Goal: Task Accomplishment & Management: Manage account settings

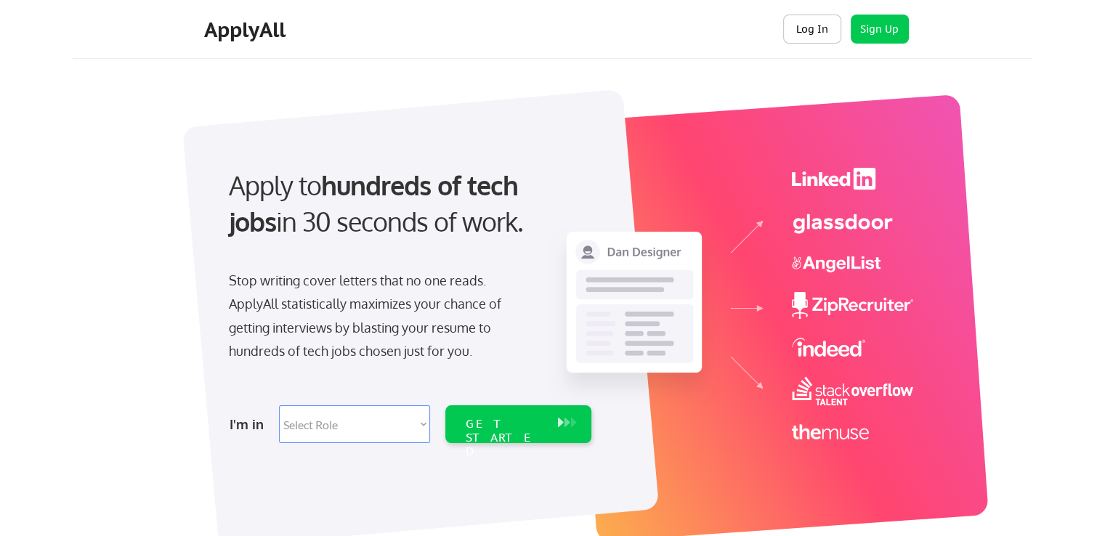
click at [815, 36] on button "Log In" at bounding box center [812, 29] width 58 height 29
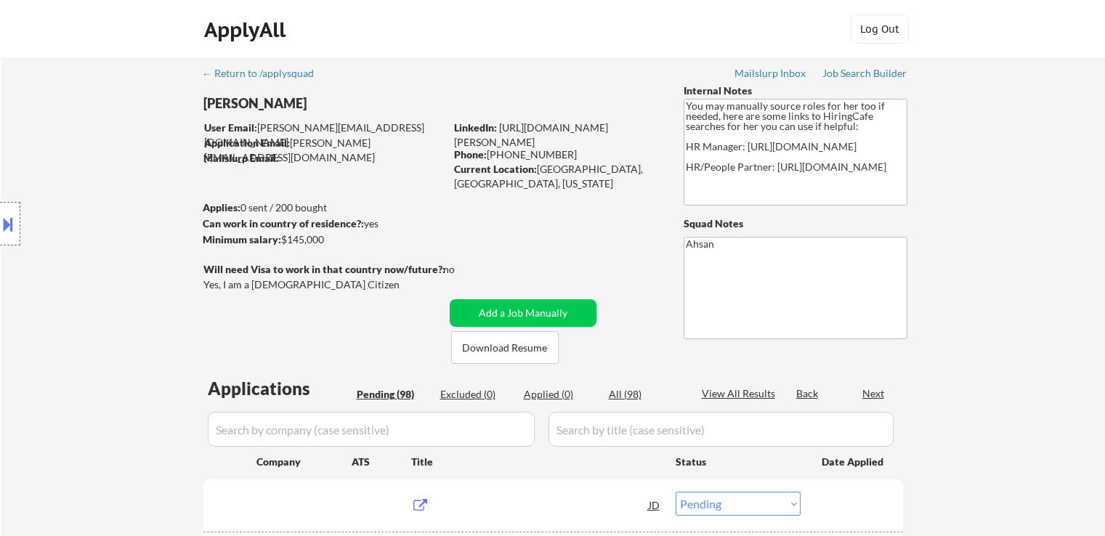
select select ""pending""
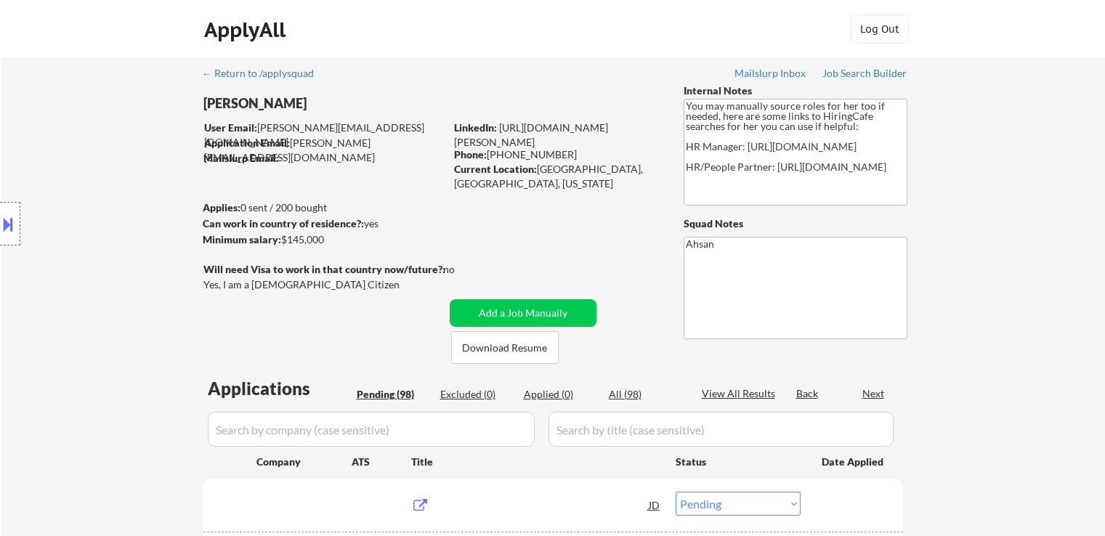
select select ""pending""
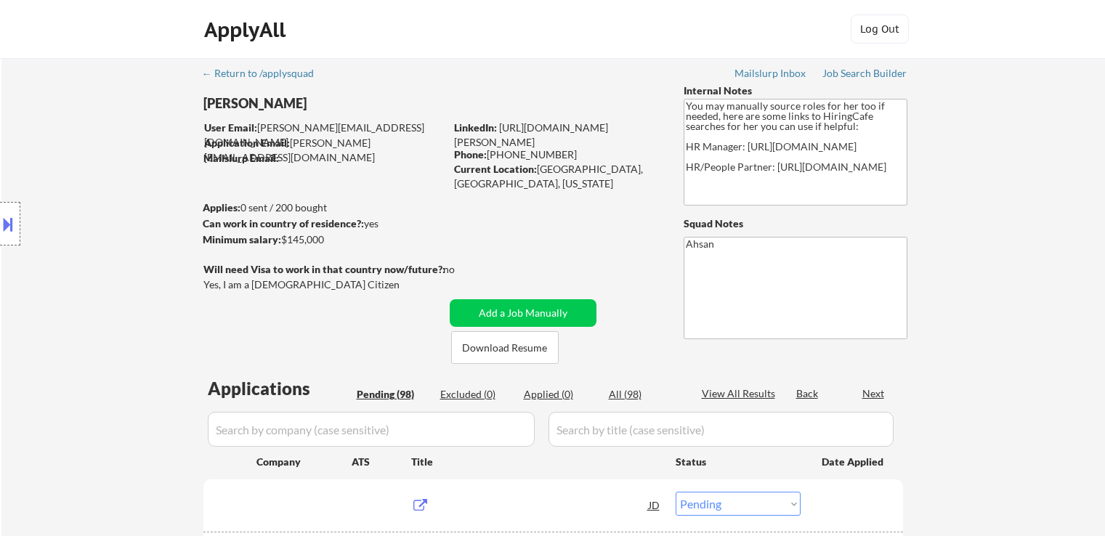
select select ""pending""
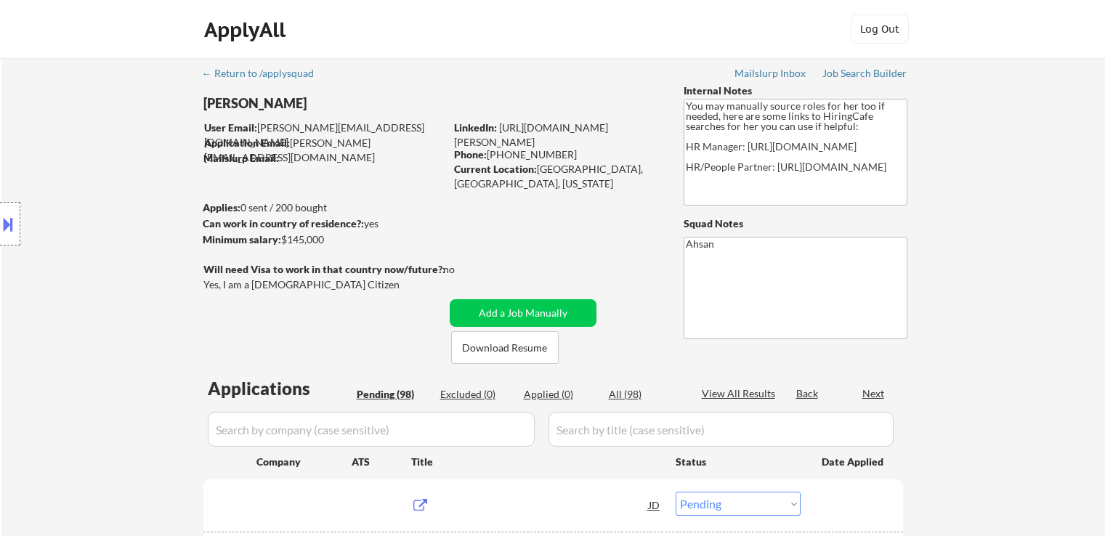
select select ""pending""
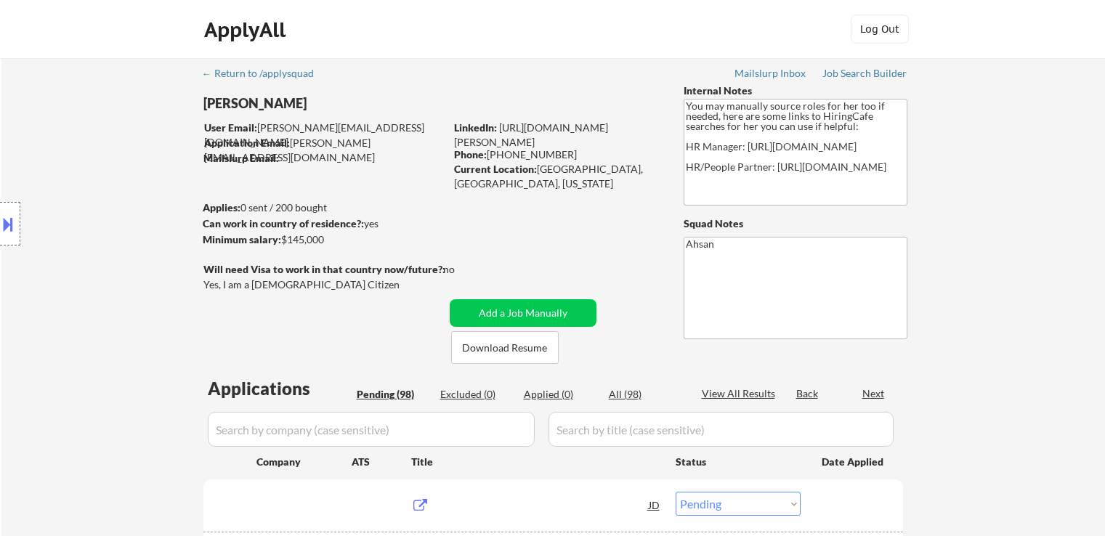
select select ""pending""
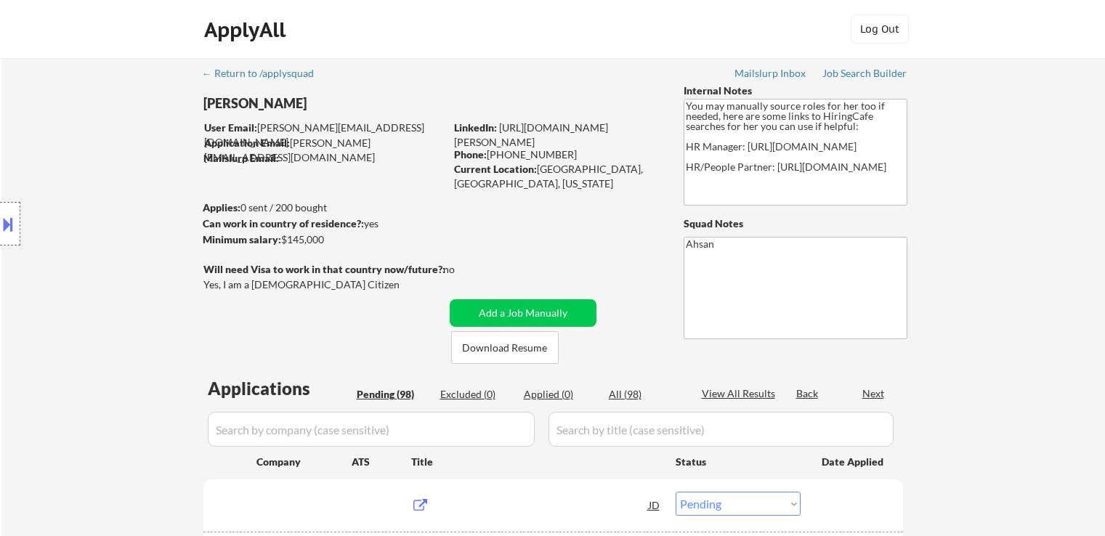
select select ""pending""
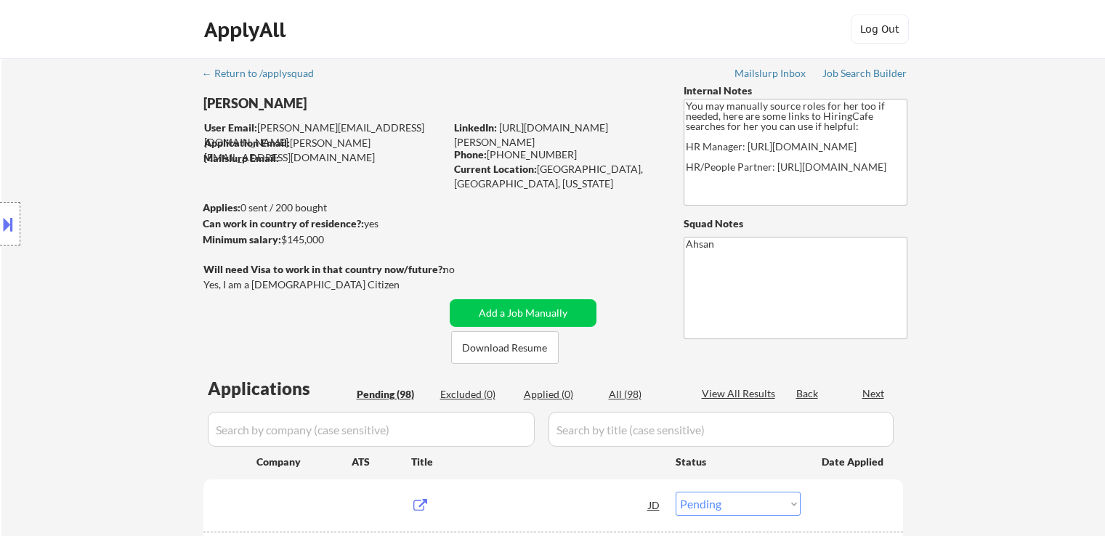
select select ""pending""
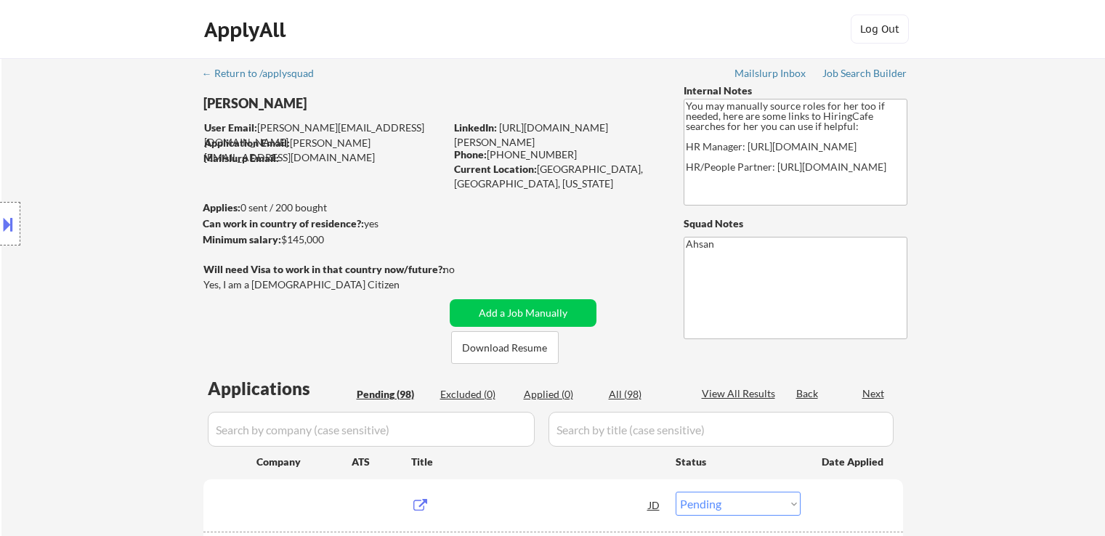
select select ""pending""
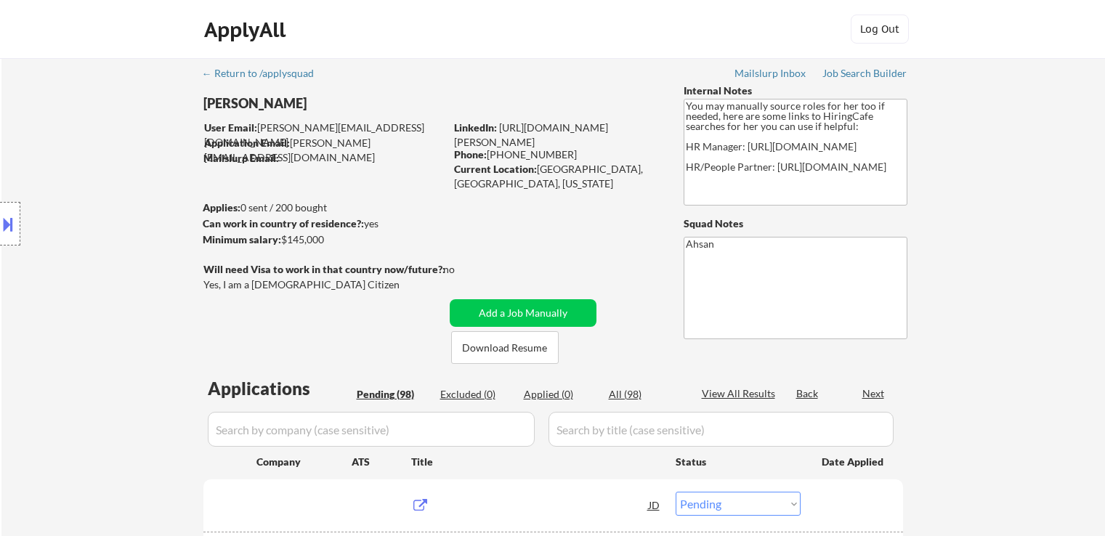
select select ""pending""
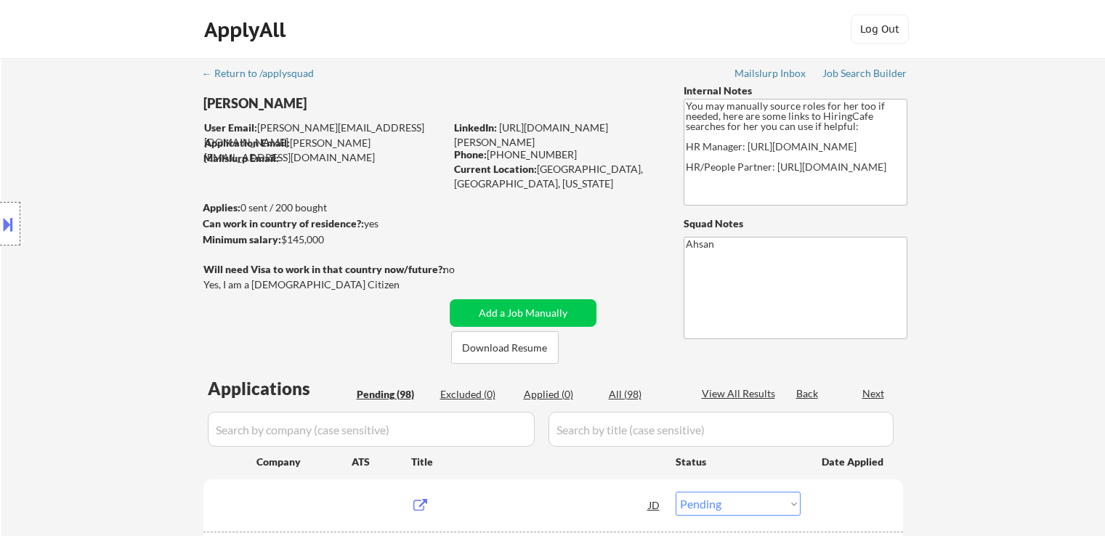
select select ""pending""
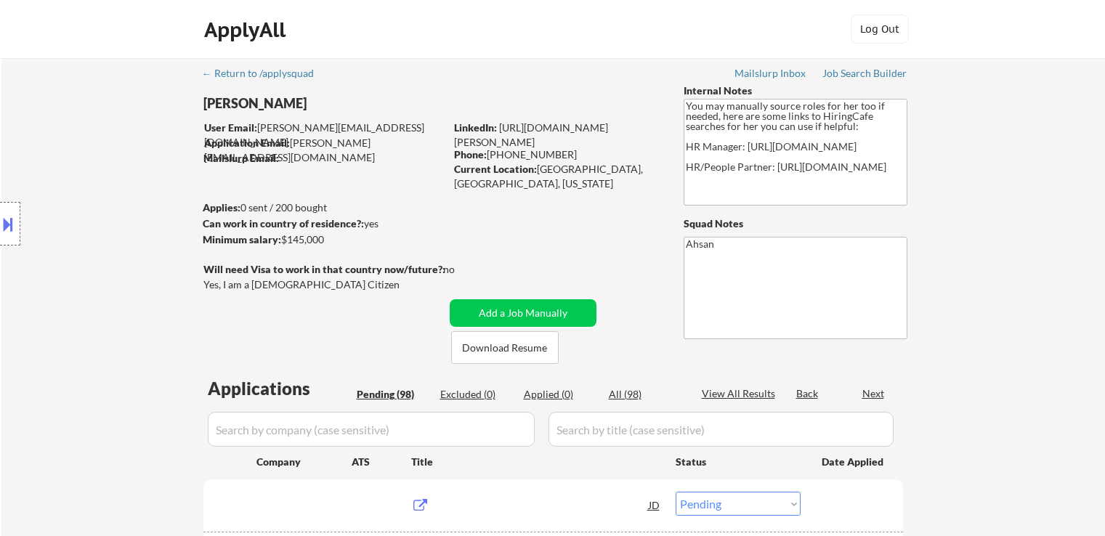
select select ""pending""
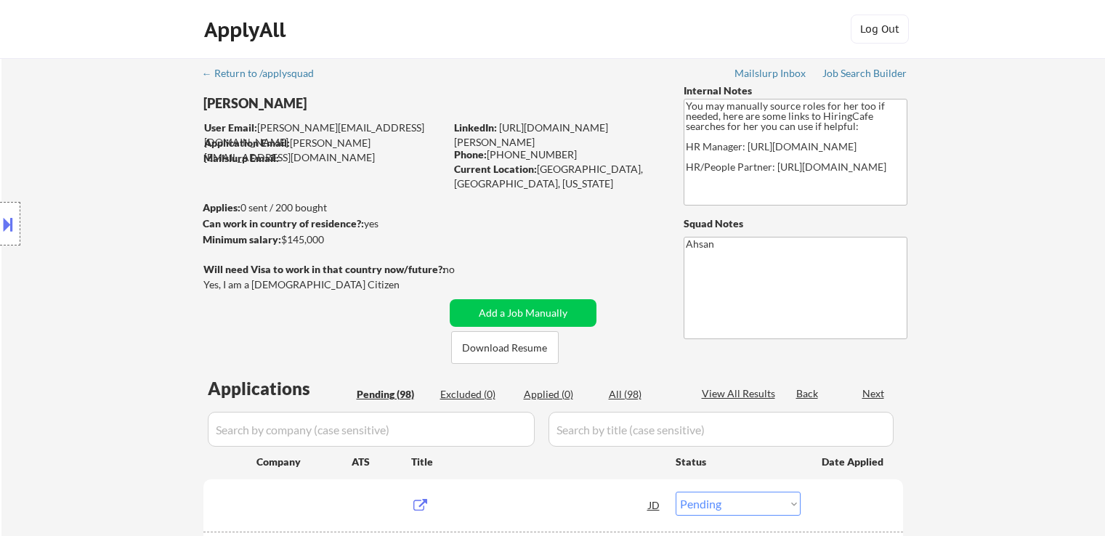
select select ""pending""
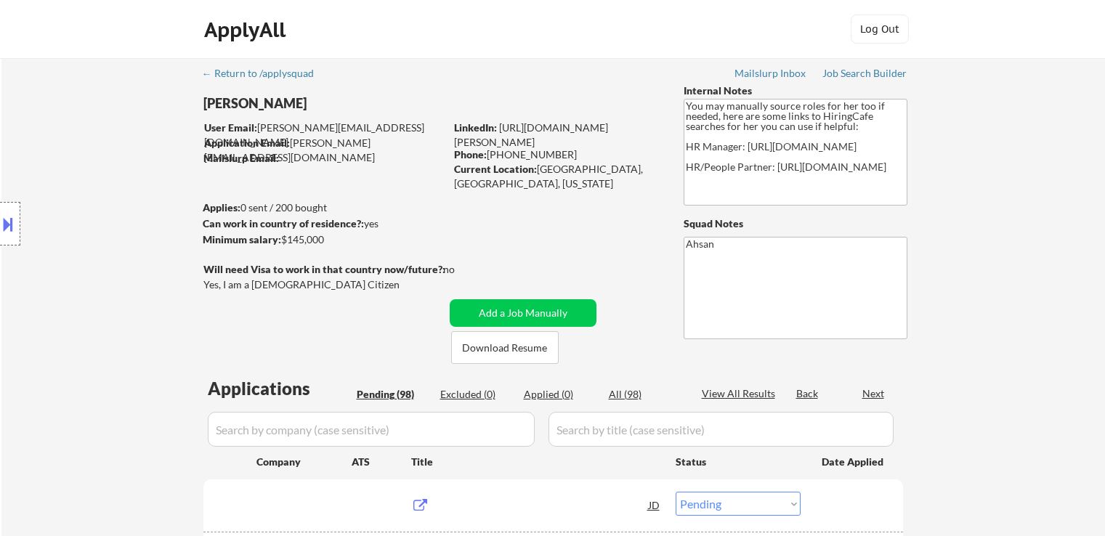
select select ""pending""
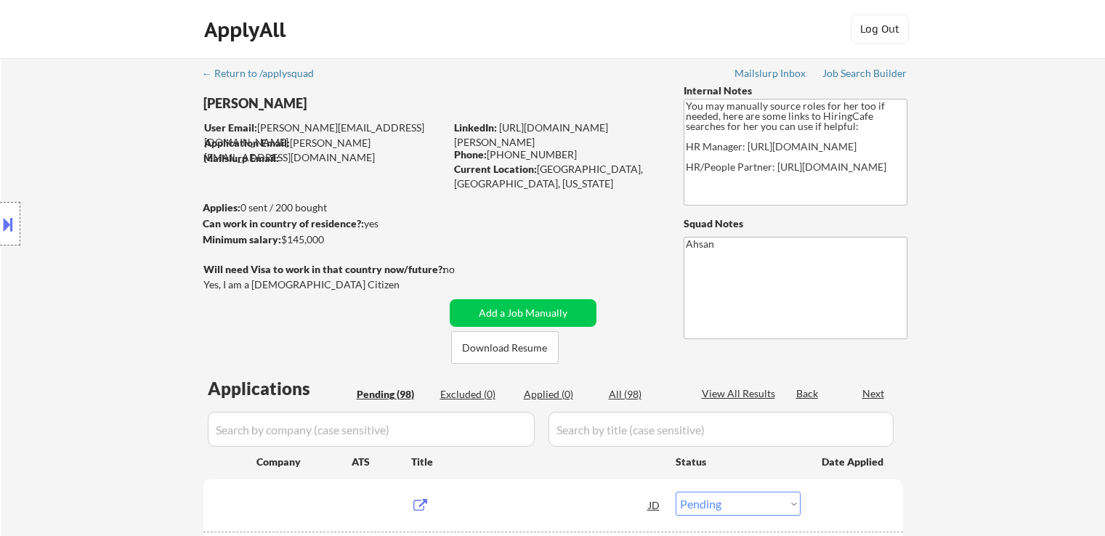
select select ""pending""
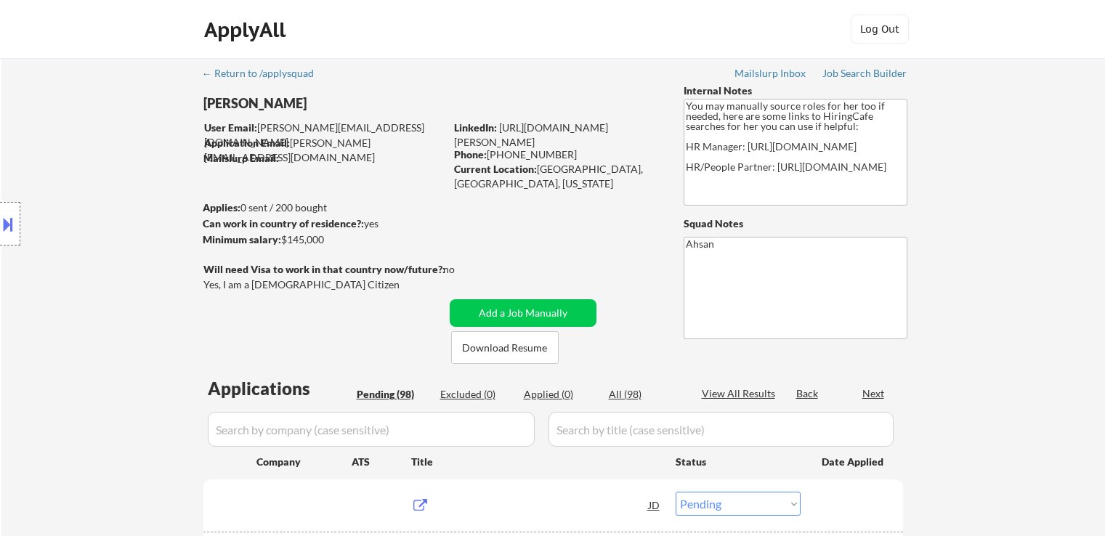
select select ""pending""
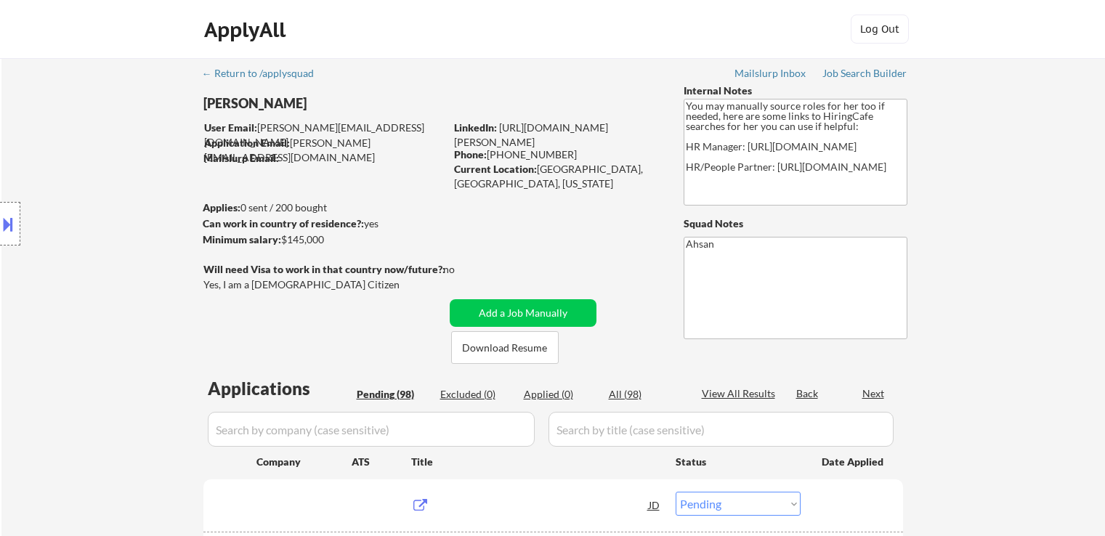
select select ""pending""
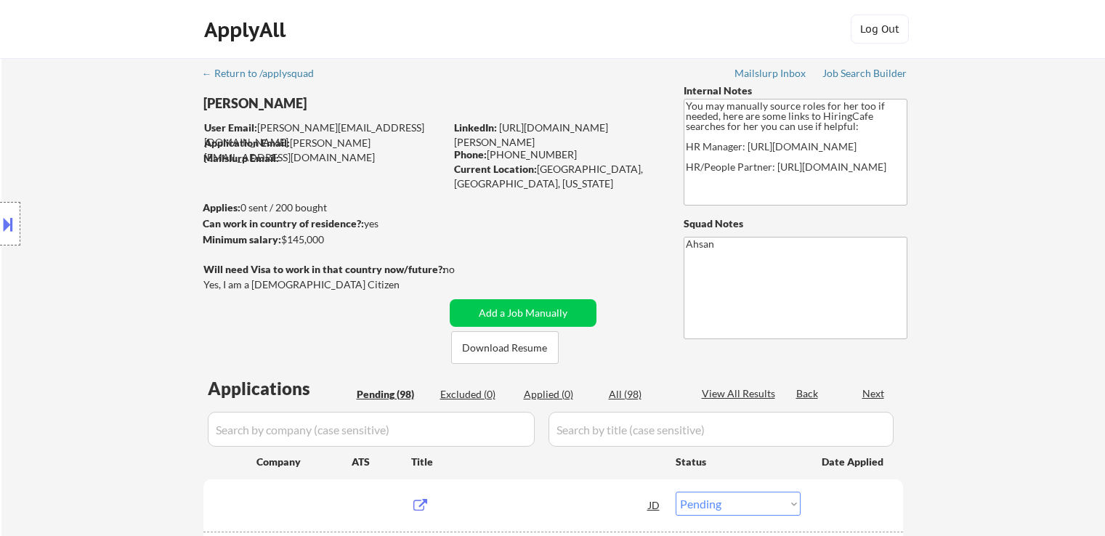
select select ""pending""
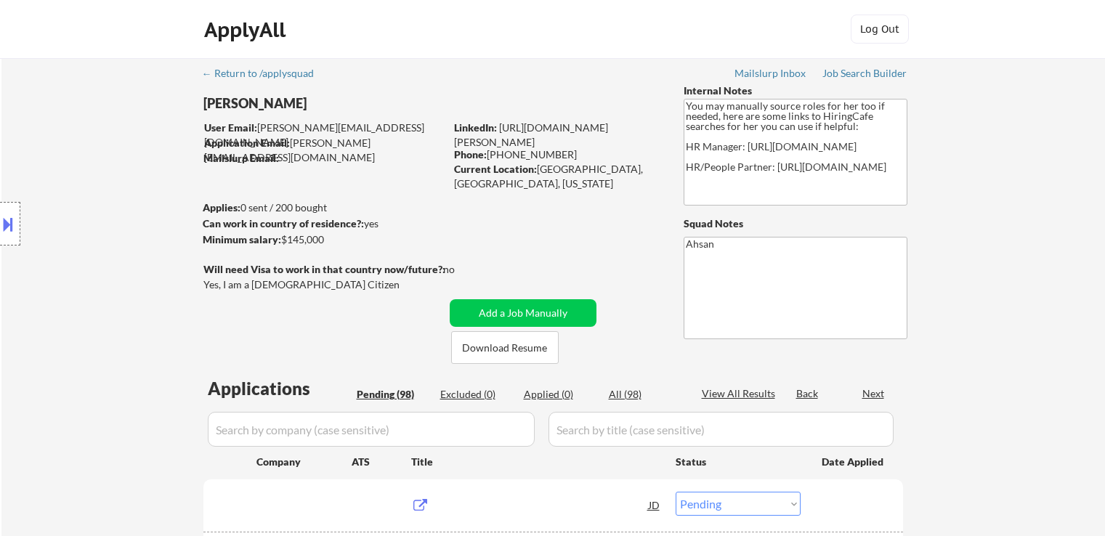
select select ""pending""
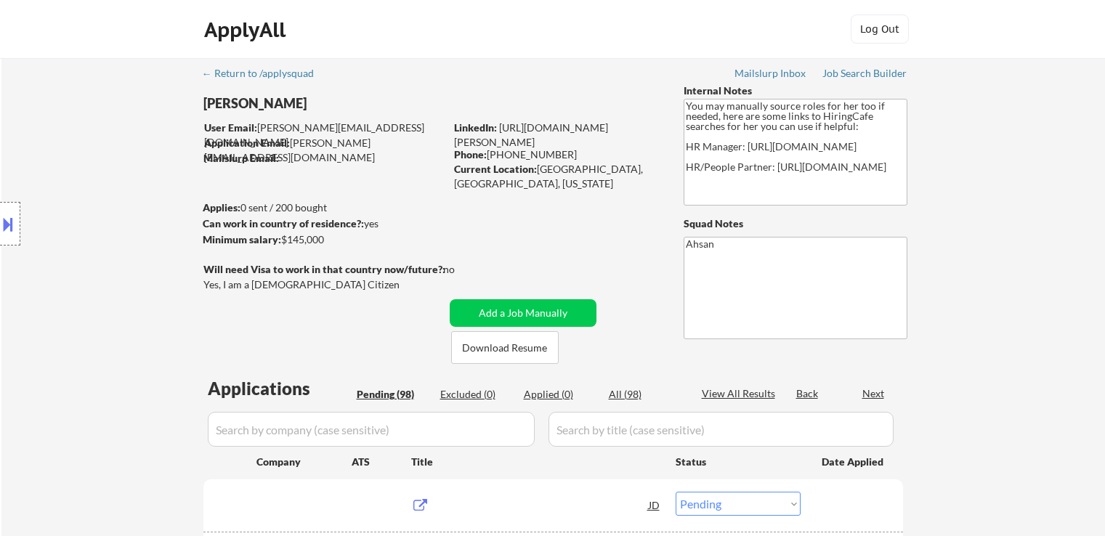
select select ""pending""
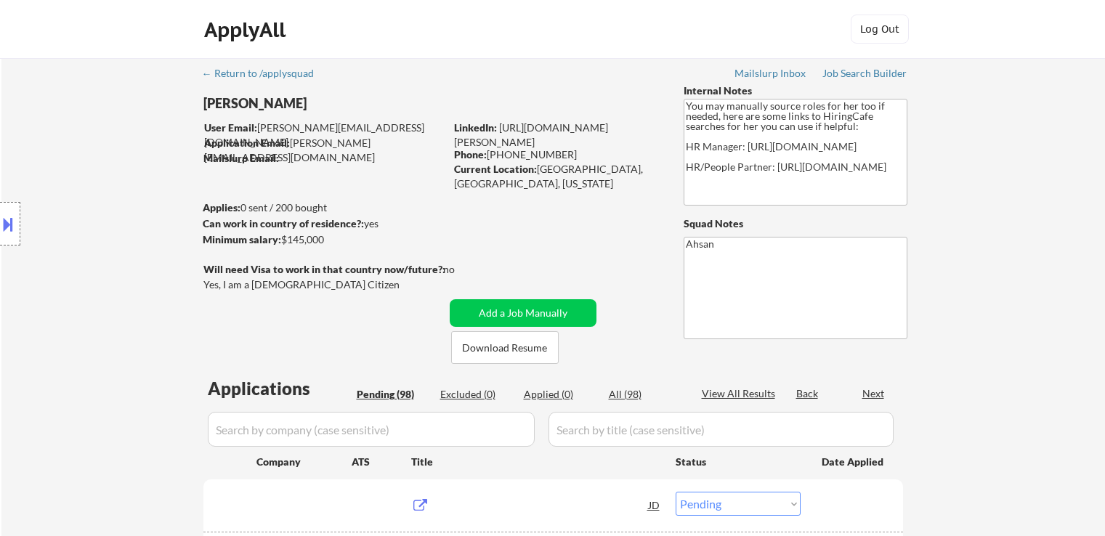
select select ""pending""
click at [221, 105] on div "Location Inclusions:" at bounding box center [130, 223] width 260 height 269
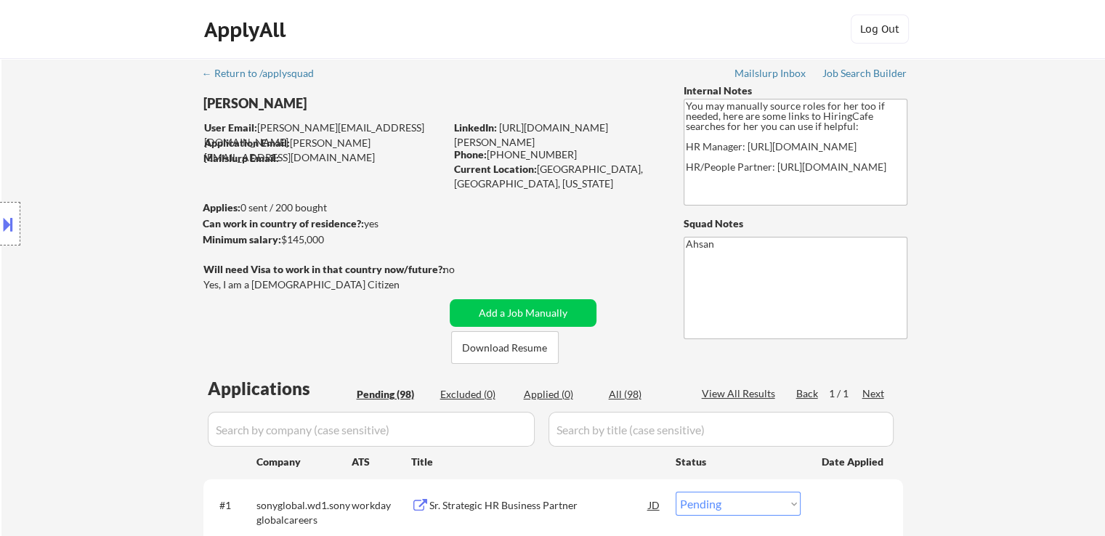
click at [221, 105] on div "Location Inclusions:" at bounding box center [130, 223] width 260 height 269
click at [252, 101] on div "Location Inclusions:" at bounding box center [130, 223] width 260 height 269
click at [253, 101] on div "Location Inclusions:" at bounding box center [130, 223] width 260 height 269
click at [343, 129] on div "User Email: jessica.mangal@gmail.com" at bounding box center [324, 135] width 240 height 28
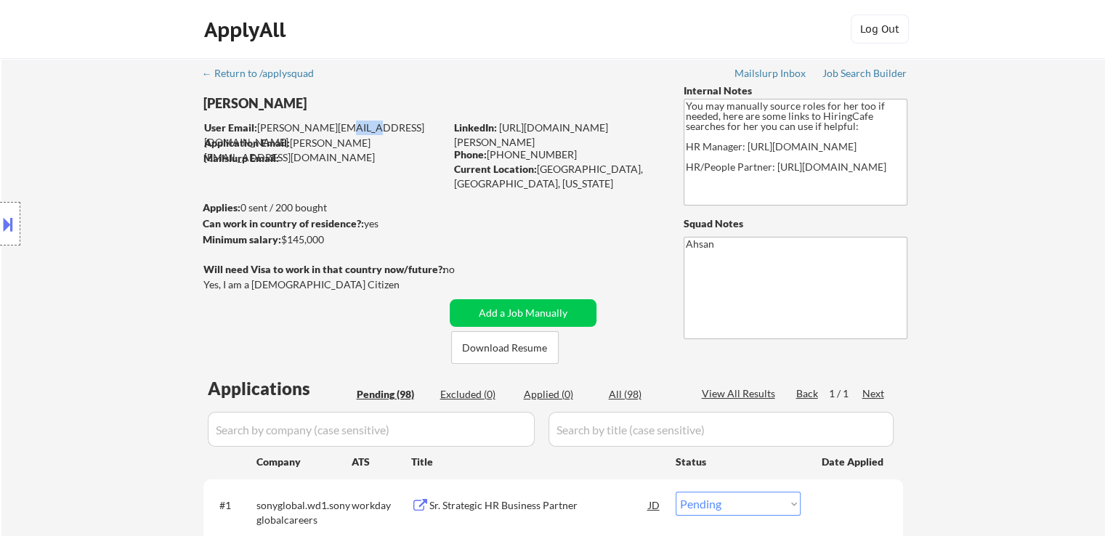
click at [343, 129] on div "User Email: jessica.mangal@gmail.com" at bounding box center [324, 135] width 240 height 28
click at [413, 117] on div "[PERSON_NAME]" at bounding box center [352, 107] width 298 height 26
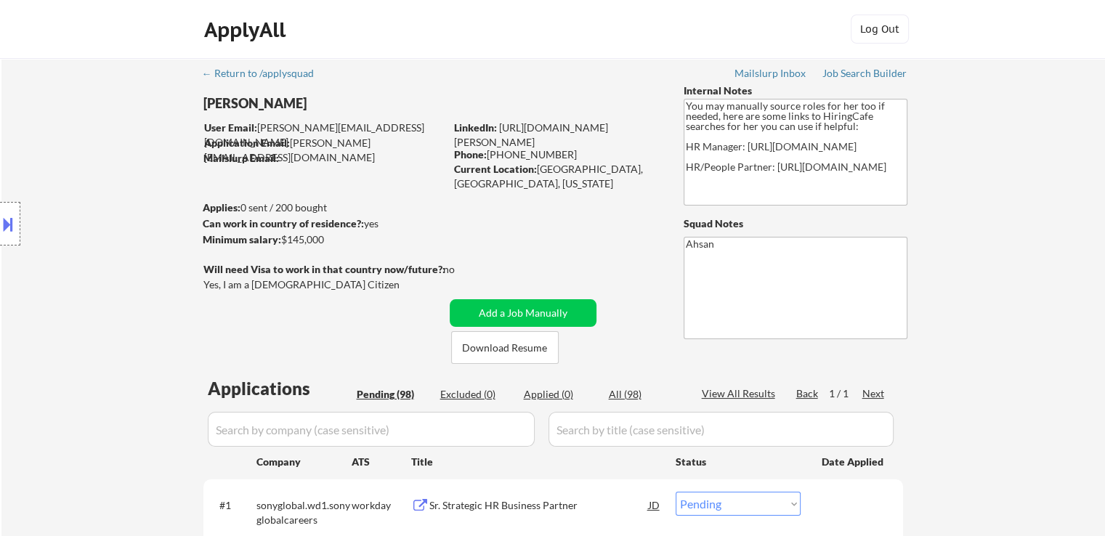
click at [300, 108] on div "[PERSON_NAME]" at bounding box center [352, 103] width 298 height 18
copy div "[PERSON_NAME]"
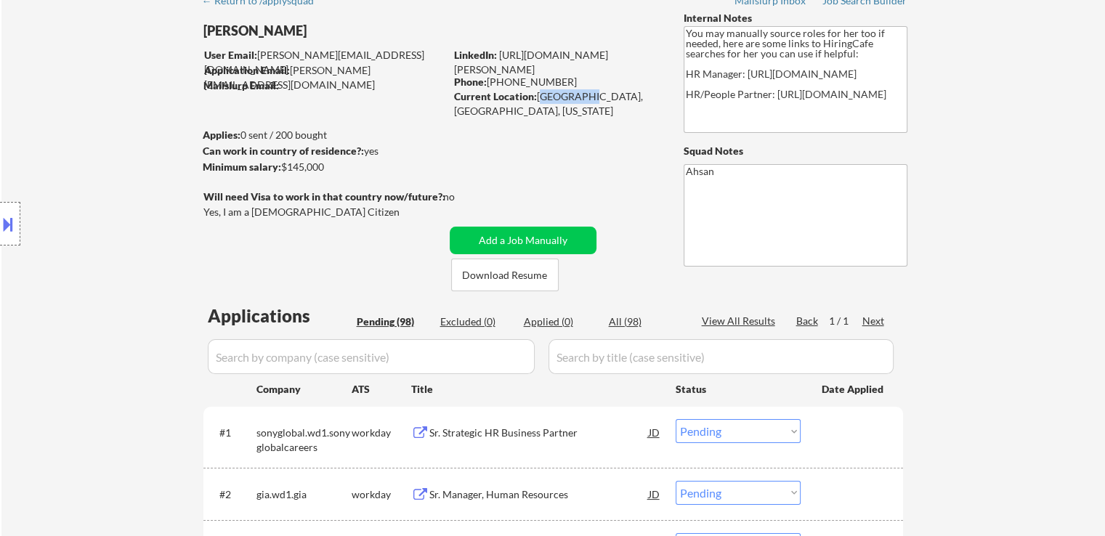
drag, startPoint x: 537, startPoint y: 91, endPoint x: 577, endPoint y: 102, distance: 40.9
click at [577, 102] on div "Current Location: Vista, CA, California" at bounding box center [557, 103] width 206 height 28
copy div "Vista, CA"
drag, startPoint x: 556, startPoint y: 68, endPoint x: 498, endPoint y: 56, distance: 59.2
click at [498, 56] on div "LinkedIn: https://www.linkedin.com/in/jessica-johnson-b90381112/" at bounding box center [558, 62] width 208 height 28
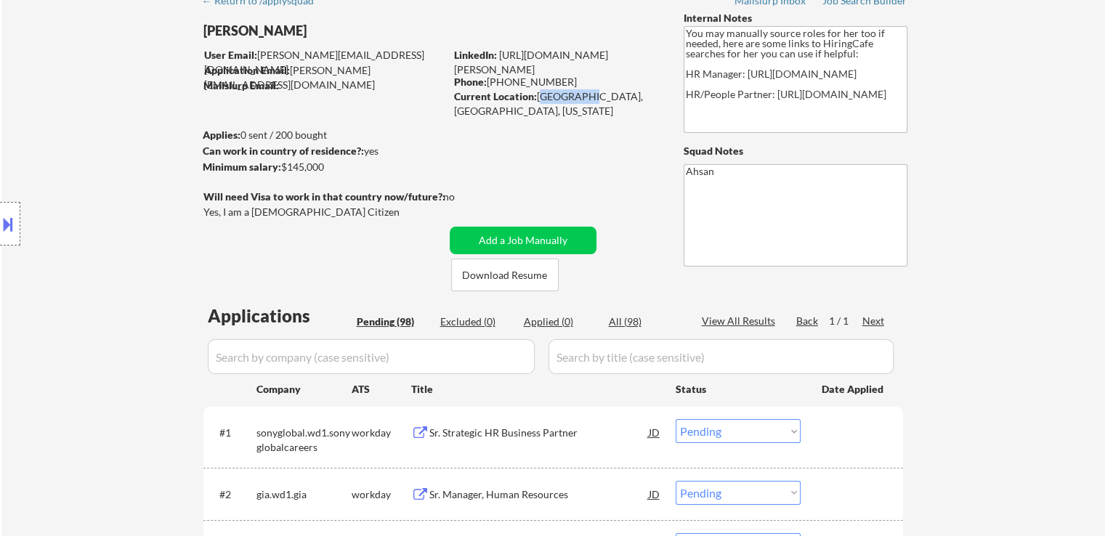
copy link "[URL][DOMAIN_NAME][PERSON_NAME]"
click at [9, 228] on button at bounding box center [8, 224] width 16 height 24
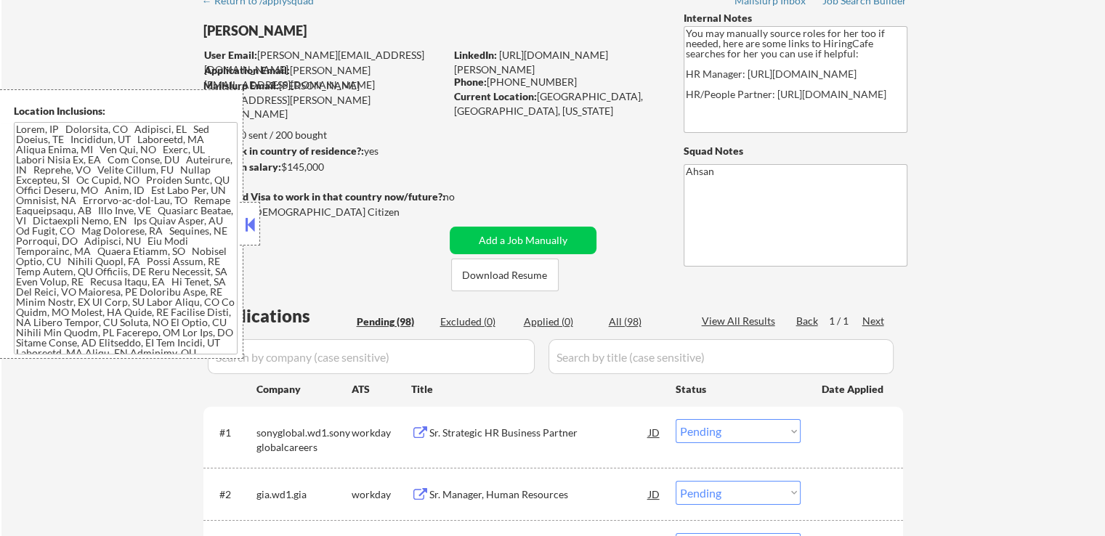
click at [160, 330] on textarea at bounding box center [126, 238] width 224 height 232
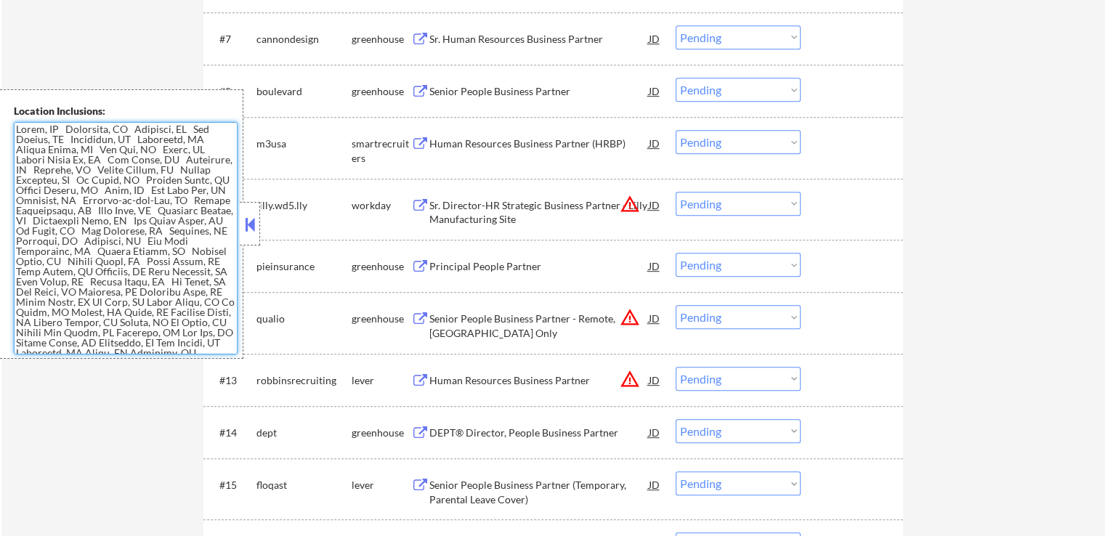
scroll to position [508, 0]
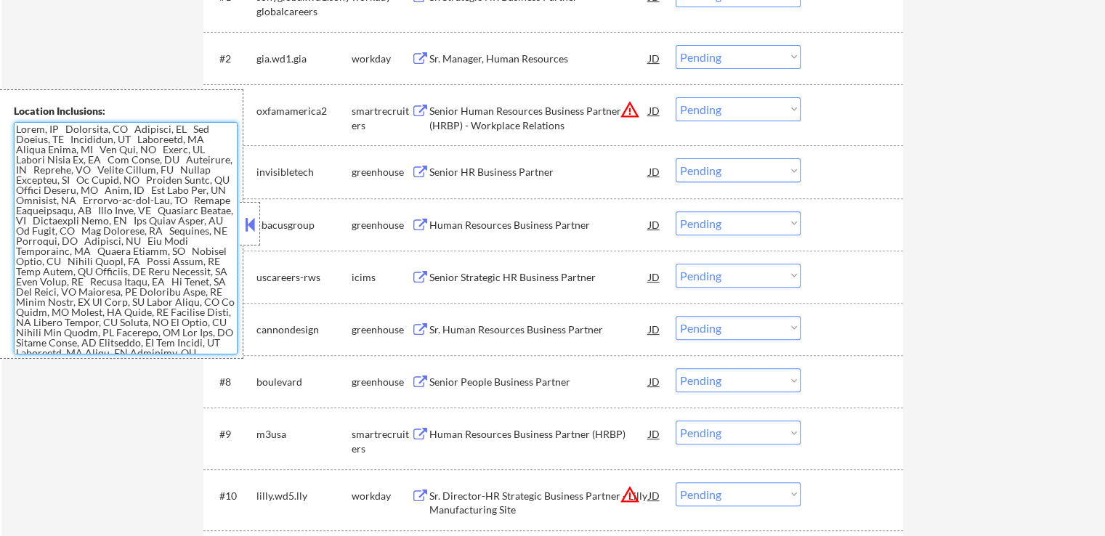
click at [250, 227] on button at bounding box center [250, 225] width 16 height 22
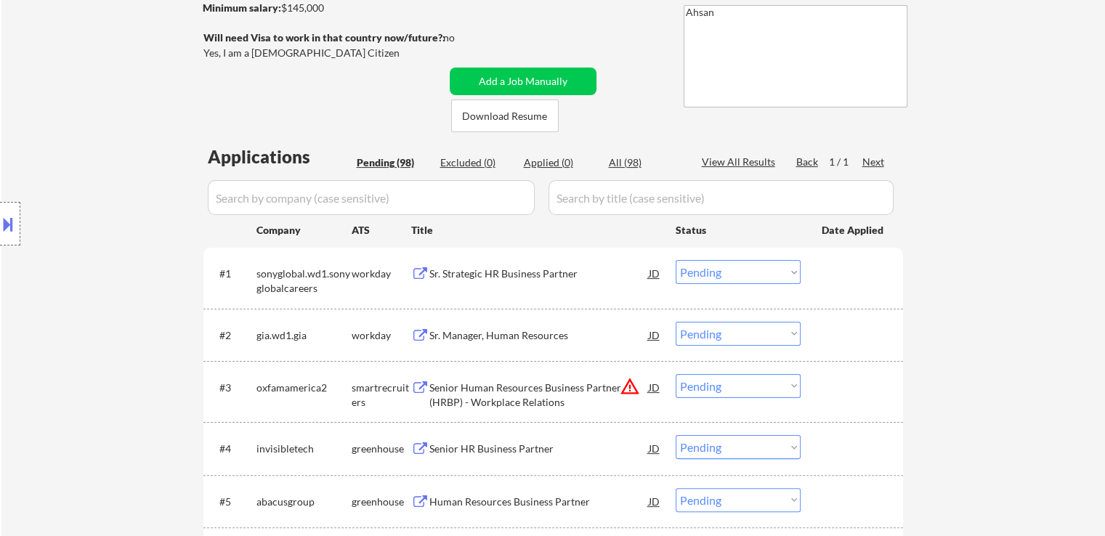
scroll to position [290, 0]
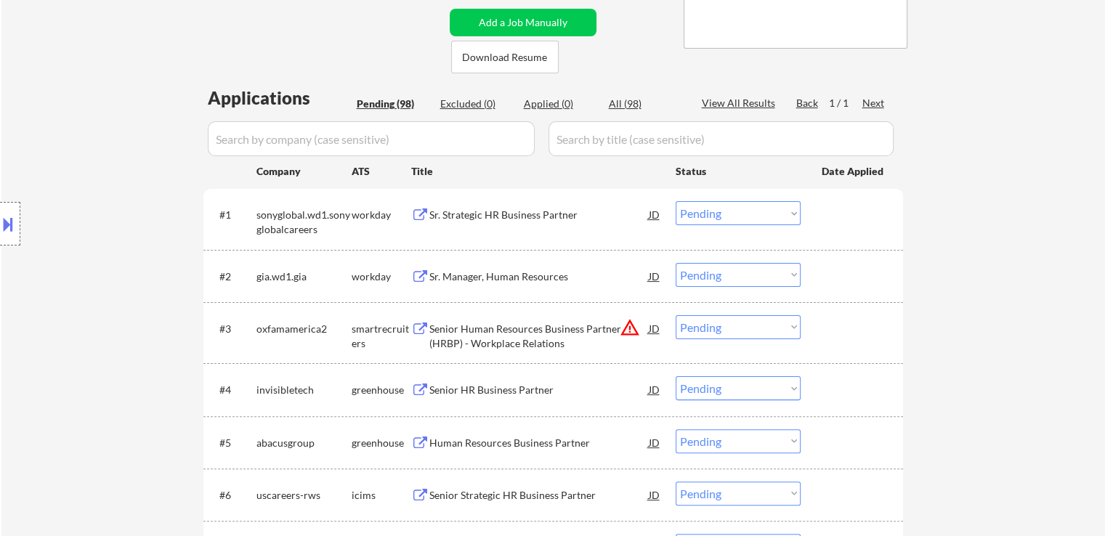
click at [480, 342] on div "Senior Human Resources Business Partner (HRBP) - Workplace Relations" at bounding box center [538, 336] width 219 height 28
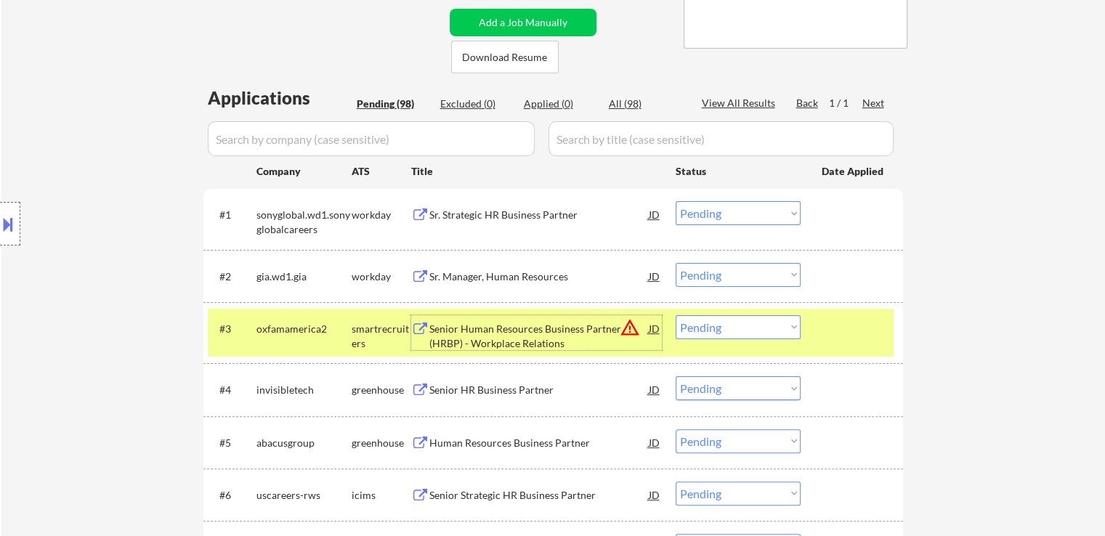
click at [462, 383] on div "Senior HR Business Partner" at bounding box center [538, 390] width 219 height 15
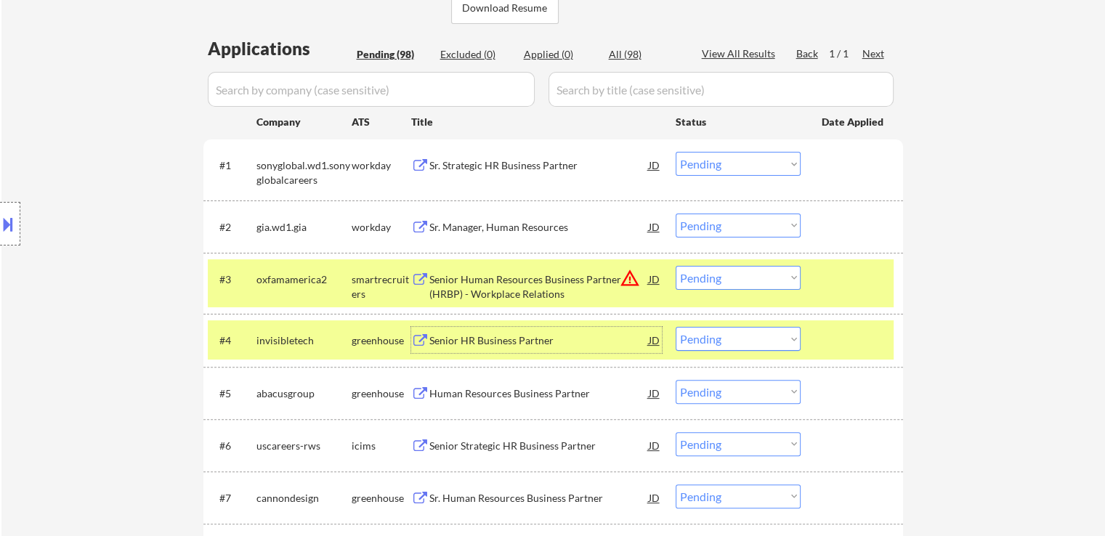
scroll to position [363, 0]
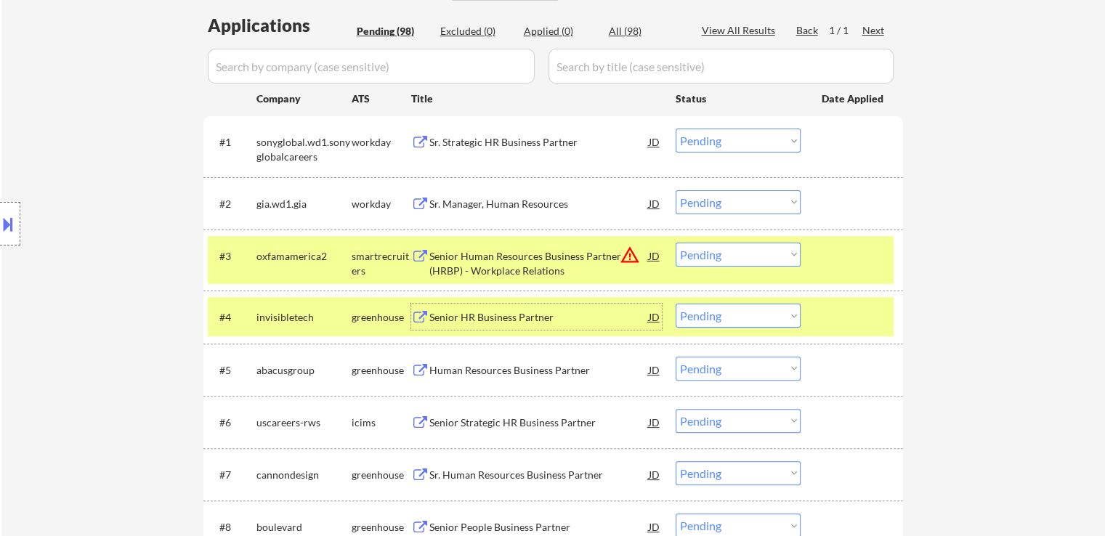
click at [723, 251] on select "Choose an option... Pending Applied Excluded (Questions) Excluded (Expired) Exc…" at bounding box center [737, 255] width 125 height 24
click at [675, 243] on select "Choose an option... Pending Applied Excluded (Questions) Excluded (Expired) Exc…" at bounding box center [737, 255] width 125 height 24
click at [447, 320] on div "Senior HR Business Partner" at bounding box center [538, 317] width 219 height 15
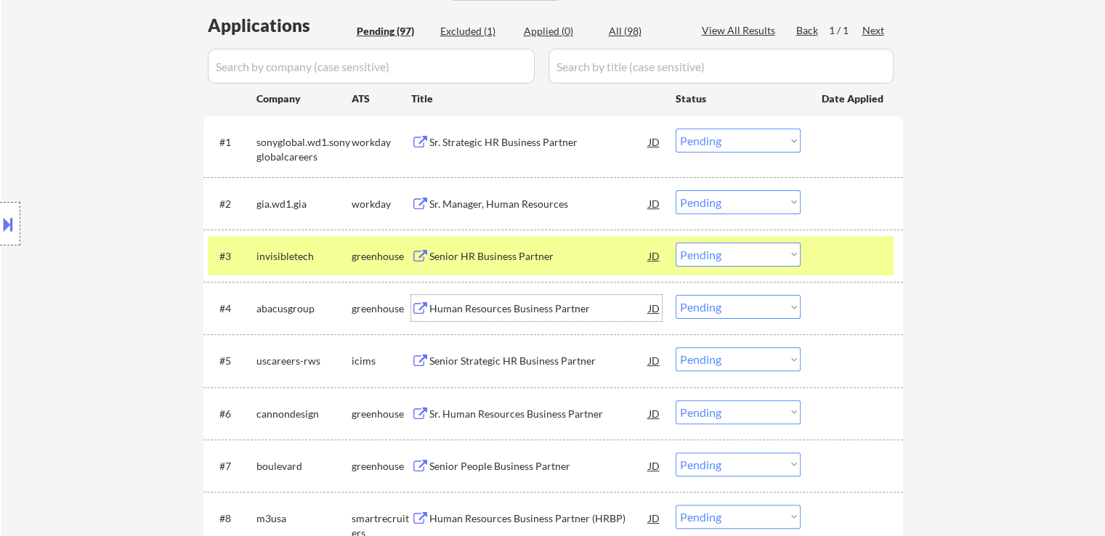
click at [444, 307] on div "Human Resources Business Partner" at bounding box center [538, 308] width 219 height 15
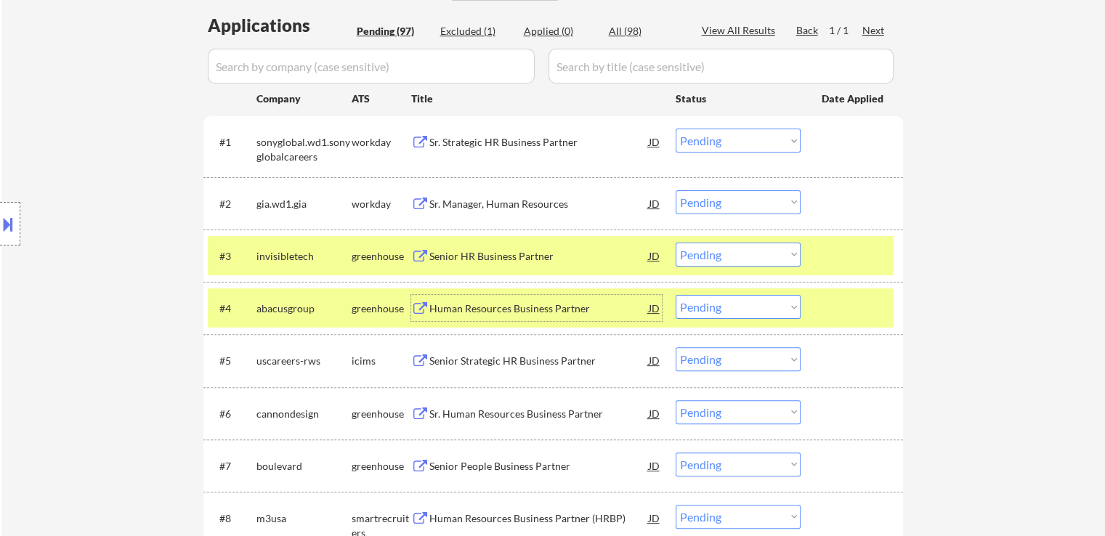
drag, startPoint x: 712, startPoint y: 256, endPoint x: 716, endPoint y: 265, distance: 9.7
click at [712, 257] on select "Choose an option... Pending Applied Excluded (Questions) Excluded (Expired) Exc…" at bounding box center [737, 255] width 125 height 24
click at [675, 243] on select "Choose an option... Pending Applied Excluded (Questions) Excluded (Expired) Exc…" at bounding box center [737, 255] width 125 height 24
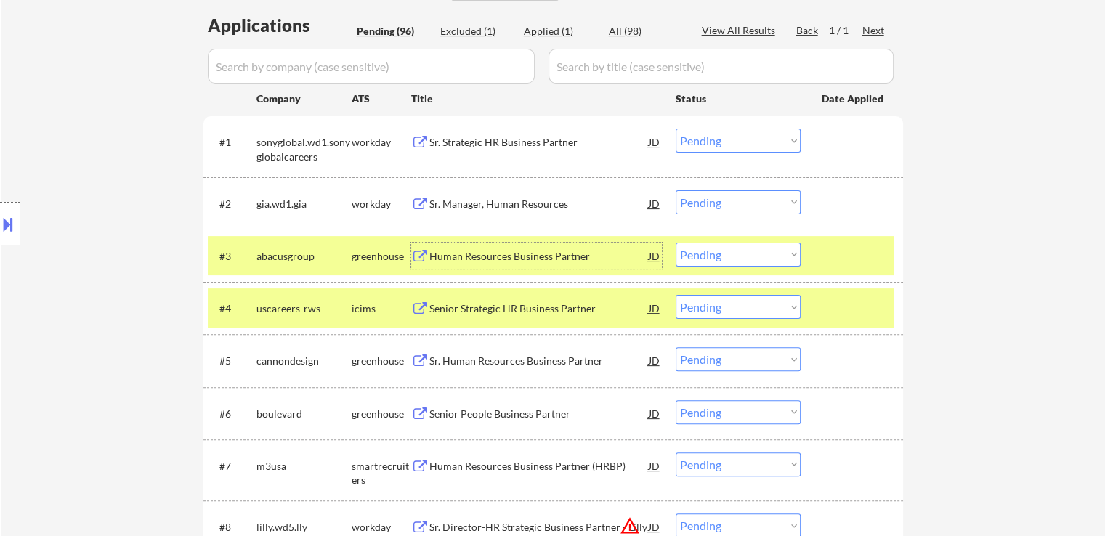
click at [497, 256] on div "Human Resources Business Partner" at bounding box center [538, 256] width 219 height 15
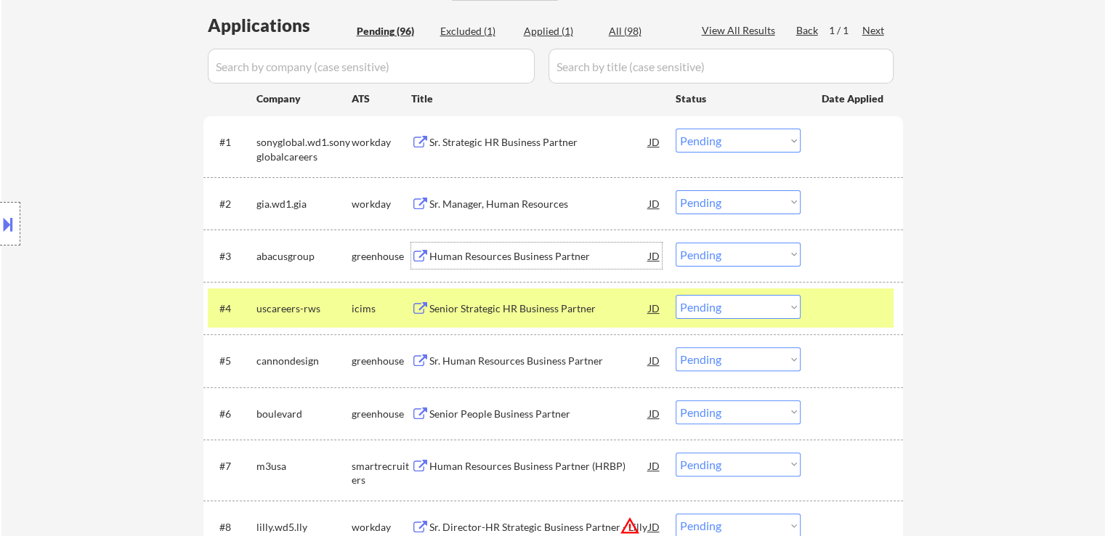
drag, startPoint x: 729, startPoint y: 253, endPoint x: 730, endPoint y: 262, distance: 8.7
click at [729, 253] on select "Choose an option... Pending Applied Excluded (Questions) Excluded (Expired) Exc…" at bounding box center [737, 255] width 125 height 24
click at [675, 243] on select "Choose an option... Pending Applied Excluded (Questions) Excluded (Expired) Exc…" at bounding box center [737, 255] width 125 height 24
select select ""pending""
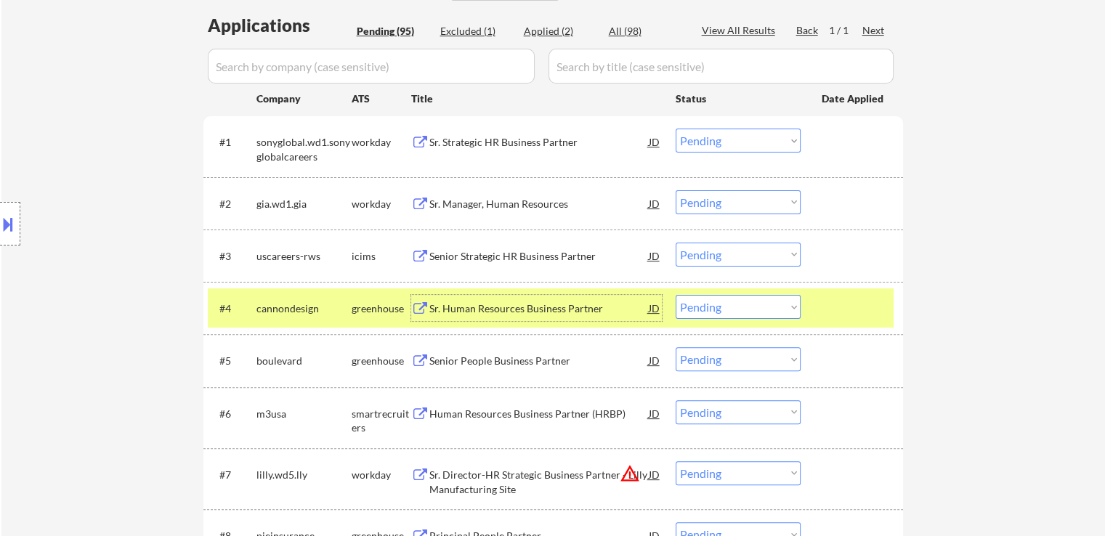
click at [460, 312] on div "Sr. Human Resources Business Partner" at bounding box center [538, 308] width 219 height 15
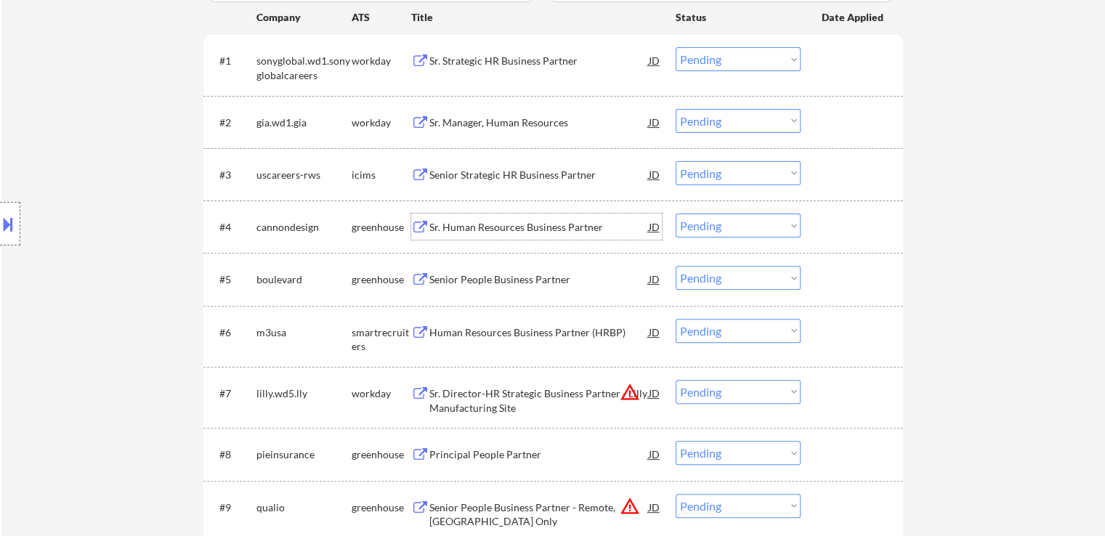
scroll to position [508, 0]
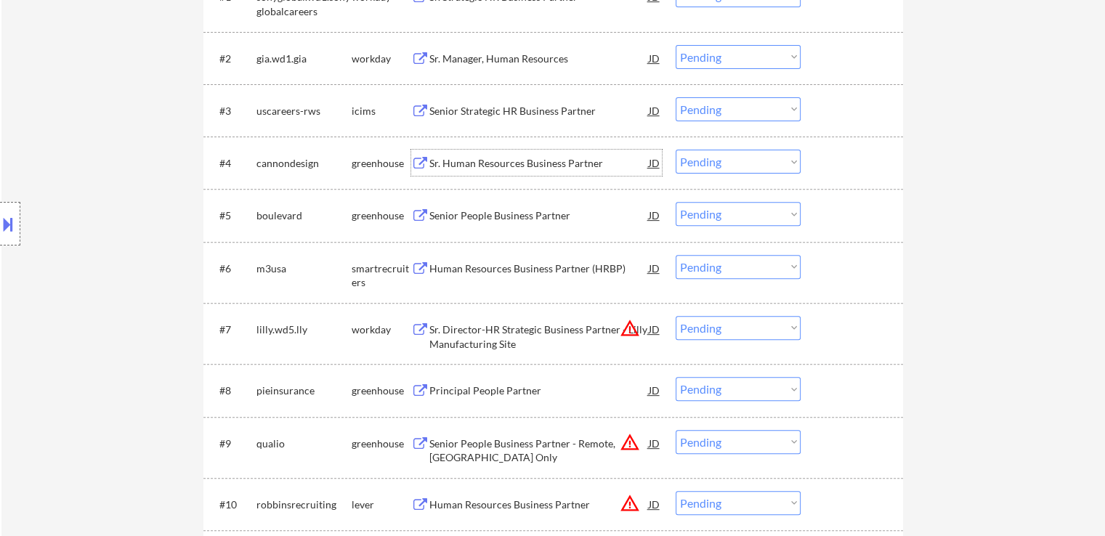
click at [730, 163] on select "Choose an option... Pending Applied Excluded (Questions) Excluded (Expired) Exc…" at bounding box center [737, 162] width 125 height 24
click at [675, 150] on select "Choose an option... Pending Applied Excluded (Questions) Excluded (Expired) Exc…" at bounding box center [737, 162] width 125 height 24
click at [481, 219] on div "Senior People Business Partner" at bounding box center [538, 215] width 219 height 15
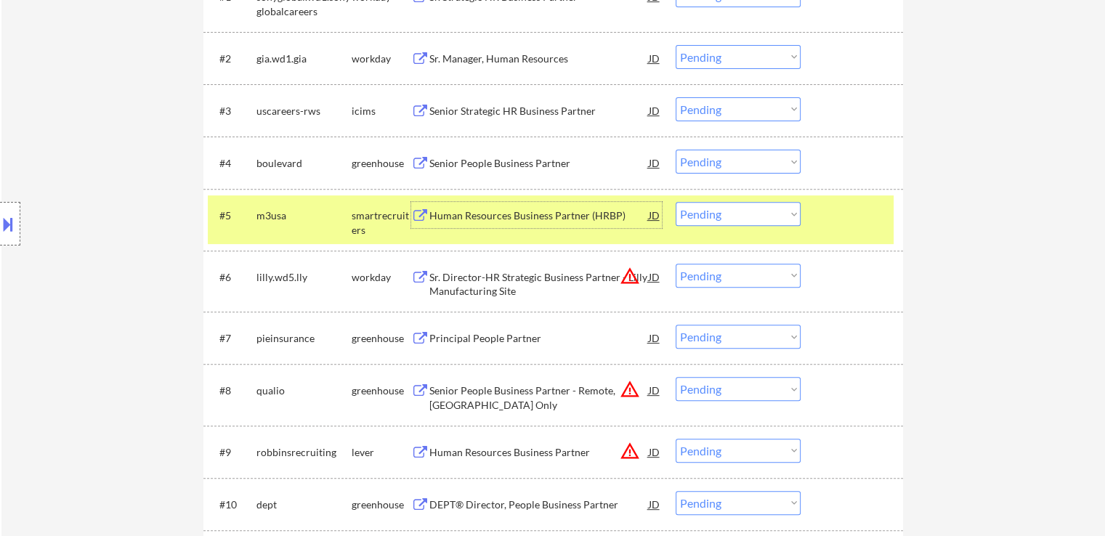
drag, startPoint x: 732, startPoint y: 160, endPoint x: 736, endPoint y: 172, distance: 13.1
click at [734, 160] on select "Choose an option... Pending Applied Excluded (Questions) Excluded (Expired) Exc…" at bounding box center [737, 162] width 125 height 24
click at [675, 150] on select "Choose an option... Pending Applied Excluded (Questions) Excluded (Expired) Exc…" at bounding box center [737, 162] width 125 height 24
click at [464, 215] on div "Human Resources Business Partner (HRBP)" at bounding box center [538, 215] width 219 height 15
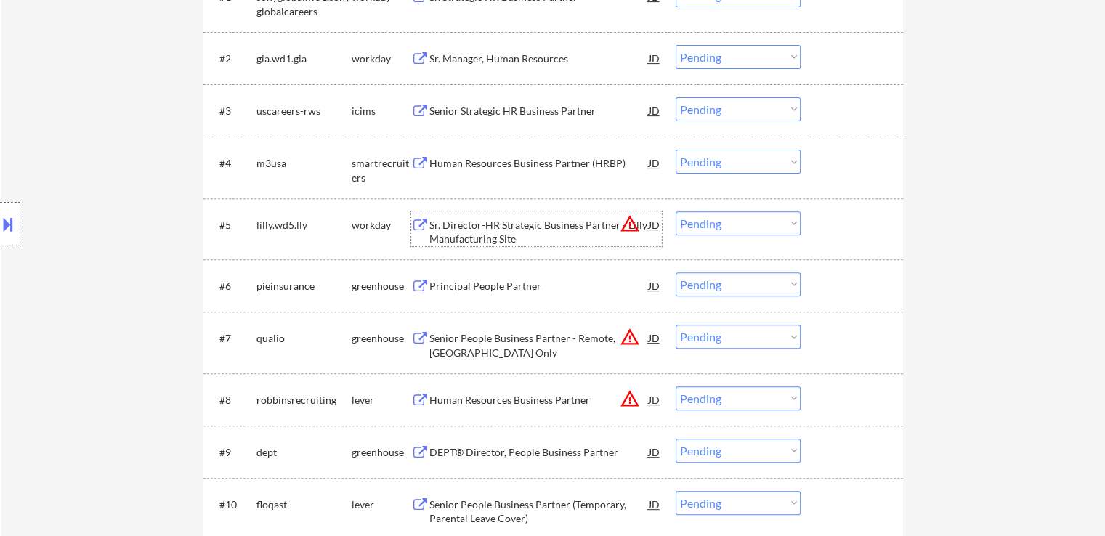
drag, startPoint x: 732, startPoint y: 151, endPoint x: 736, endPoint y: 161, distance: 11.1
click at [732, 151] on select "Choose an option... Pending Applied Excluded (Questions) Excluded (Expired) Exc…" at bounding box center [737, 162] width 125 height 24
click at [675, 150] on select "Choose an option... Pending Applied Excluded (Questions) Excluded (Expired) Exc…" at bounding box center [737, 162] width 125 height 24
click at [505, 229] on div "Sr. Director-HR Strategic Business Partner - Lilly Manufacturing Site" at bounding box center [538, 232] width 219 height 28
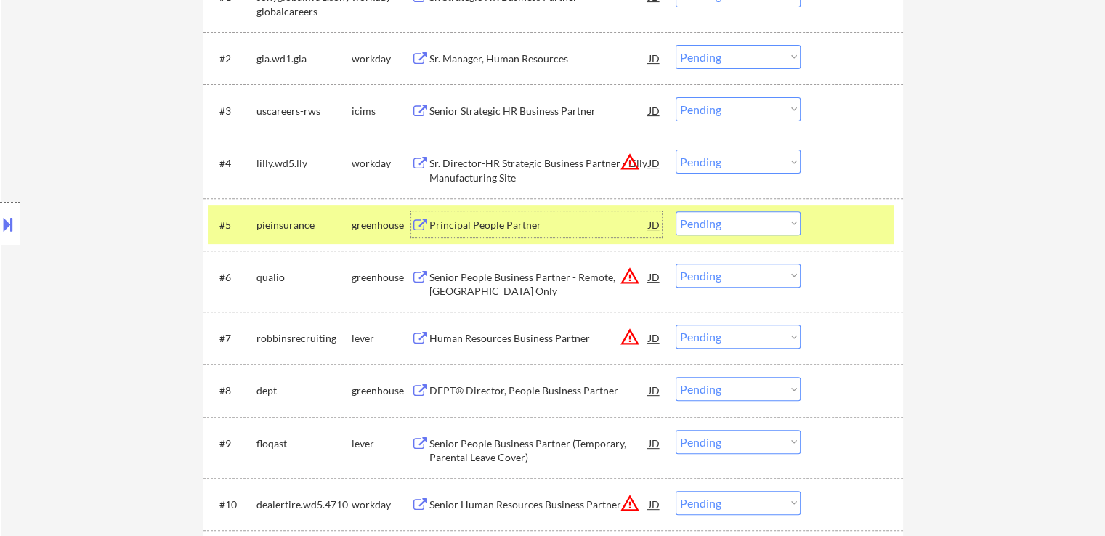
drag, startPoint x: 725, startPoint y: 153, endPoint x: 731, endPoint y: 164, distance: 12.7
click at [726, 153] on select "Choose an option... Pending Applied Excluded (Questions) Excluded (Expired) Exc…" at bounding box center [737, 162] width 125 height 24
click at [675, 150] on select "Choose an option... Pending Applied Excluded (Questions) Excluded (Expired) Exc…" at bounding box center [737, 162] width 125 height 24
click at [462, 221] on div "Principal People Partner" at bounding box center [538, 225] width 219 height 15
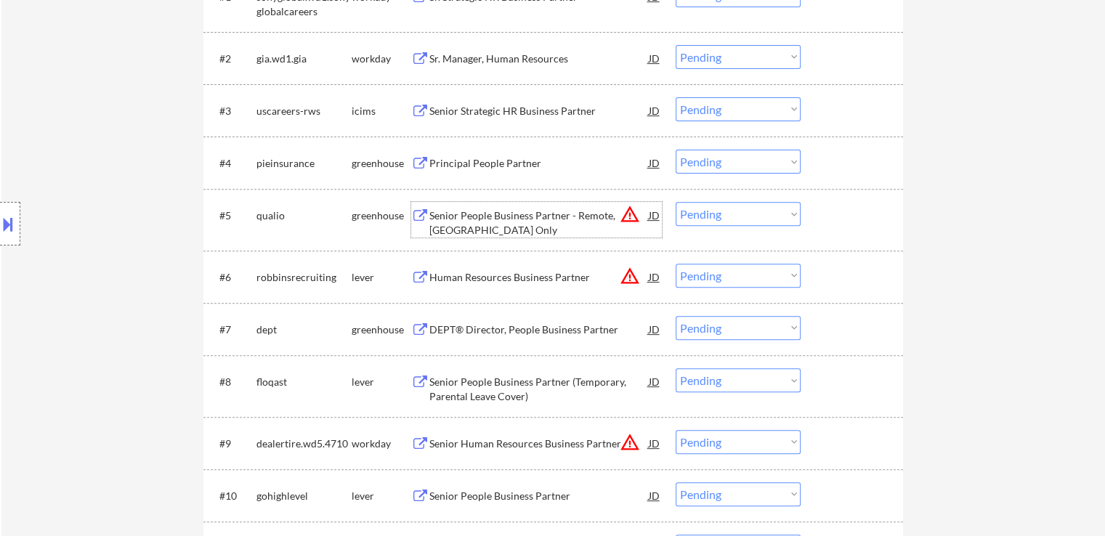
click at [444, 212] on div "Senior People Business Partner - Remote, [GEOGRAPHIC_DATA] Only" at bounding box center [538, 222] width 219 height 28
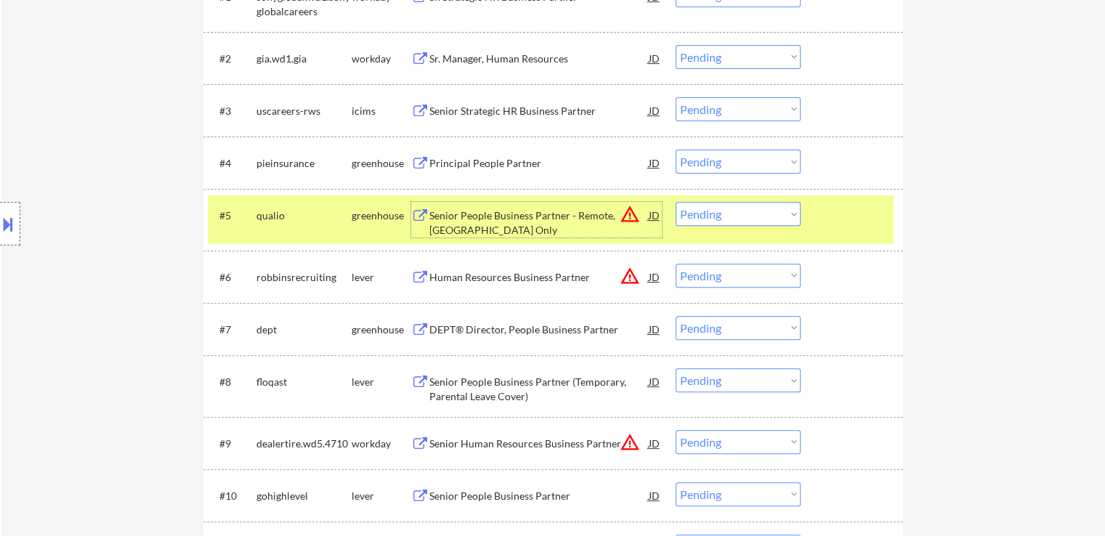
click at [726, 161] on select "Choose an option... Pending Applied Excluded (Questions) Excluded (Expired) Exc…" at bounding box center [737, 162] width 125 height 24
click at [675, 150] on select "Choose an option... Pending Applied Excluded (Questions) Excluded (Expired) Exc…" at bounding box center [737, 162] width 125 height 24
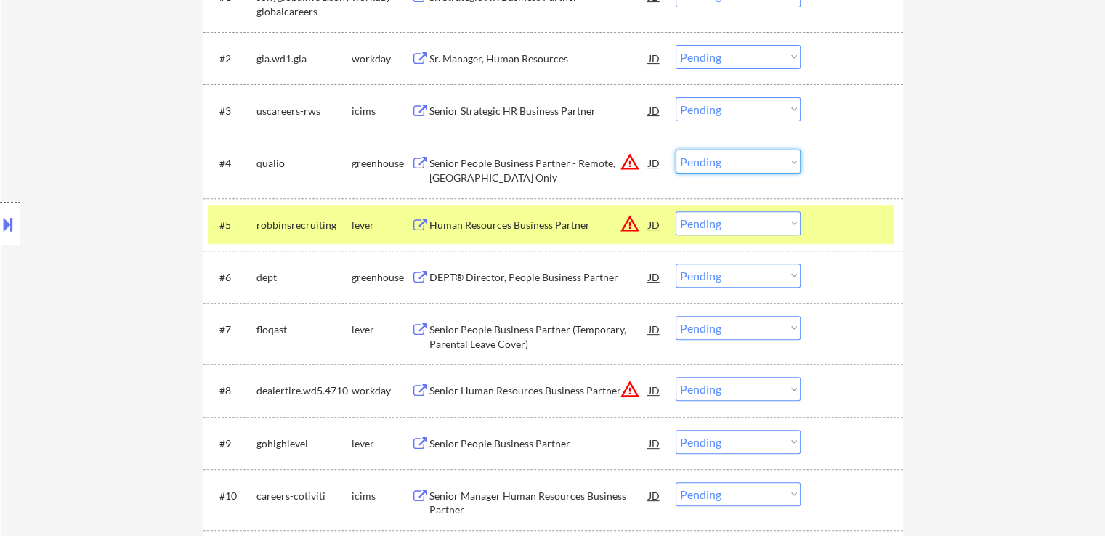
drag, startPoint x: 711, startPoint y: 161, endPoint x: 715, endPoint y: 169, distance: 8.8
click at [712, 161] on select "Choose an option... Pending Applied Excluded (Questions) Excluded (Expired) Exc…" at bounding box center [737, 162] width 125 height 24
click at [675, 150] on select "Choose an option... Pending Applied Excluded (Questions) Excluded (Expired) Exc…" at bounding box center [737, 162] width 125 height 24
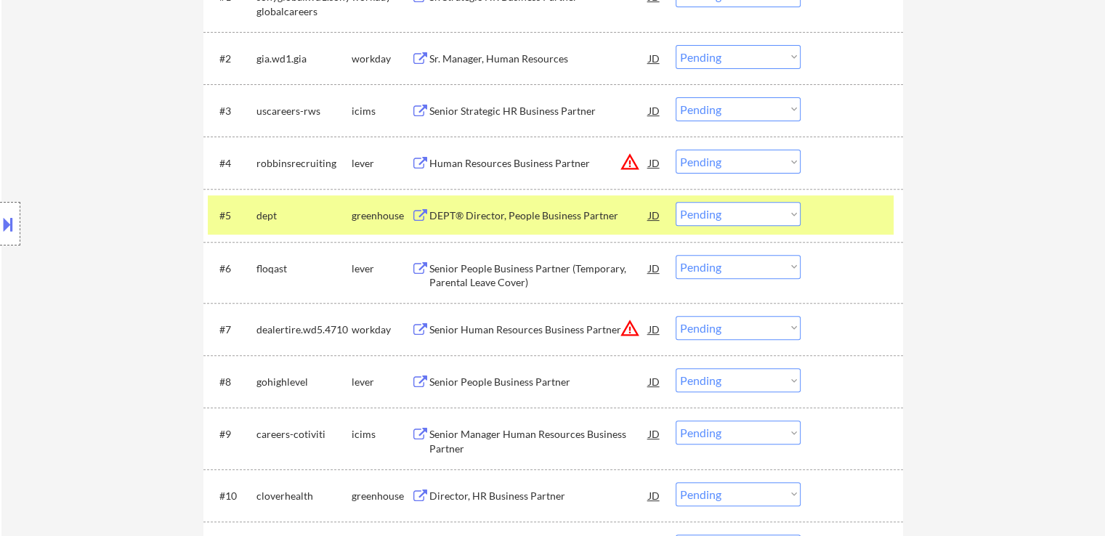
click at [487, 163] on div "Human Resources Business Partner" at bounding box center [538, 163] width 219 height 15
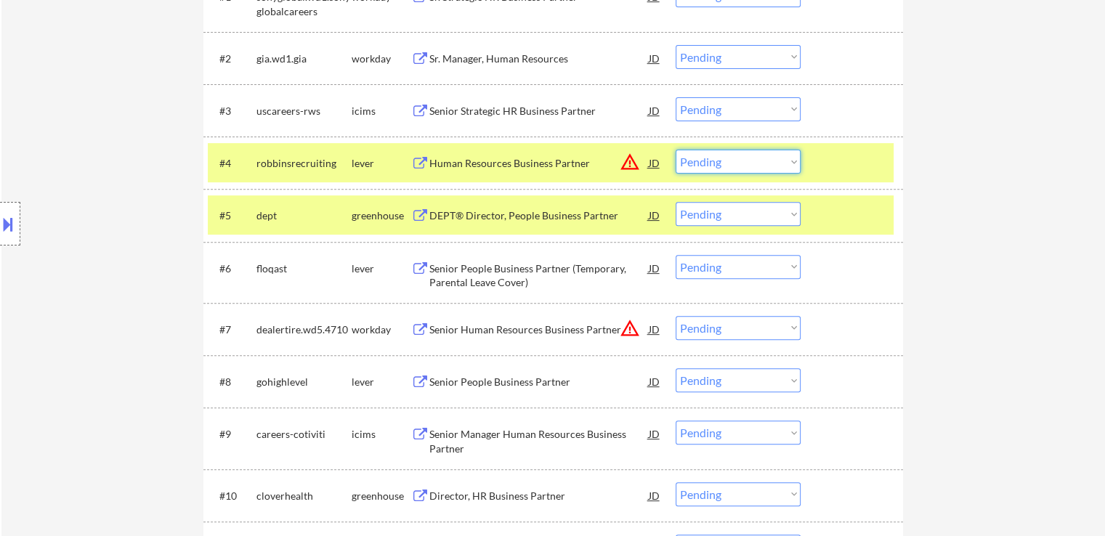
click at [713, 168] on select "Choose an option... Pending Applied Excluded (Questions) Excluded (Expired) Exc…" at bounding box center [737, 162] width 125 height 24
click at [675, 150] on select "Choose an option... Pending Applied Excluded (Questions) Excluded (Expired) Exc…" at bounding box center [737, 162] width 125 height 24
click at [477, 219] on div "DEPT® Director, People Business Partner" at bounding box center [538, 215] width 219 height 15
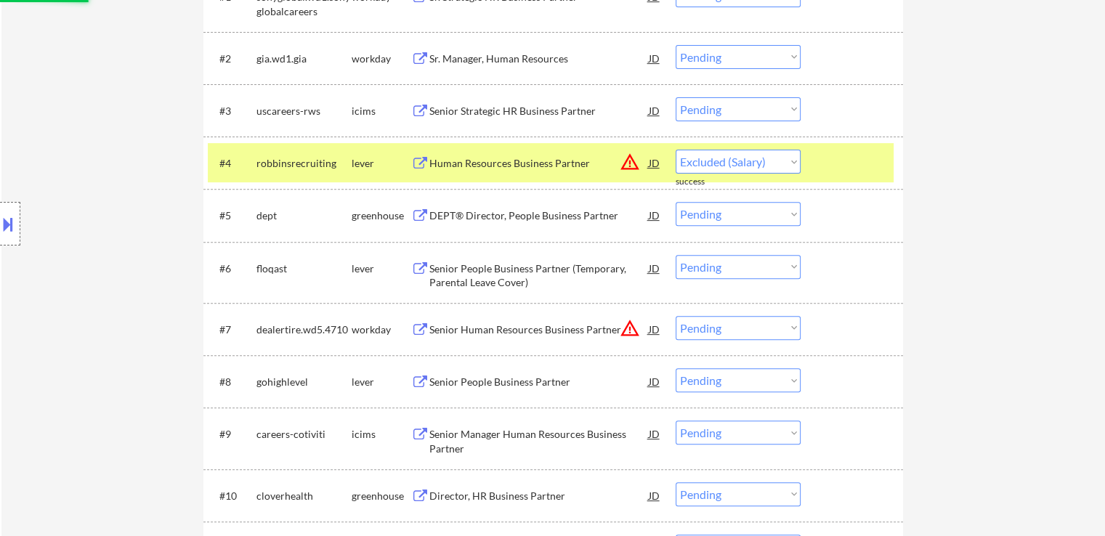
select select ""pending""
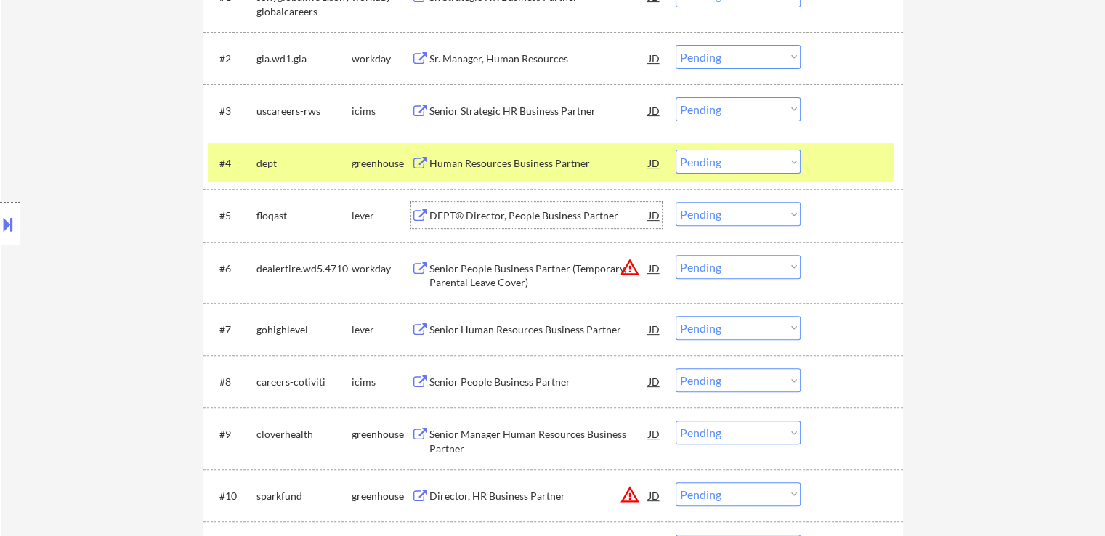
click at [431, 216] on div "DEPT® Director, People Business Partner" at bounding box center [538, 215] width 219 height 15
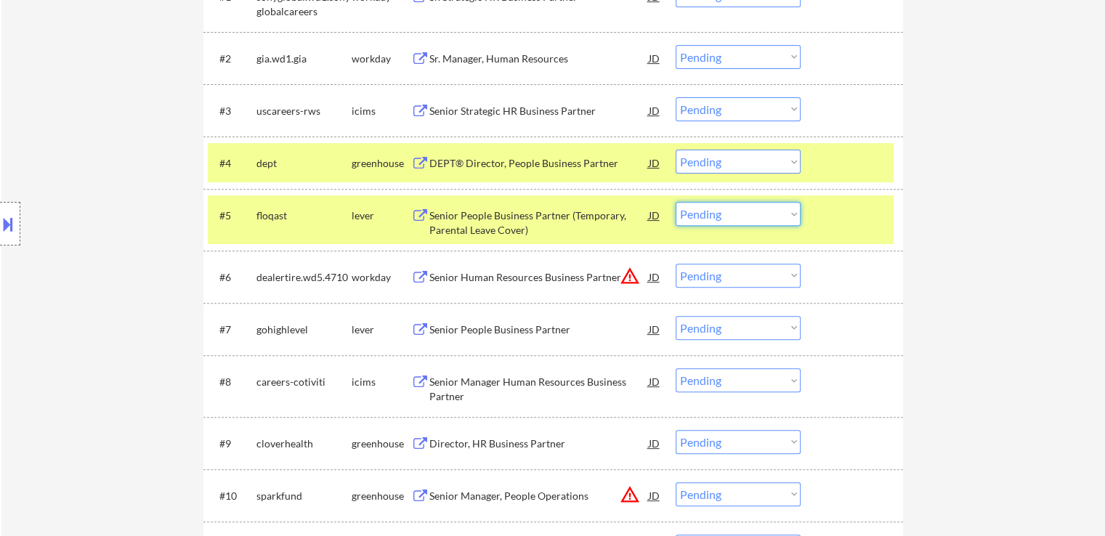
drag, startPoint x: 739, startPoint y: 213, endPoint x: 741, endPoint y: 221, distance: 9.0
click at [739, 213] on select "Choose an option... Pending Applied Excluded (Questions) Excluded (Expired) Exc…" at bounding box center [737, 214] width 125 height 24
select select ""excluded""
click at [675, 202] on select "Choose an option... Pending Applied Excluded (Questions) Excluded (Expired) Exc…" at bounding box center [737, 214] width 125 height 24
drag, startPoint x: 741, startPoint y: 155, endPoint x: 742, endPoint y: 169, distance: 14.6
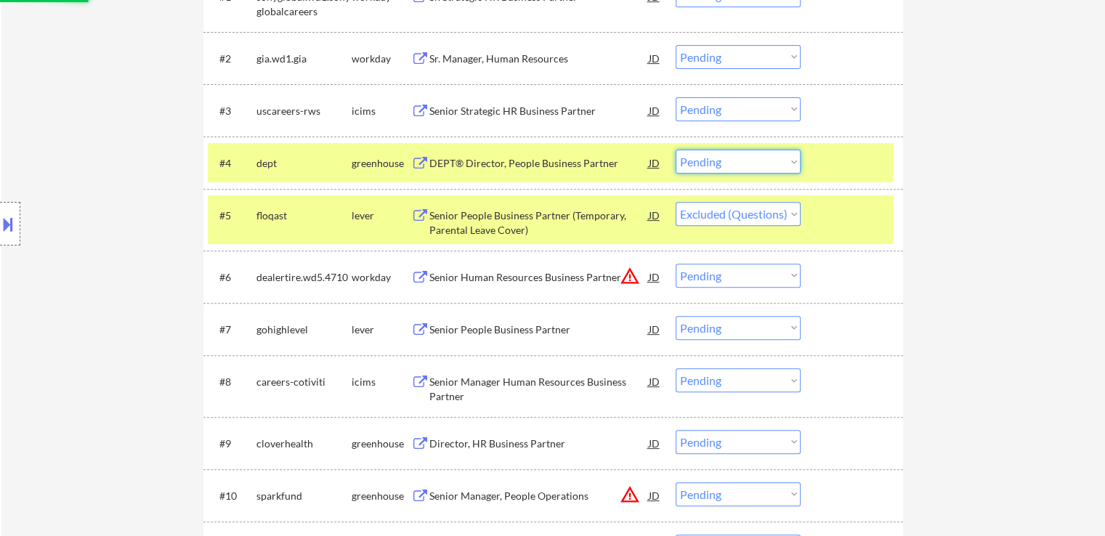
click at [741, 155] on select "Choose an option... Pending Applied Excluded (Questions) Excluded (Expired) Exc…" at bounding box center [737, 162] width 125 height 24
click at [675, 150] on select "Choose an option... Pending Applied Excluded (Questions) Excluded (Expired) Exc…" at bounding box center [737, 162] width 125 height 24
select select ""pending""
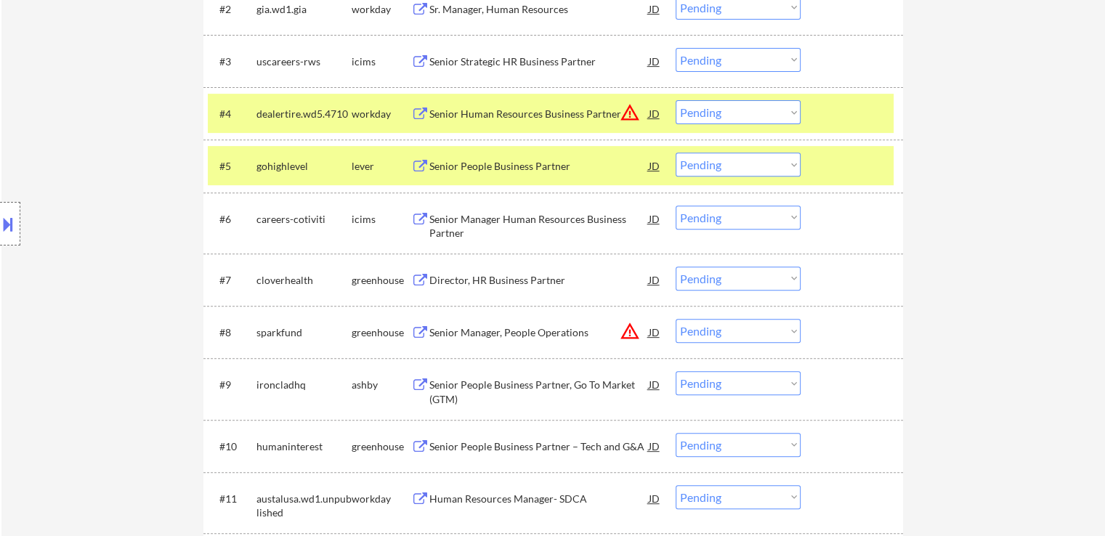
scroll to position [581, 0]
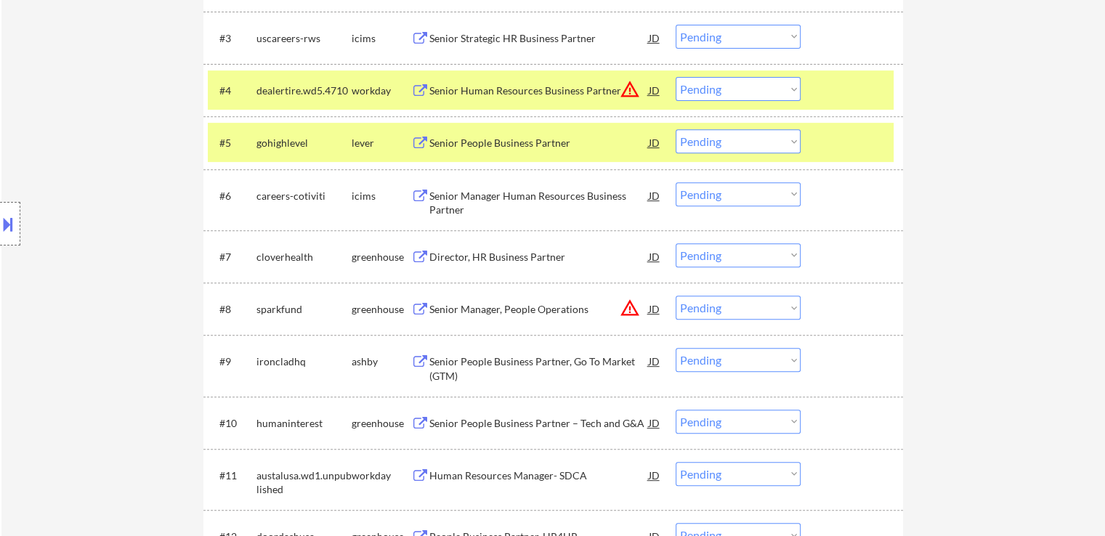
click at [717, 141] on select "Choose an option... Pending Applied Excluded (Questions) Excluded (Expired) Exc…" at bounding box center [737, 141] width 125 height 24
click at [675, 129] on select "Choose an option... Pending Applied Excluded (Questions) Excluded (Expired) Exc…" at bounding box center [737, 141] width 125 height 24
click at [466, 262] on div "Director, HR Business Partner" at bounding box center [538, 257] width 219 height 15
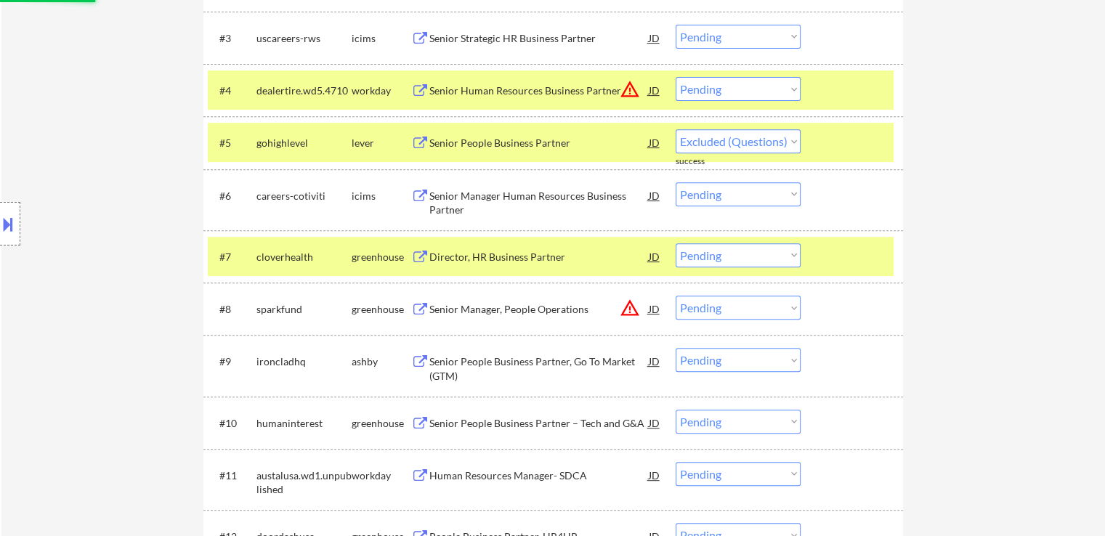
select select ""pending""
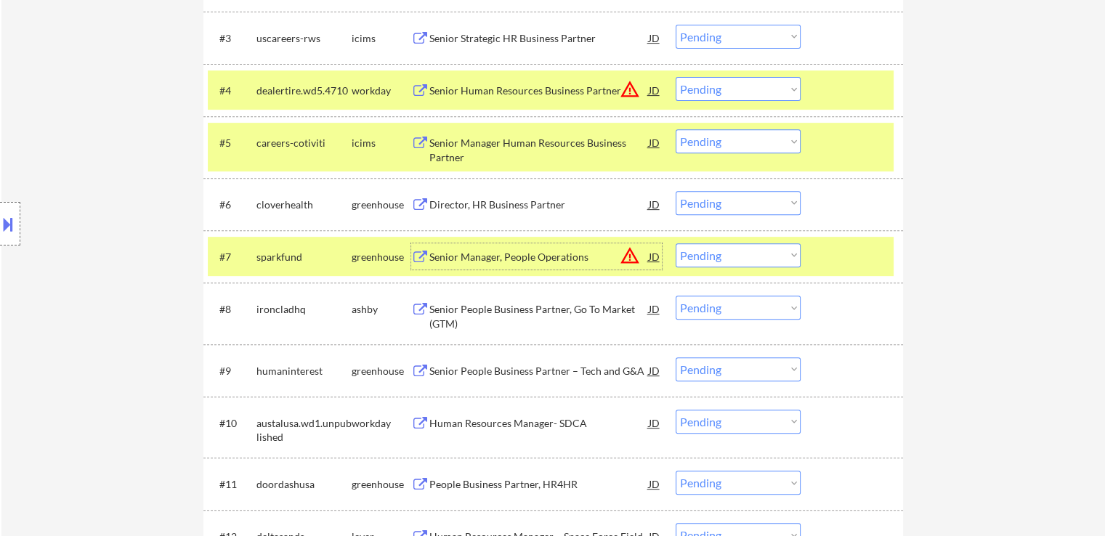
click at [505, 261] on div "Senior Manager, People Operations" at bounding box center [538, 257] width 219 height 15
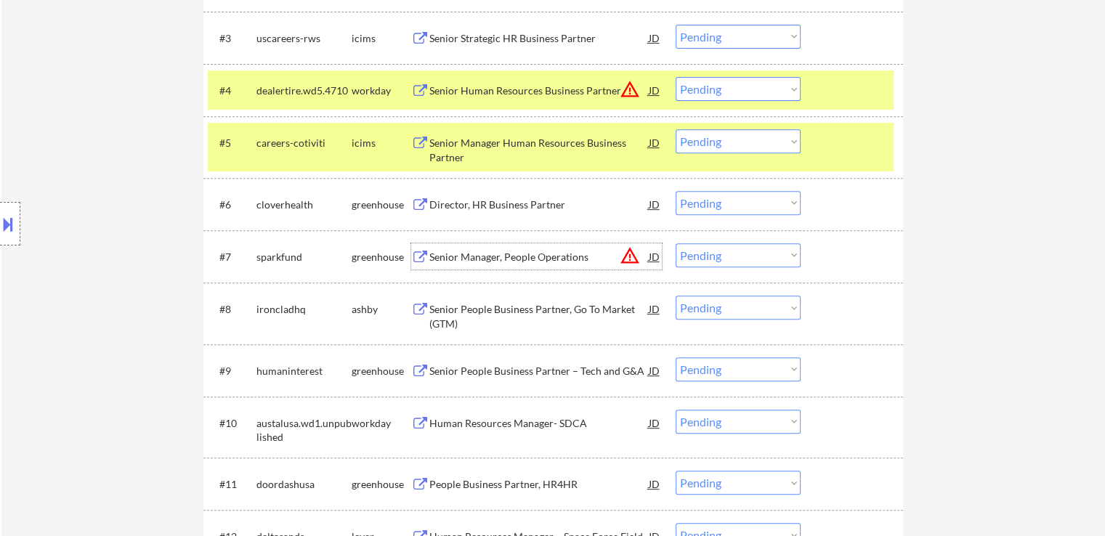
click at [716, 253] on select "Choose an option... Pending Applied Excluded (Questions) Excluded (Expired) Exc…" at bounding box center [737, 255] width 125 height 24
click at [675, 243] on select "Choose an option... Pending Applied Excluded (Questions) Excluded (Expired) Exc…" at bounding box center [737, 255] width 125 height 24
select select ""pending""
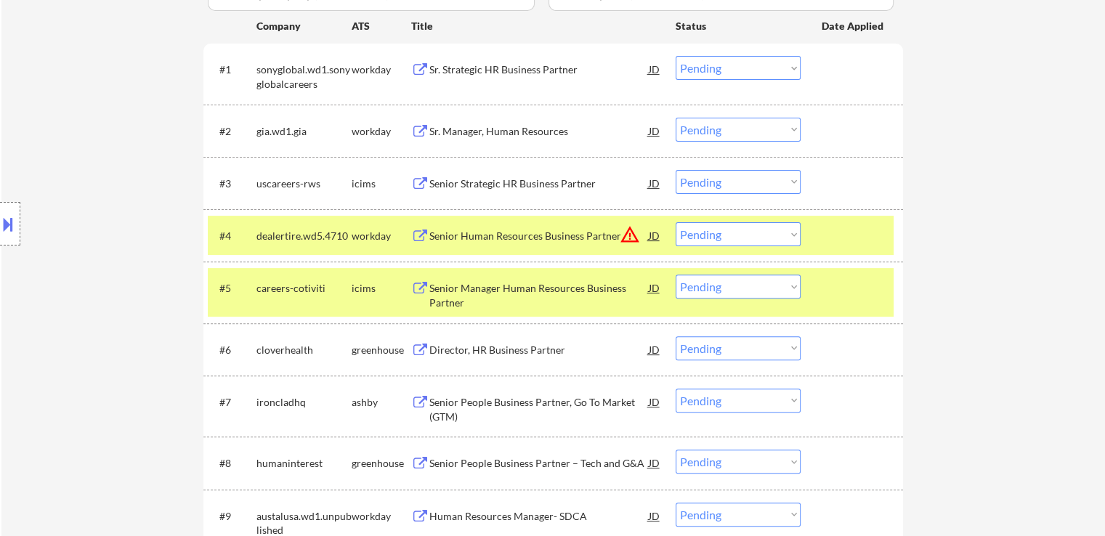
scroll to position [654, 0]
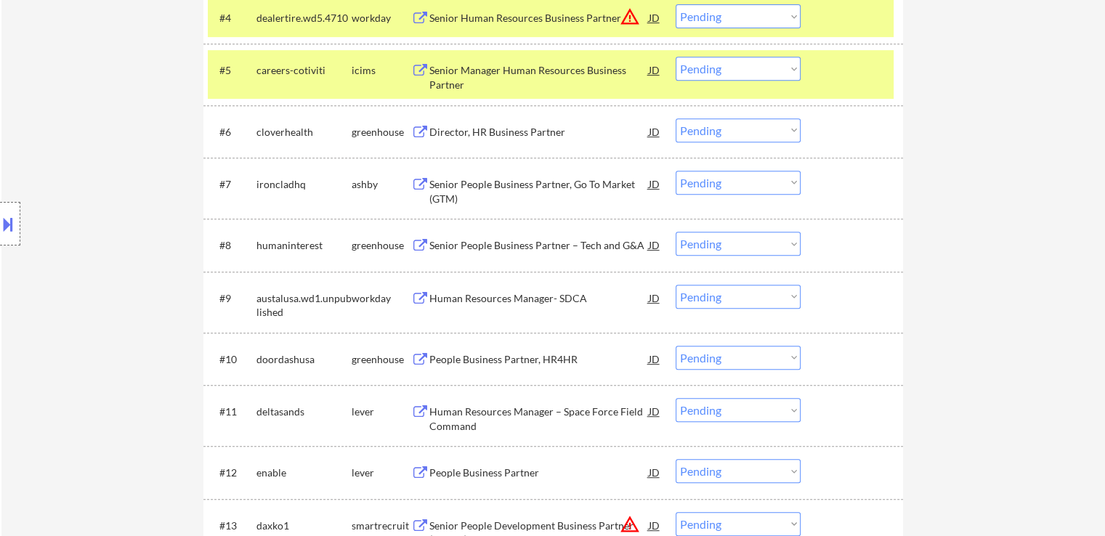
click at [709, 134] on select "Choose an option... Pending Applied Excluded (Questions) Excluded (Expired) Exc…" at bounding box center [737, 130] width 125 height 24
click at [675, 118] on select "Choose an option... Pending Applied Excluded (Questions) Excluded (Expired) Exc…" at bounding box center [737, 130] width 125 height 24
click at [474, 187] on div "Senior People Business Partner, Go To Market (GTM)" at bounding box center [538, 191] width 219 height 28
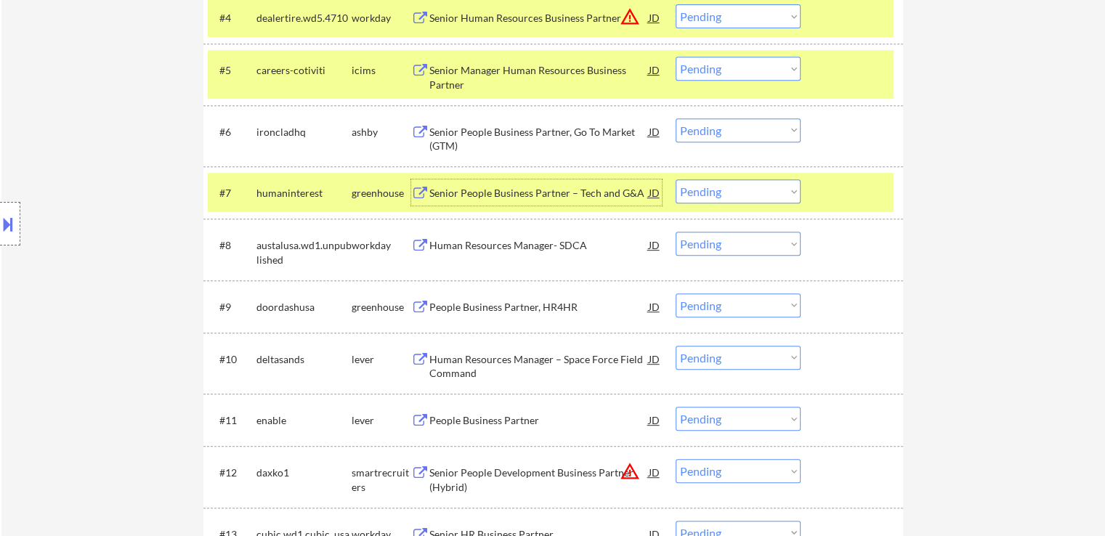
click at [712, 129] on select "Choose an option... Pending Applied Excluded (Questions) Excluded (Expired) Exc…" at bounding box center [737, 130] width 125 height 24
click at [675, 118] on select "Choose an option... Pending Applied Excluded (Questions) Excluded (Expired) Exc…" at bounding box center [737, 130] width 125 height 24
click at [503, 134] on div "Senior People Business Partner, Go To Market (GTM)" at bounding box center [538, 139] width 219 height 28
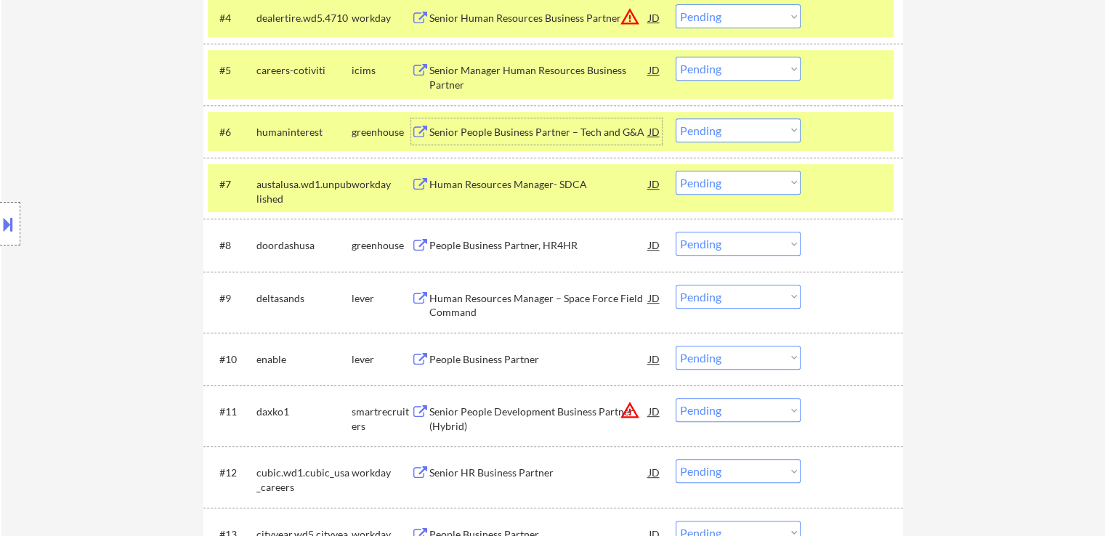
click at [466, 126] on div "Senior People Business Partner – Tech and G&A" at bounding box center [538, 132] width 219 height 15
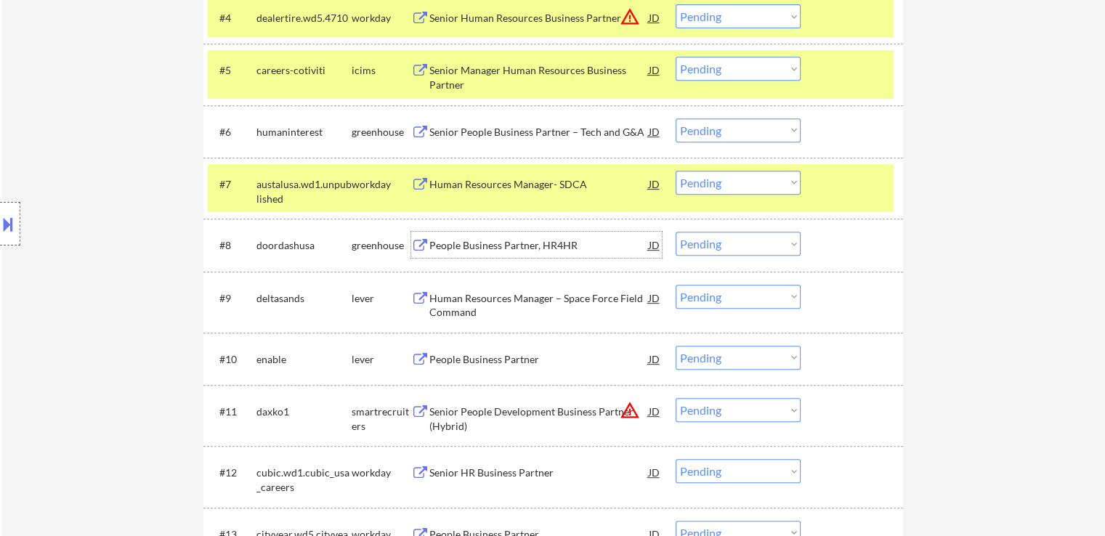
click at [465, 245] on div "People Business Partner, HR4HR" at bounding box center [538, 245] width 219 height 15
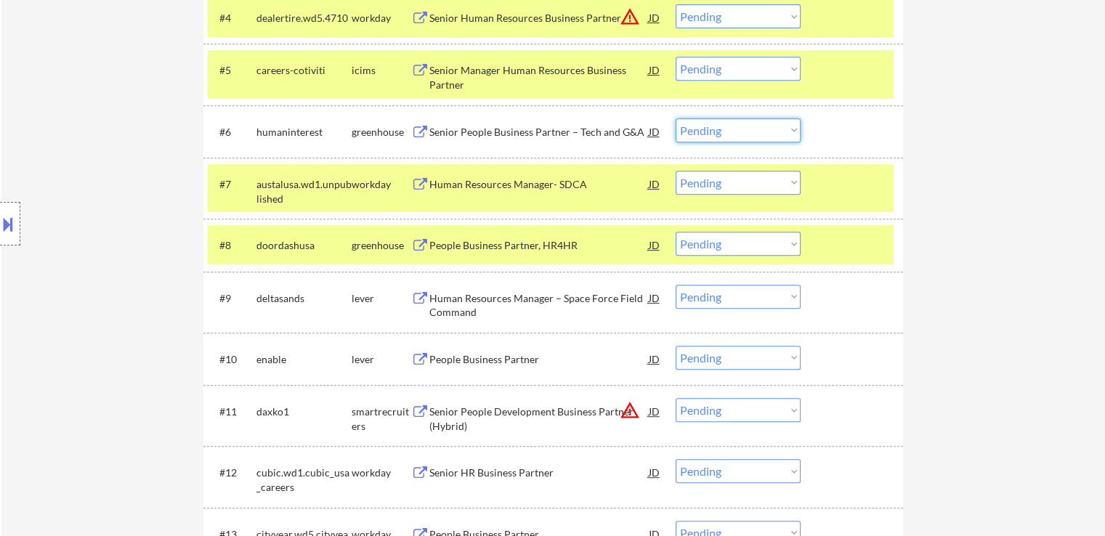
drag, startPoint x: 702, startPoint y: 132, endPoint x: 707, endPoint y: 139, distance: 8.3
click at [703, 133] on select "Choose an option... Pending Applied Excluded (Questions) Excluded (Expired) Exc…" at bounding box center [737, 130] width 125 height 24
click at [675, 118] on select "Choose an option... Pending Applied Excluded (Questions) Excluded (Expired) Exc…" at bounding box center [737, 130] width 125 height 24
select select ""pending""
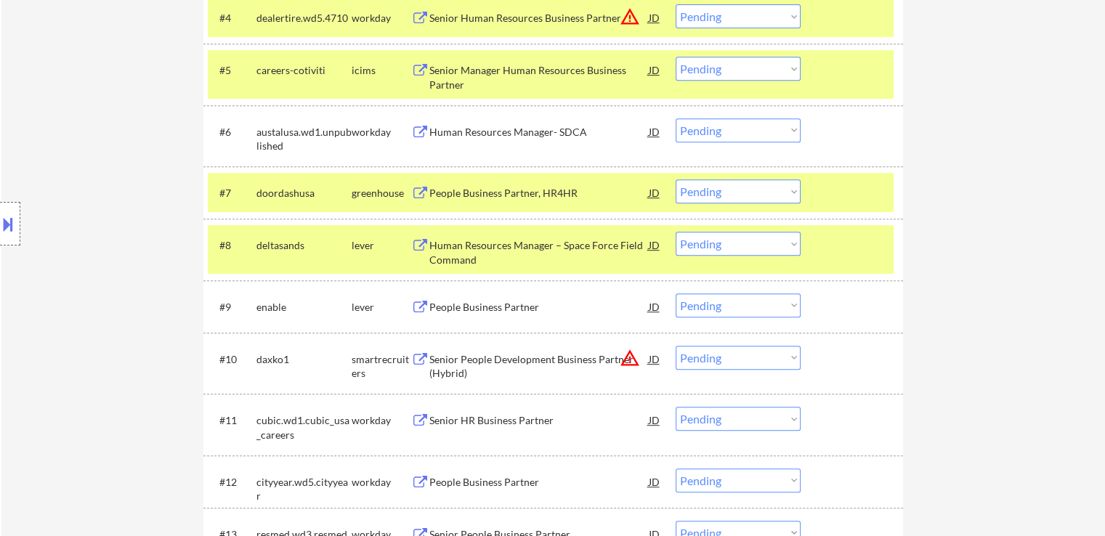
click at [694, 195] on select "Choose an option... Pending Applied Excluded (Questions) Excluded (Expired) Exc…" at bounding box center [737, 191] width 125 height 24
click at [675, 179] on select "Choose an option... Pending Applied Excluded (Questions) Excluded (Expired) Exc…" at bounding box center [737, 191] width 125 height 24
click at [458, 256] on div "Human Resources Manager – Space Force Field Command" at bounding box center [538, 252] width 219 height 28
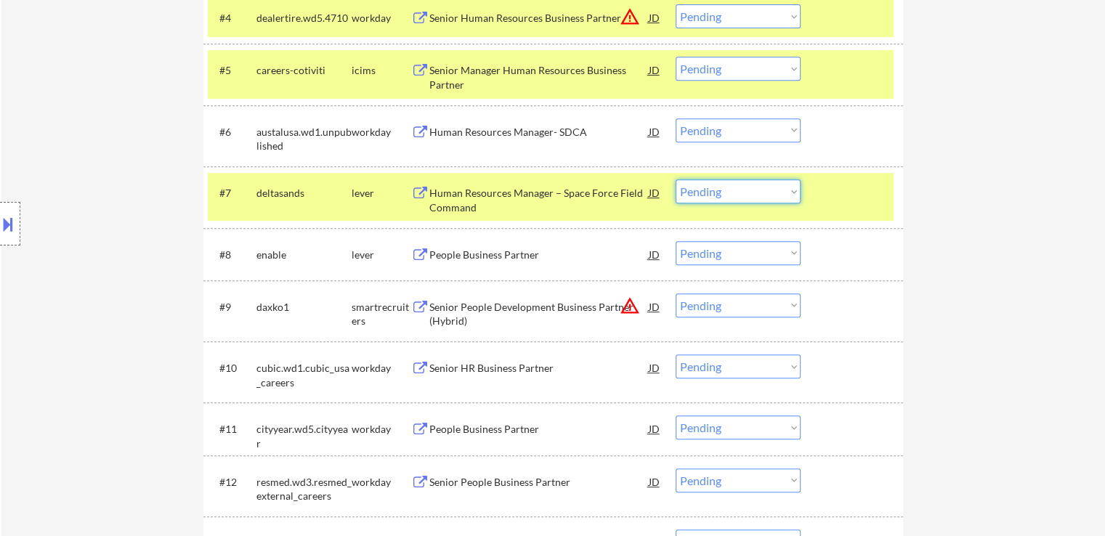
drag, startPoint x: 701, startPoint y: 188, endPoint x: 738, endPoint y: 202, distance: 39.5
click at [703, 188] on select "Choose an option... Pending Applied Excluded (Questions) Excluded (Expired) Exc…" at bounding box center [737, 191] width 125 height 24
click at [675, 179] on select "Choose an option... Pending Applied Excluded (Questions) Excluded (Expired) Exc…" at bounding box center [737, 191] width 125 height 24
click at [542, 259] on div "People Business Partner" at bounding box center [538, 255] width 219 height 15
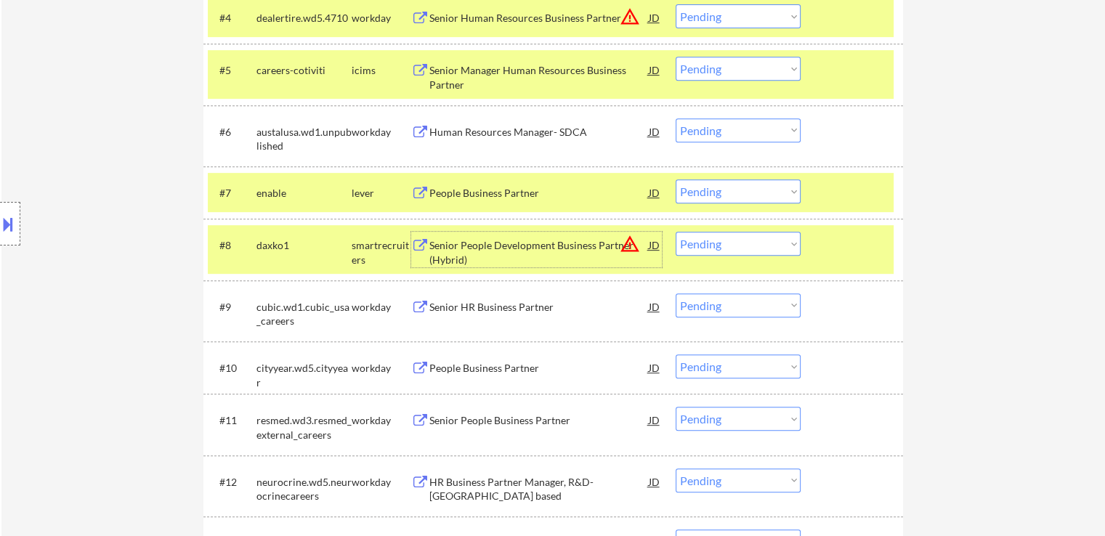
click at [703, 190] on select "Choose an option... Pending Applied Excluded (Questions) Excluded (Expired) Exc…" at bounding box center [737, 191] width 125 height 24
click at [675, 179] on select "Choose an option... Pending Applied Excluded (Questions) Excluded (Expired) Exc…" at bounding box center [737, 191] width 125 height 24
click at [544, 242] on div "Senior People Development Business Partner (Hybrid)" at bounding box center [538, 252] width 219 height 28
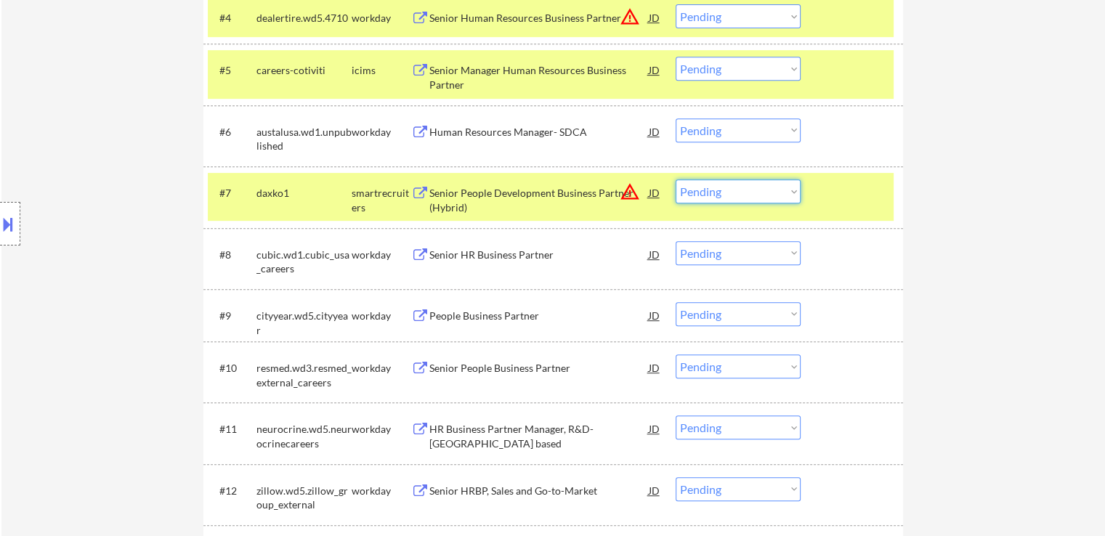
click at [734, 198] on select "Choose an option... Pending Applied Excluded (Questions) Excluded (Expired) Exc…" at bounding box center [737, 191] width 125 height 24
click at [675, 179] on select "Choose an option... Pending Applied Excluded (Questions) Excluded (Expired) Exc…" at bounding box center [737, 191] width 125 height 24
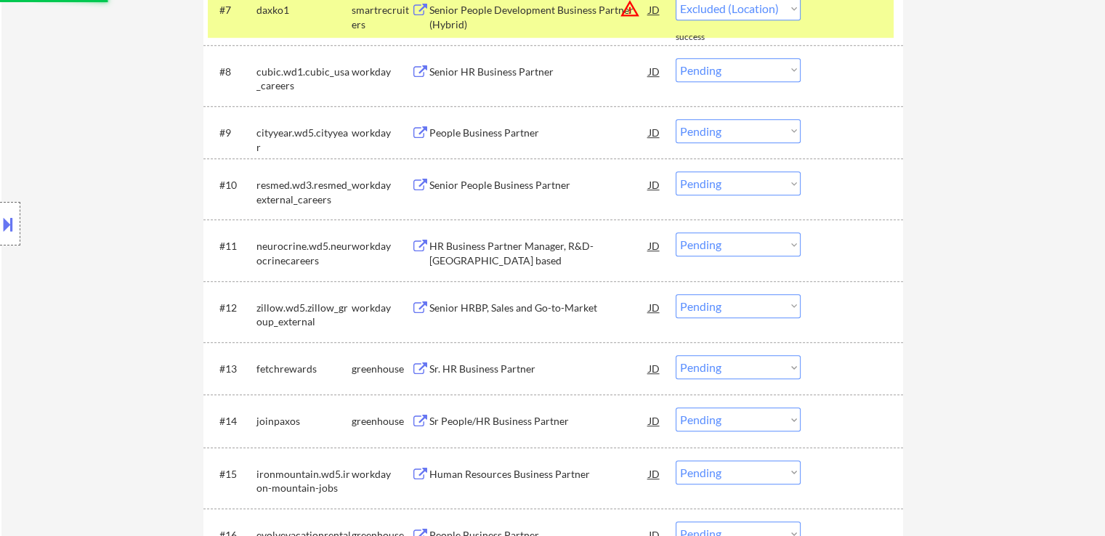
scroll to position [871, 0]
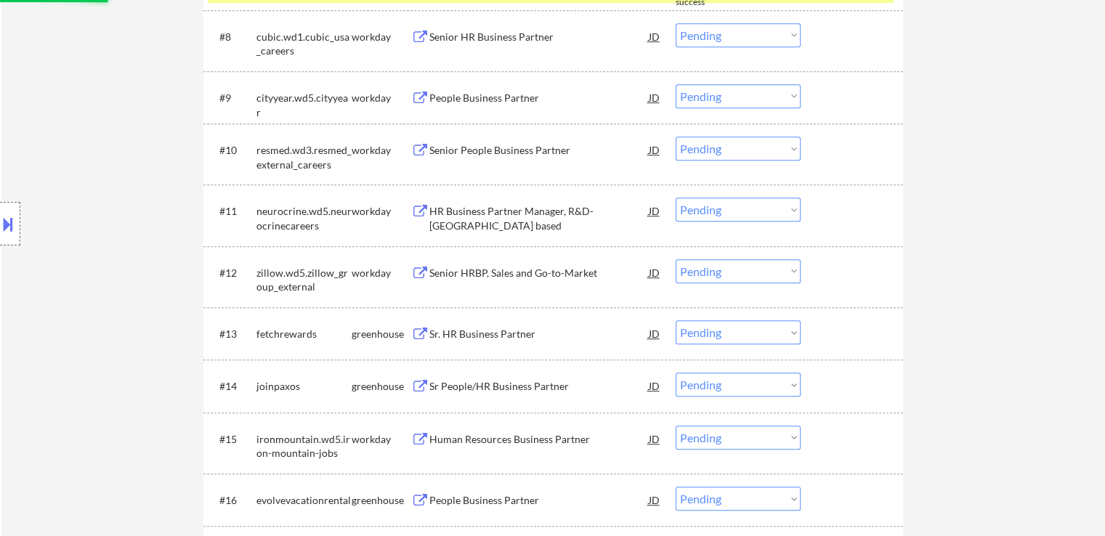
select select ""pending""
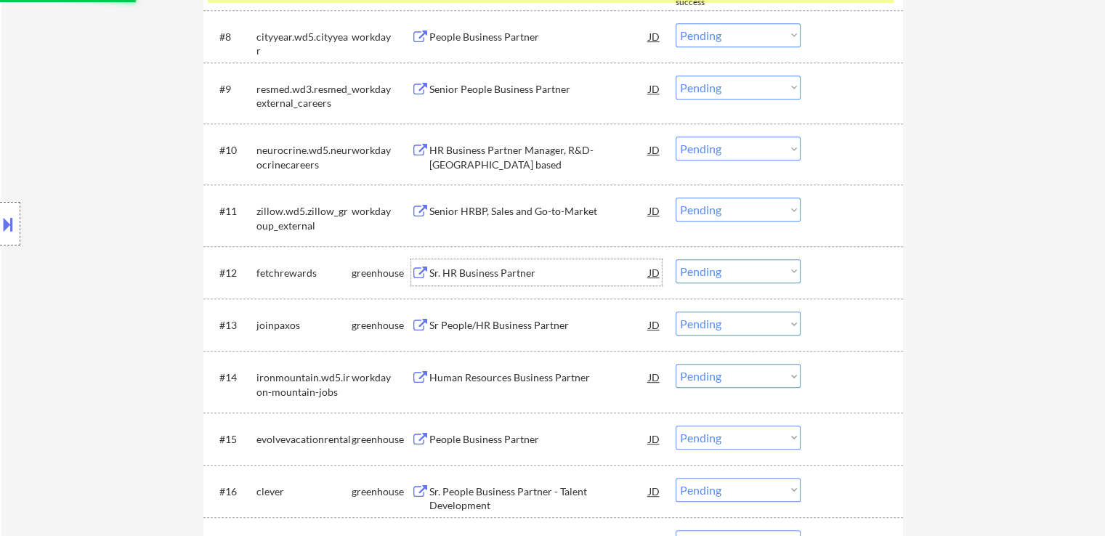
click at [451, 275] on div "Sr. HR Business Partner" at bounding box center [538, 273] width 219 height 15
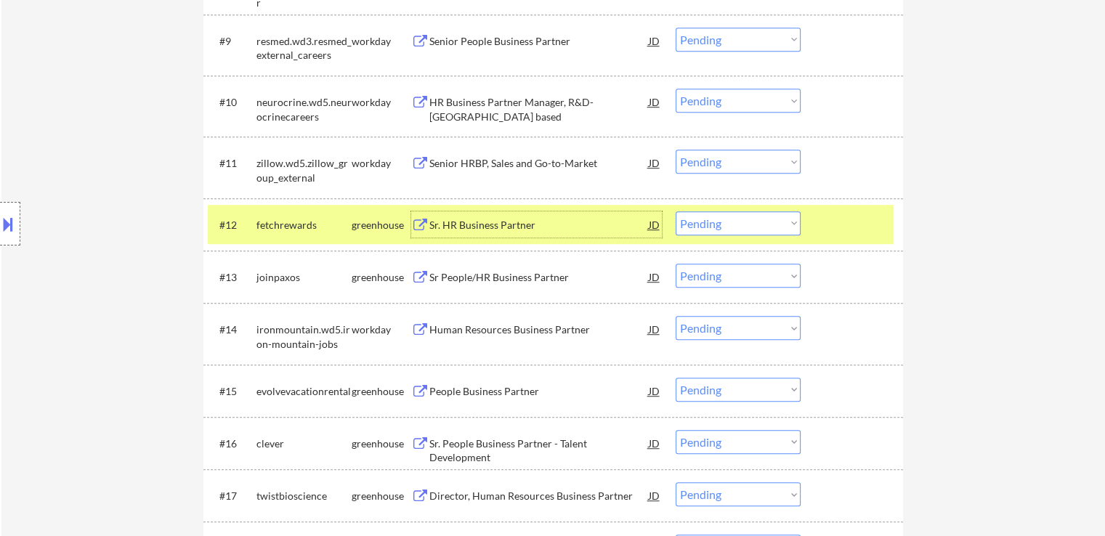
scroll to position [944, 0]
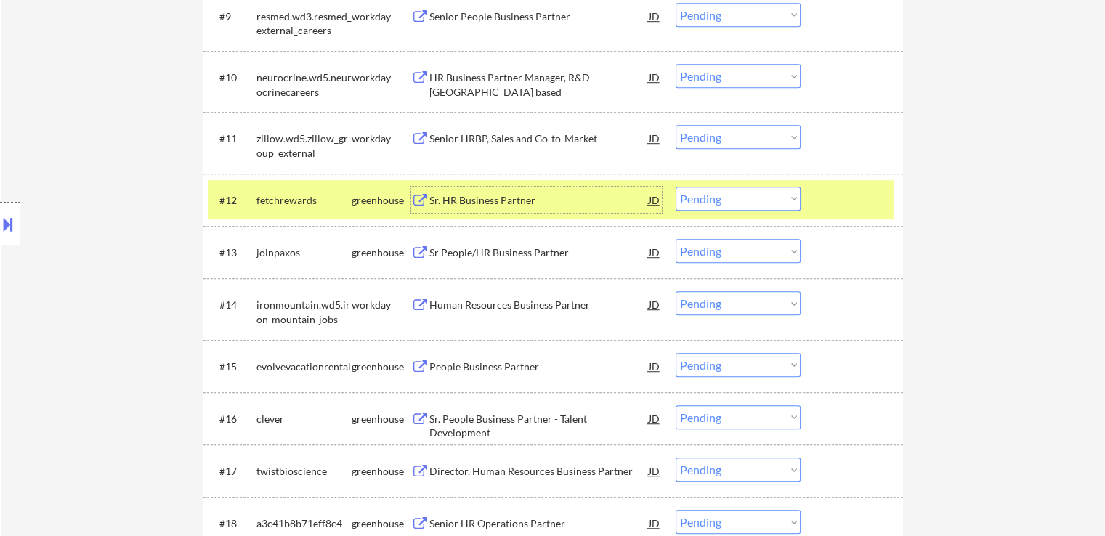
click at [720, 196] on select "Choose an option... Pending Applied Excluded (Questions) Excluded (Expired) Exc…" at bounding box center [737, 199] width 125 height 24
click at [675, 187] on select "Choose an option... Pending Applied Excluded (Questions) Excluded (Expired) Exc…" at bounding box center [737, 199] width 125 height 24
click at [431, 250] on div "Sr People/HR Business Partner" at bounding box center [538, 252] width 219 height 15
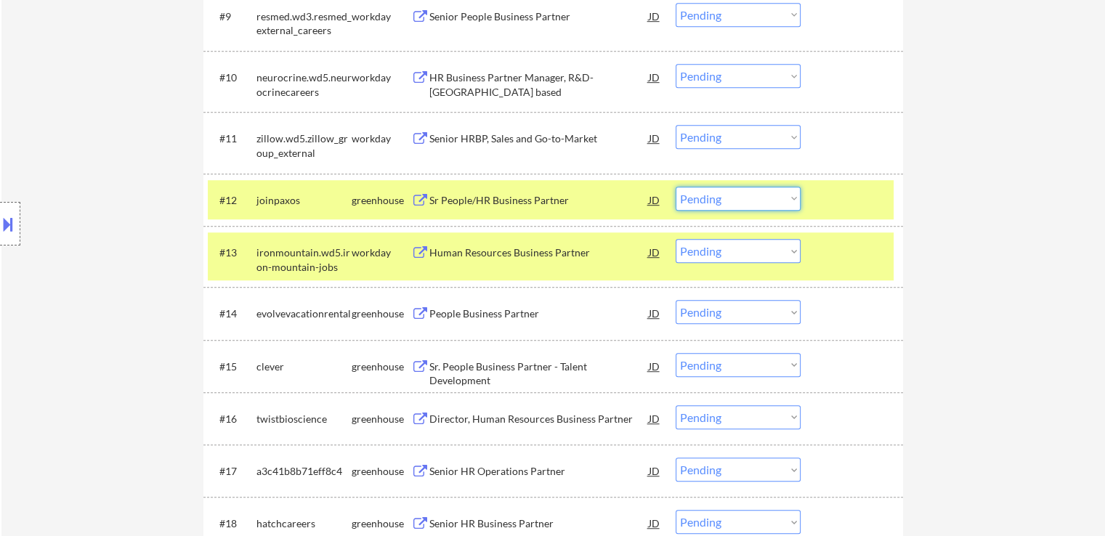
drag, startPoint x: 718, startPoint y: 194, endPoint x: 723, endPoint y: 208, distance: 15.4
click at [719, 194] on select "Choose an option... Pending Applied Excluded (Questions) Excluded (Expired) Exc…" at bounding box center [737, 199] width 125 height 24
click at [675, 187] on select "Choose an option... Pending Applied Excluded (Questions) Excluded (Expired) Exc…" at bounding box center [737, 199] width 125 height 24
click at [435, 310] on div "People Business Partner" at bounding box center [538, 313] width 219 height 15
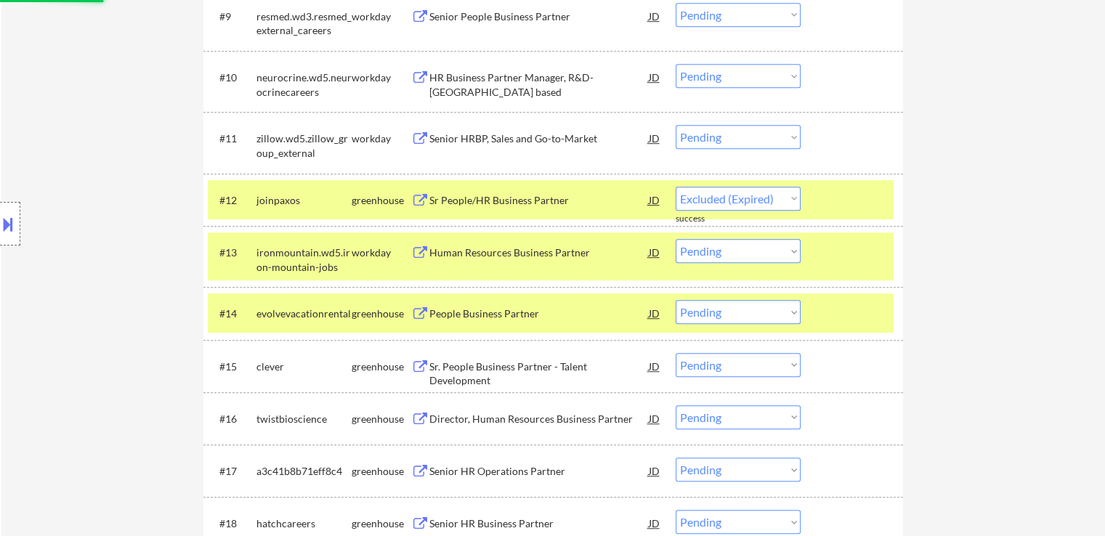
select select ""pending""
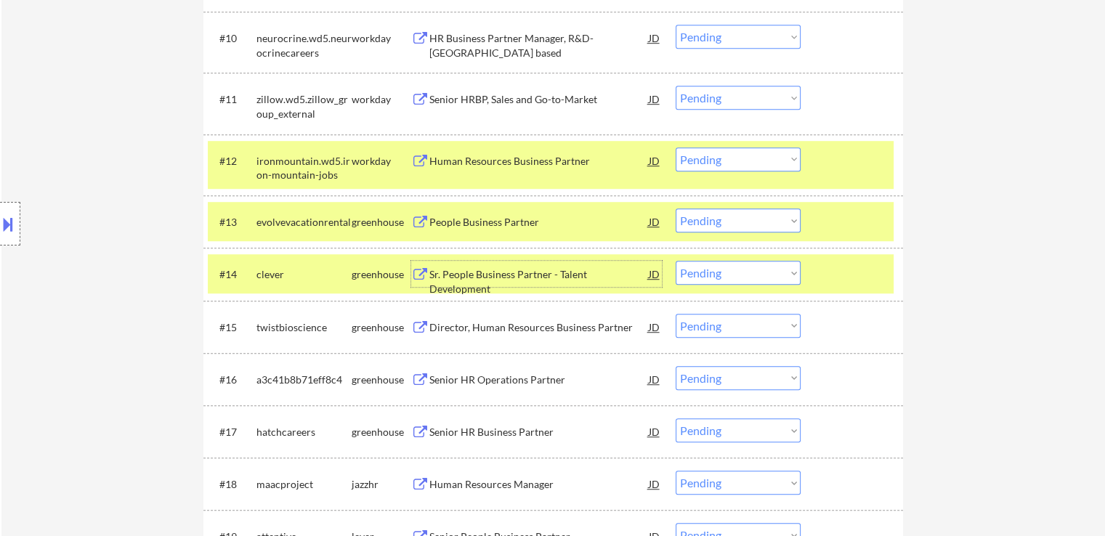
scroll to position [1017, 0]
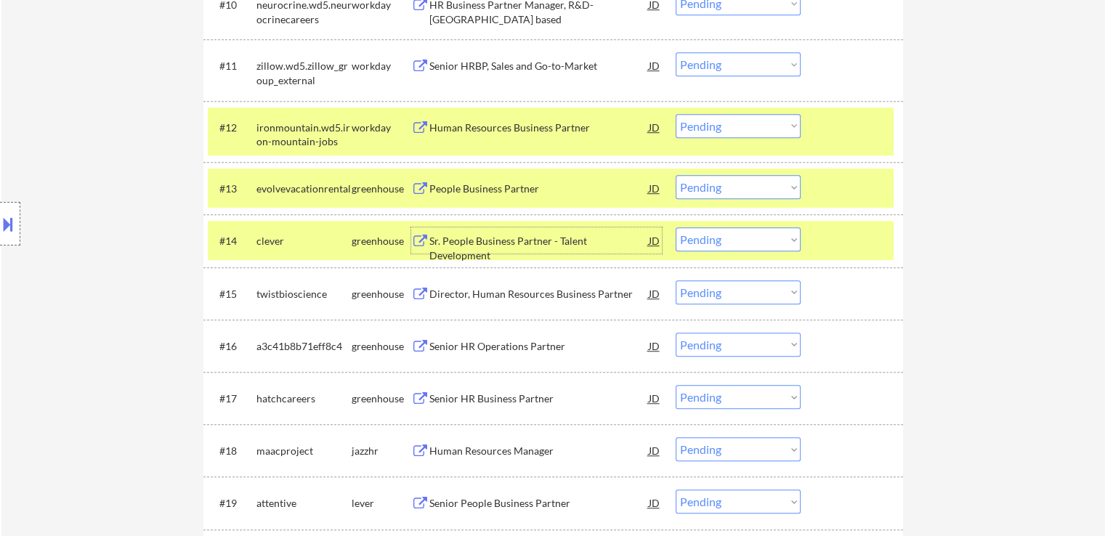
click at [688, 177] on select "Choose an option... Pending Applied Excluded (Questions) Excluded (Expired) Exc…" at bounding box center [737, 187] width 125 height 24
click at [675, 175] on select "Choose an option... Pending Applied Excluded (Questions) Excluded (Expired) Exc…" at bounding box center [737, 187] width 125 height 24
click at [529, 245] on div "Sr. People Business Partner - Talent Development" at bounding box center [538, 248] width 219 height 28
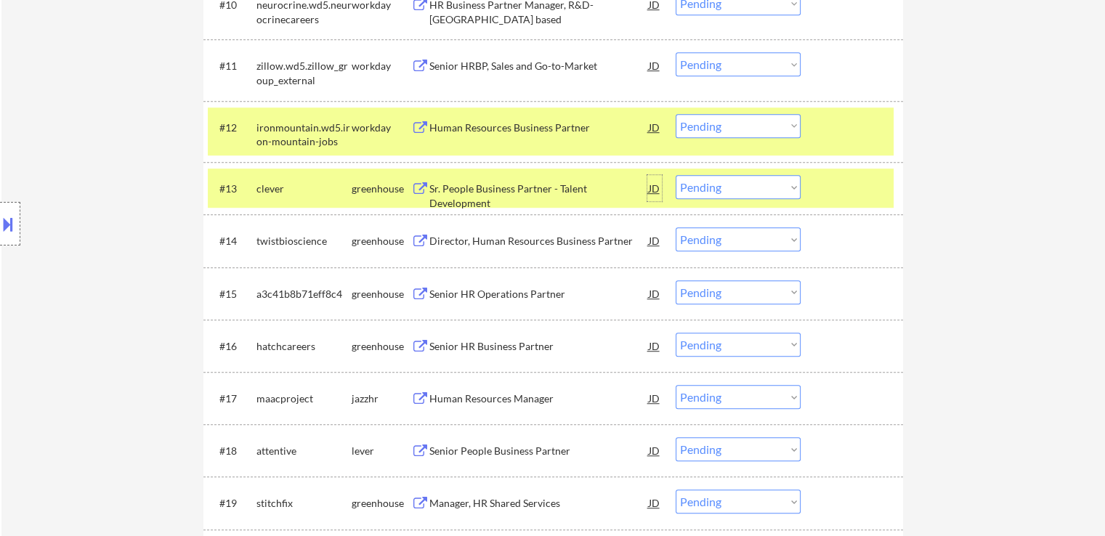
click at [656, 187] on div "JD" at bounding box center [654, 188] width 15 height 26
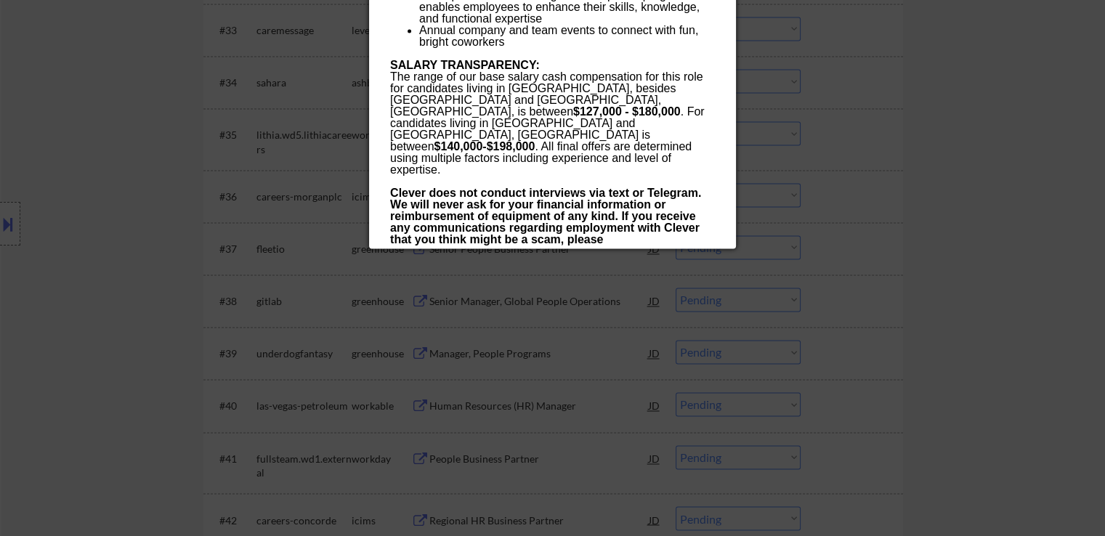
scroll to position [2251, 0]
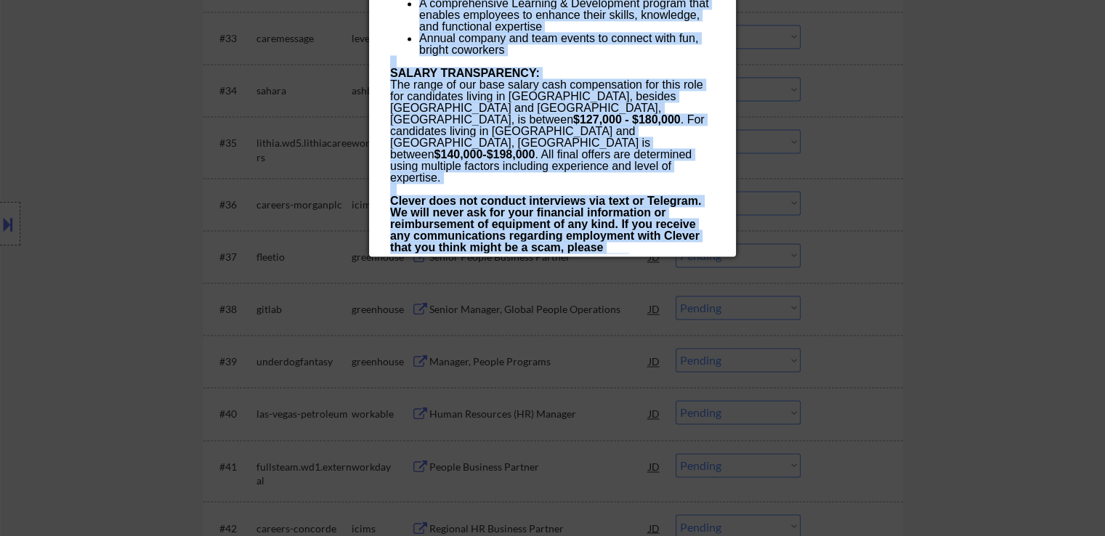
click at [566, 265] on p "If you are a resident of Colorado, please note you have the right to redact you…" at bounding box center [552, 282] width 324 height 35
copy div "AI Blocklist Check ✅: Clever is not listed in the blocklist. Clever is on a mis…"
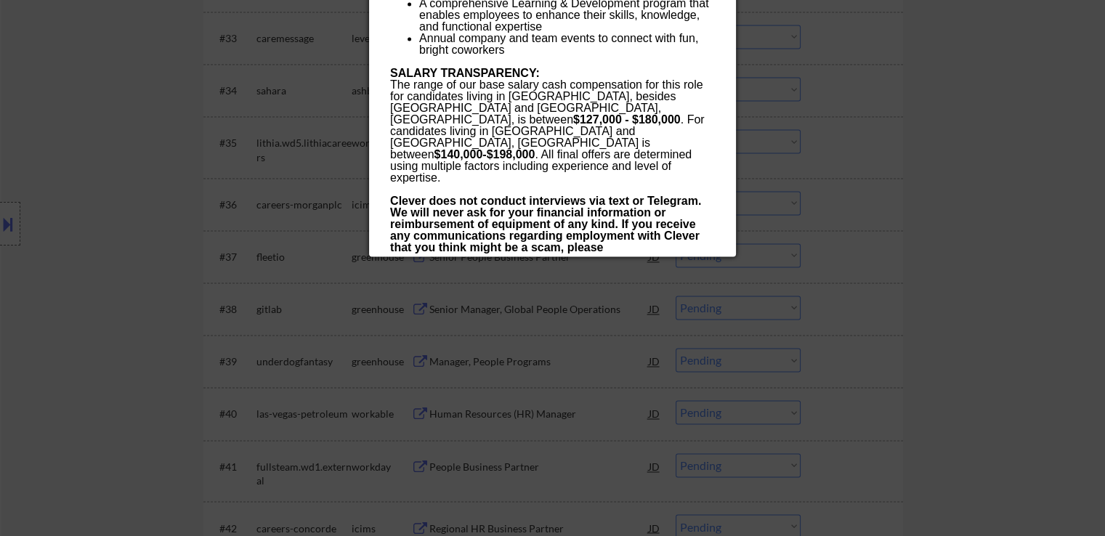
click at [898, 151] on div at bounding box center [552, 268] width 1105 height 536
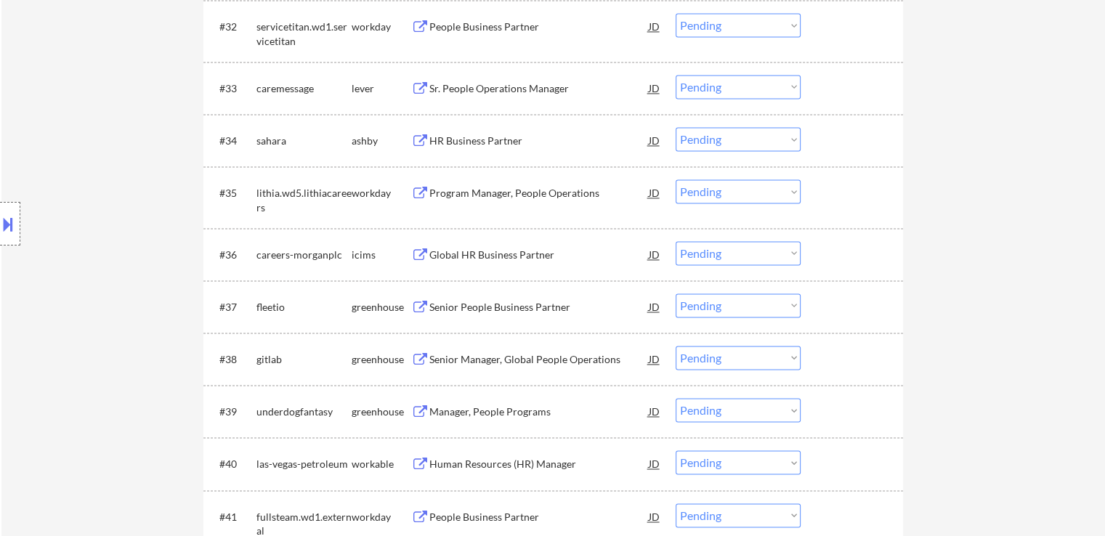
scroll to position [2179, 0]
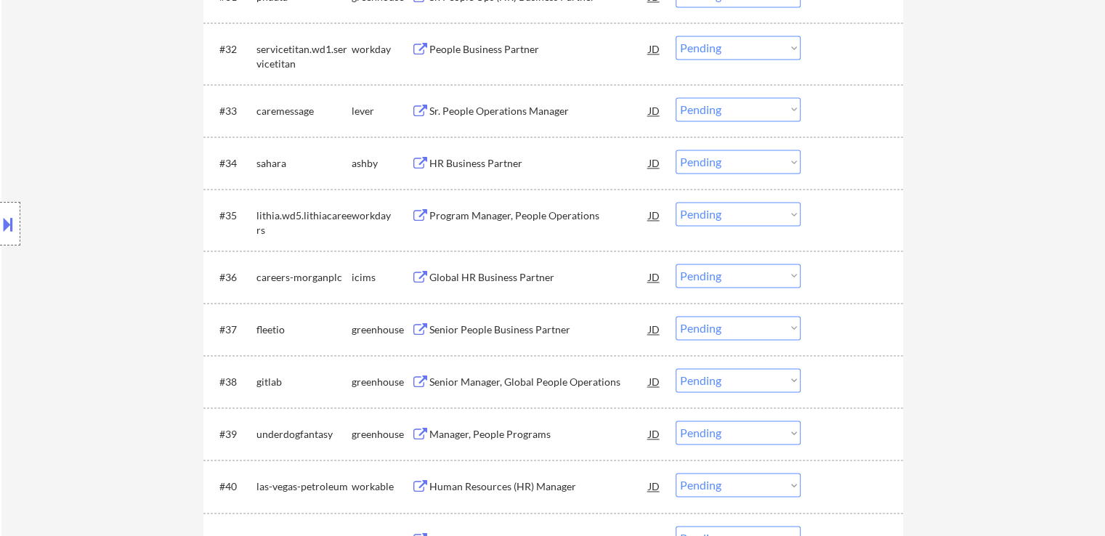
click at [474, 164] on div "HR Business Partner" at bounding box center [538, 163] width 219 height 15
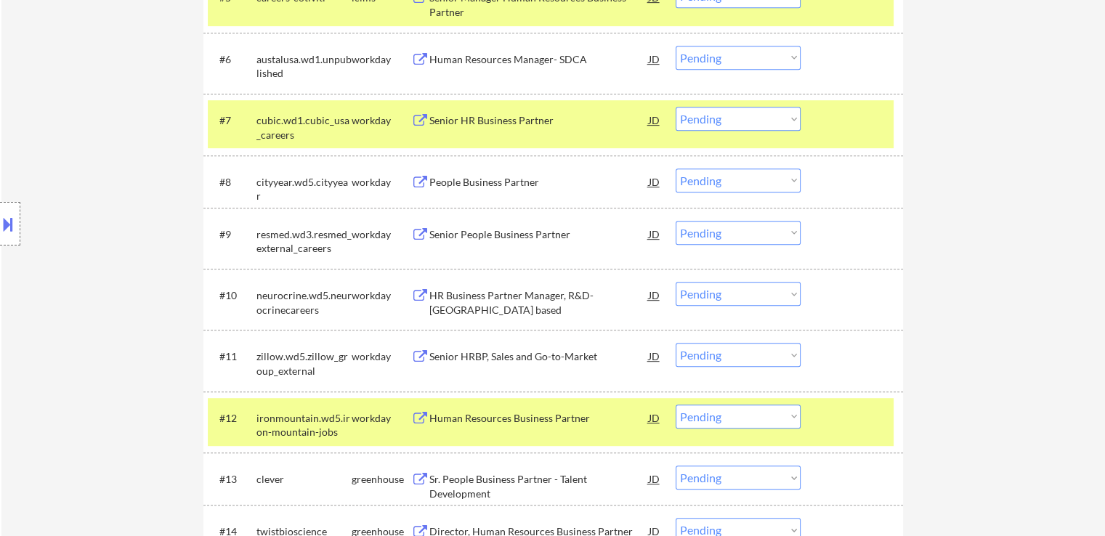
scroll to position [944, 0]
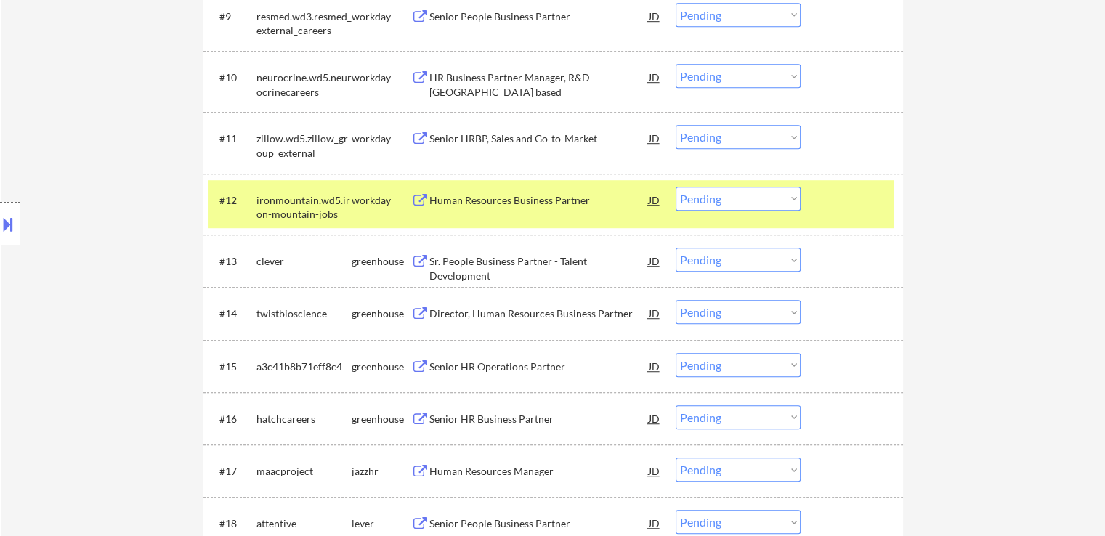
click at [726, 256] on select "Choose an option... Pending Applied Excluded (Questions) Excluded (Expired) Exc…" at bounding box center [737, 260] width 125 height 24
click at [675, 248] on select "Choose an option... Pending Applied Excluded (Questions) Excluded (Expired) Exc…" at bounding box center [737, 260] width 125 height 24
click at [436, 261] on div "Director, Human Resources Business Partner" at bounding box center [538, 261] width 219 height 15
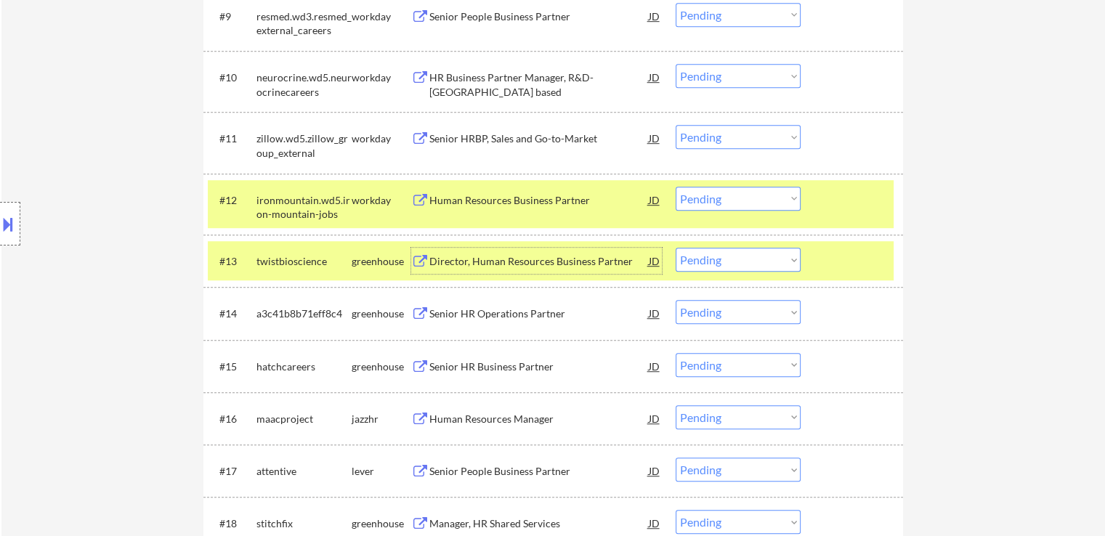
click at [654, 260] on div "JD" at bounding box center [654, 261] width 15 height 26
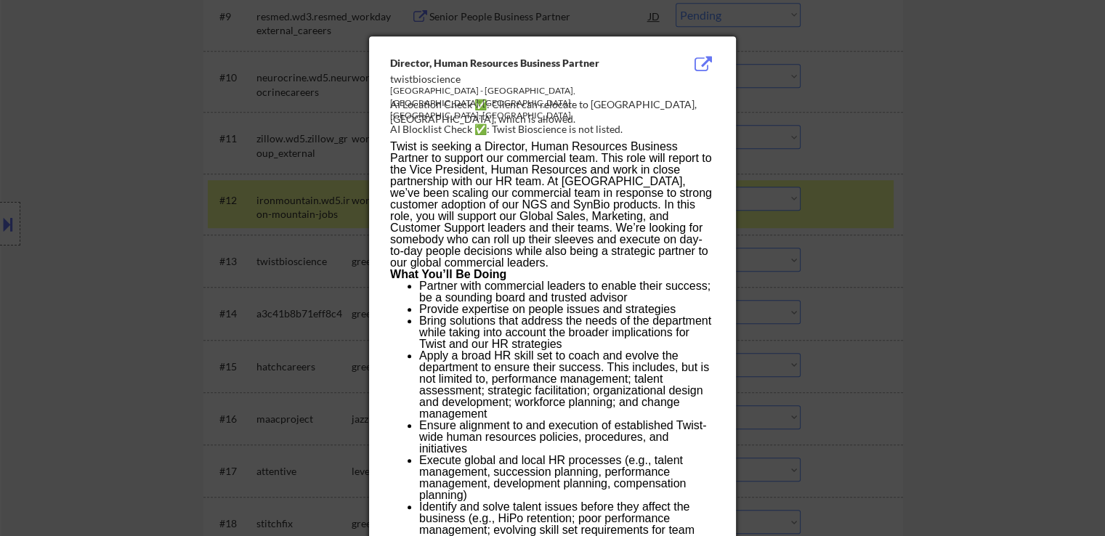
click at [393, 60] on div "Director, Human Resources Business Partner" at bounding box center [515, 63] width 251 height 15
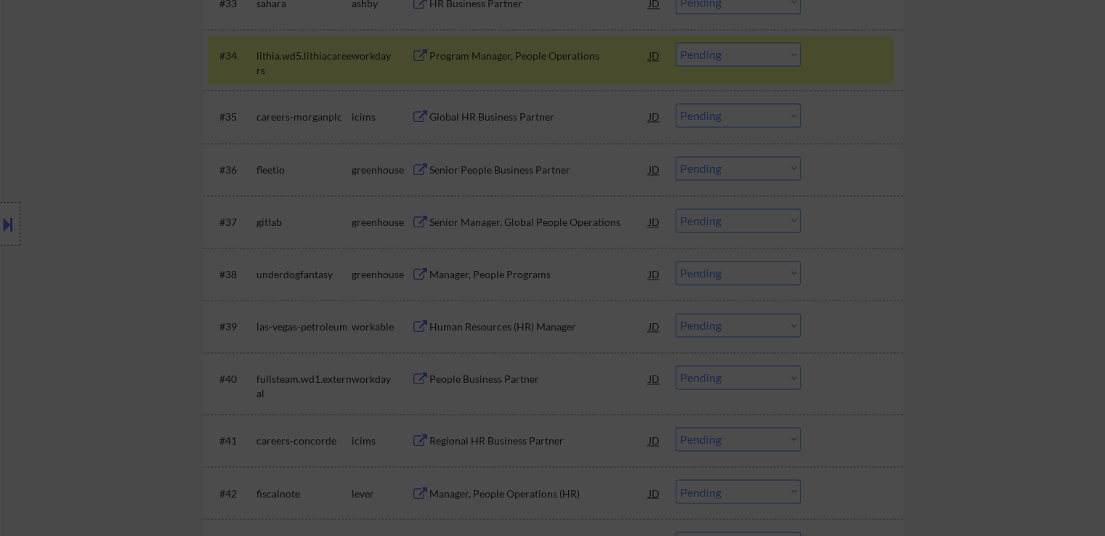
scroll to position [2106, 0]
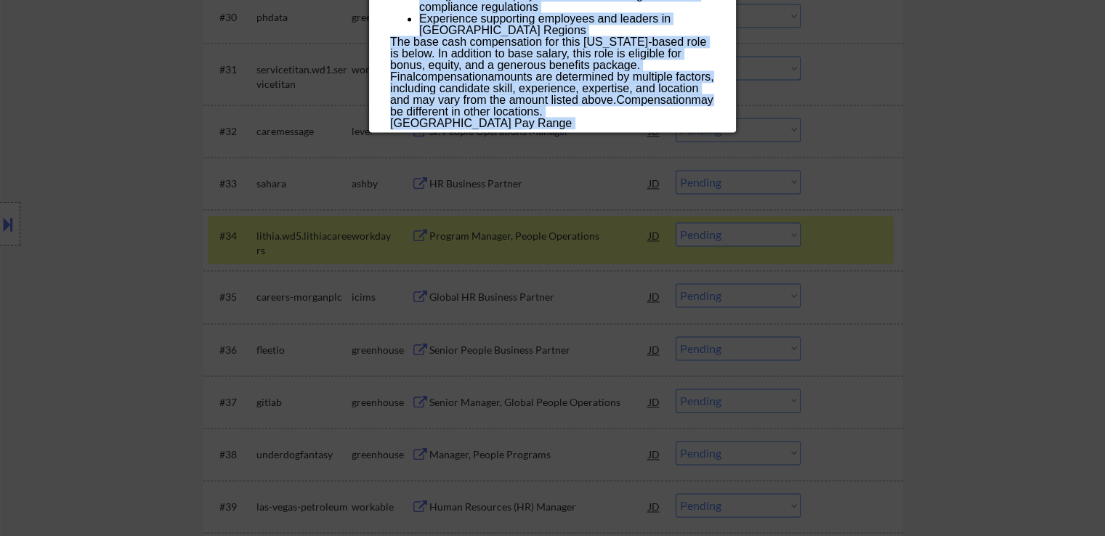
click at [534, 129] on div "$210,000 — $260,000 USD" at bounding box center [552, 135] width 324 height 12
copy div "Director, Human Resources Business Partner twistbioscience USA - Carlsbad, CA; …"
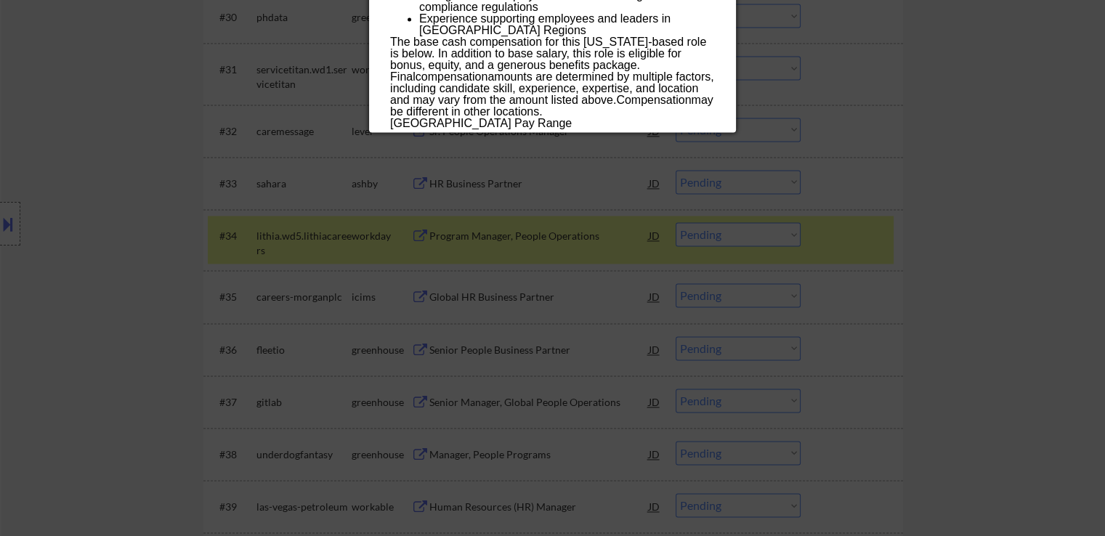
click at [827, 203] on div at bounding box center [552, 268] width 1105 height 536
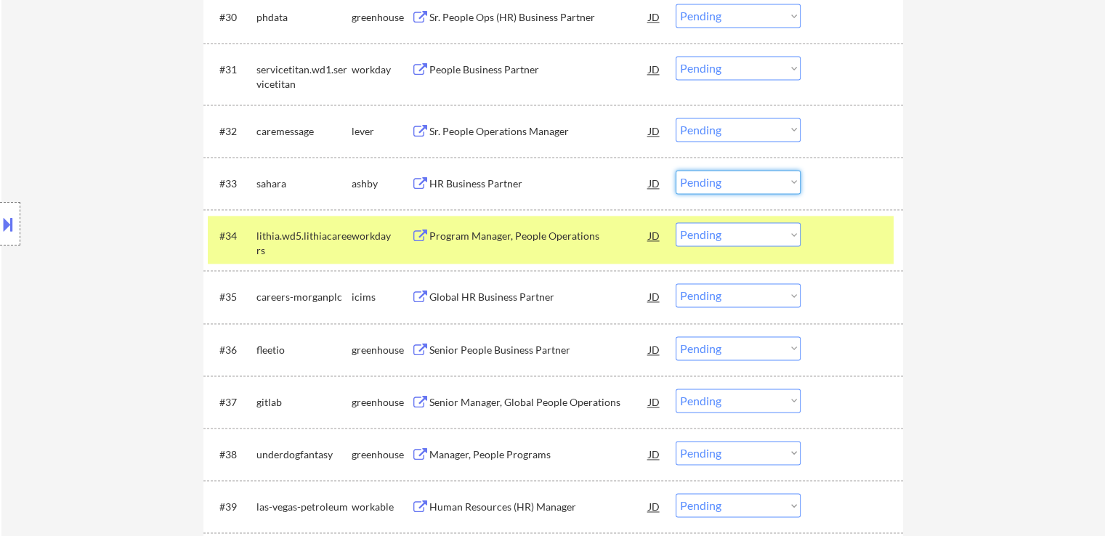
click at [741, 186] on select "Choose an option... Pending Applied Excluded (Questions) Excluded (Expired) Exc…" at bounding box center [737, 182] width 125 height 24
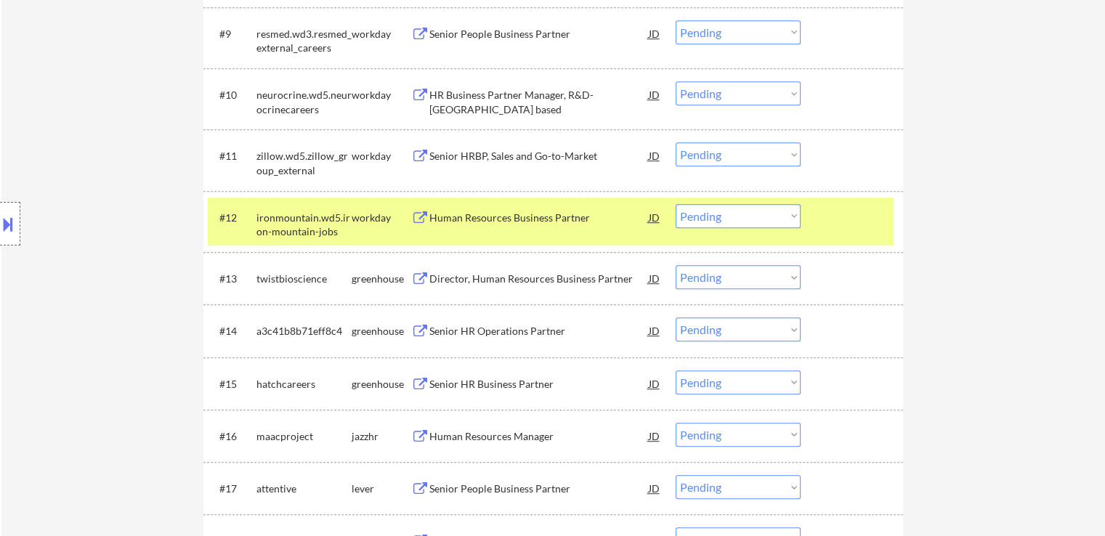
scroll to position [1017, 0]
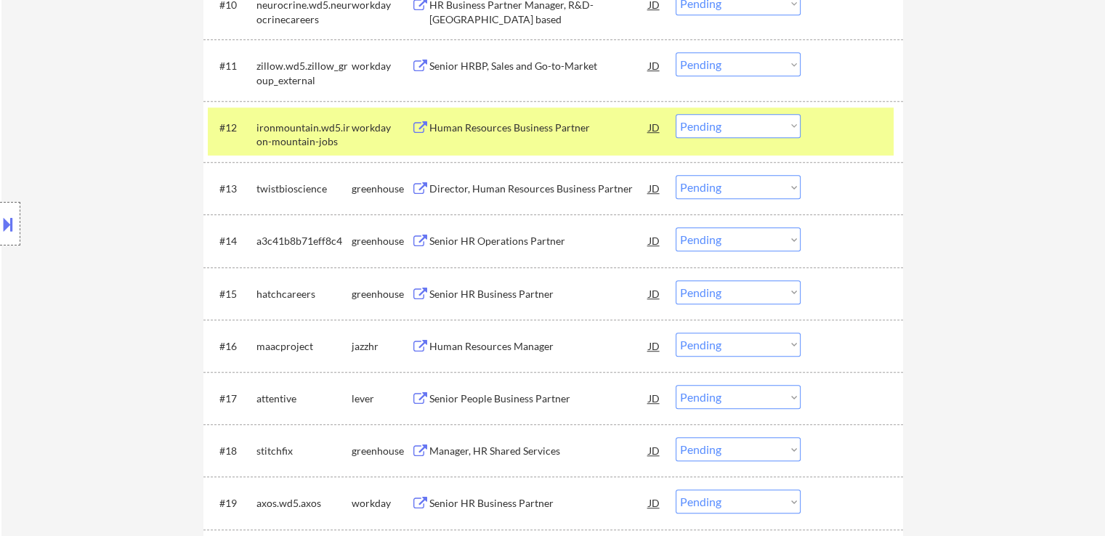
click at [719, 190] on select "Choose an option... Pending Applied Excluded (Questions) Excluded (Expired) Exc…" at bounding box center [737, 187] width 125 height 24
click at [675, 175] on select "Choose an option... Pending Applied Excluded (Questions) Excluded (Expired) Exc…" at bounding box center [737, 187] width 125 height 24
click at [426, 243] on button at bounding box center [420, 242] width 18 height 14
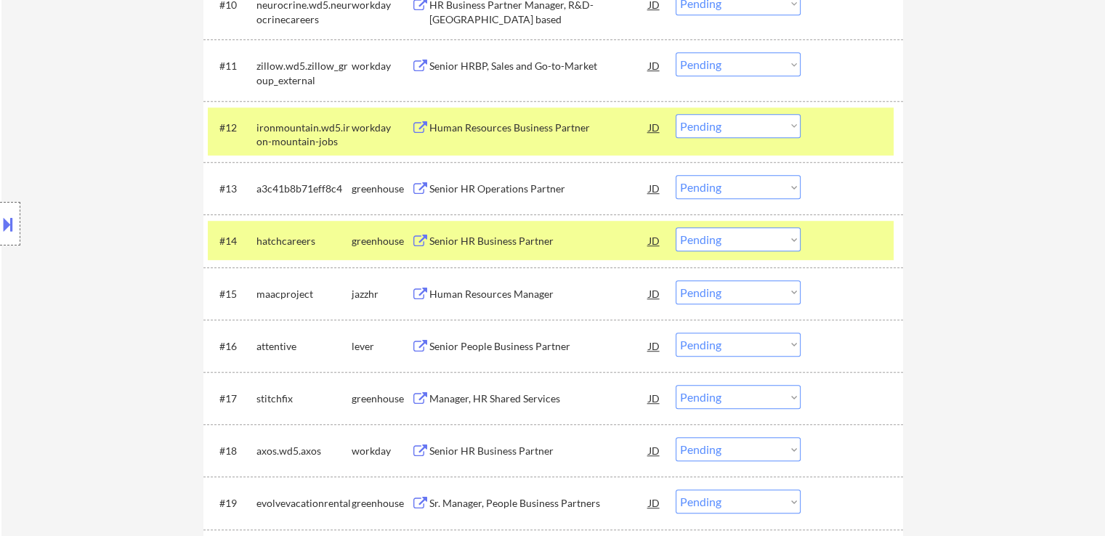
drag, startPoint x: 700, startPoint y: 181, endPoint x: 719, endPoint y: 198, distance: 25.7
click at [705, 181] on select "Choose an option... Pending Applied Excluded (Questions) Excluded (Expired) Exc…" at bounding box center [737, 187] width 125 height 24
click at [675, 175] on select "Choose an option... Pending Applied Excluded (Questions) Excluded (Expired) Exc…" at bounding box center [737, 187] width 125 height 24
click at [453, 230] on div "Senior HR Business Partner" at bounding box center [538, 240] width 219 height 26
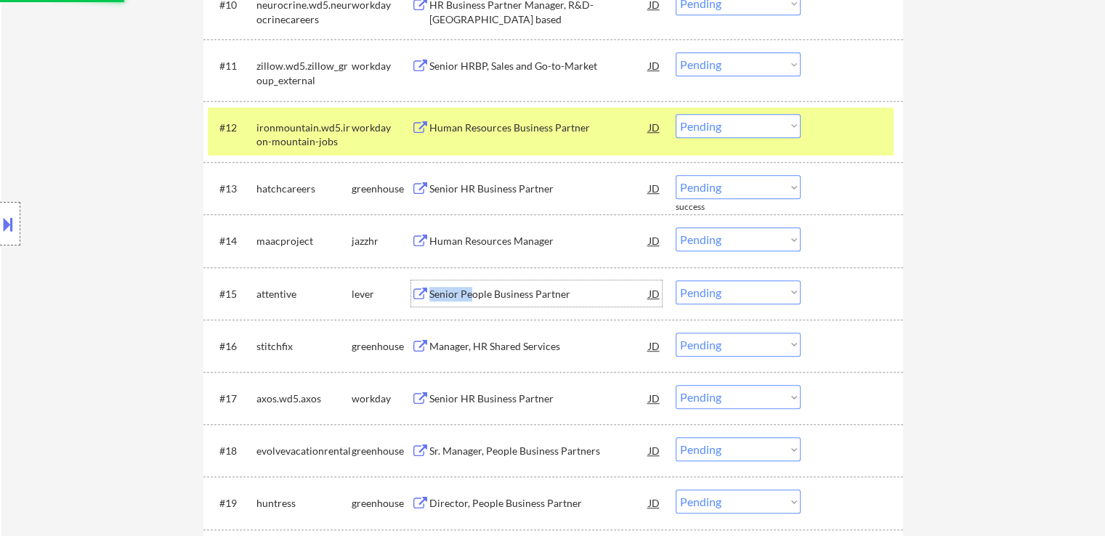
drag, startPoint x: 456, startPoint y: 288, endPoint x: 471, endPoint y: 290, distance: 14.6
click at [471, 290] on div "Senior People Business Partner" at bounding box center [538, 294] width 219 height 15
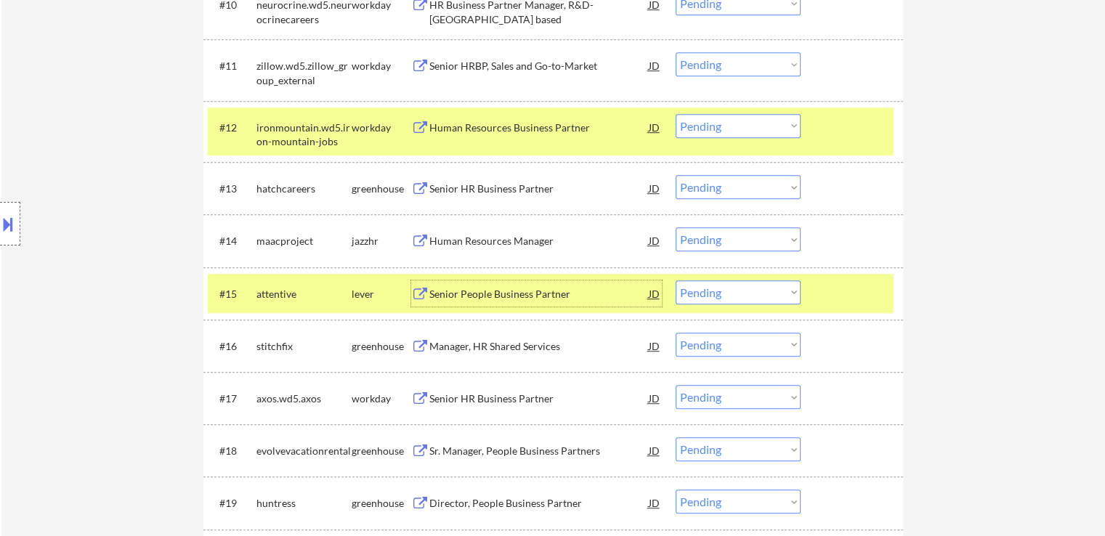
click at [482, 296] on div "Senior People Business Partner" at bounding box center [538, 294] width 219 height 15
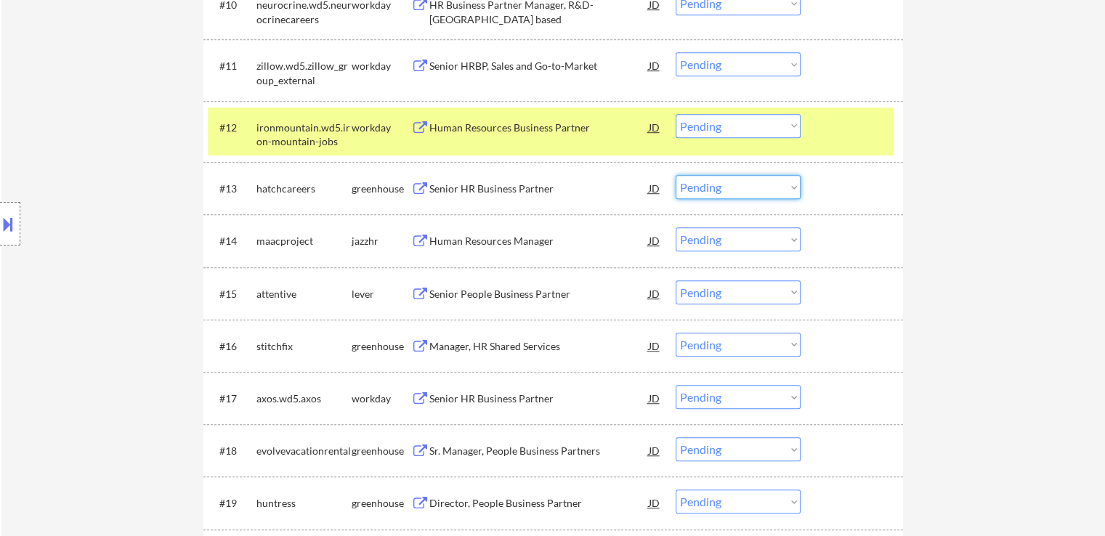
drag, startPoint x: 709, startPoint y: 188, endPoint x: 720, endPoint y: 198, distance: 14.4
click at [712, 188] on select "Choose an option... Pending Applied Excluded (Questions) Excluded (Expired) Exc…" at bounding box center [737, 187] width 125 height 24
click at [675, 175] on select "Choose an option... Pending Applied Excluded (Questions) Excluded (Expired) Exc…" at bounding box center [737, 187] width 125 height 24
select select ""pending""
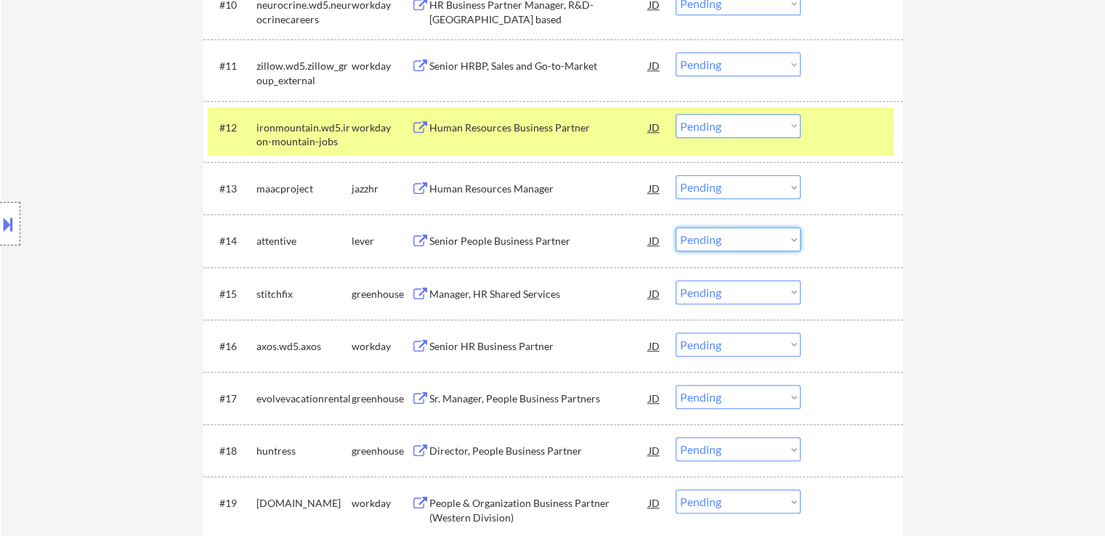
click at [713, 236] on select "Choose an option... Pending Applied Excluded (Questions) Excluded (Expired) Exc…" at bounding box center [737, 239] width 125 height 24
click at [675, 227] on select "Choose an option... Pending Applied Excluded (Questions) Excluded (Expired) Exc…" at bounding box center [737, 239] width 125 height 24
select select ""pending""
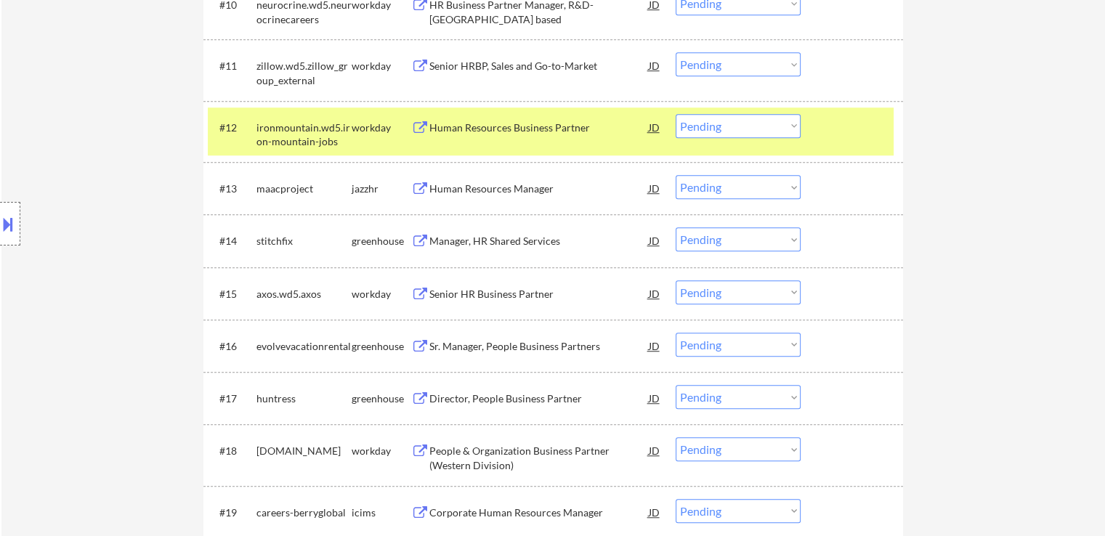
click at [448, 187] on div "Human Resources Manager" at bounding box center [538, 189] width 219 height 15
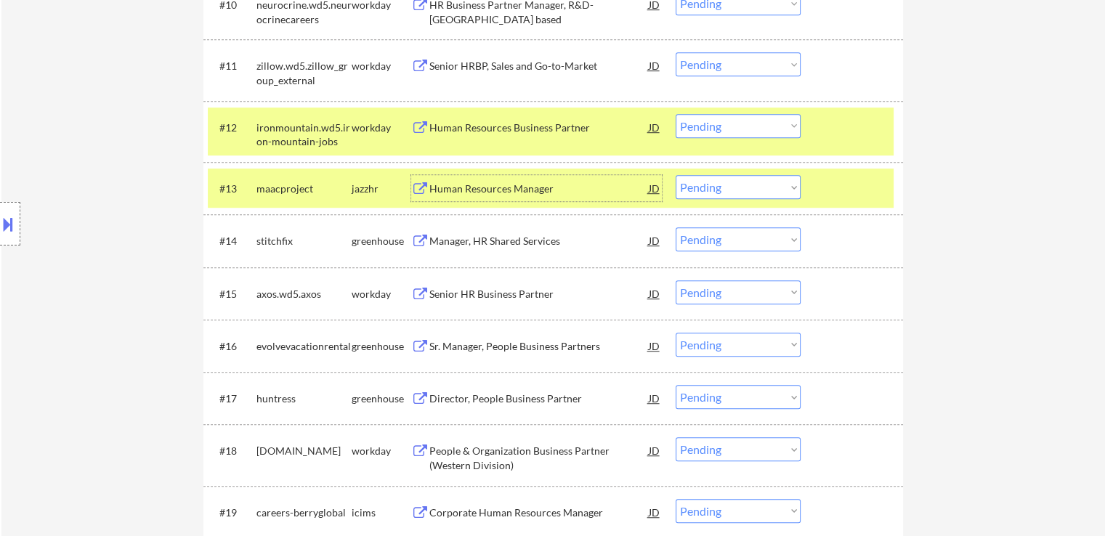
click at [741, 190] on select "Choose an option... Pending Applied Excluded (Questions) Excluded (Expired) Exc…" at bounding box center [737, 187] width 125 height 24
click at [675, 175] on select "Choose an option... Pending Applied Excluded (Questions) Excluded (Expired) Exc…" at bounding box center [737, 187] width 125 height 24
click at [447, 240] on div "Manager, HR Shared Services" at bounding box center [538, 241] width 219 height 15
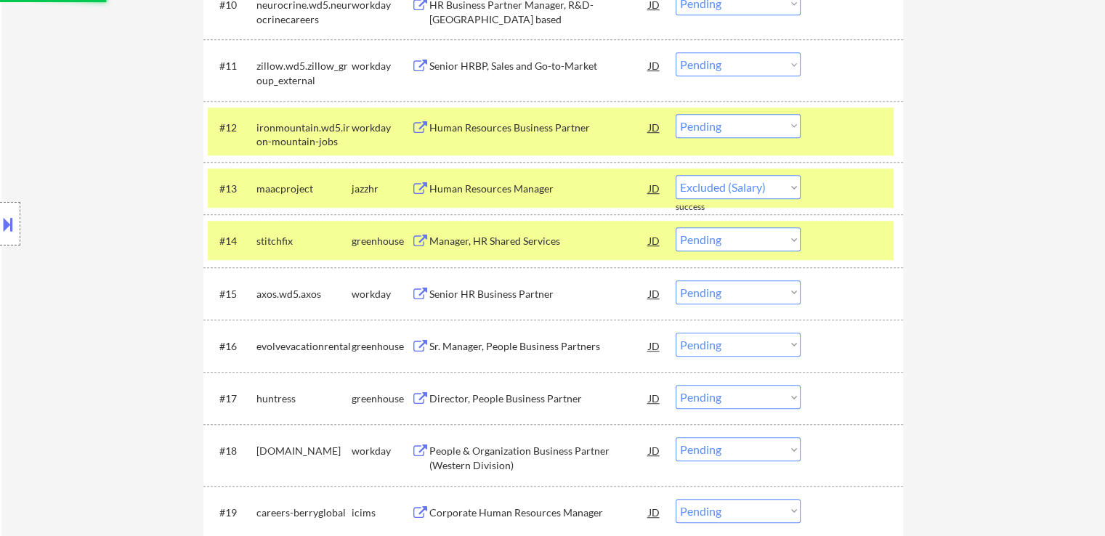
select select ""pending""
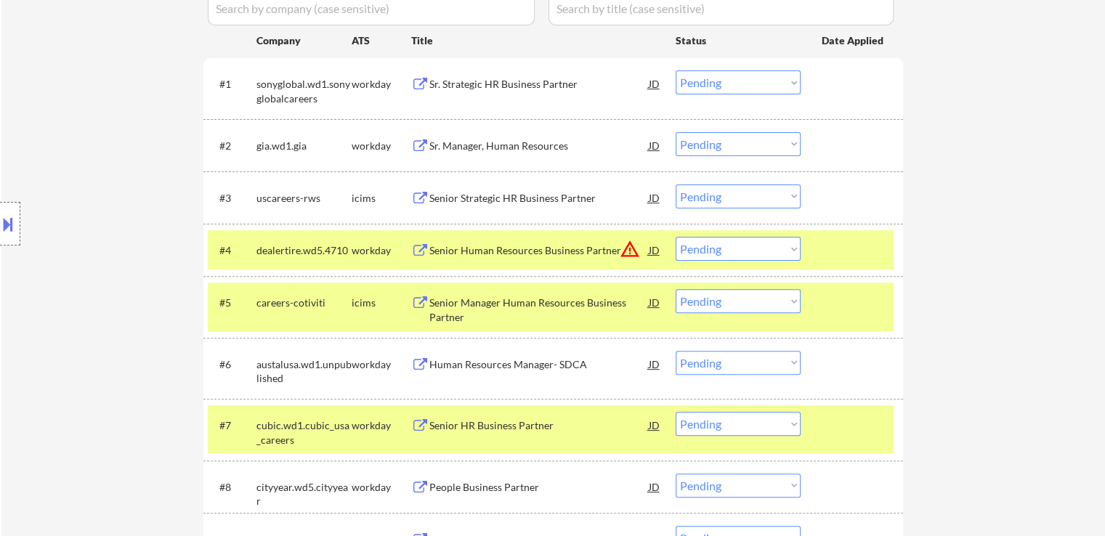
scroll to position [508, 0]
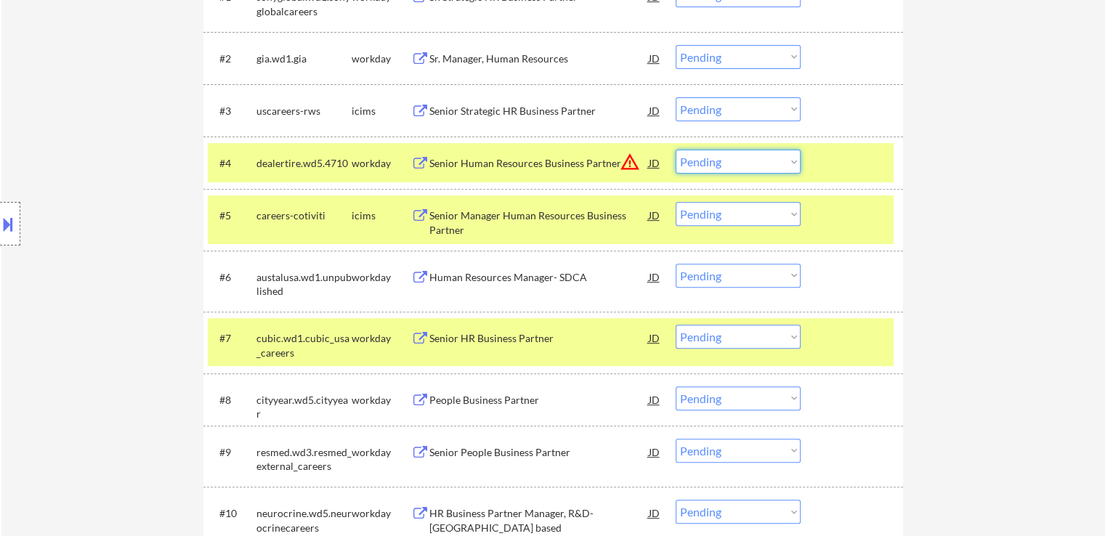
click at [748, 161] on select "Choose an option... Pending Applied Excluded (Questions) Excluded (Expired) Exc…" at bounding box center [737, 162] width 125 height 24
click at [675, 150] on select "Choose an option... Pending Applied Excluded (Questions) Excluded (Expired) Exc…" at bounding box center [737, 162] width 125 height 24
select select ""pending""
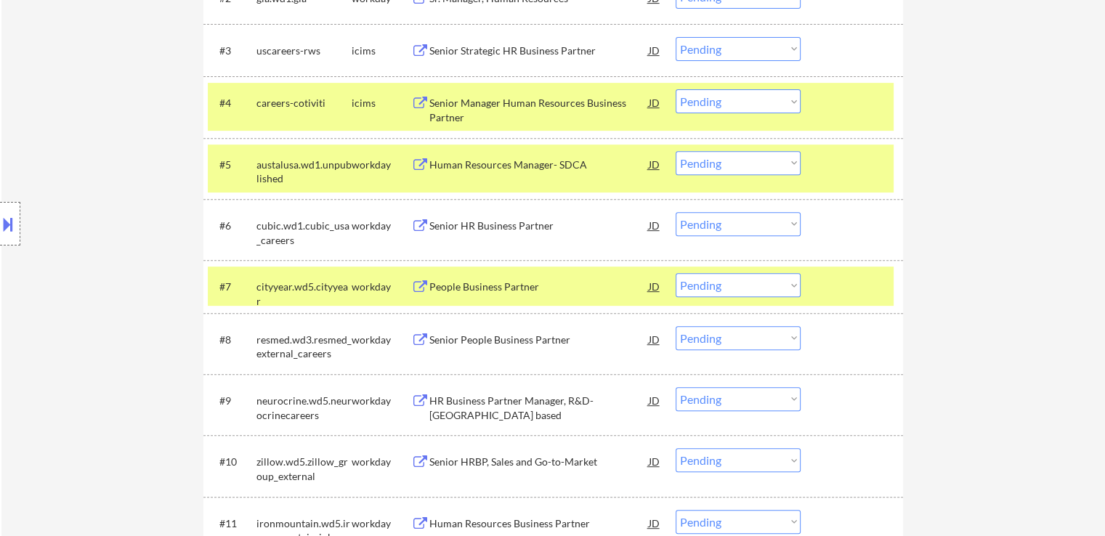
scroll to position [436, 0]
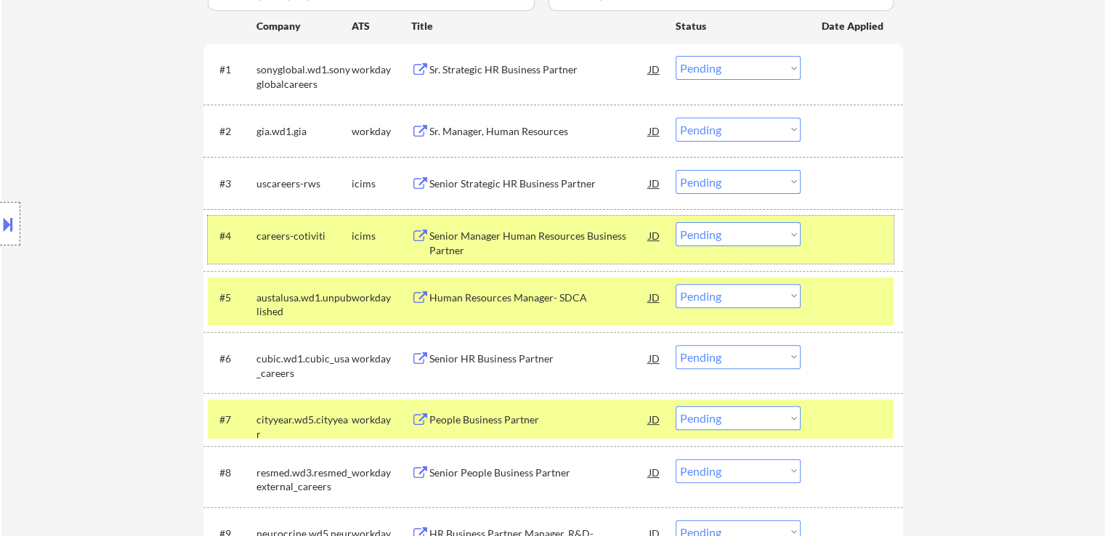
click at [868, 242] on div at bounding box center [853, 235] width 64 height 26
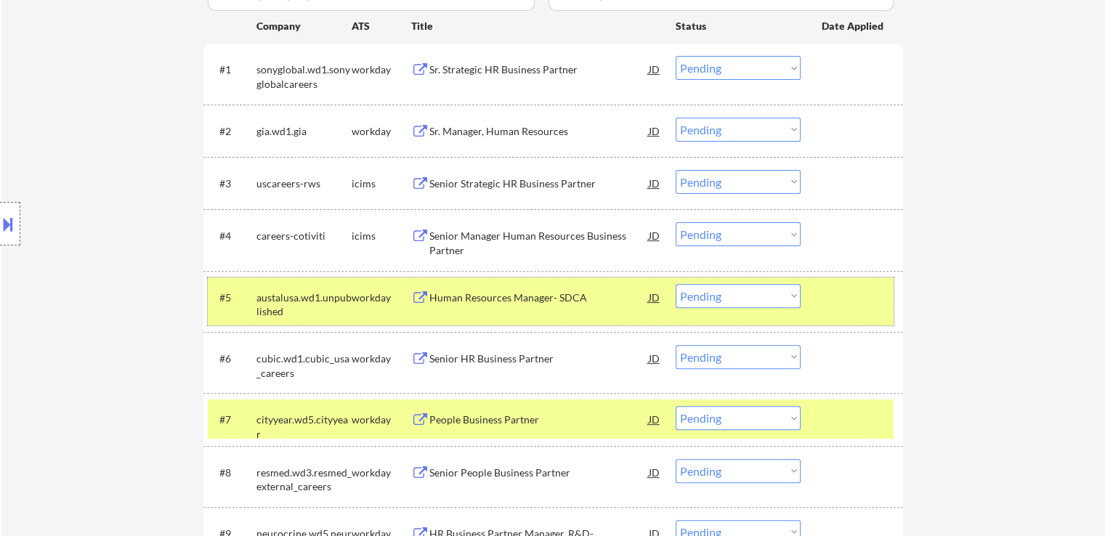
drag, startPoint x: 859, startPoint y: 291, endPoint x: 869, endPoint y: 357, distance: 66.8
click at [860, 296] on div at bounding box center [853, 297] width 64 height 26
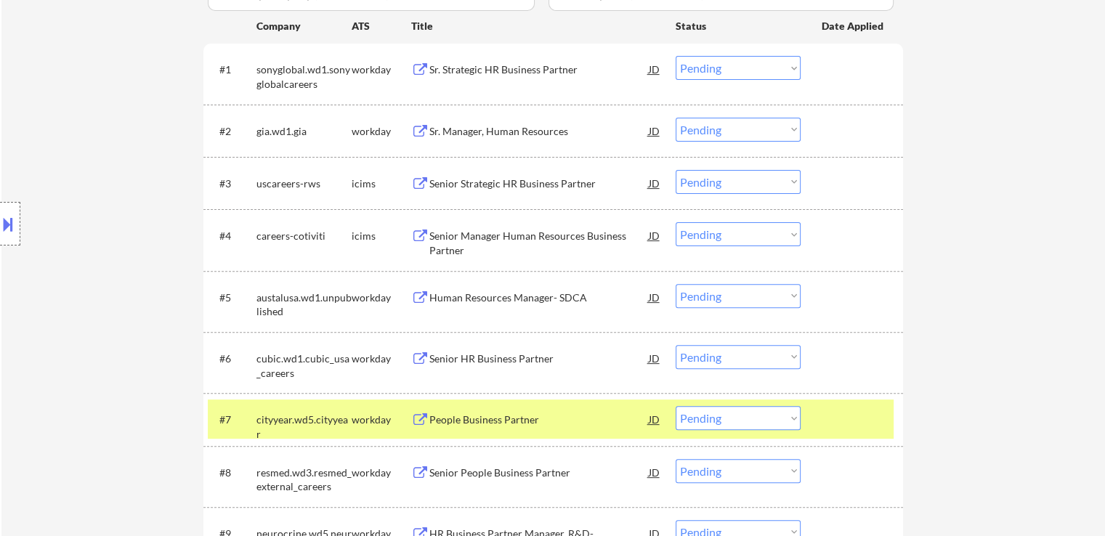
click at [863, 407] on div at bounding box center [853, 419] width 64 height 26
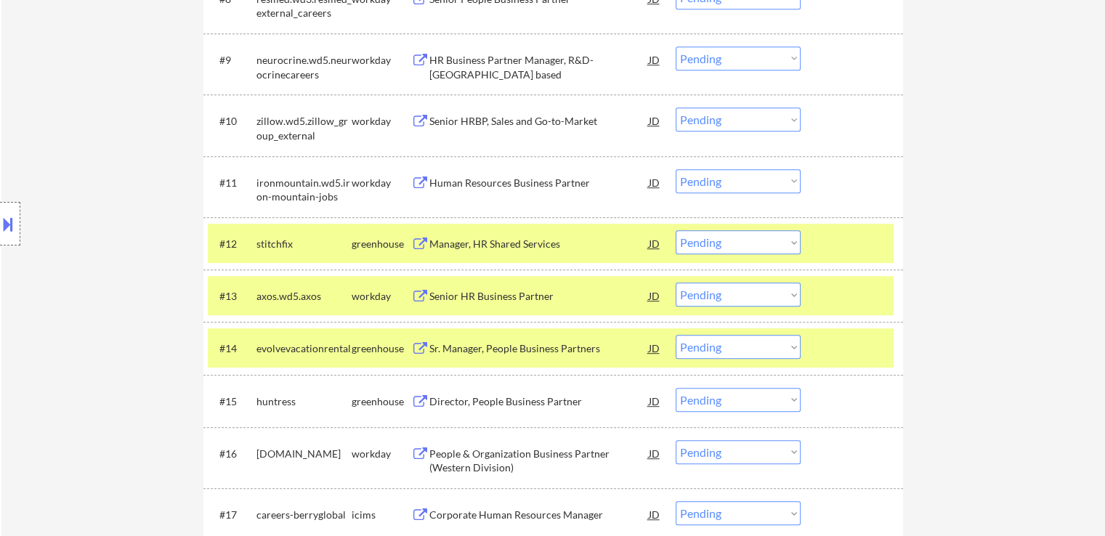
scroll to position [944, 0]
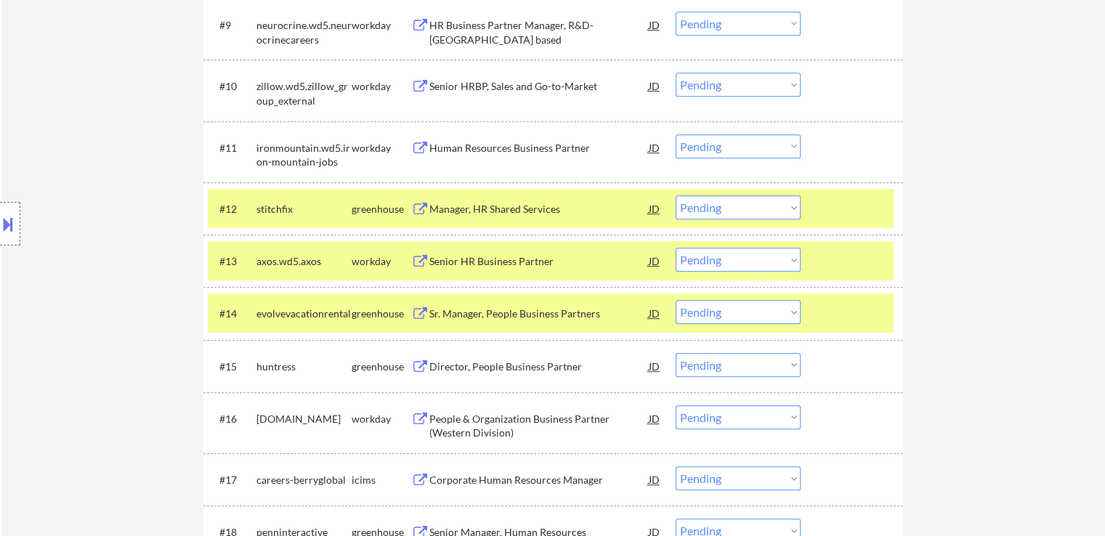
click at [441, 309] on div "Sr. Manager, People Business Partners" at bounding box center [538, 313] width 219 height 15
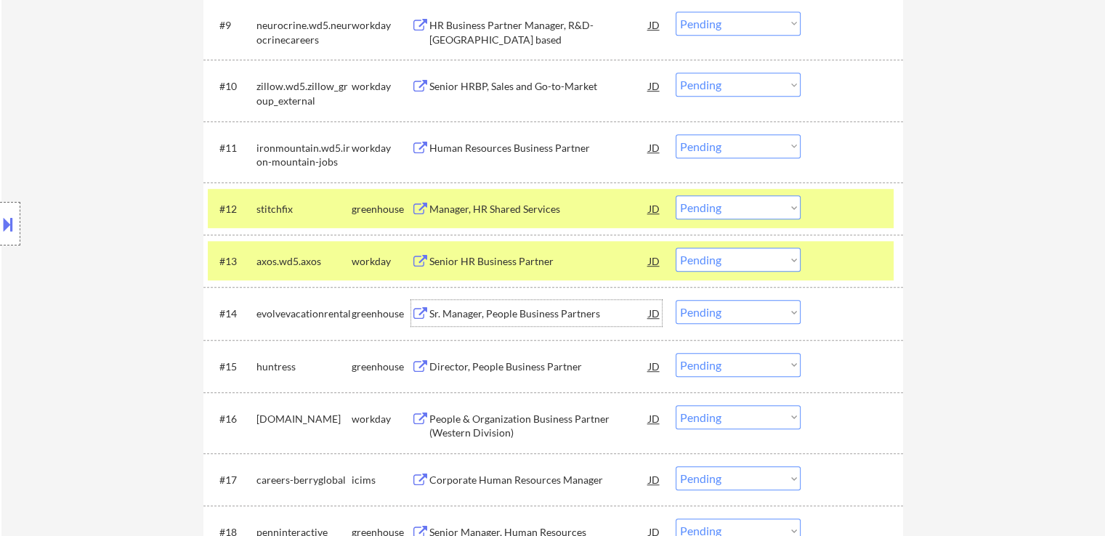
click at [742, 208] on select "Choose an option... Pending Applied Excluded (Questions) Excluded (Expired) Exc…" at bounding box center [737, 207] width 125 height 24
click at [675, 195] on select "Choose an option... Pending Applied Excluded (Questions) Excluded (Expired) Exc…" at bounding box center [737, 207] width 125 height 24
select select ""pending""
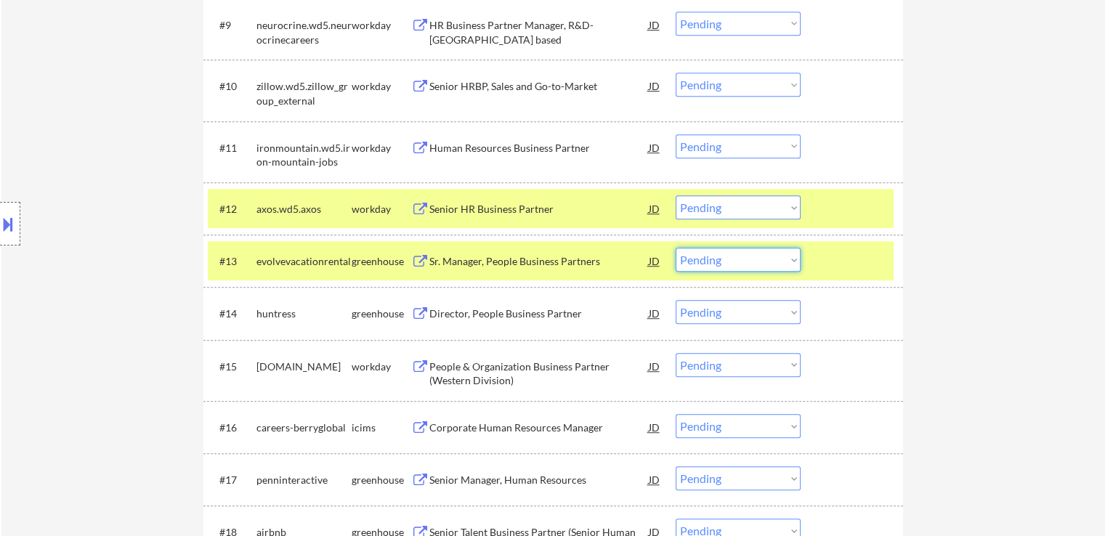
click at [770, 265] on select "Choose an option... Pending Applied Excluded (Questions) Excluded (Expired) Exc…" at bounding box center [737, 260] width 125 height 24
click at [675, 248] on select "Choose an option... Pending Applied Excluded (Questions) Excluded (Expired) Exc…" at bounding box center [737, 260] width 125 height 24
select select ""pending""
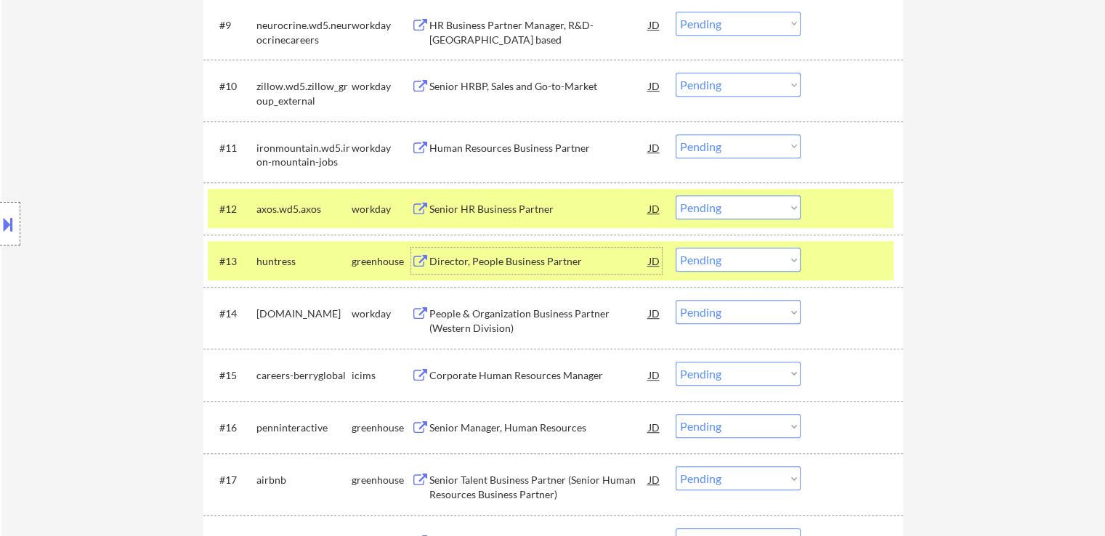
click at [452, 264] on div "Director, People Business Partner" at bounding box center [538, 261] width 219 height 15
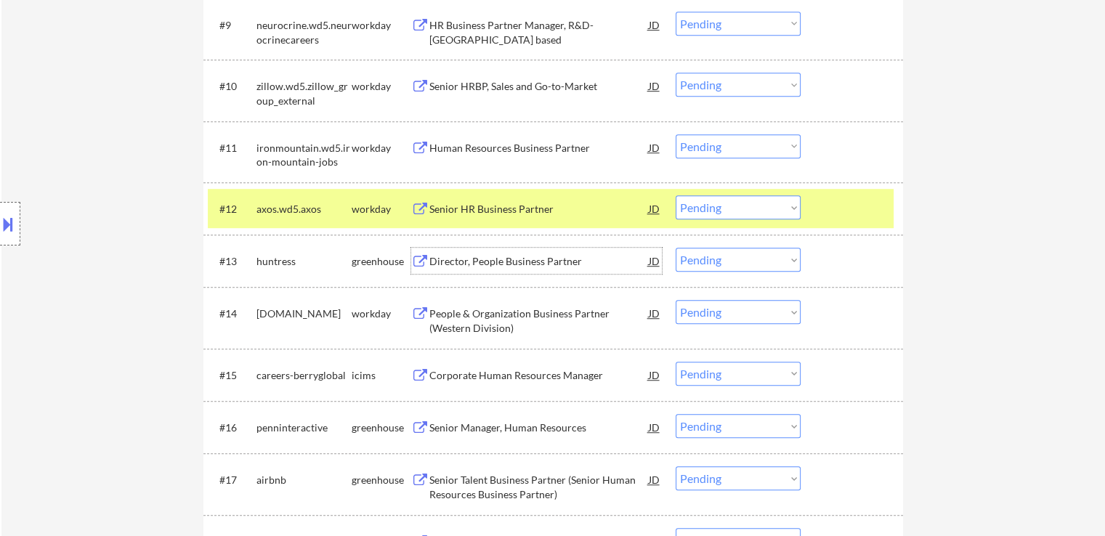
click at [444, 432] on div "Senior Manager, Human Resources" at bounding box center [538, 427] width 219 height 15
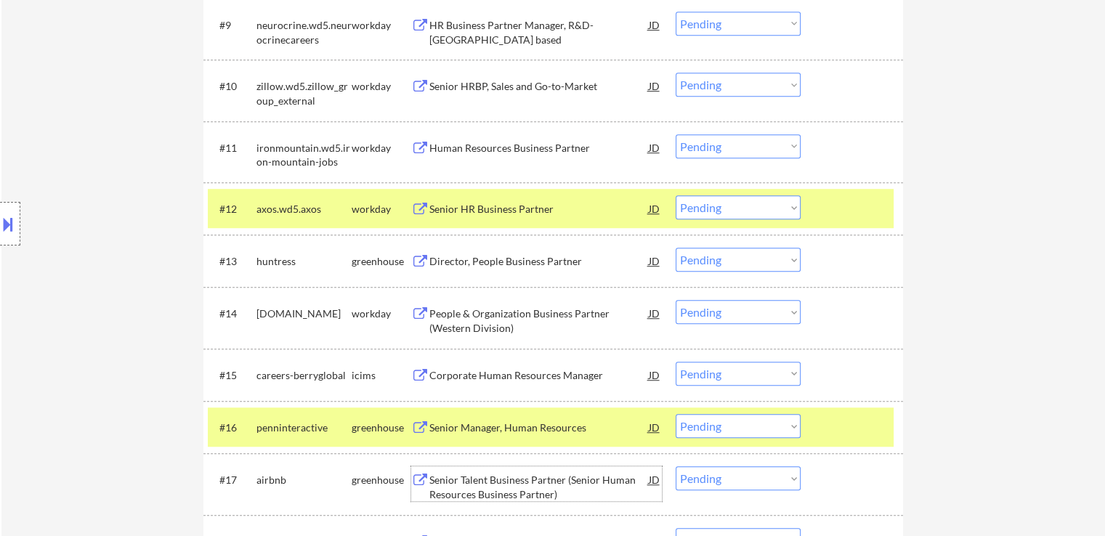
click at [445, 480] on div "Senior Talent Business Partner (Senior Human Resources Business Partner)" at bounding box center [538, 487] width 219 height 28
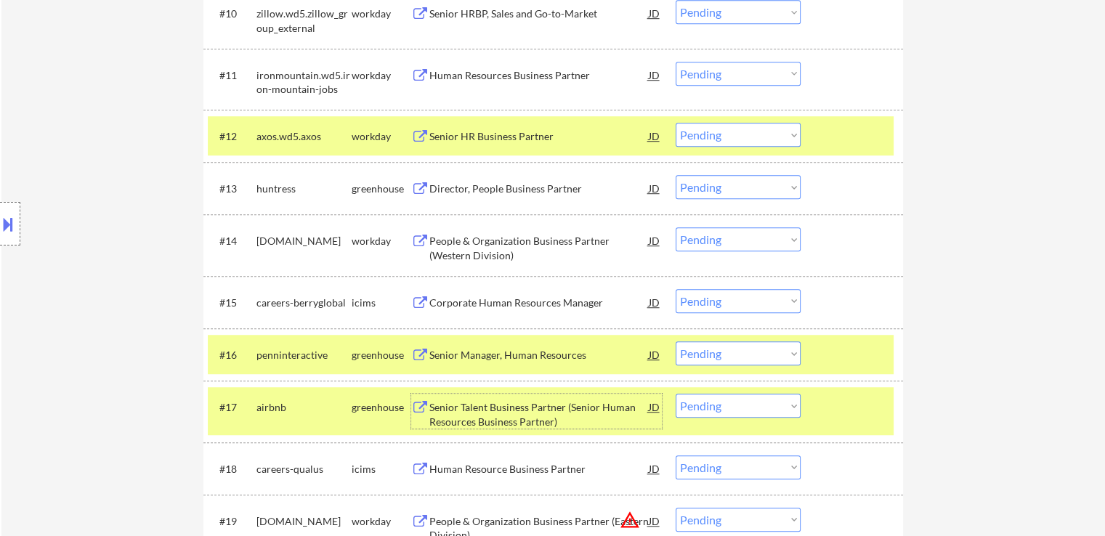
scroll to position [1089, 0]
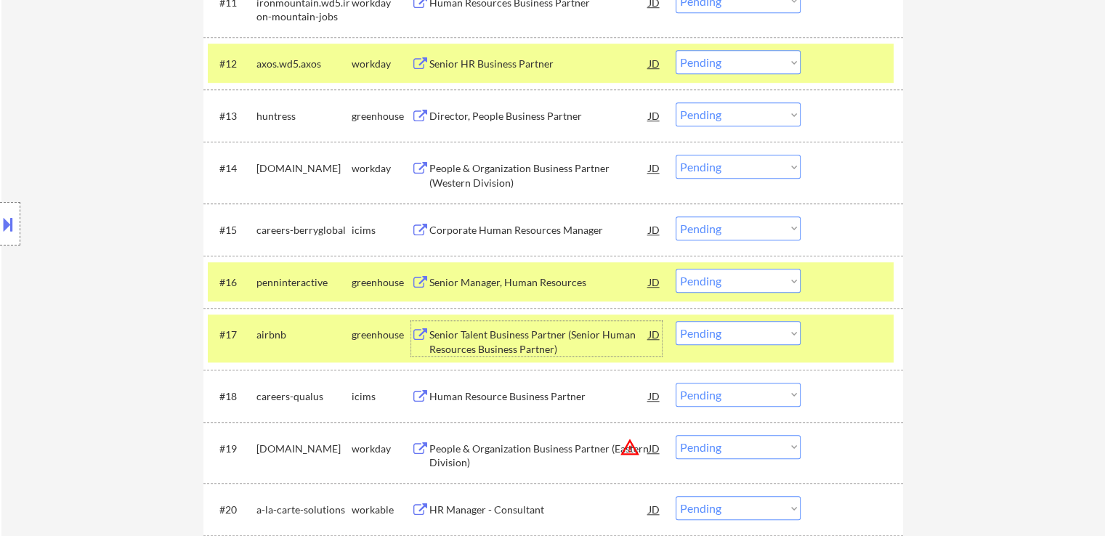
click at [729, 338] on select "Choose an option... Pending Applied Excluded (Questions) Excluded (Expired) Exc…" at bounding box center [737, 333] width 125 height 24
click at [675, 321] on select "Choose an option... Pending Applied Excluded (Questions) Excluded (Expired) Exc…" at bounding box center [737, 333] width 125 height 24
select select ""pending""
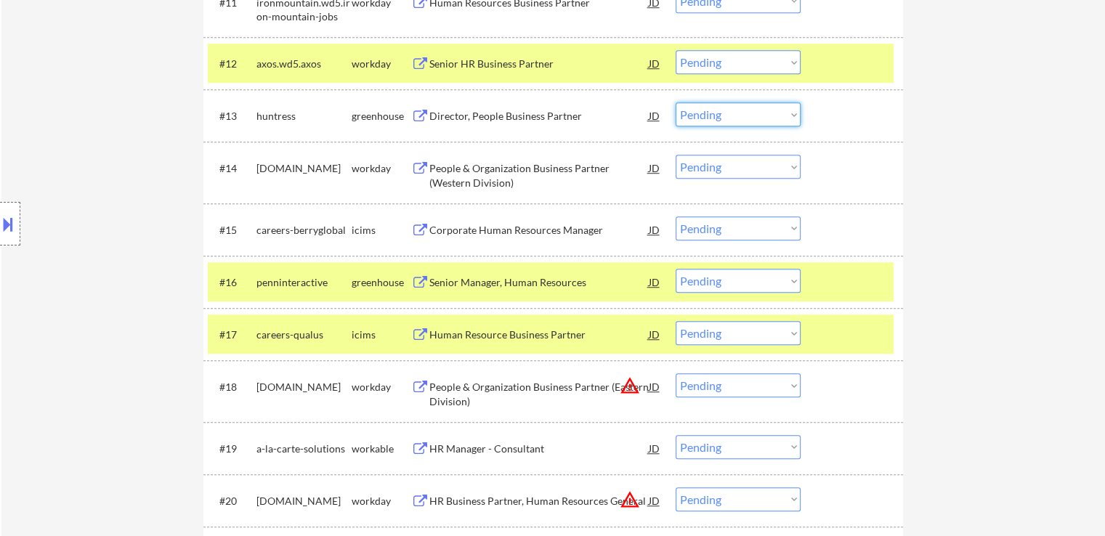
click at [729, 106] on select "Choose an option... Pending Applied Excluded (Questions) Excluded (Expired) Exc…" at bounding box center [737, 114] width 125 height 24
click at [675, 102] on select "Choose an option... Pending Applied Excluded (Questions) Excluded (Expired) Exc…" at bounding box center [737, 114] width 125 height 24
select select ""pending""
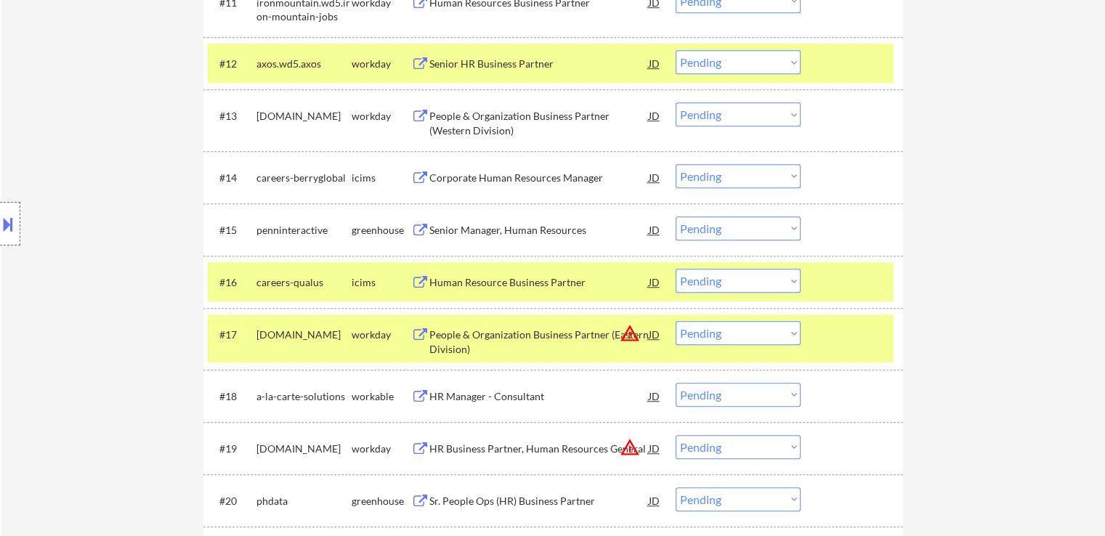
click at [735, 229] on select "Choose an option... Pending Applied Excluded (Questions) Excluded (Expired) Exc…" at bounding box center [737, 228] width 125 height 24
click at [675, 216] on select "Choose an option... Pending Applied Excluded (Questions) Excluded (Expired) Exc…" at bounding box center [737, 228] width 125 height 24
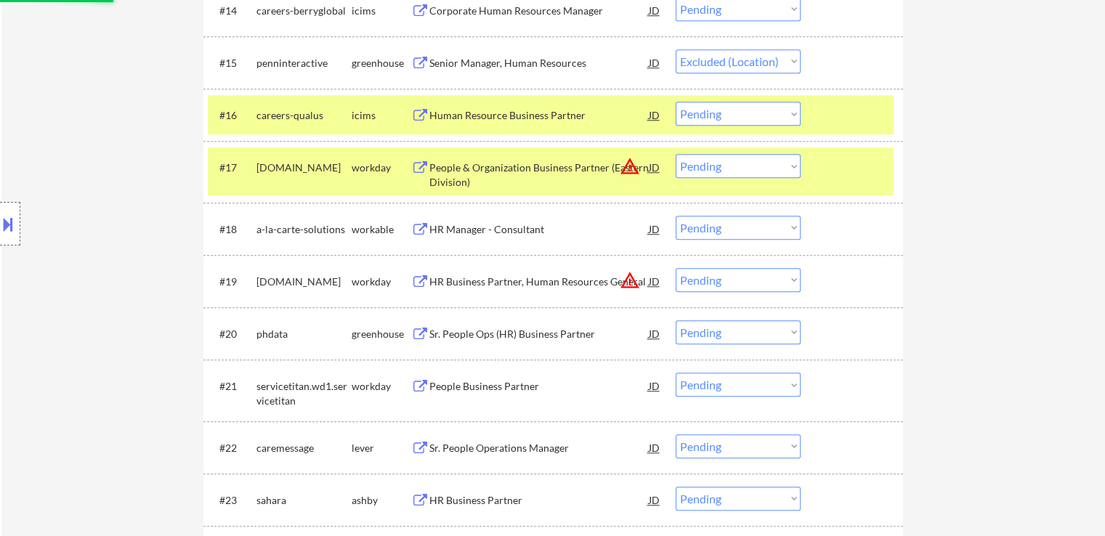
scroll to position [1235, 0]
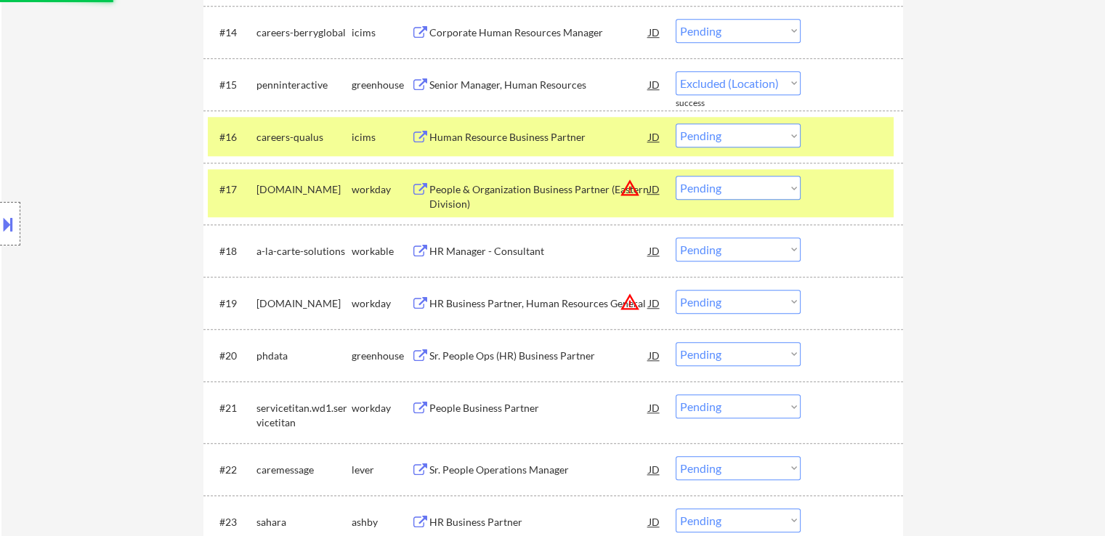
select select ""pending""
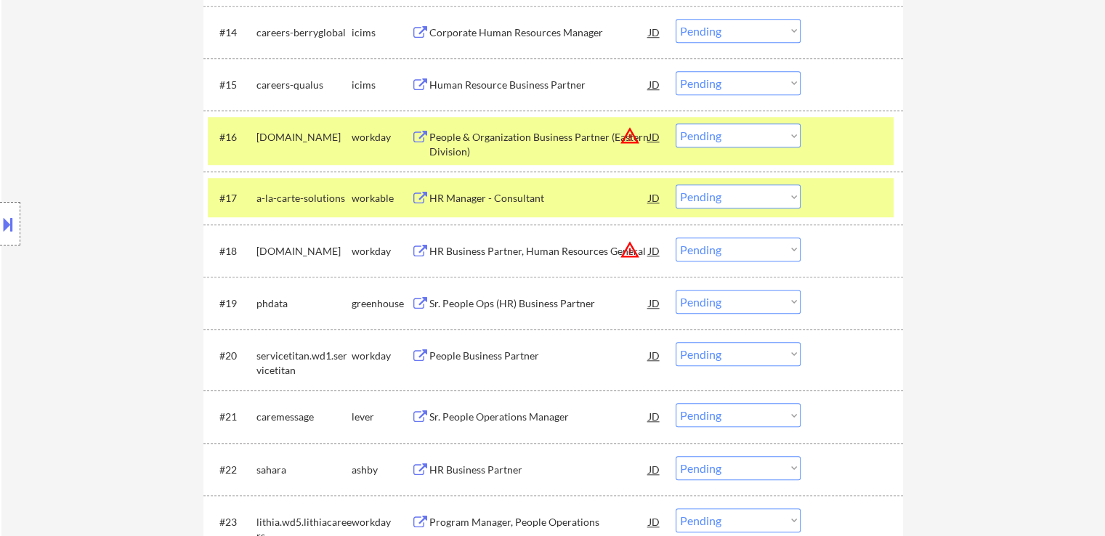
click at [471, 198] on div "HR Manager - Consultant" at bounding box center [538, 198] width 219 height 15
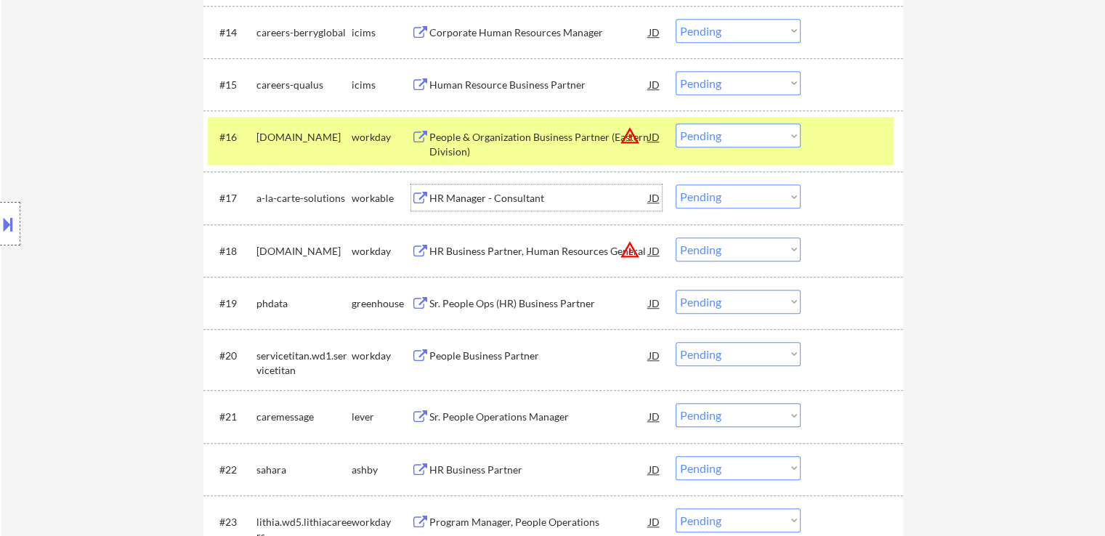
click at [737, 133] on select "Choose an option... Pending Applied Excluded (Questions) Excluded (Expired) Exc…" at bounding box center [737, 135] width 125 height 24
click at [675, 123] on select "Choose an option... Pending Applied Excluded (Questions) Excluded (Expired) Exc…" at bounding box center [737, 135] width 125 height 24
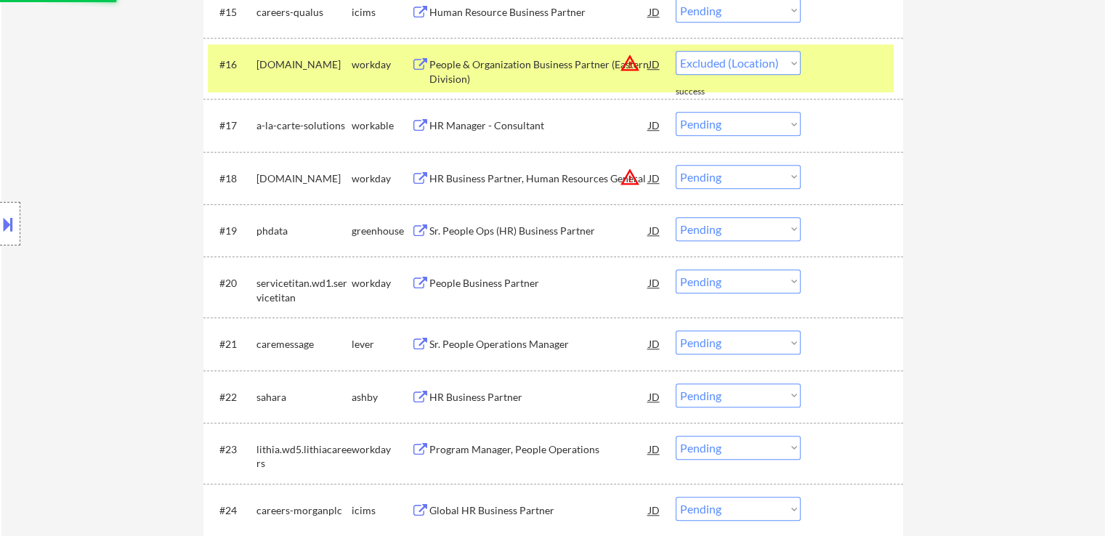
select select ""pending""
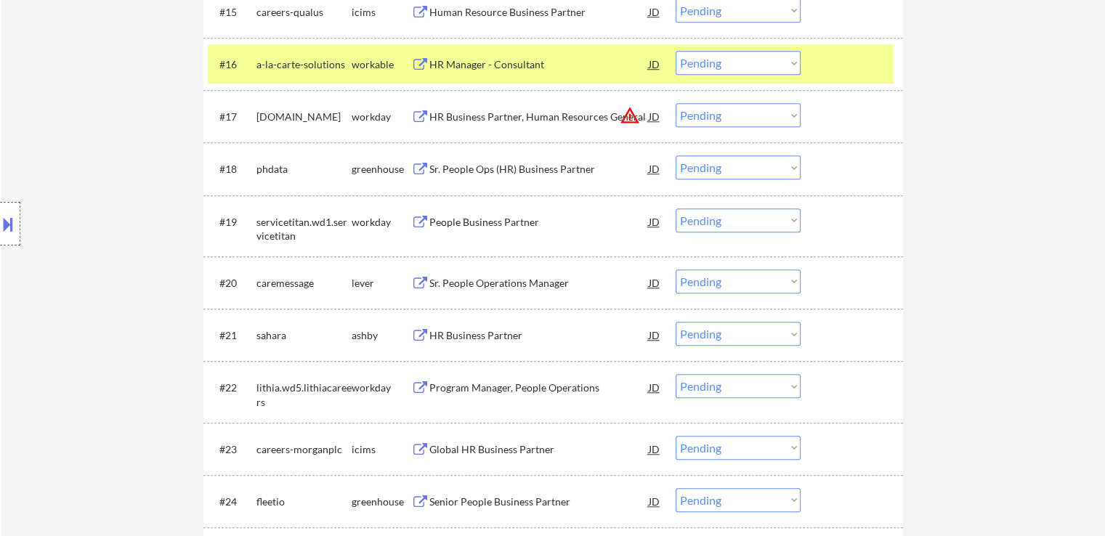
click at [719, 116] on select "Choose an option... Pending Applied Excluded (Questions) Excluded (Expired) Exc…" at bounding box center [737, 115] width 125 height 24
click at [675, 103] on select "Choose an option... Pending Applied Excluded (Questions) Excluded (Expired) Exc…" at bounding box center [737, 115] width 125 height 24
click at [437, 172] on div "Sr. People Ops (HR) Business Partner" at bounding box center [538, 169] width 219 height 15
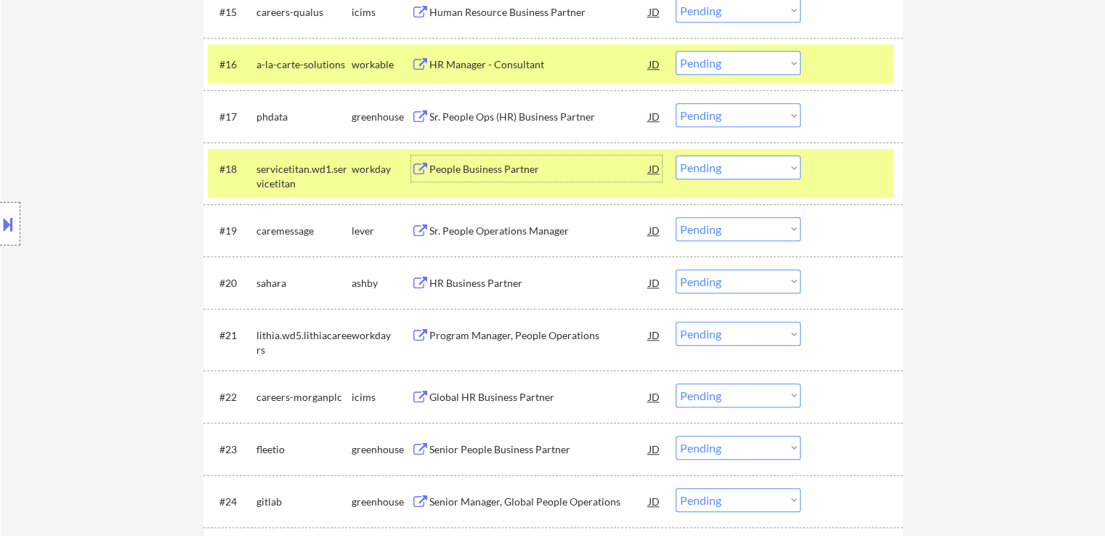
click at [468, 118] on div "Sr. People Ops (HR) Business Partner" at bounding box center [538, 117] width 219 height 15
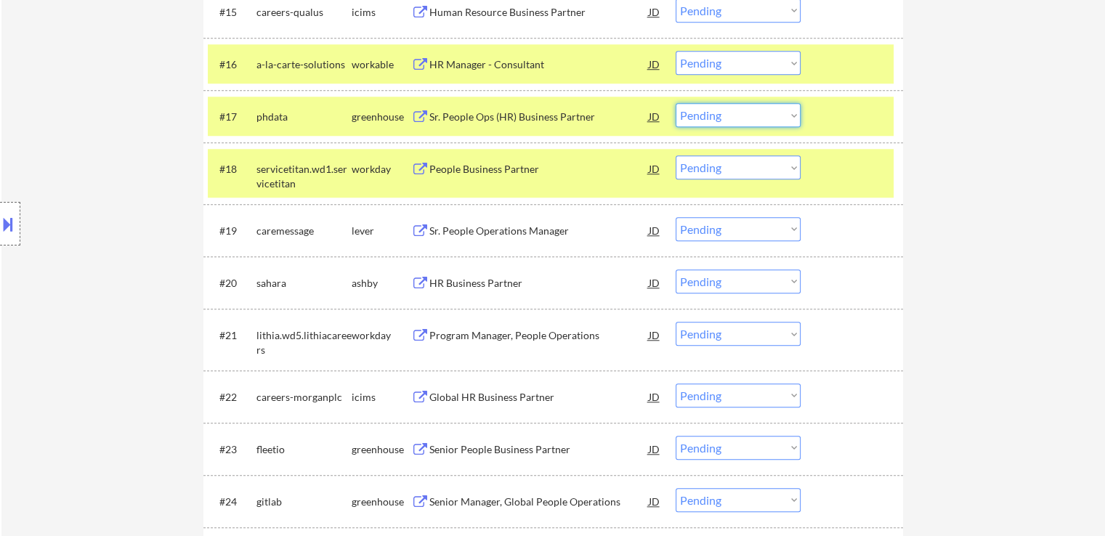
click at [723, 117] on select "Choose an option... Pending Applied Excluded (Questions) Excluded (Expired) Exc…" at bounding box center [737, 115] width 125 height 24
click at [675, 103] on select "Choose an option... Pending Applied Excluded (Questions) Excluded (Expired) Exc…" at bounding box center [737, 115] width 125 height 24
select select ""pending""
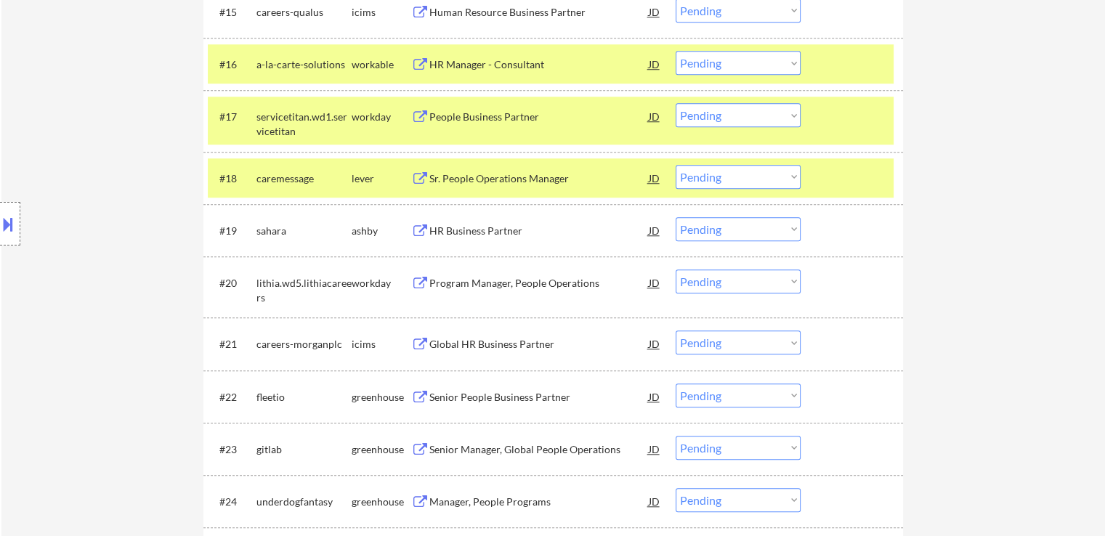
click at [466, 62] on div "HR Manager - Consultant" at bounding box center [538, 64] width 219 height 15
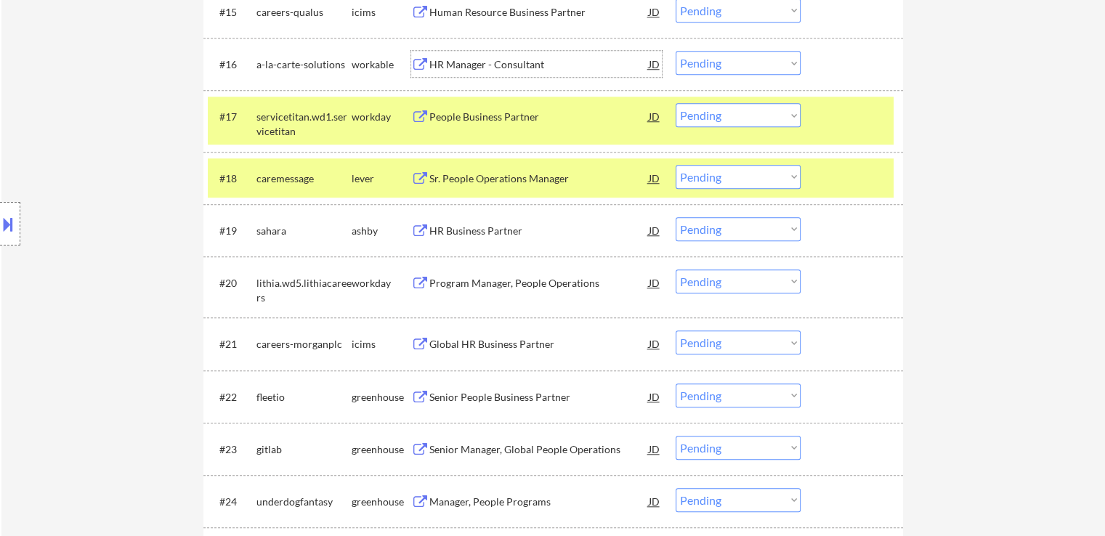
click at [749, 68] on select "Choose an option... Pending Applied Excluded (Questions) Excluded (Expired) Exc…" at bounding box center [737, 63] width 125 height 24
click at [675, 51] on select "Choose an option... Pending Applied Excluded (Questions) Excluded (Expired) Exc…" at bounding box center [737, 63] width 125 height 24
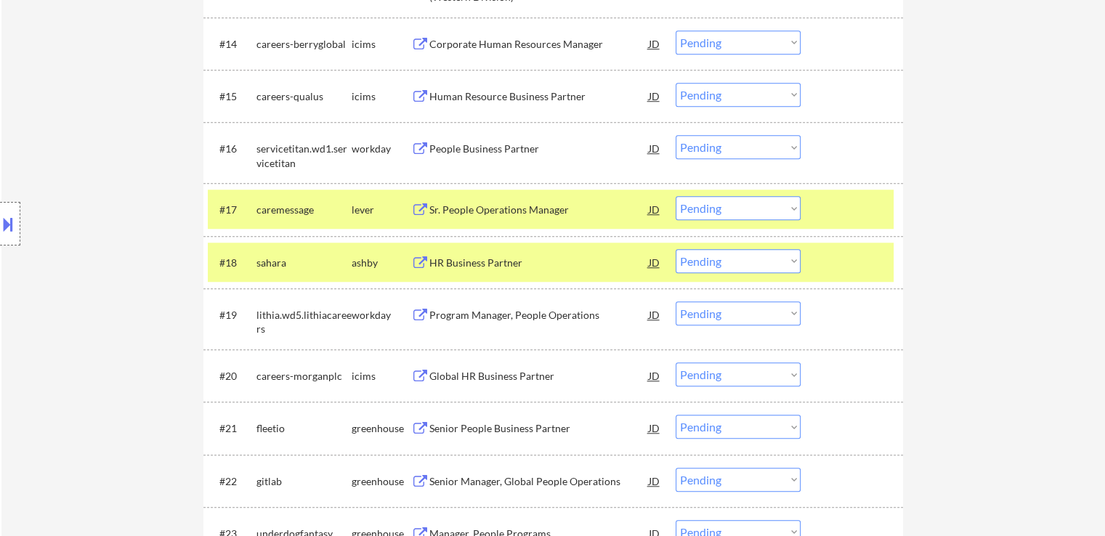
scroll to position [1248, 0]
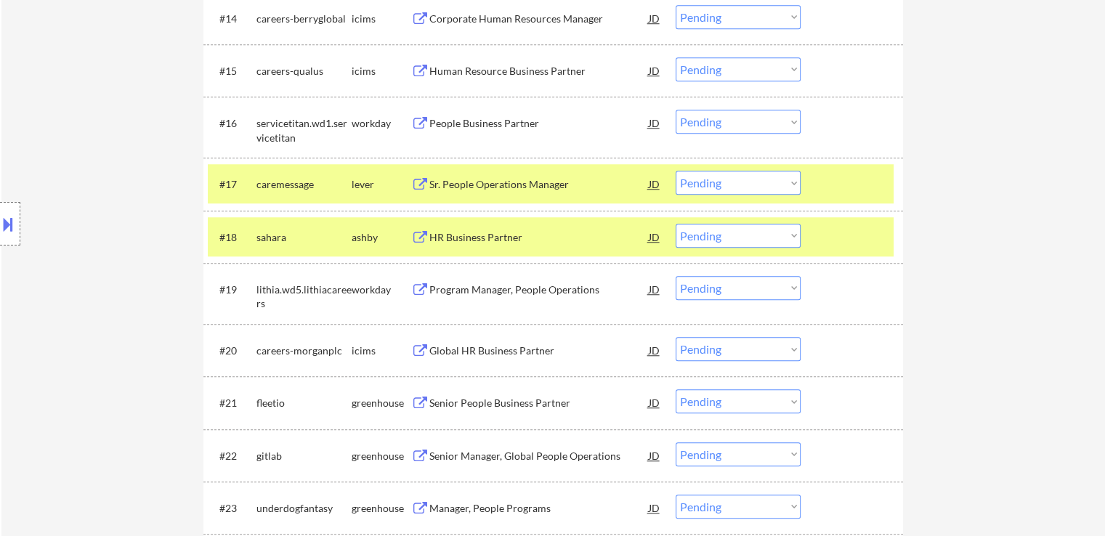
click at [708, 123] on select "Choose an option... Pending Applied Excluded (Questions) Excluded (Expired) Exc…" at bounding box center [737, 122] width 125 height 24
click at [675, 110] on select "Choose an option... Pending Applied Excluded (Questions) Excluded (Expired) Exc…" at bounding box center [737, 122] width 125 height 24
click at [462, 186] on div "Sr. People Operations Manager" at bounding box center [538, 184] width 219 height 15
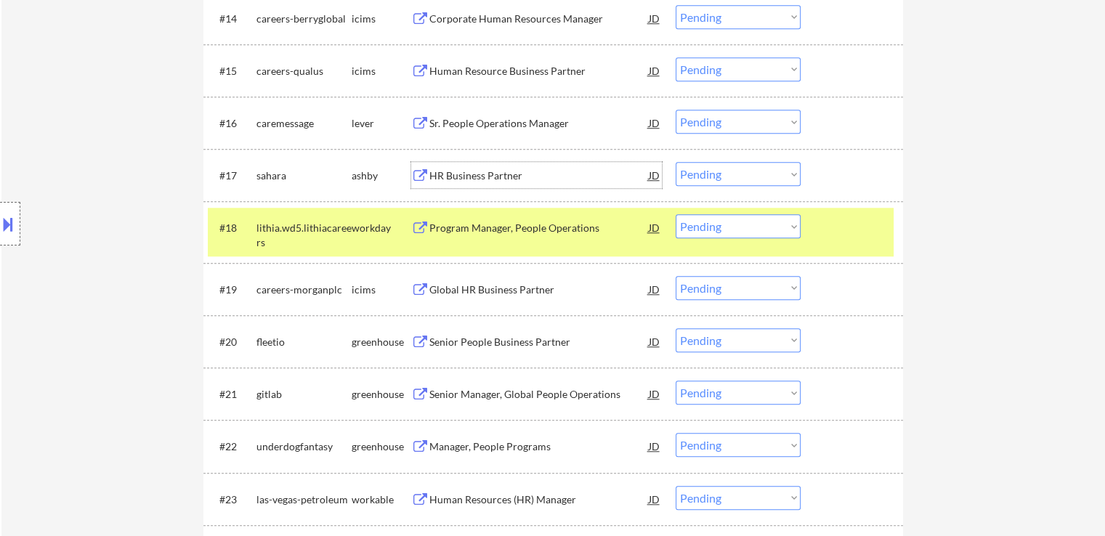
drag, startPoint x: 749, startPoint y: 115, endPoint x: 749, endPoint y: 123, distance: 8.0
click at [749, 115] on select "Choose an option... Pending Applied Excluded (Questions) Excluded (Expired) Exc…" at bounding box center [737, 122] width 125 height 24
click at [675, 110] on select "Choose an option... Pending Applied Excluded (Questions) Excluded (Expired) Exc…" at bounding box center [737, 122] width 125 height 24
click at [540, 172] on div "HR Business Partner" at bounding box center [538, 175] width 219 height 15
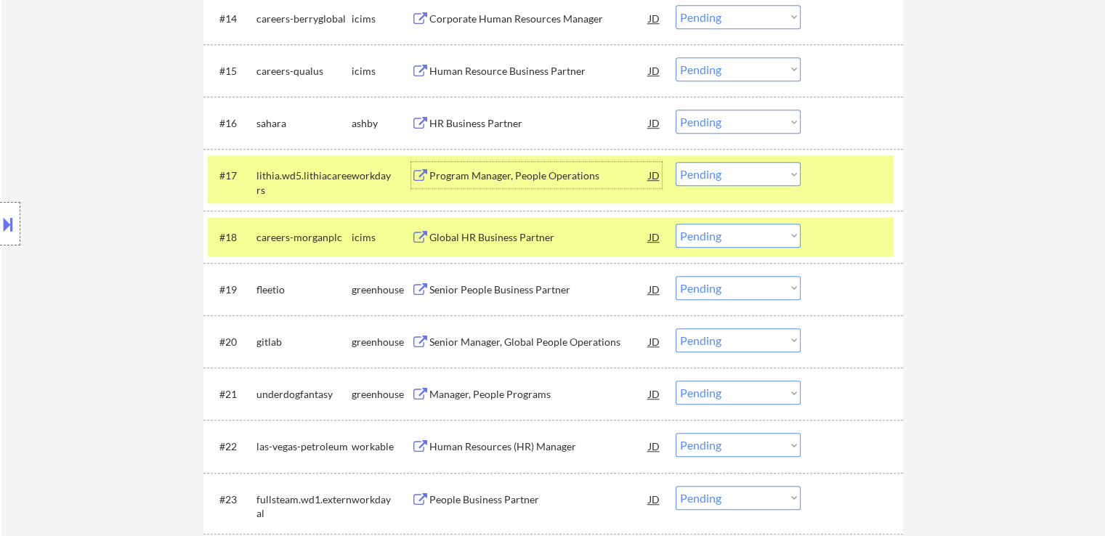
click at [733, 116] on select "Choose an option... Pending Applied Excluded (Questions) Excluded (Expired) Exc…" at bounding box center [737, 122] width 125 height 24
click at [675, 110] on select "Choose an option... Pending Applied Excluded (Questions) Excluded (Expired) Exc…" at bounding box center [737, 122] width 125 height 24
select select ""pending""
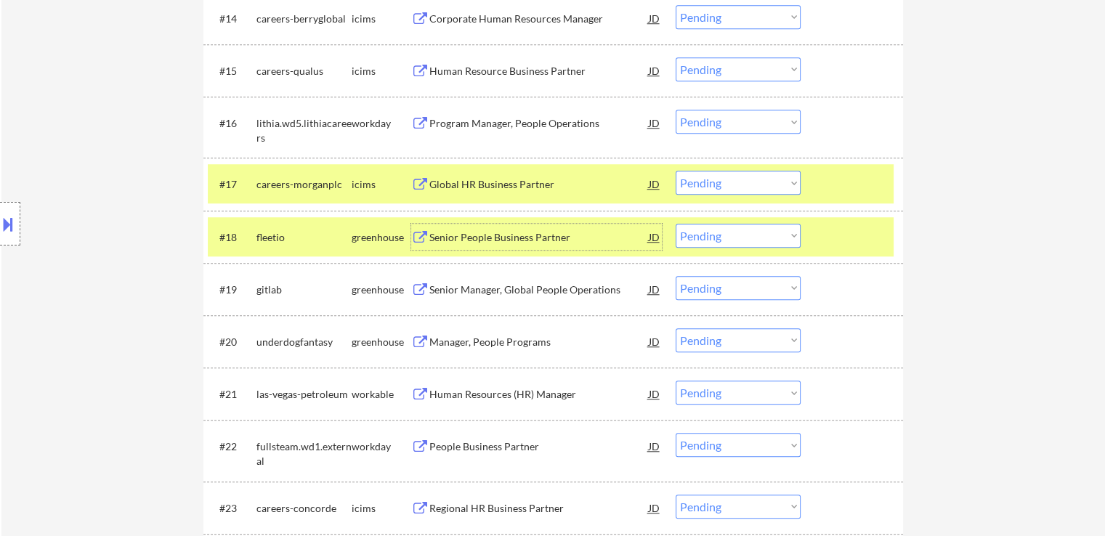
click at [469, 239] on div "Senior People Business Partner" at bounding box center [538, 237] width 219 height 15
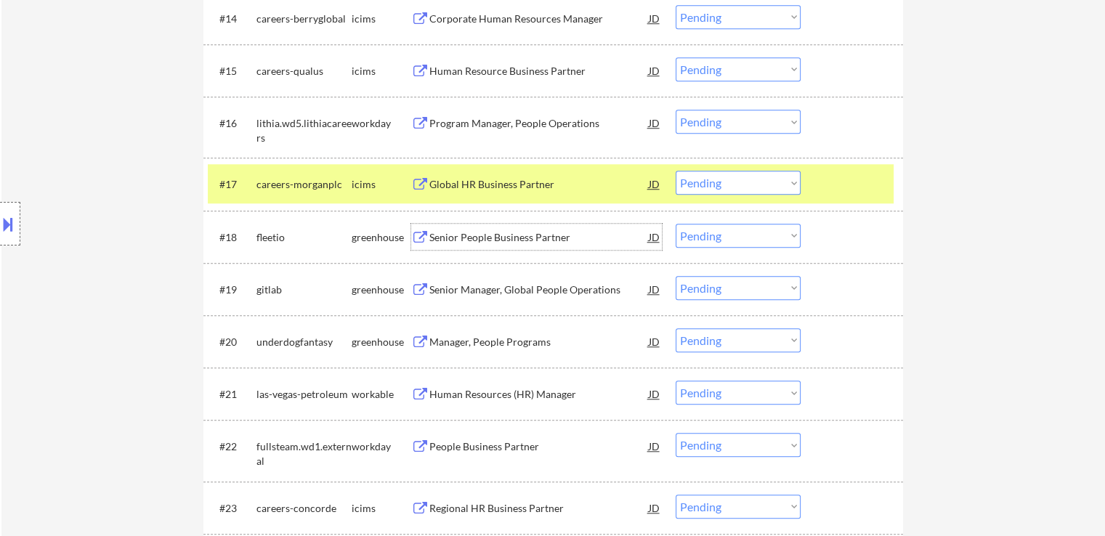
click at [726, 235] on select "Choose an option... Pending Applied Excluded (Questions) Excluded (Expired) Exc…" at bounding box center [737, 236] width 125 height 24
click at [675, 224] on select "Choose an option... Pending Applied Excluded (Questions) Excluded (Expired) Exc…" at bounding box center [737, 236] width 125 height 24
click at [473, 293] on div "Senior Manager, Global People Operations" at bounding box center [538, 289] width 219 height 15
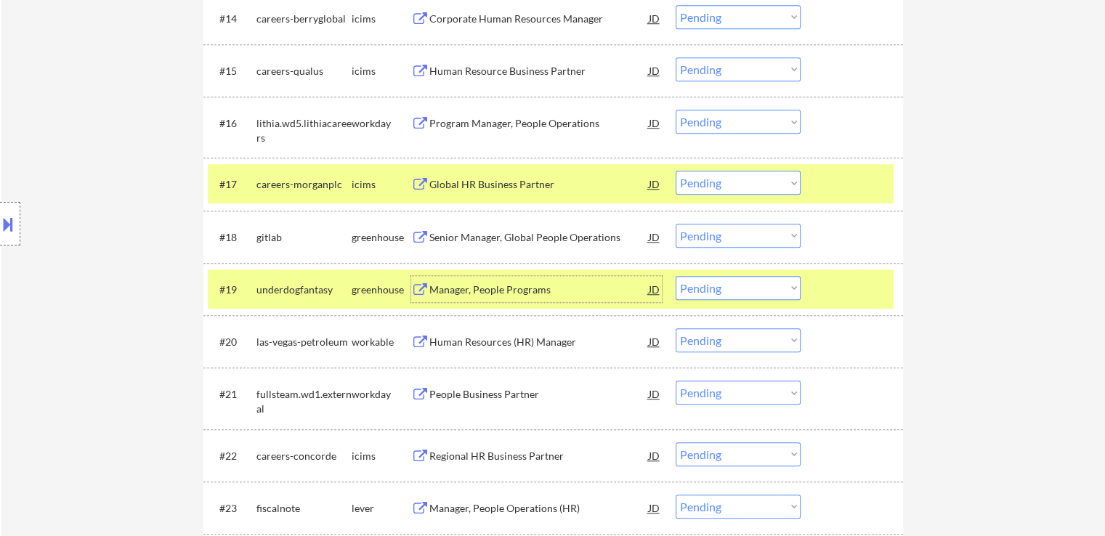
click at [747, 236] on select "Choose an option... Pending Applied Excluded (Questions) Excluded (Expired) Exc…" at bounding box center [737, 236] width 125 height 24
click at [675, 224] on select "Choose an option... Pending Applied Excluded (Questions) Excluded (Expired) Exc…" at bounding box center [737, 236] width 125 height 24
click at [492, 293] on div "Manager, People Programs" at bounding box center [538, 289] width 219 height 15
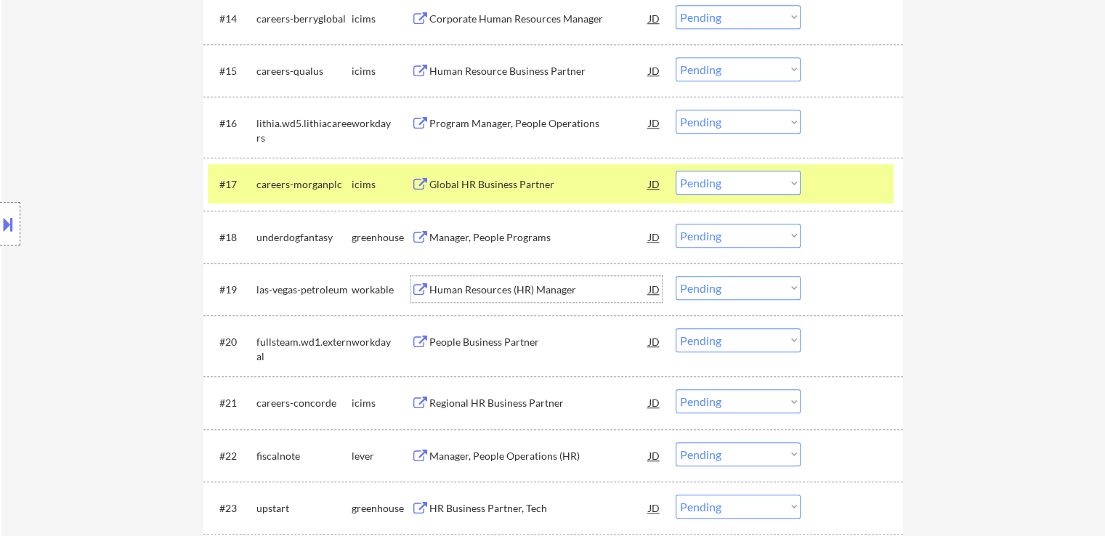
scroll to position [1321, 0]
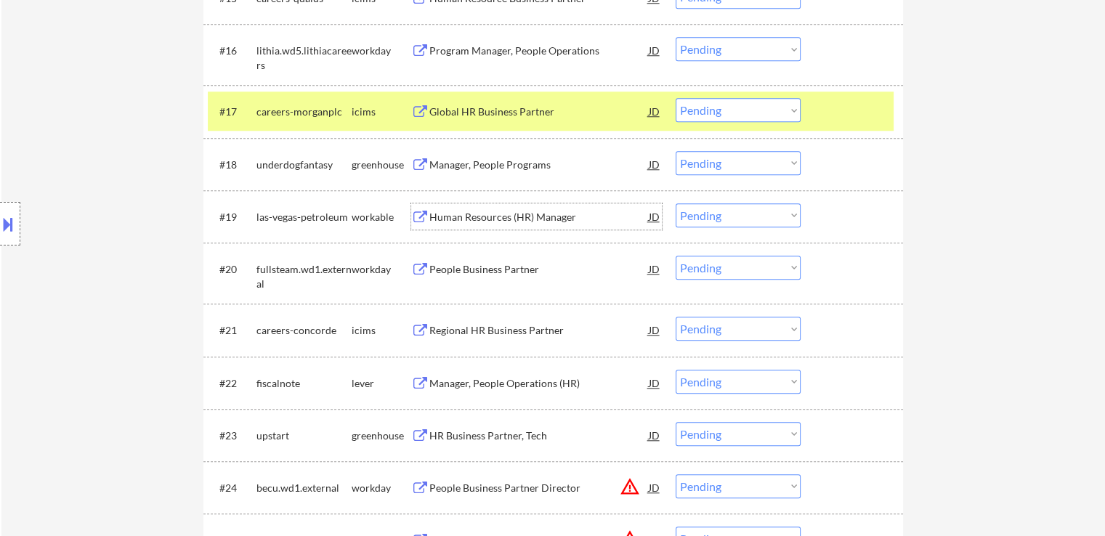
click at [737, 168] on select "Choose an option... Pending Applied Excluded (Questions) Excluded (Expired) Exc…" at bounding box center [737, 163] width 125 height 24
click at [675, 151] on select "Choose an option... Pending Applied Excluded (Questions) Excluded (Expired) Exc…" at bounding box center [737, 163] width 125 height 24
click at [484, 219] on div "Human Resources (HR) Manager" at bounding box center [538, 217] width 219 height 15
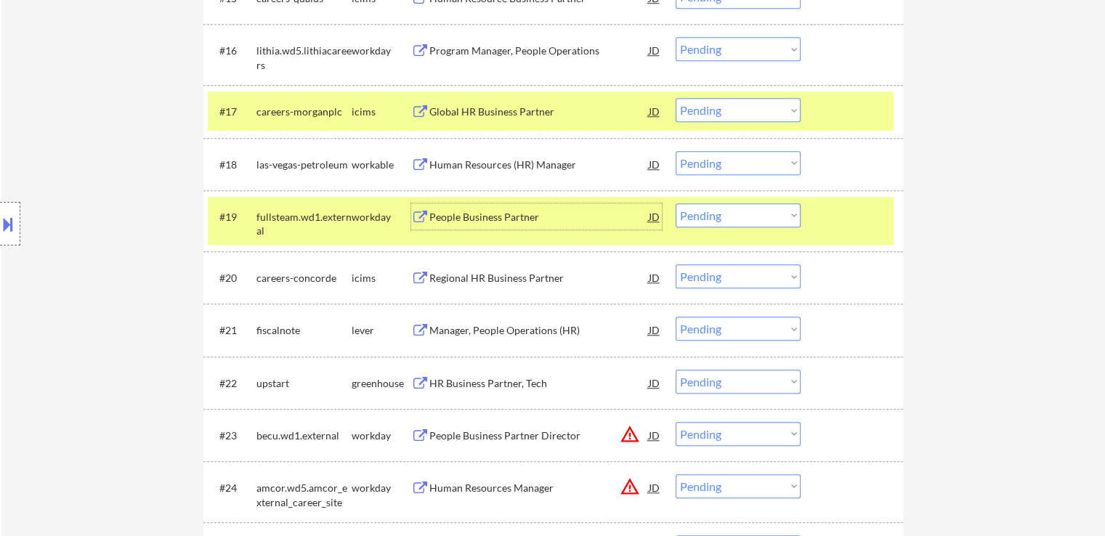
click at [745, 160] on select "Choose an option... Pending Applied Excluded (Questions) Excluded (Expired) Exc…" at bounding box center [737, 163] width 125 height 24
click at [675, 151] on select "Choose an option... Pending Applied Excluded (Questions) Excluded (Expired) Exc…" at bounding box center [737, 163] width 125 height 24
select select ""pending""
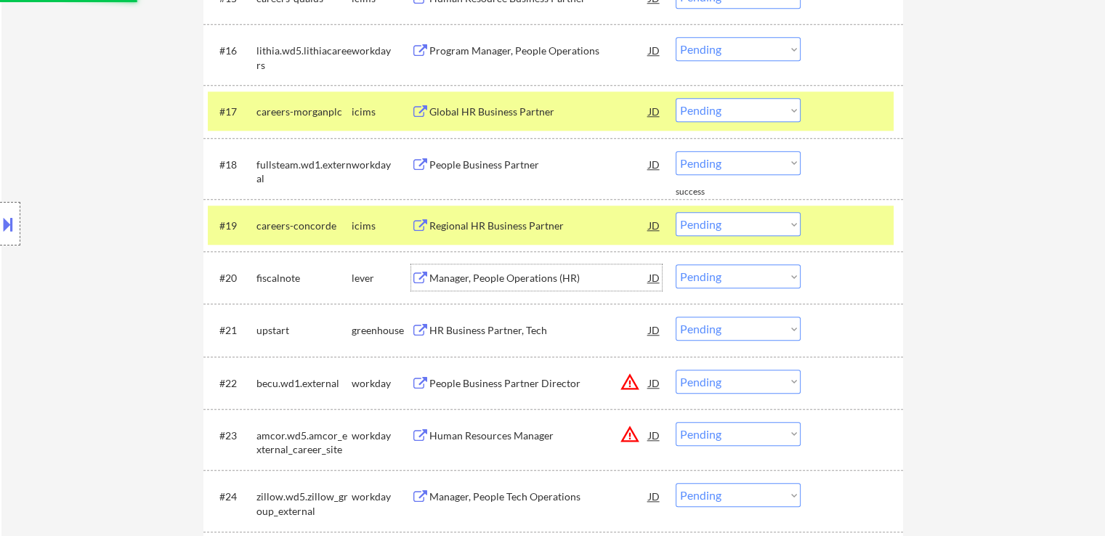
click at [447, 278] on div "Manager, People Operations (HR)" at bounding box center [538, 278] width 219 height 15
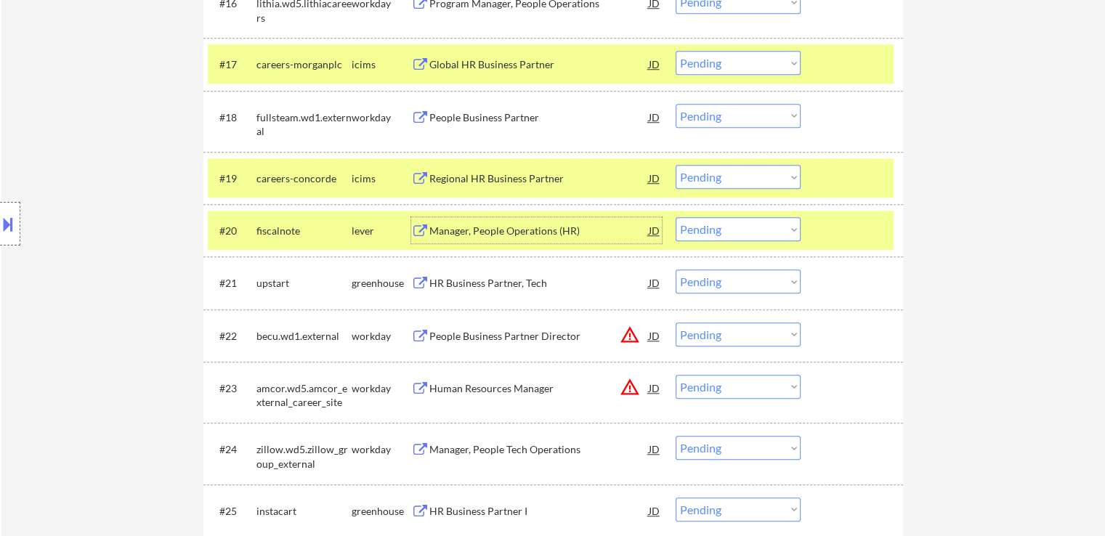
scroll to position [1394, 0]
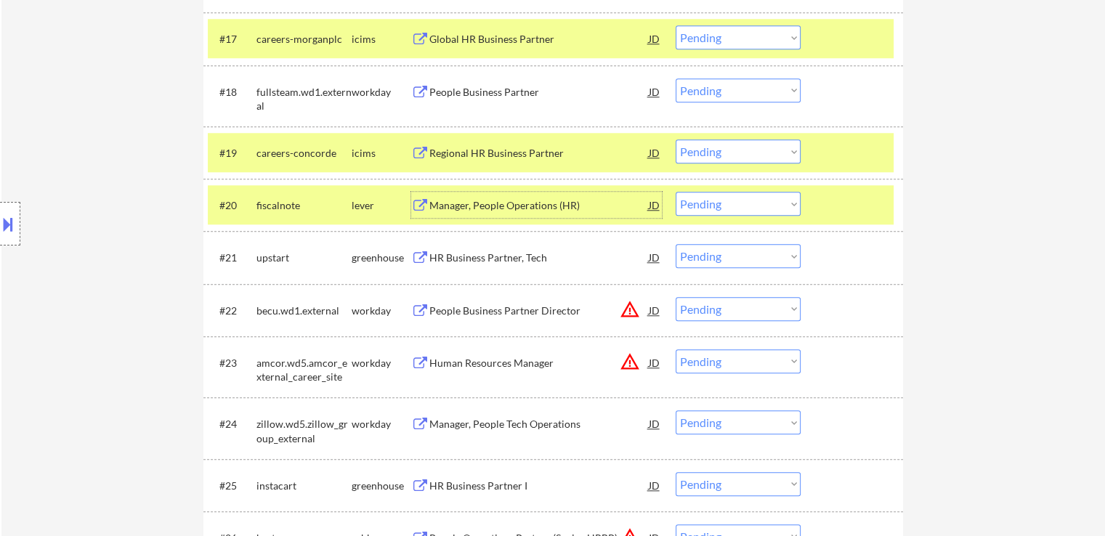
drag, startPoint x: 736, startPoint y: 200, endPoint x: 742, endPoint y: 212, distance: 13.3
click at [739, 204] on select "Choose an option... Pending Applied Excluded (Questions) Excluded (Expired) Exc…" at bounding box center [737, 204] width 125 height 24
click at [675, 192] on select "Choose an option... Pending Applied Excluded (Questions) Excluded (Expired) Exc…" at bounding box center [737, 204] width 125 height 24
click at [467, 262] on div "HR Business Partner, Tech" at bounding box center [538, 258] width 219 height 15
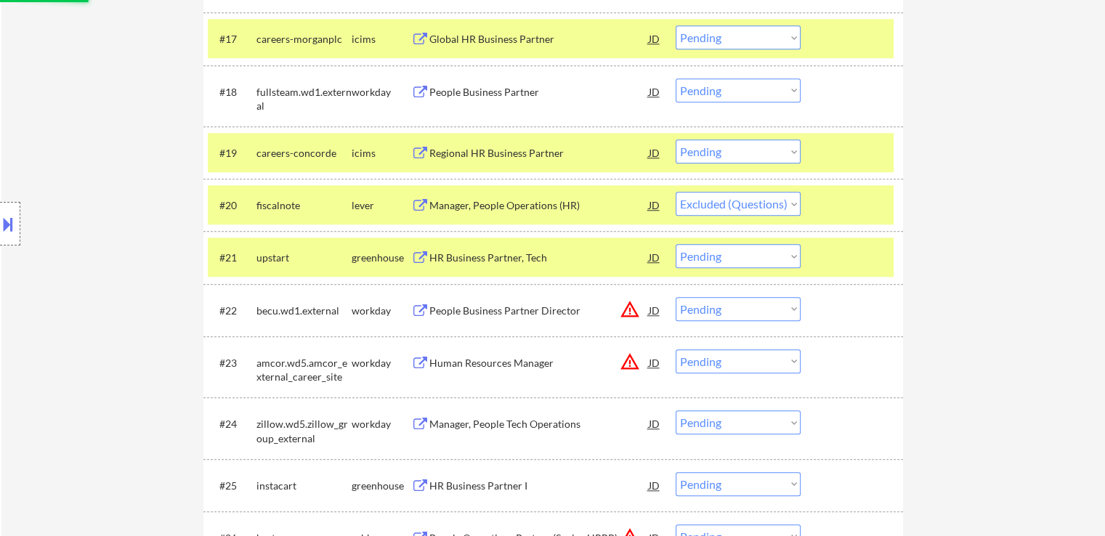
select select ""pending""
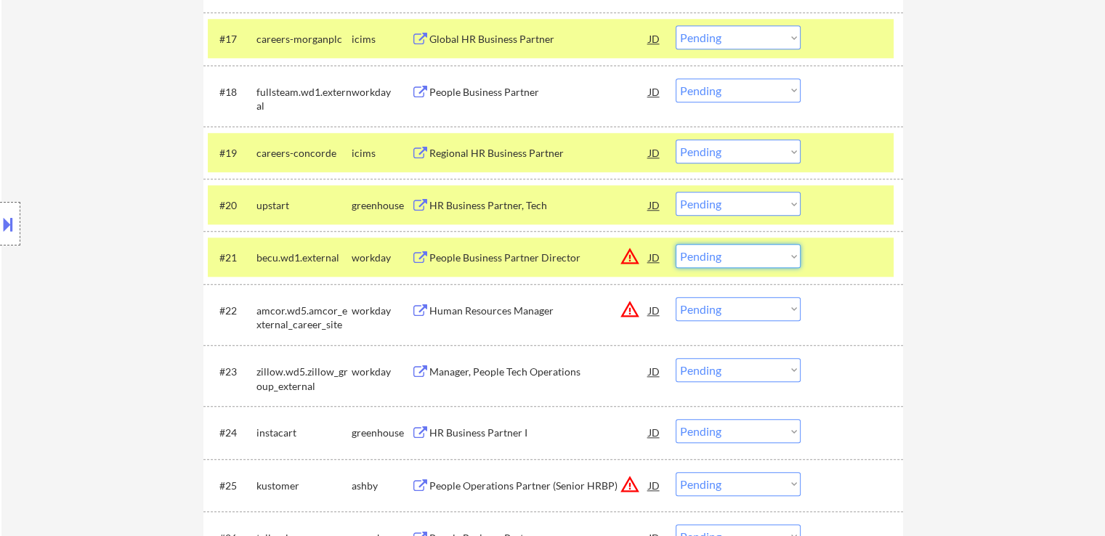
click at [733, 253] on select "Choose an option... Pending Applied Excluded (Questions) Excluded (Expired) Exc…" at bounding box center [737, 256] width 125 height 24
click at [675, 244] on select "Choose an option... Pending Applied Excluded (Questions) Excluded (Expired) Exc…" at bounding box center [737, 256] width 125 height 24
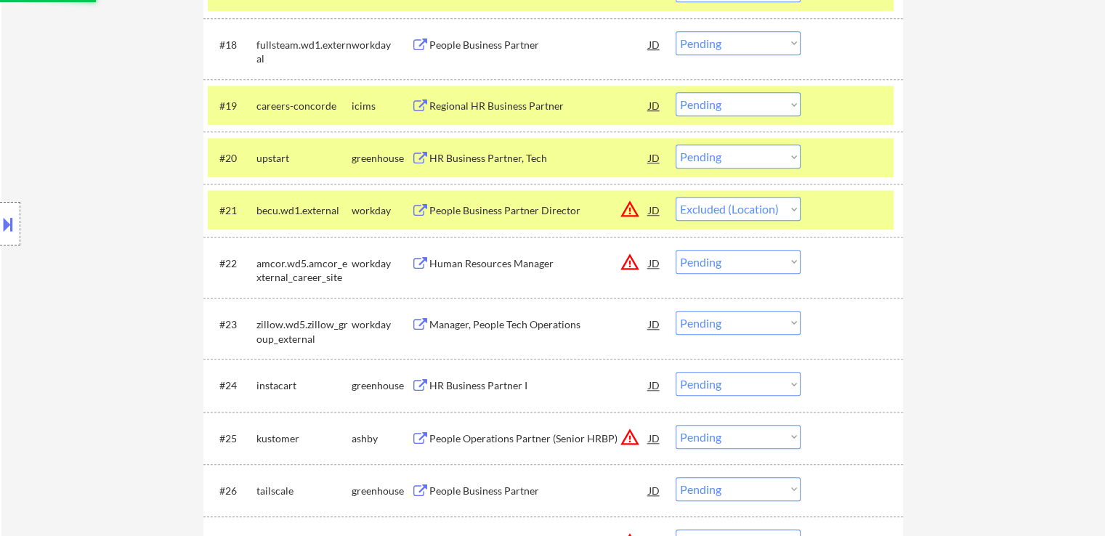
scroll to position [1466, 0]
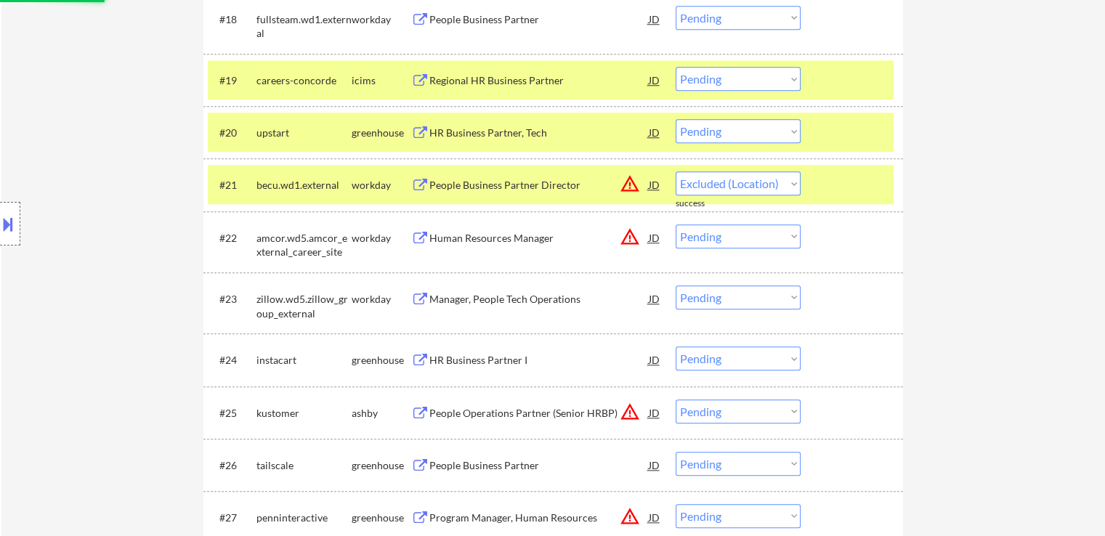
select select ""pending""
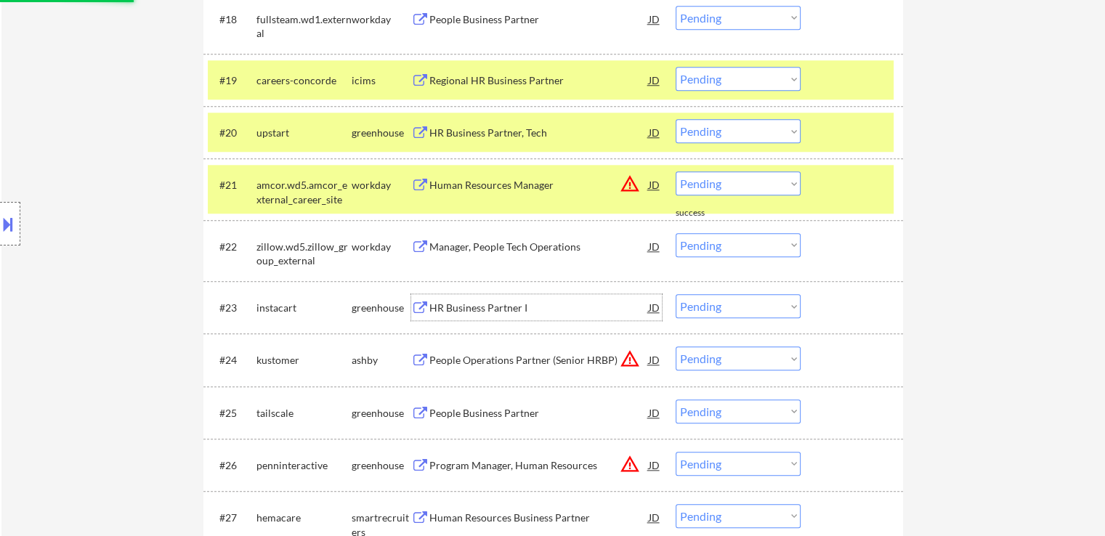
click at [460, 309] on div "HR Business Partner I" at bounding box center [538, 308] width 219 height 15
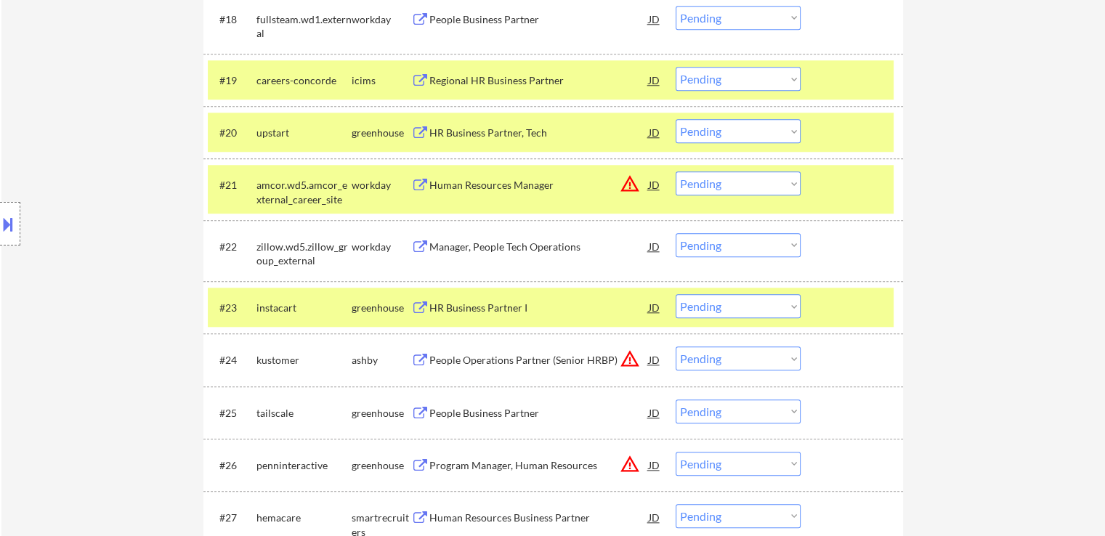
click at [9, 232] on button at bounding box center [8, 224] width 16 height 24
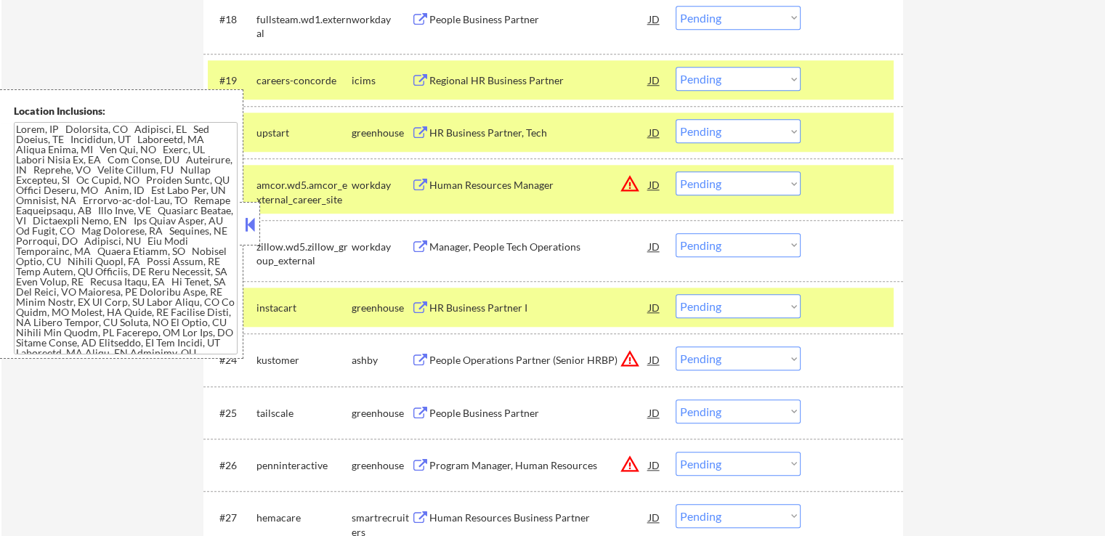
click at [738, 129] on select "Choose an option... Pending Applied Excluded (Questions) Excluded (Expired) Exc…" at bounding box center [737, 131] width 125 height 24
click at [675, 119] on select "Choose an option... Pending Applied Excluded (Questions) Excluded (Expired) Exc…" at bounding box center [737, 131] width 125 height 24
select select ""pending""
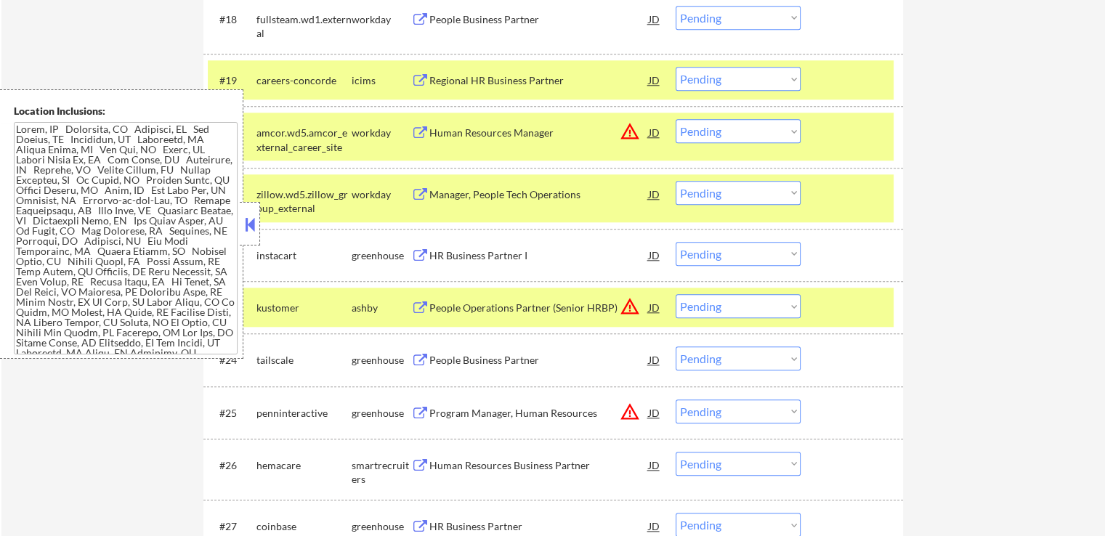
click at [720, 258] on select "Choose an option... Pending Applied Excluded (Questions) Excluded (Expired) Exc…" at bounding box center [737, 254] width 125 height 24
click at [675, 242] on select "Choose an option... Pending Applied Excluded (Questions) Excluded (Expired) Exc…" at bounding box center [737, 254] width 125 height 24
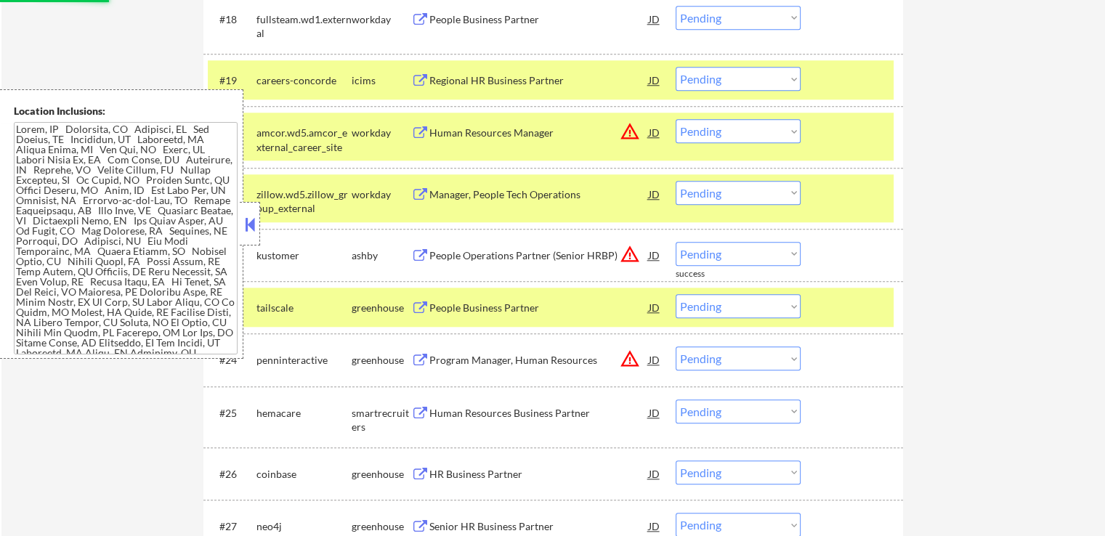
click at [452, 257] on div "People Operations Partner (Senior HRBP)" at bounding box center [538, 255] width 219 height 15
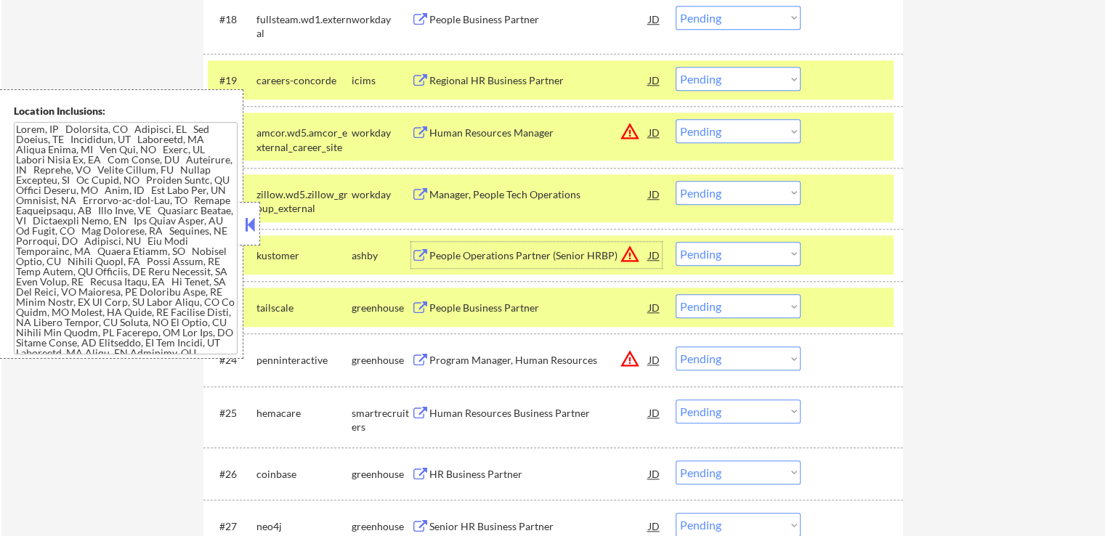
drag, startPoint x: 716, startPoint y: 253, endPoint x: 723, endPoint y: 262, distance: 11.3
click at [716, 253] on select "Choose an option... Pending Applied Excluded (Questions) Excluded (Expired) Exc…" at bounding box center [737, 254] width 125 height 24
click at [675, 242] on select "Choose an option... Pending Applied Excluded (Questions) Excluded (Expired) Exc…" at bounding box center [737, 254] width 125 height 24
click at [436, 311] on div "People Business Partner" at bounding box center [538, 308] width 219 height 15
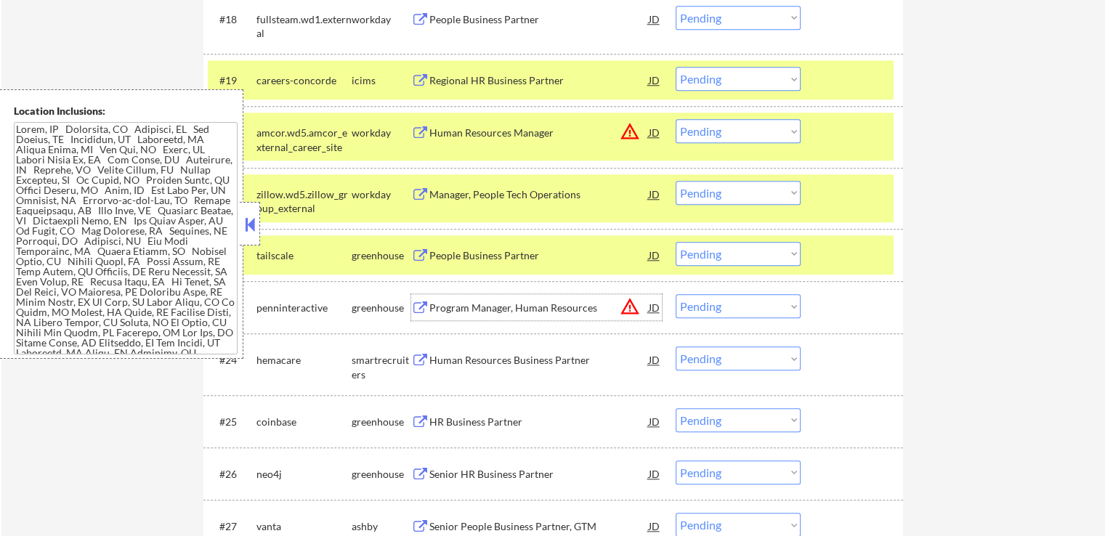
click at [729, 259] on select "Choose an option... Pending Applied Excluded (Questions) Excluded (Expired) Exc…" at bounding box center [737, 254] width 125 height 24
click at [675, 242] on select "Choose an option... Pending Applied Excluded (Questions) Excluded (Expired) Exc…" at bounding box center [737, 254] width 125 height 24
click at [447, 198] on div "Manager, People Tech Operations" at bounding box center [538, 194] width 219 height 15
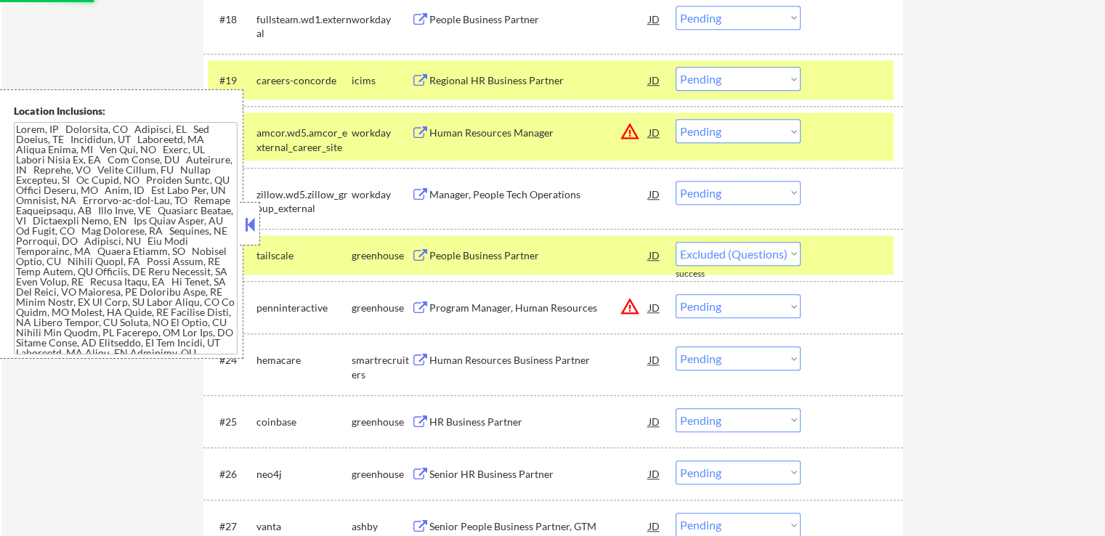
select select ""pending""
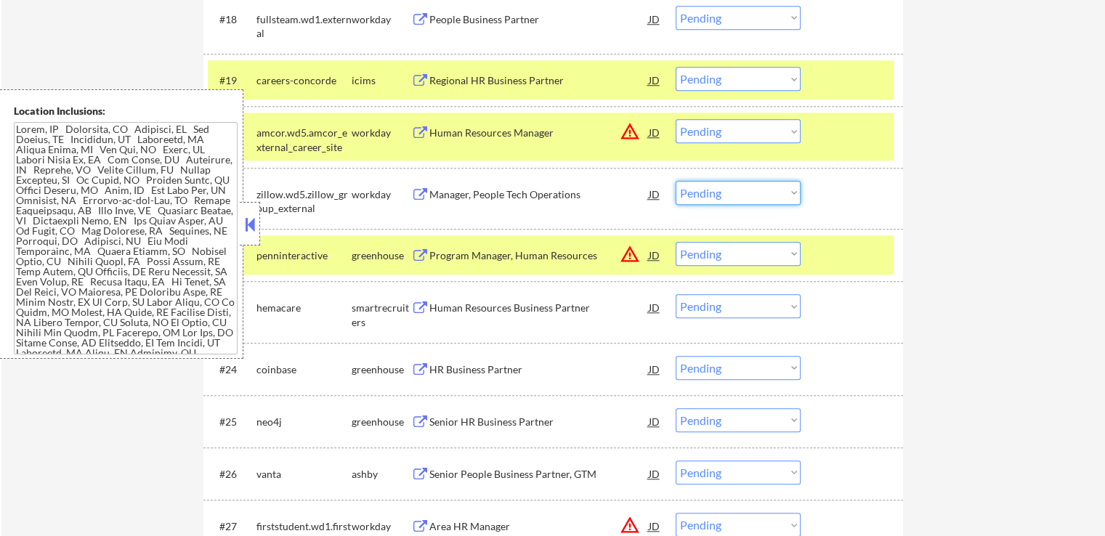
click at [739, 190] on select "Choose an option... Pending Applied Excluded (Questions) Excluded (Expired) Exc…" at bounding box center [737, 193] width 125 height 24
click at [675, 181] on select "Choose an option... Pending Applied Excluded (Questions) Excluded (Expired) Exc…" at bounding box center [737, 193] width 125 height 24
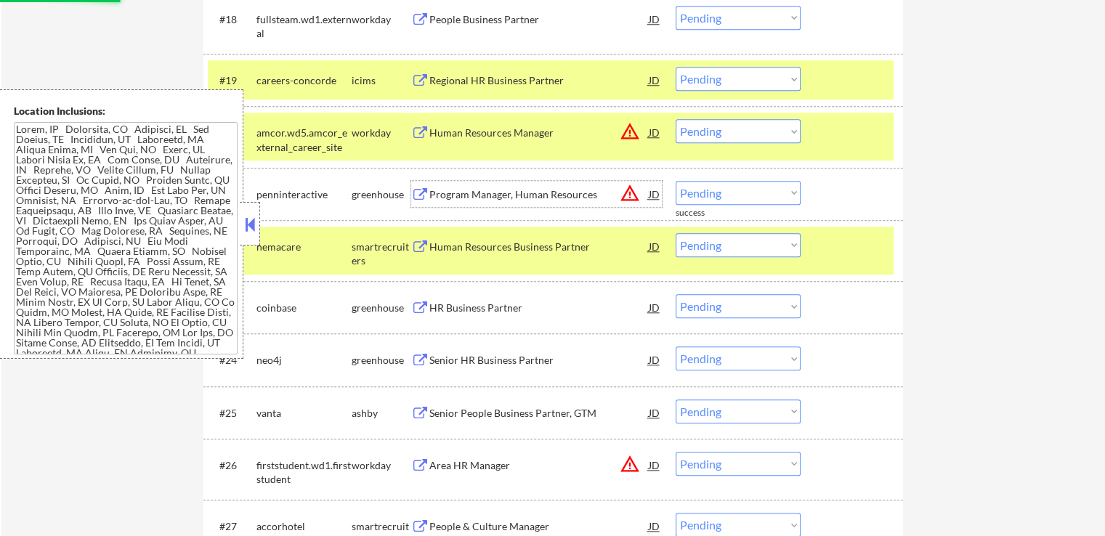
click at [450, 192] on div "Program Manager, Human Resources" at bounding box center [538, 194] width 219 height 15
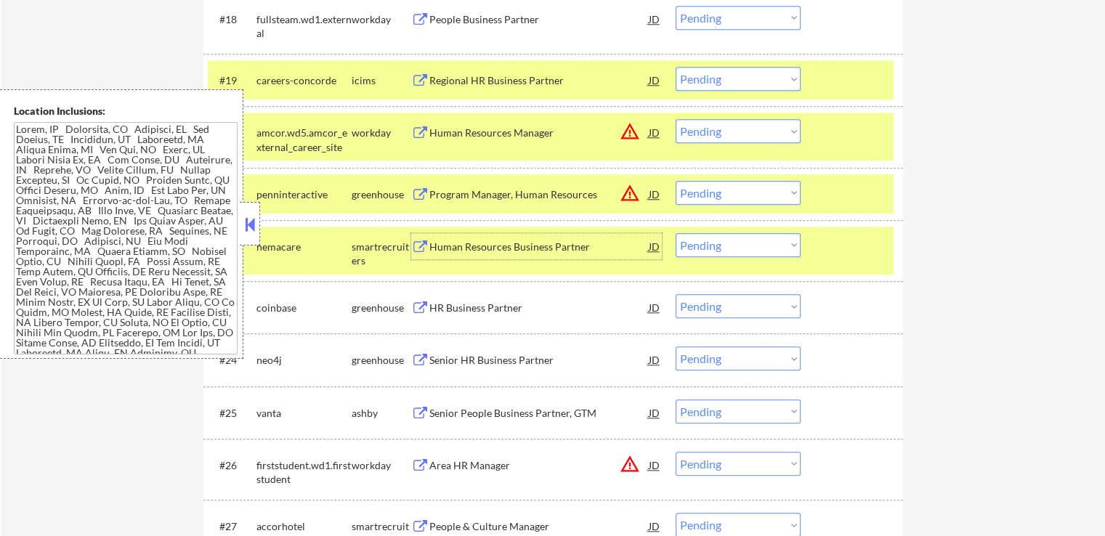
click at [447, 249] on div "Human Resources Business Partner" at bounding box center [538, 247] width 219 height 15
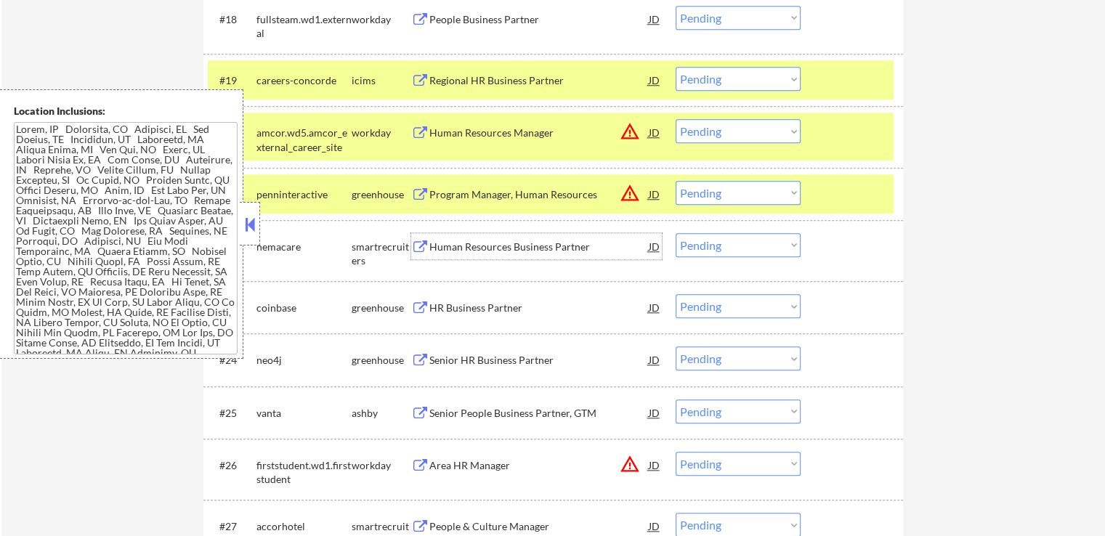
click at [725, 188] on select "Choose an option... Pending Applied Excluded (Questions) Excluded (Expired) Exc…" at bounding box center [737, 193] width 125 height 24
click at [675, 181] on select "Choose an option... Pending Applied Excluded (Questions) Excluded (Expired) Exc…" at bounding box center [737, 193] width 125 height 24
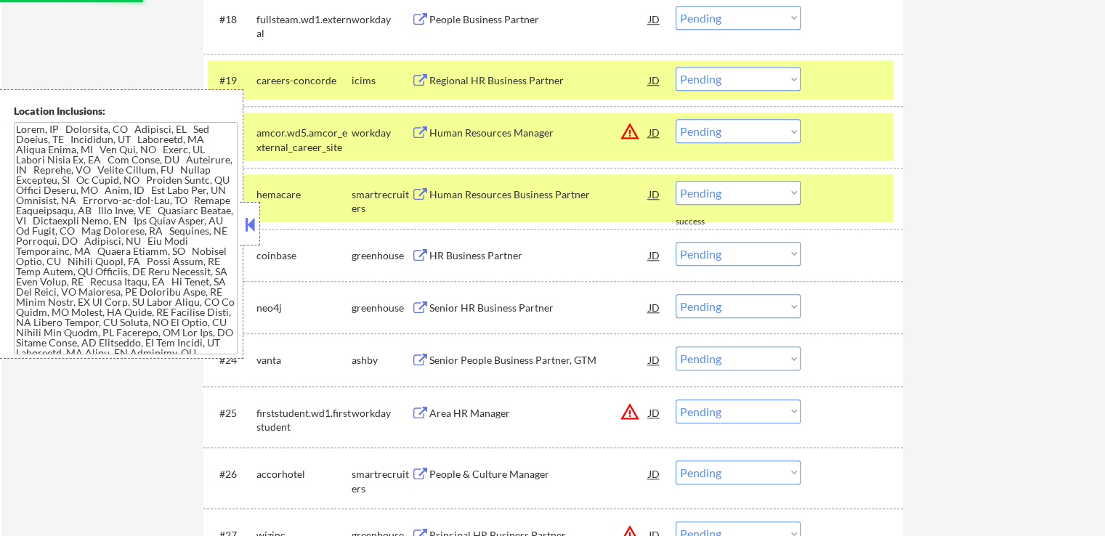
drag, startPoint x: 725, startPoint y: 192, endPoint x: 736, endPoint y: 202, distance: 15.4
click at [725, 192] on select "Choose an option... Pending Applied Excluded (Questions) Excluded (Expired) Exc…" at bounding box center [737, 193] width 125 height 24
click at [675, 181] on select "Choose an option... Pending Applied Excluded (Questions) Excluded (Expired) Exc…" at bounding box center [737, 193] width 125 height 24
select select ""pending""
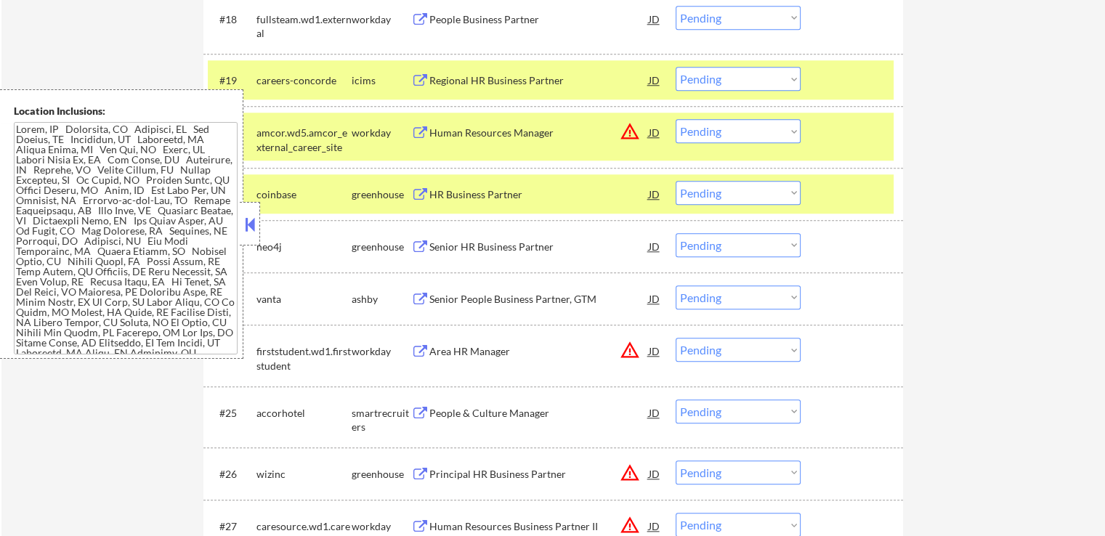
click at [440, 195] on div "HR Business Partner" at bounding box center [538, 194] width 219 height 15
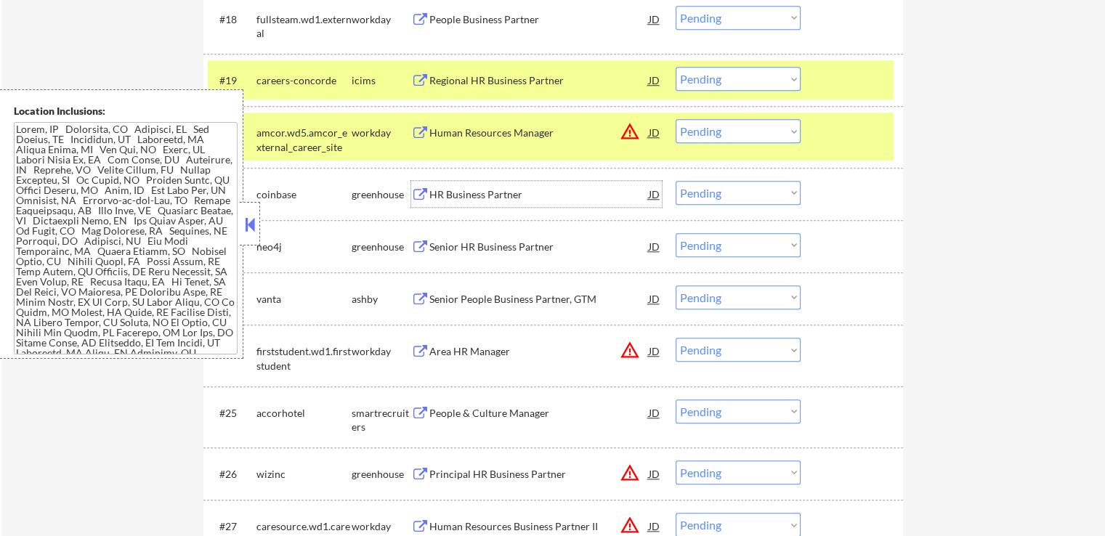
click at [473, 240] on div "Senior HR Business Partner" at bounding box center [538, 247] width 219 height 15
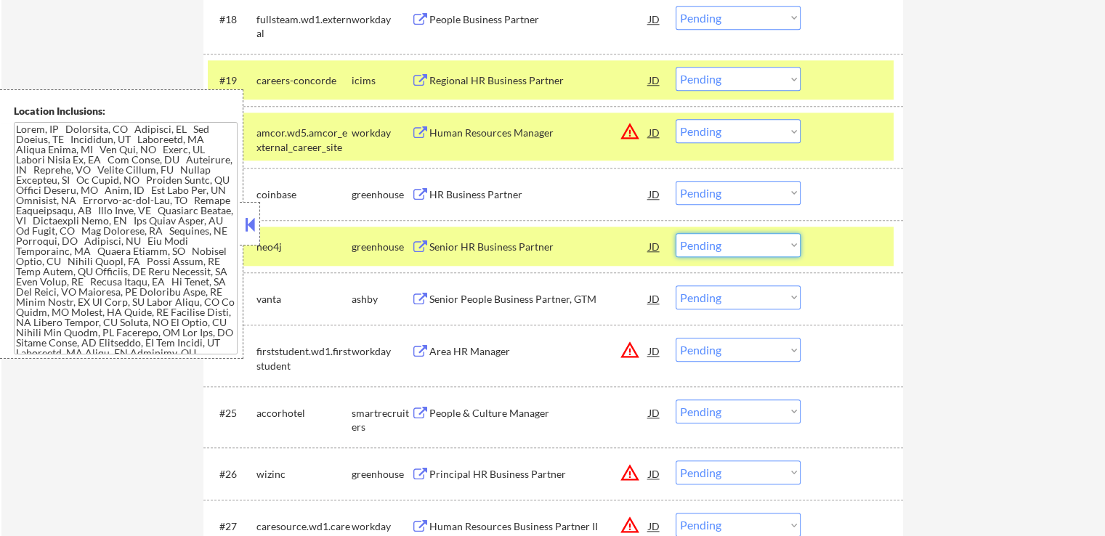
click at [727, 256] on select "Choose an option... Pending Applied Excluded (Questions) Excluded (Expired) Exc…" at bounding box center [737, 245] width 125 height 24
click at [675, 233] on select "Choose an option... Pending Applied Excluded (Questions) Excluded (Expired) Exc…" at bounding box center [737, 245] width 125 height 24
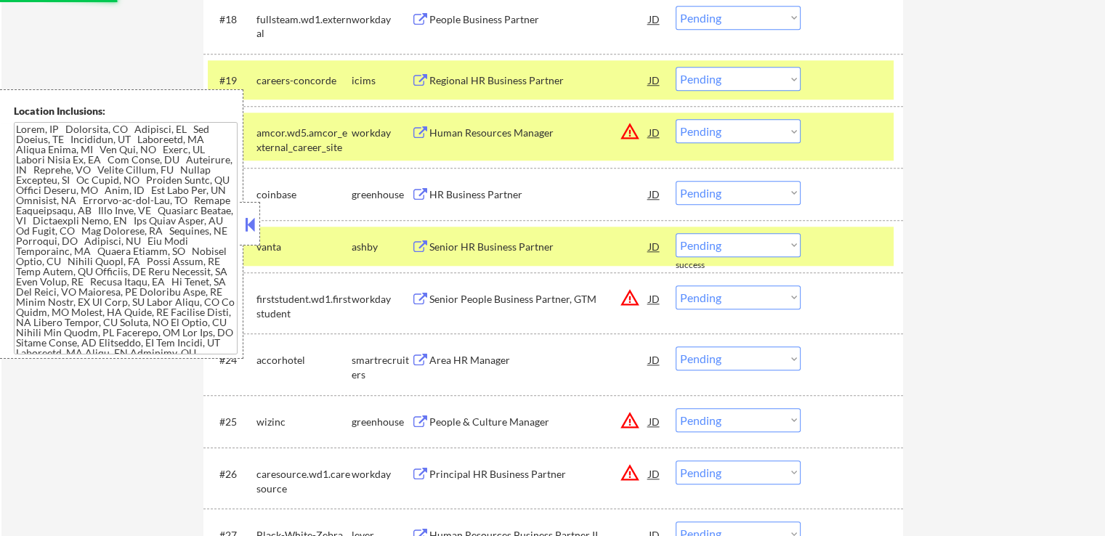
click at [464, 195] on div "HR Business Partner" at bounding box center [538, 194] width 219 height 15
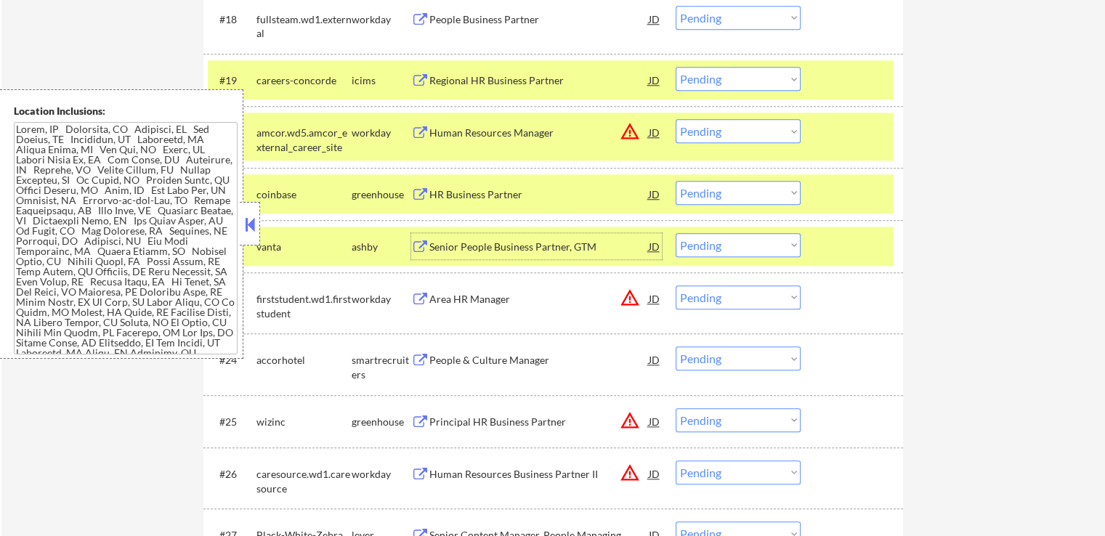
click at [482, 242] on div "Senior People Business Partner, GTM" at bounding box center [538, 247] width 219 height 15
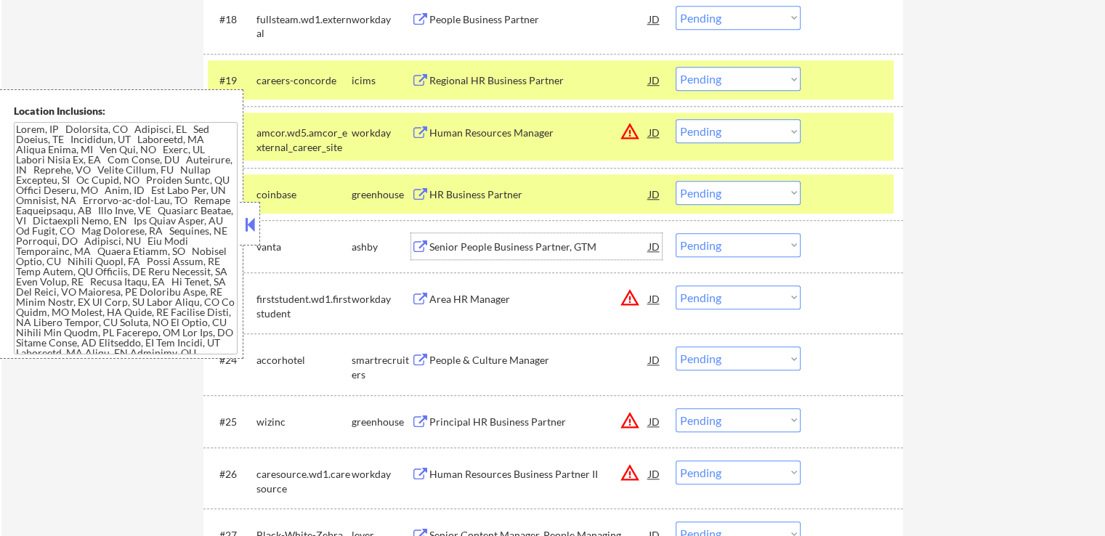
click at [749, 245] on select "Choose an option... Pending Applied Excluded (Questions) Excluded (Expired) Exc…" at bounding box center [737, 245] width 125 height 24
click at [675, 233] on select "Choose an option... Pending Applied Excluded (Questions) Excluded (Expired) Exc…" at bounding box center [737, 245] width 125 height 24
select select ""pending""
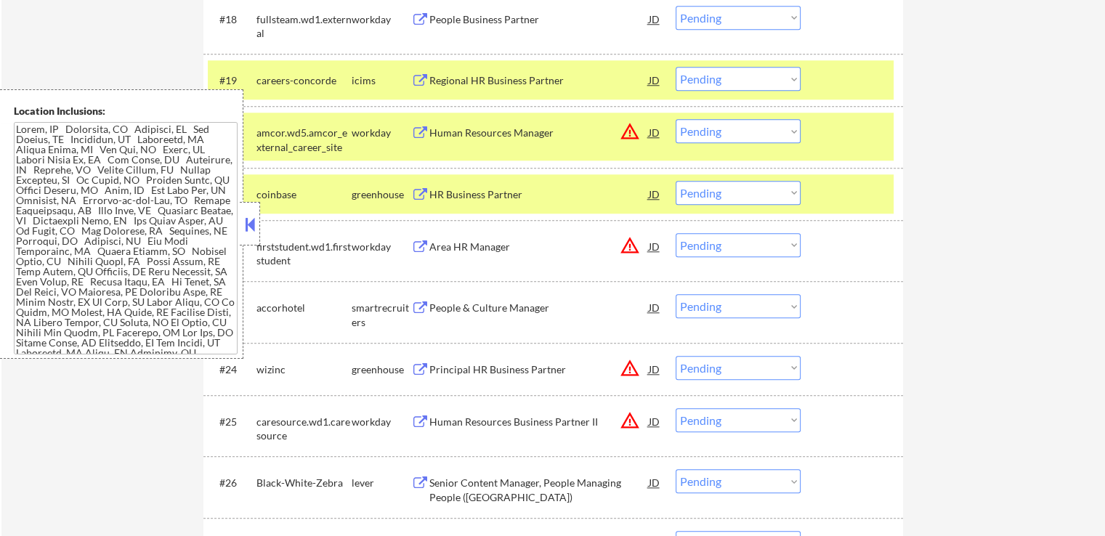
click at [712, 194] on select "Choose an option... Pending Applied Excluded (Questions) Excluded (Expired) Exc…" at bounding box center [737, 193] width 125 height 24
click at [675, 181] on select "Choose an option... Pending Applied Excluded (Questions) Excluded (Expired) Exc…" at bounding box center [737, 193] width 125 height 24
click at [462, 303] on div "People & Culture Manager" at bounding box center [538, 308] width 219 height 15
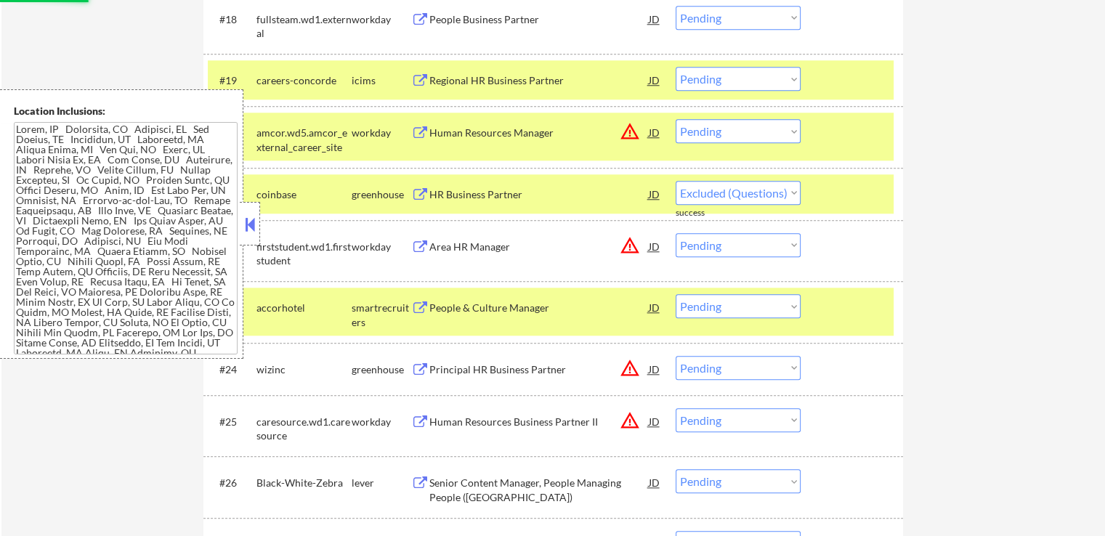
select select ""pending""
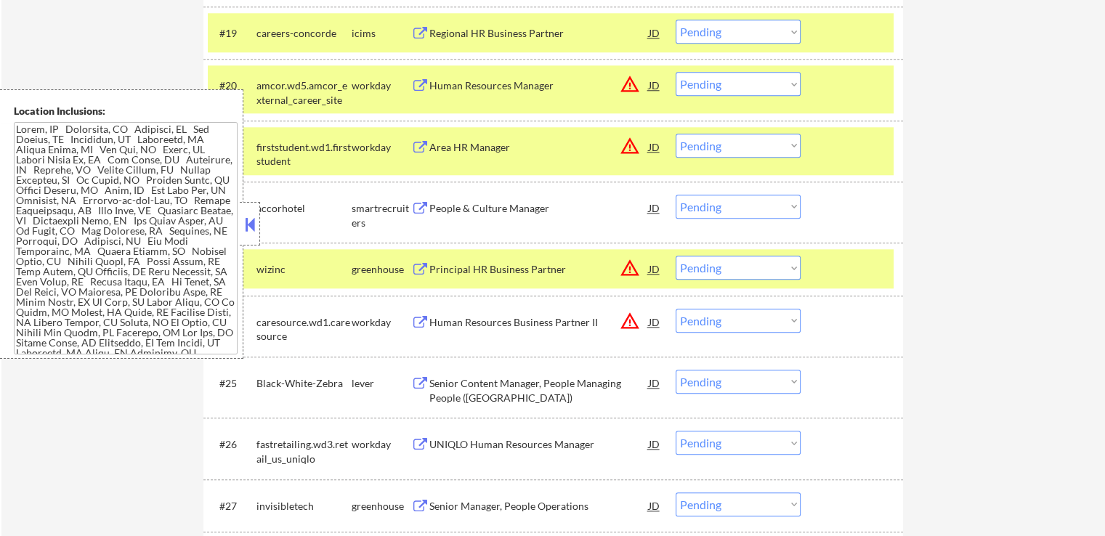
scroll to position [1539, 0]
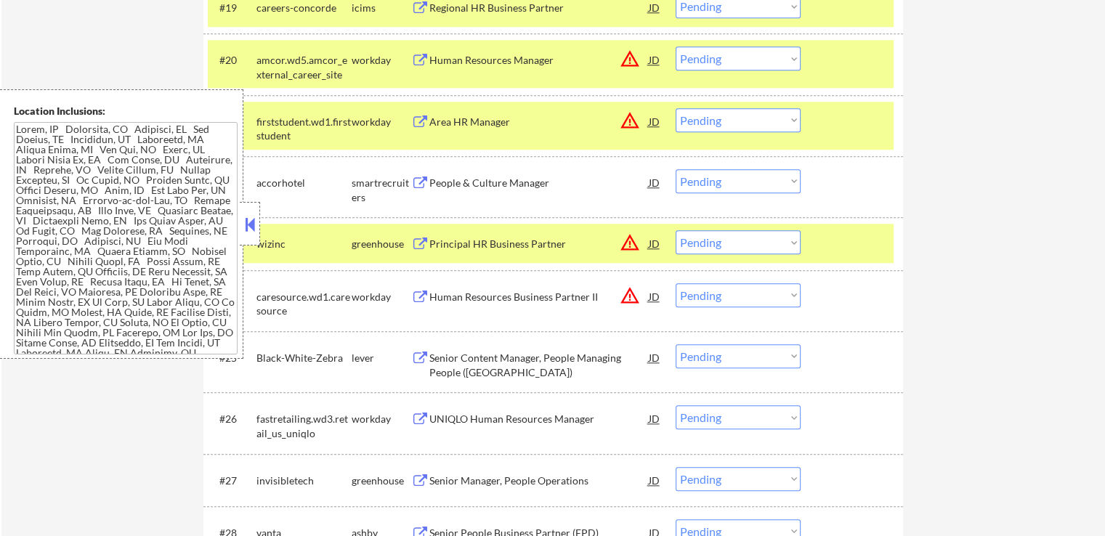
click at [720, 178] on select "Choose an option... Pending Applied Excluded (Questions) Excluded (Expired) Exc…" at bounding box center [737, 181] width 125 height 24
click at [675, 169] on select "Choose an option... Pending Applied Excluded (Questions) Excluded (Expired) Exc…" at bounding box center [737, 181] width 125 height 24
click at [470, 259] on div "#23 wizinc greenhouse Principal HR Business Partner JD warning_amber Choose an …" at bounding box center [551, 243] width 686 height 39
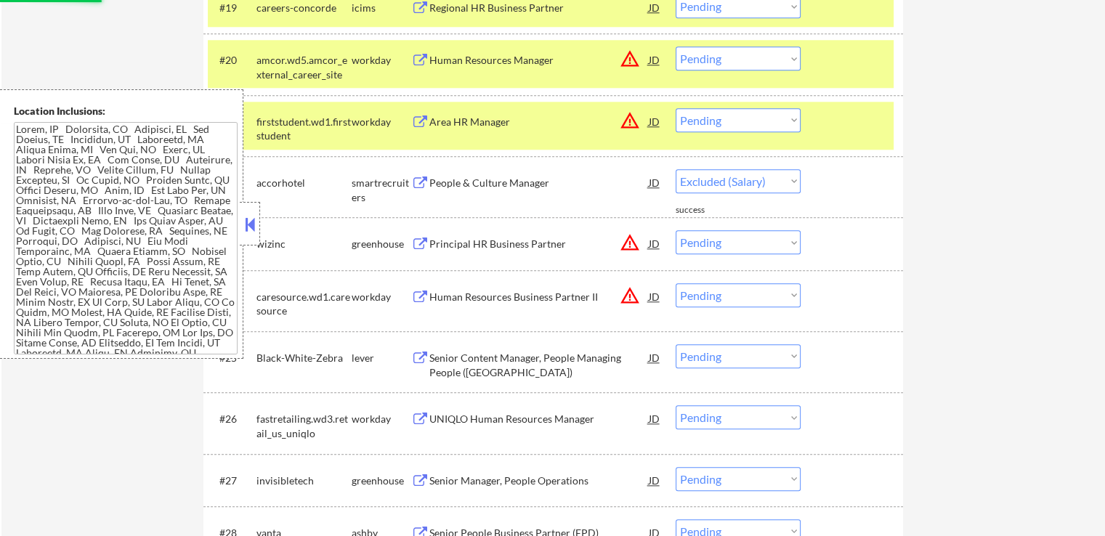
click at [503, 247] on div "Principal HR Business Partner" at bounding box center [538, 244] width 219 height 15
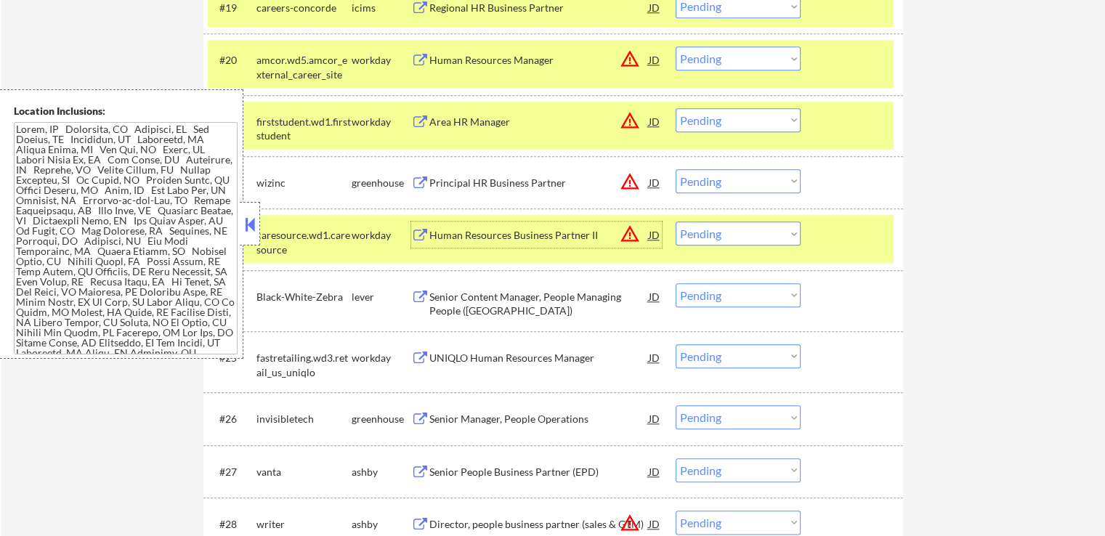
scroll to position [1684, 0]
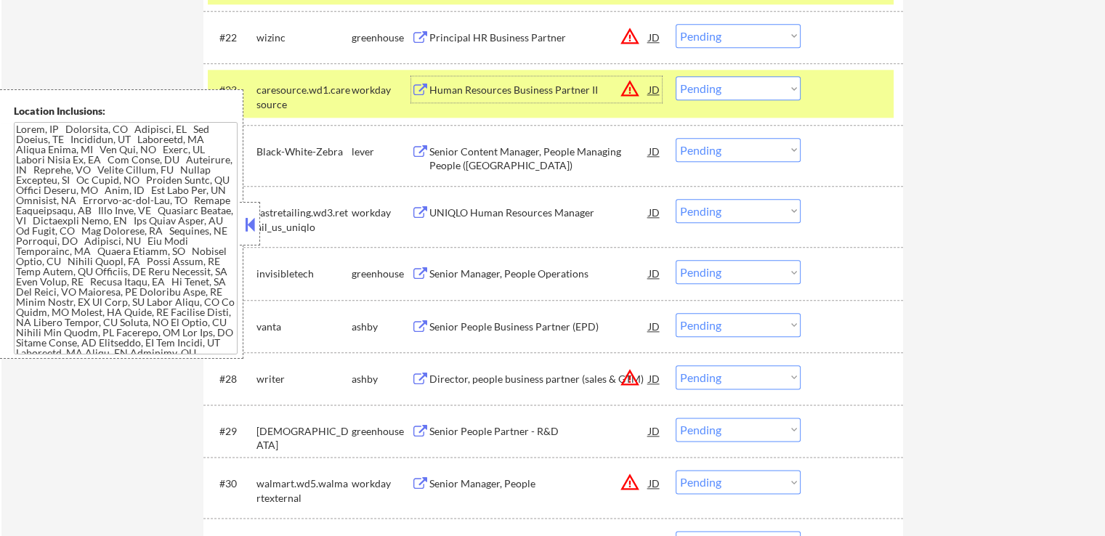
click at [475, 164] on div "Senior Content Manager, People Managing People ([GEOGRAPHIC_DATA])" at bounding box center [538, 159] width 219 height 28
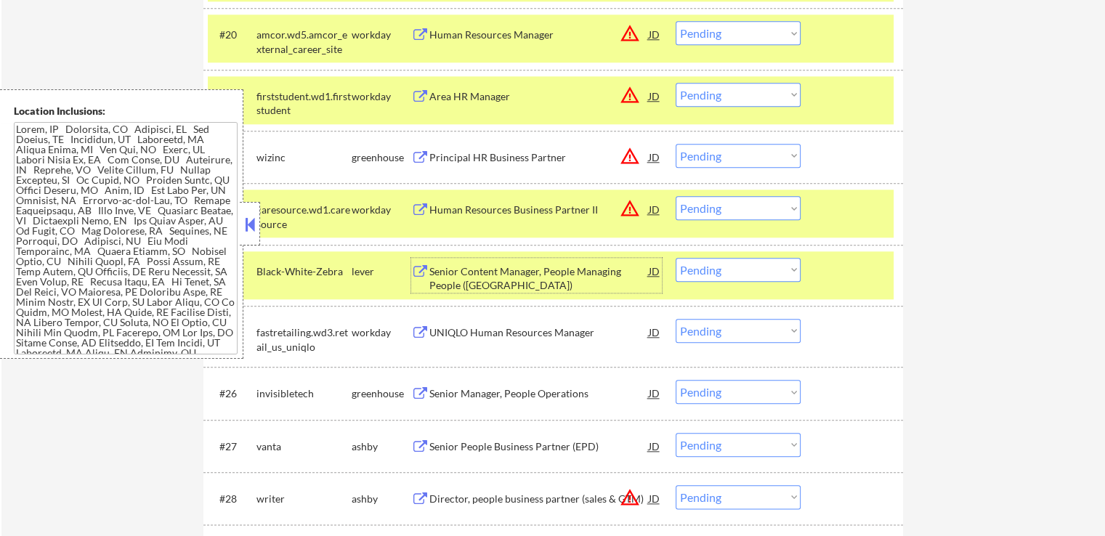
scroll to position [1539, 0]
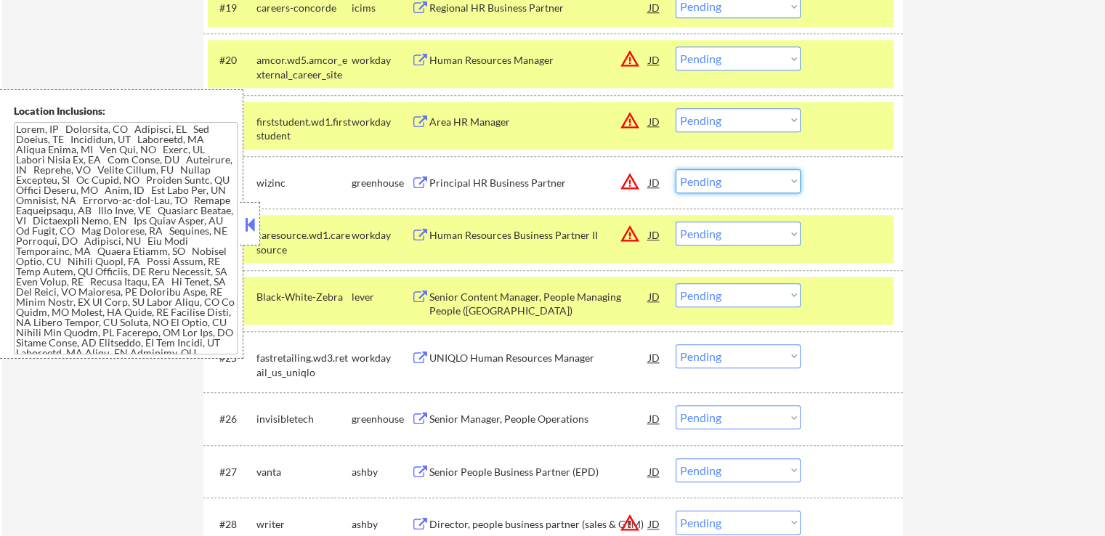
drag, startPoint x: 745, startPoint y: 184, endPoint x: 744, endPoint y: 192, distance: 8.0
click at [745, 184] on select "Choose an option... Pending Applied Excluded (Questions) Excluded (Expired) Exc…" at bounding box center [737, 181] width 125 height 24
click at [675, 169] on select "Choose an option... Pending Applied Excluded (Questions) Excluded (Expired) Exc…" at bounding box center [737, 181] width 125 height 24
select select ""pending""
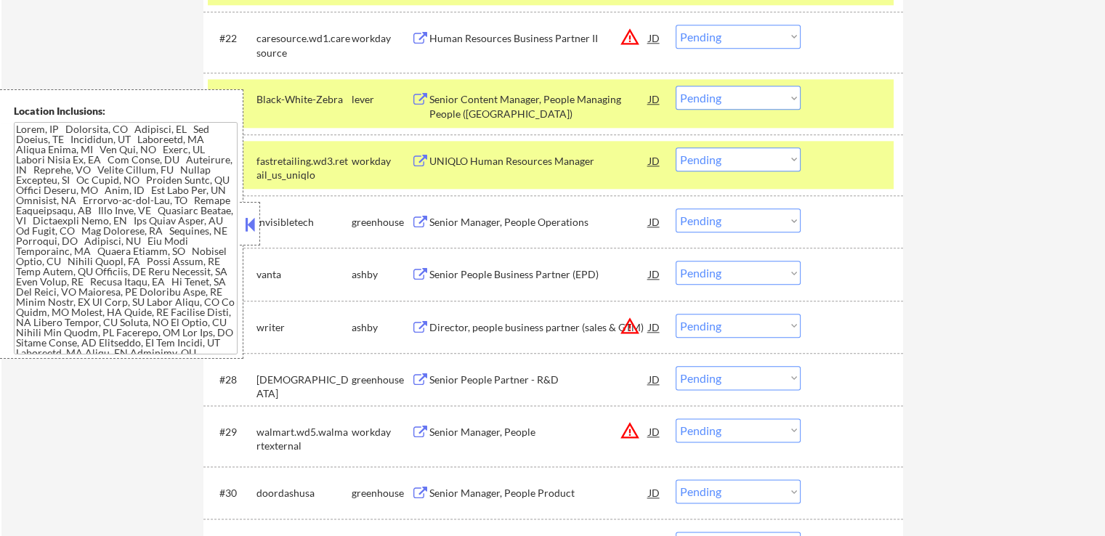
scroll to position [1684, 0]
click at [451, 216] on div "Senior Manager, People Operations" at bounding box center [538, 221] width 219 height 15
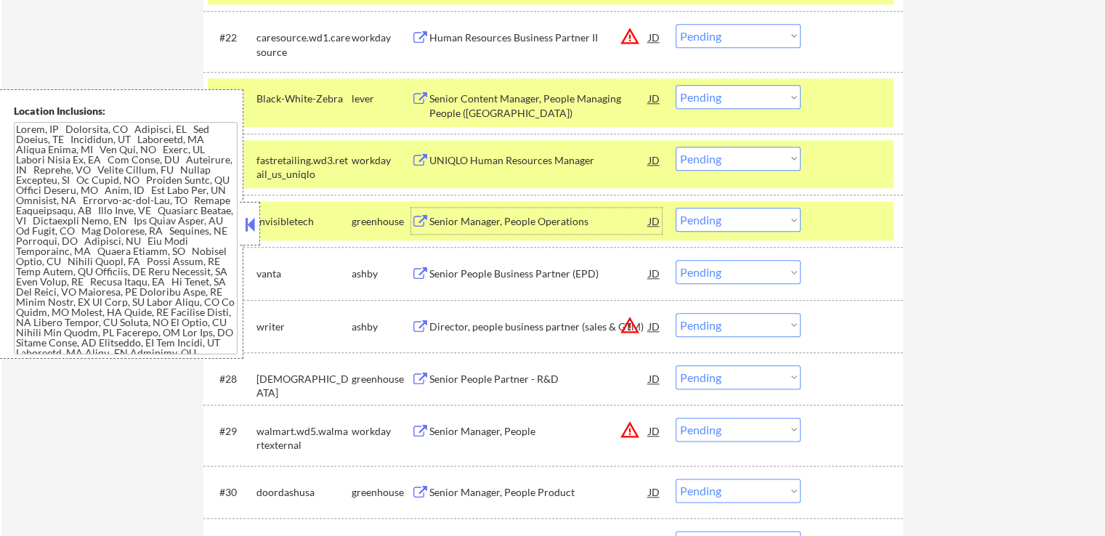
click at [727, 224] on select "Choose an option... Pending Applied Excluded (Questions) Excluded (Expired) Exc…" at bounding box center [737, 220] width 125 height 24
click at [675, 208] on select "Choose an option... Pending Applied Excluded (Questions) Excluded (Expired) Exc…" at bounding box center [737, 220] width 125 height 24
click at [474, 279] on div "Senior People Business Partner (EPD)" at bounding box center [538, 274] width 219 height 15
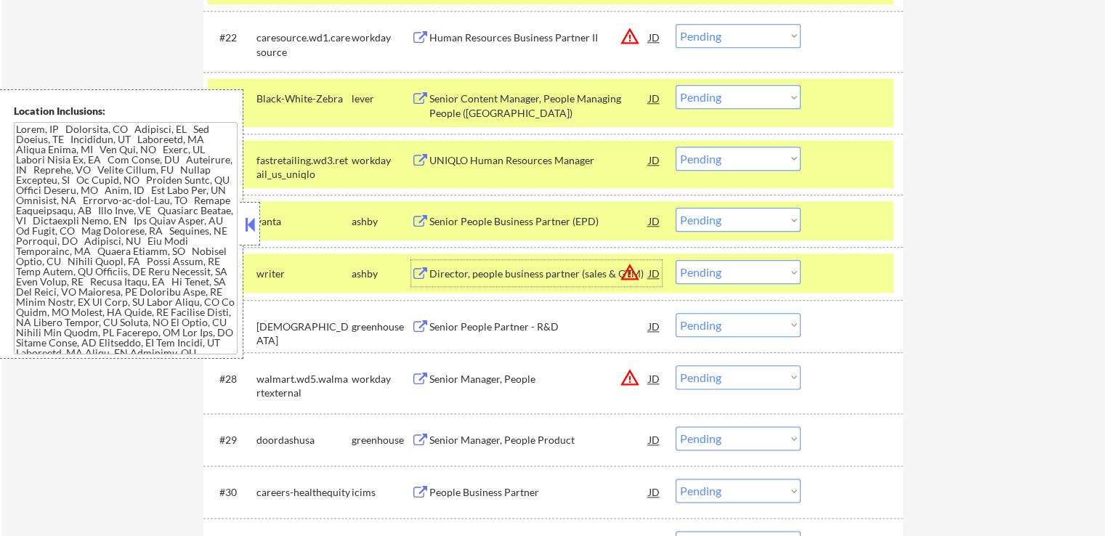
click at [720, 274] on select "Choose an option... Pending Applied Excluded (Questions) Excluded (Expired) Exc…" at bounding box center [737, 272] width 125 height 24
click at [459, 277] on div "Director, people business partner (sales & GTM)" at bounding box center [538, 274] width 219 height 15
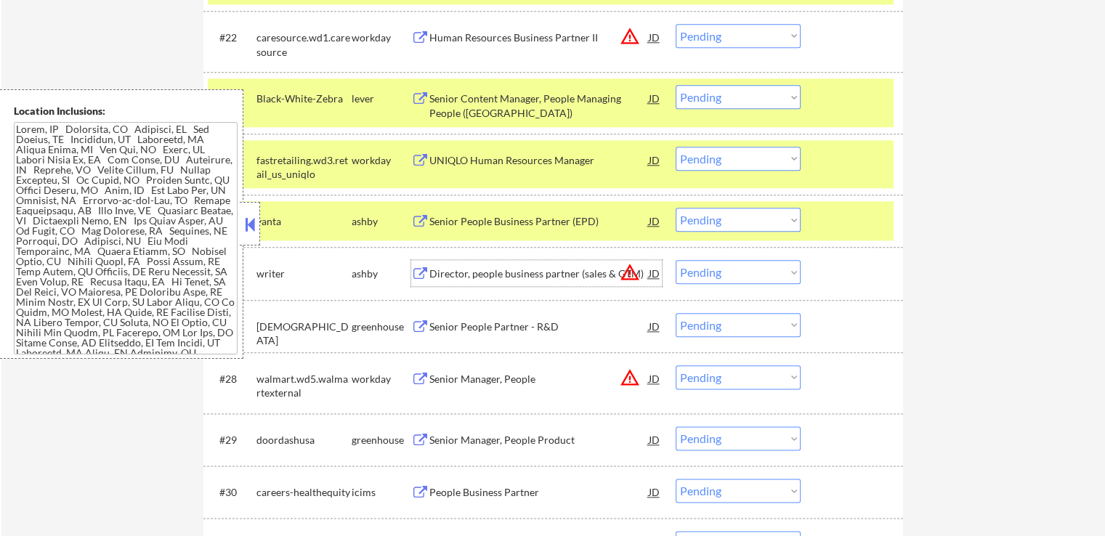
click at [726, 221] on select "Choose an option... Pending Applied Excluded (Questions) Excluded (Expired) Exc…" at bounding box center [737, 220] width 125 height 24
click at [675, 208] on select "Choose an option... Pending Applied Excluded (Questions) Excluded (Expired) Exc…" at bounding box center [737, 220] width 125 height 24
select select ""pending""
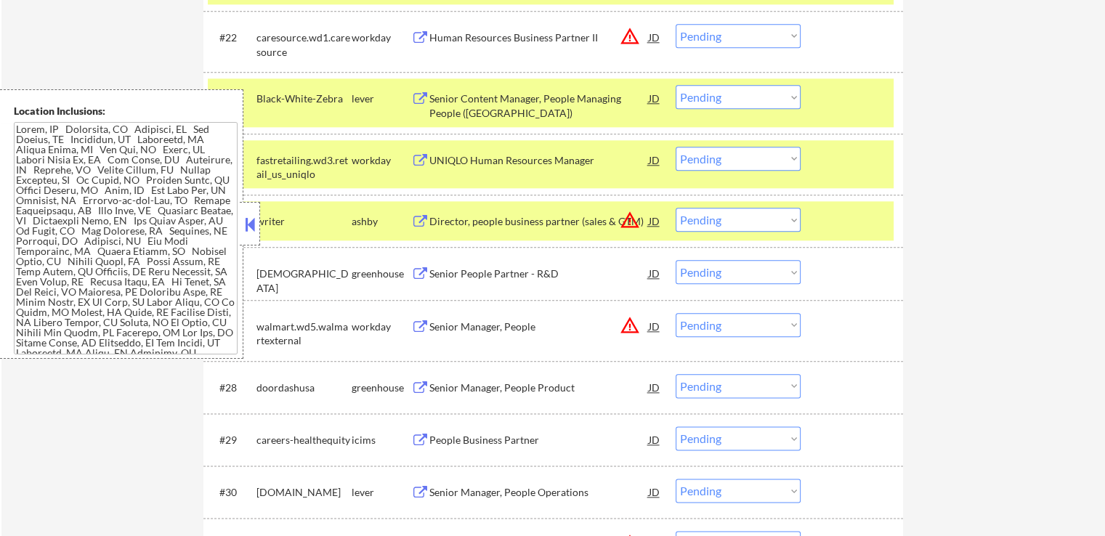
scroll to position [1611, 0]
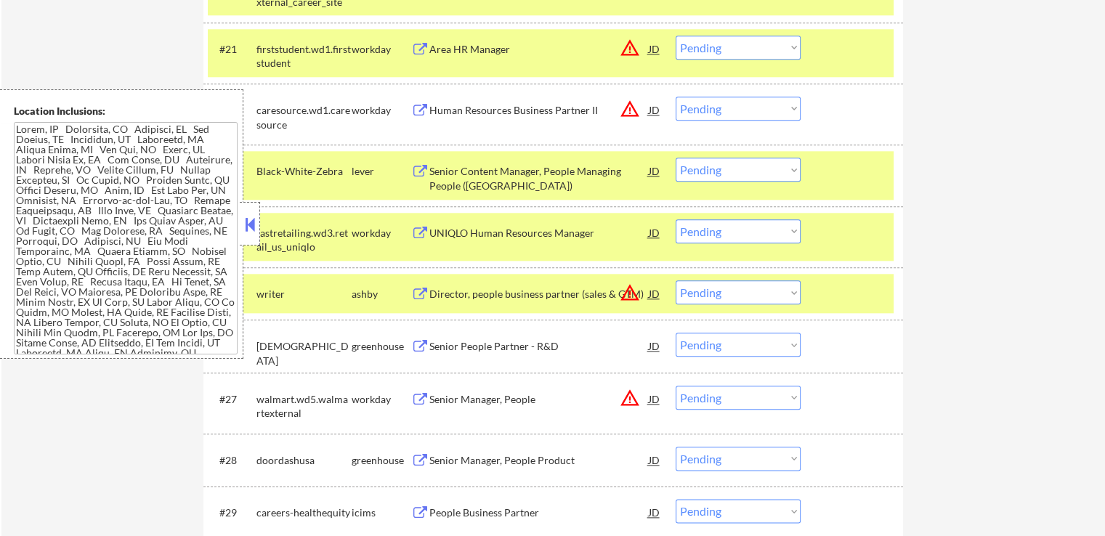
click at [683, 168] on select "Choose an option... Pending Applied Excluded (Questions) Excluded (Expired) Exc…" at bounding box center [737, 170] width 125 height 24
click at [675, 158] on select "Choose an option... Pending Applied Excluded (Questions) Excluded (Expired) Exc…" at bounding box center [737, 170] width 125 height 24
select select ""pending""
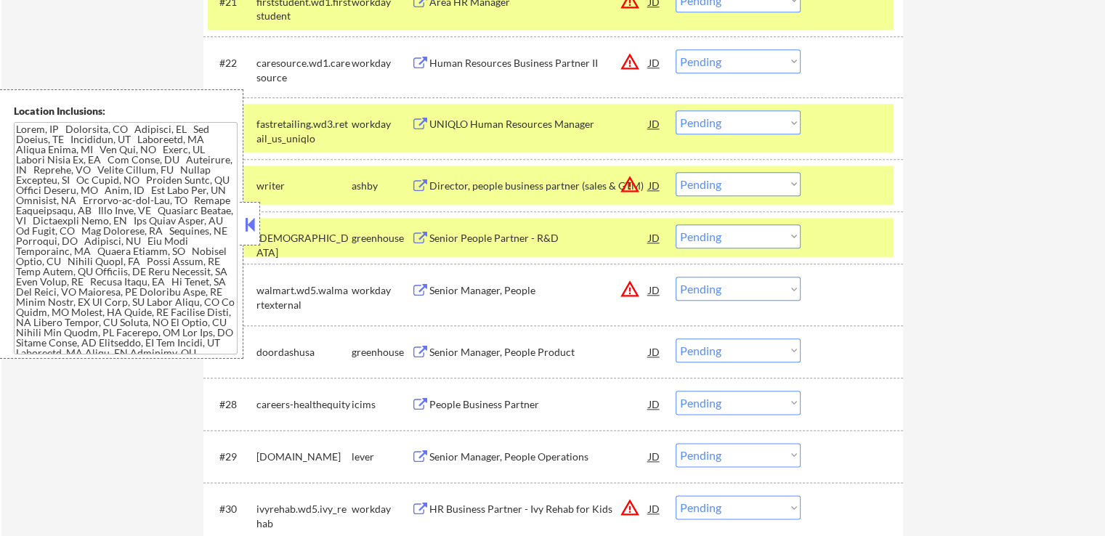
scroll to position [1684, 0]
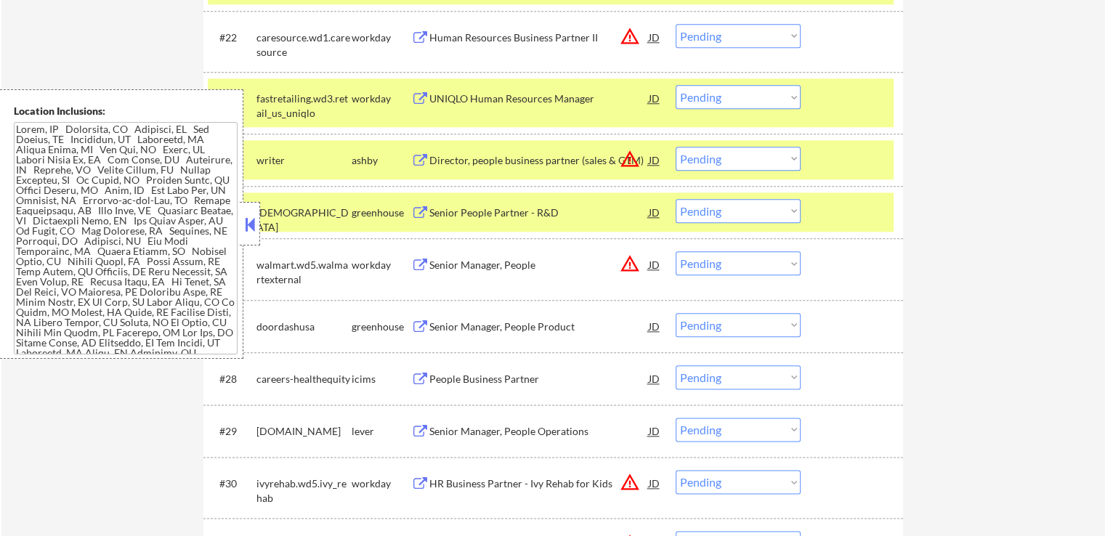
click at [693, 154] on select "Choose an option... Pending Applied Excluded (Questions) Excluded (Expired) Exc…" at bounding box center [737, 159] width 125 height 24
click at [675, 147] on select "Choose an option... Pending Applied Excluded (Questions) Excluded (Expired) Exc…" at bounding box center [737, 159] width 125 height 24
select select ""pending""
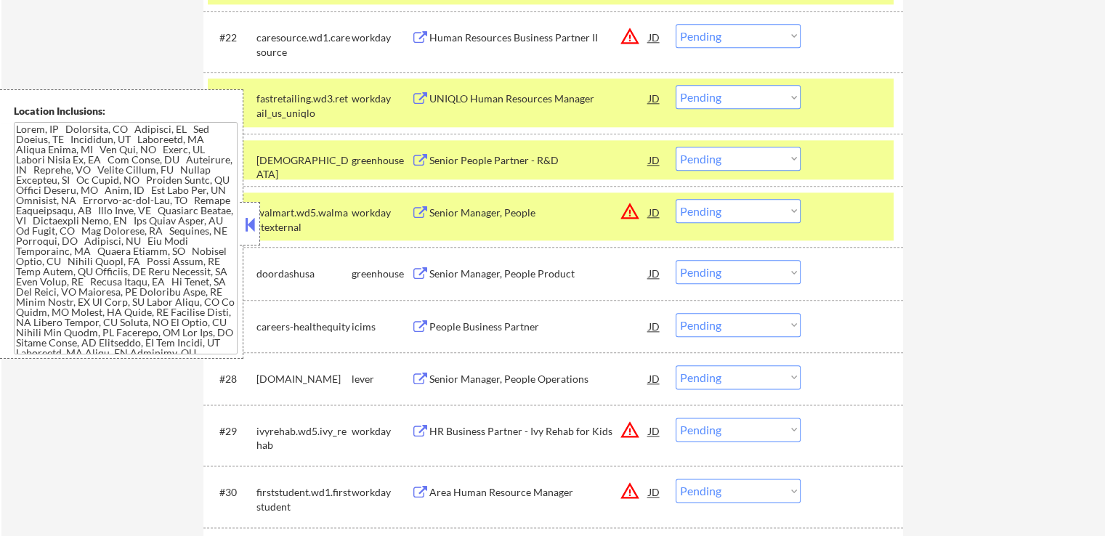
click at [505, 155] on div "Senior People Partner - R&D" at bounding box center [538, 160] width 219 height 15
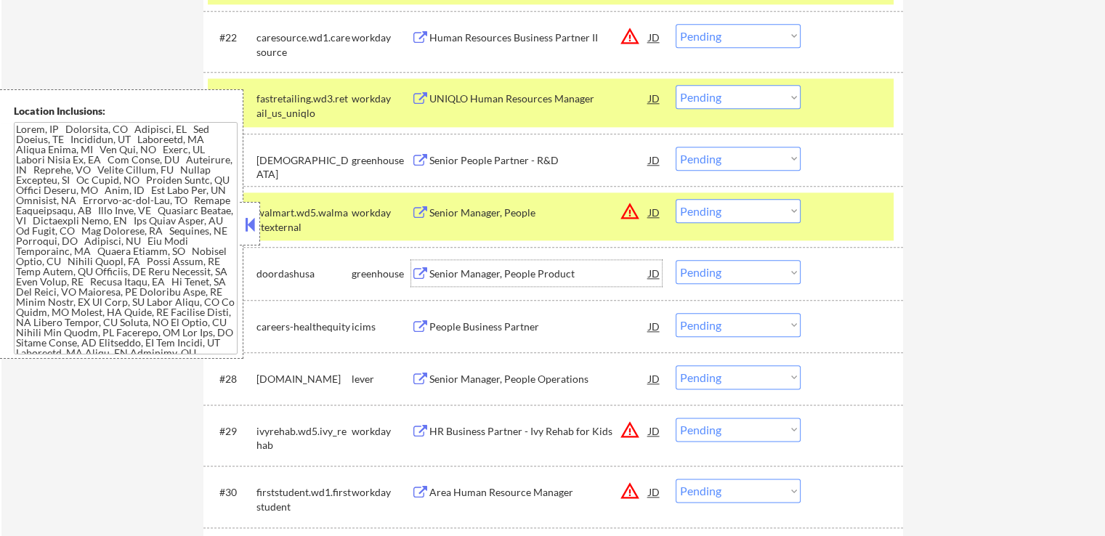
click at [434, 264] on div "Senior Manager, People Product" at bounding box center [538, 273] width 219 height 26
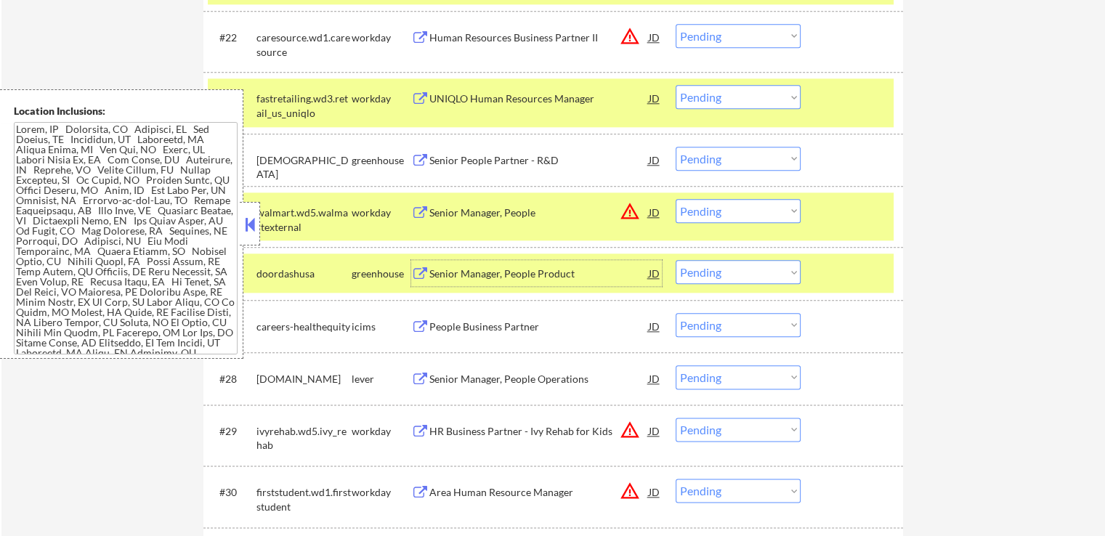
drag, startPoint x: 720, startPoint y: 200, endPoint x: 730, endPoint y: 219, distance: 21.8
click at [723, 201] on select "Choose an option... Pending Applied Excluded (Questions) Excluded (Expired) Exc…" at bounding box center [737, 211] width 125 height 24
click at [675, 199] on select "Choose an option... Pending Applied Excluded (Questions) Excluded (Expired) Exc…" at bounding box center [737, 211] width 125 height 24
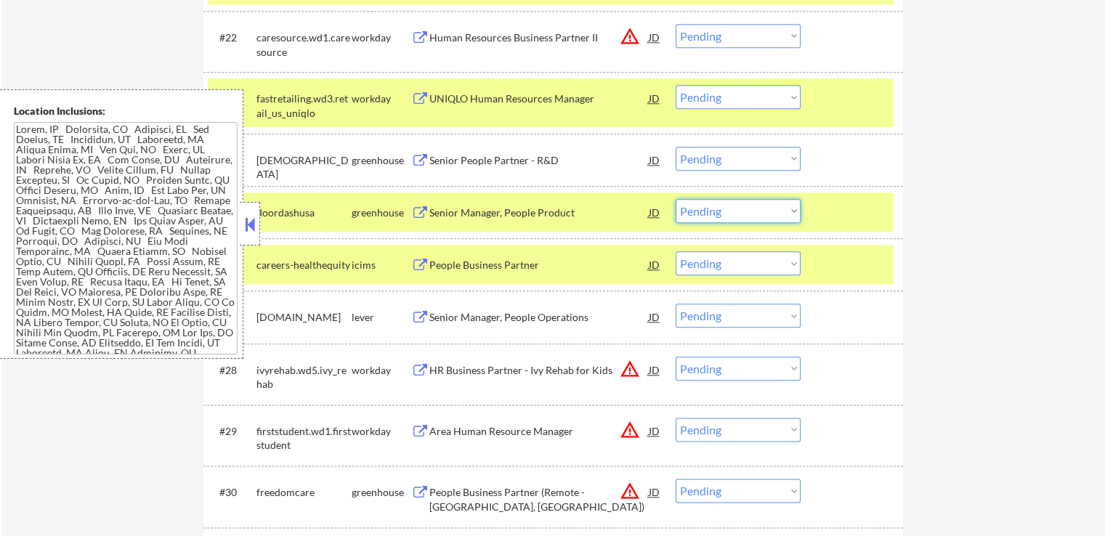
click at [770, 210] on select "Choose an option... Pending Applied Excluded (Questions) Excluded (Expired) Exc…" at bounding box center [737, 211] width 125 height 24
click at [675, 199] on select "Choose an option... Pending Applied Excluded (Questions) Excluded (Expired) Exc…" at bounding box center [737, 211] width 125 height 24
select select ""pending""
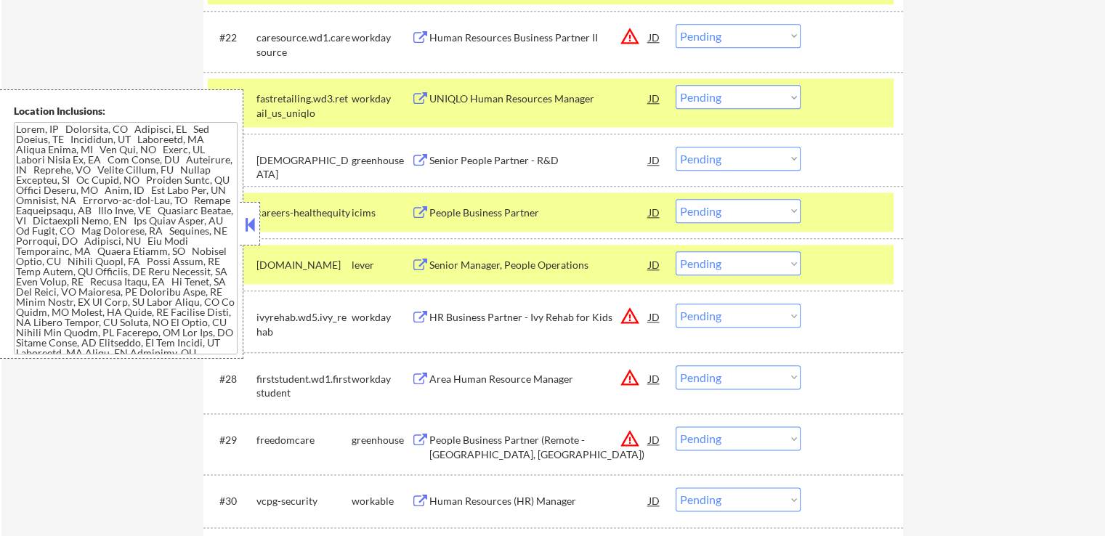
drag, startPoint x: 723, startPoint y: 158, endPoint x: 728, endPoint y: 164, distance: 7.9
click at [724, 158] on select "Choose an option... Pending Applied Excluded (Questions) Excluded (Expired) Exc…" at bounding box center [737, 159] width 125 height 24
click at [675, 147] on select "Choose an option... Pending Applied Excluded (Questions) Excluded (Expired) Exc…" at bounding box center [737, 159] width 125 height 24
select select ""pending""
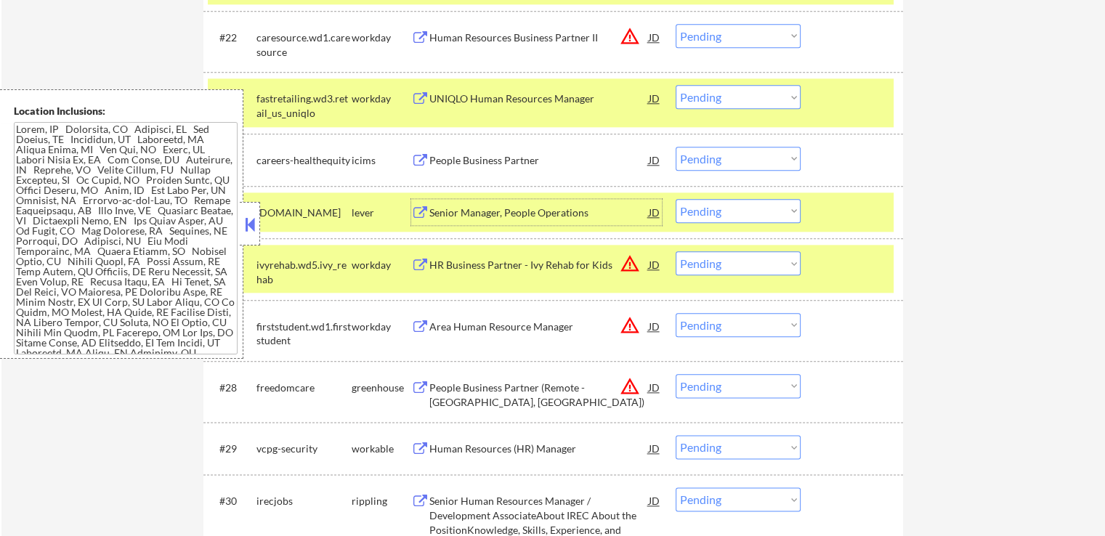
click at [497, 216] on div "Senior Manager, People Operations" at bounding box center [538, 213] width 219 height 15
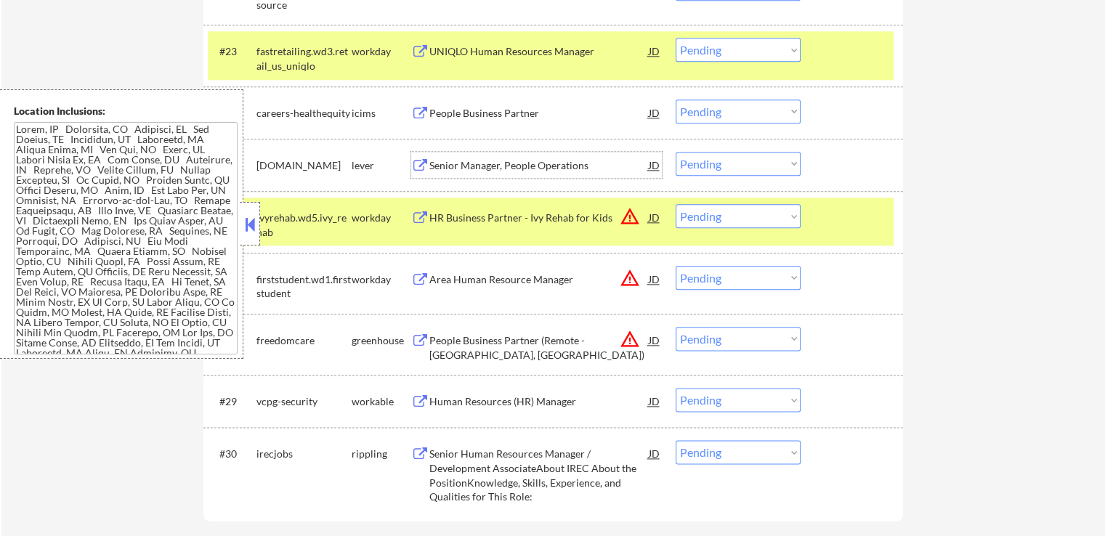
scroll to position [1757, 0]
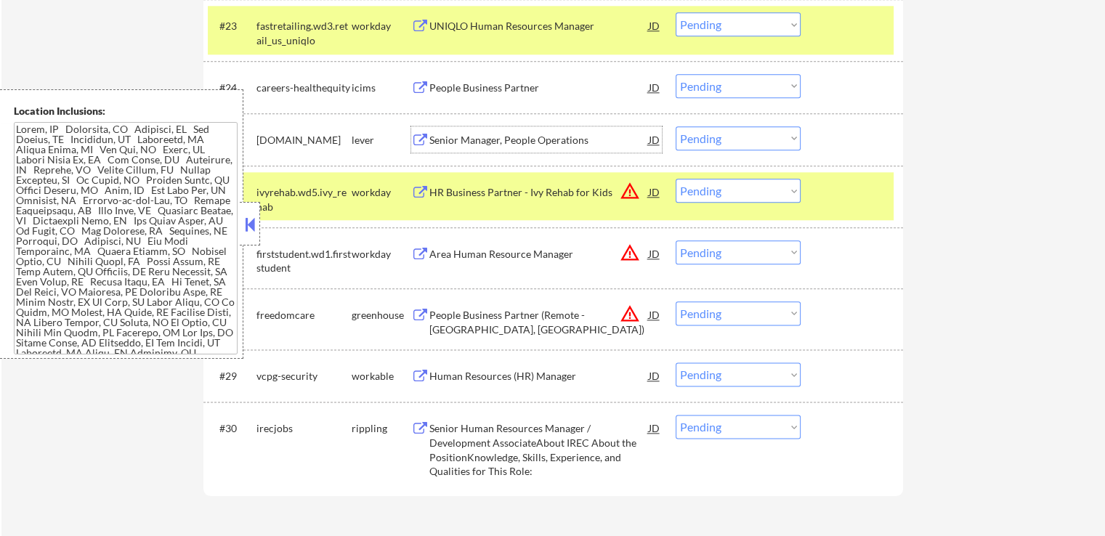
click at [733, 130] on select "Choose an option... Pending Applied Excluded (Questions) Excluded (Expired) Exc…" at bounding box center [737, 138] width 125 height 24
click at [675, 126] on select "Choose an option... Pending Applied Excluded (Questions) Excluded (Expired) Exc…" at bounding box center [737, 138] width 125 height 24
select select ""pending""
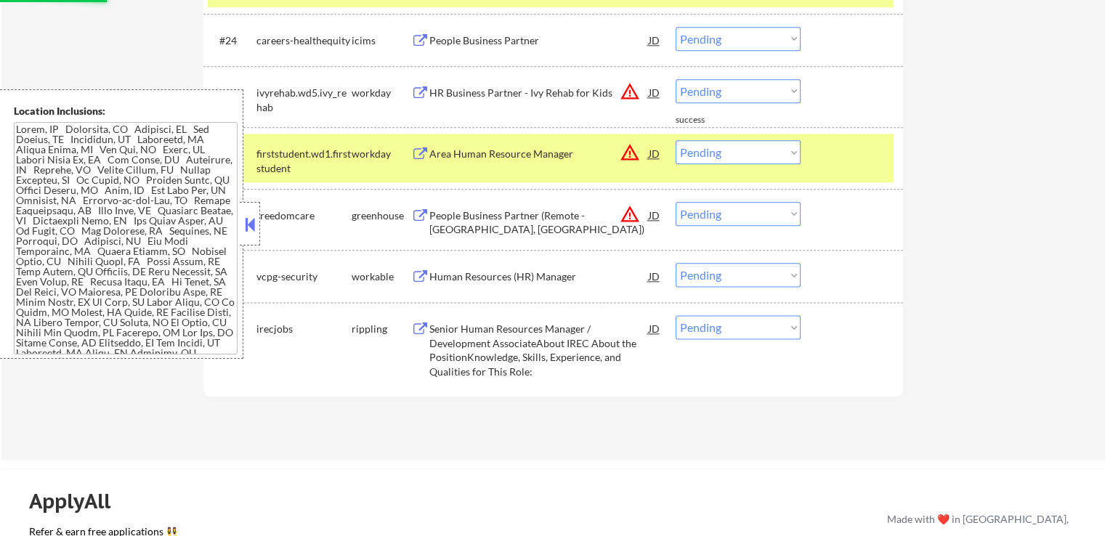
scroll to position [1829, 0]
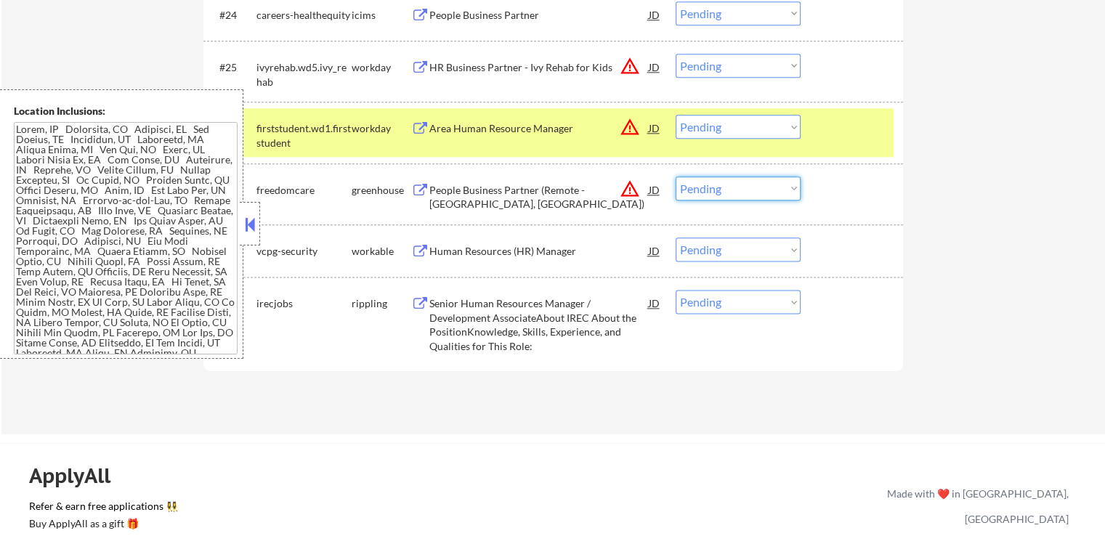
click at [739, 184] on select "Choose an option... Pending Applied Excluded (Questions) Excluded (Expired) Exc…" at bounding box center [737, 188] width 125 height 24
click at [675, 176] on select "Choose an option... Pending Applied Excluded (Questions) Excluded (Expired) Exc…" at bounding box center [737, 188] width 125 height 24
click at [462, 251] on div "Human Resources (HR) Manager" at bounding box center [538, 251] width 219 height 15
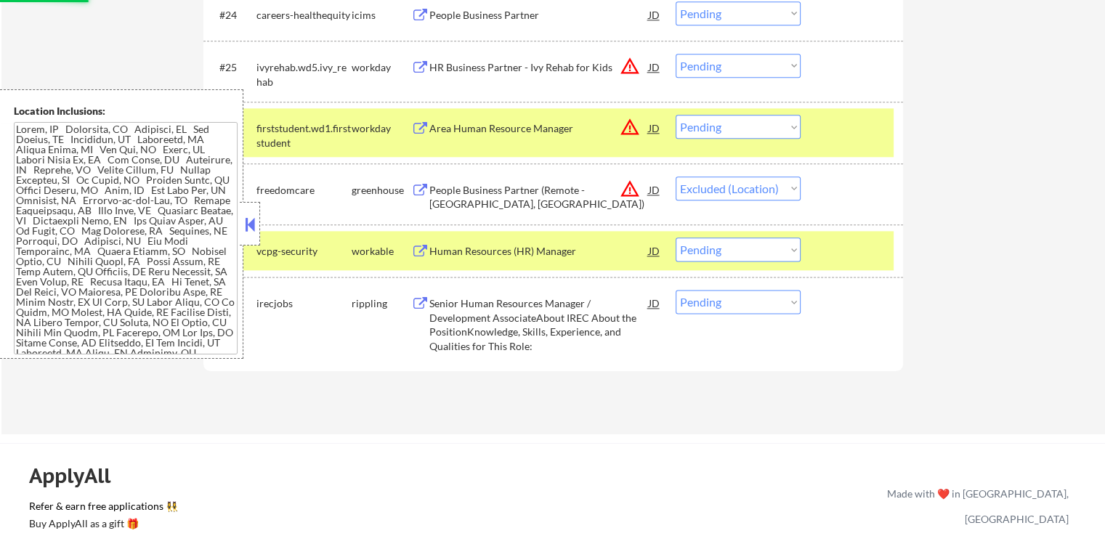
select select ""pending""
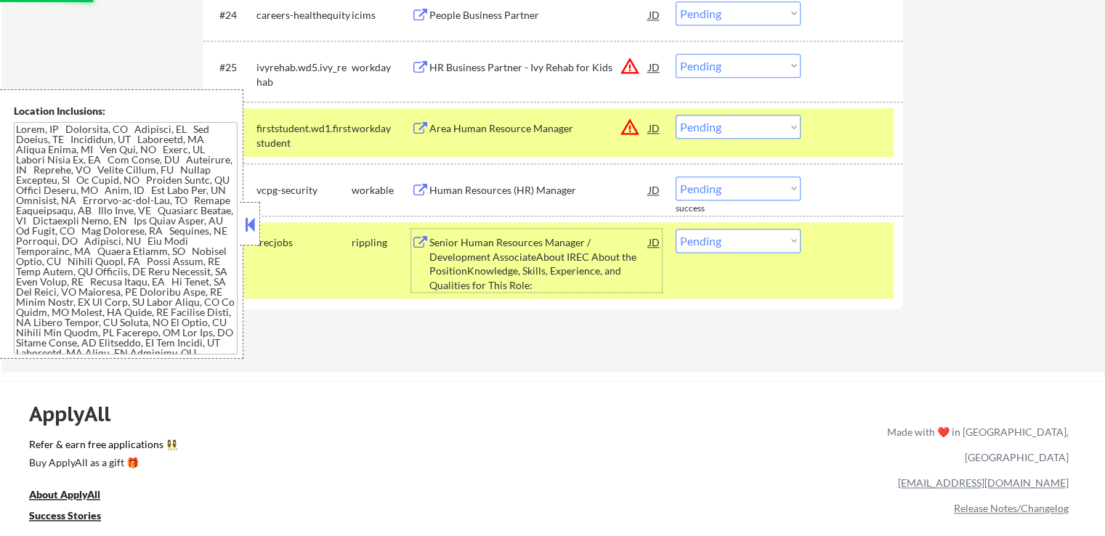
click at [489, 267] on div "Senior Human Resources Manager / Development AssociateAbout IREC About the Posi…" at bounding box center [538, 263] width 219 height 57
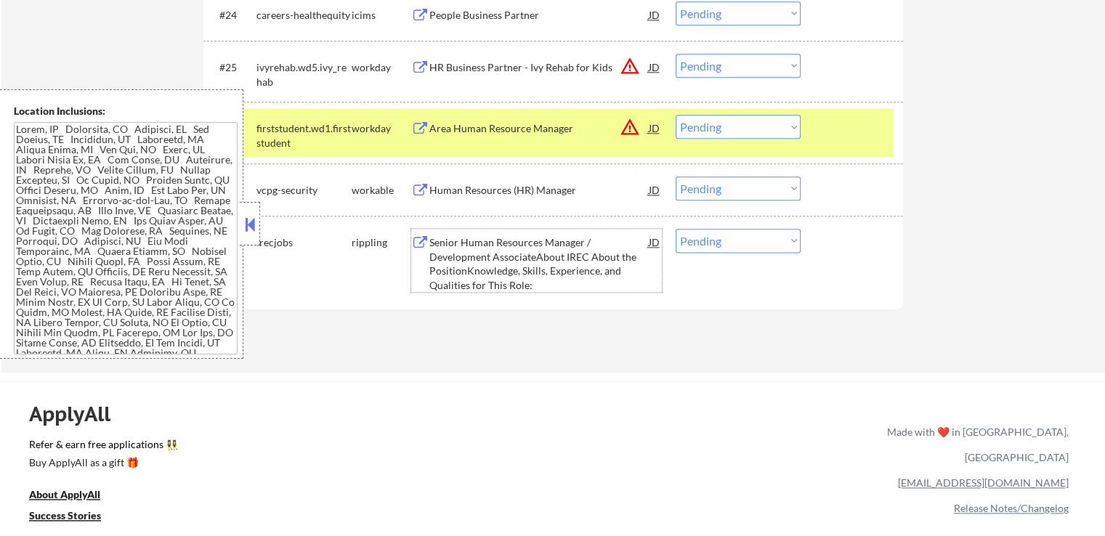
click at [468, 243] on div "Senior Human Resources Manager / Development AssociateAbout IREC About the Posi…" at bounding box center [538, 263] width 219 height 57
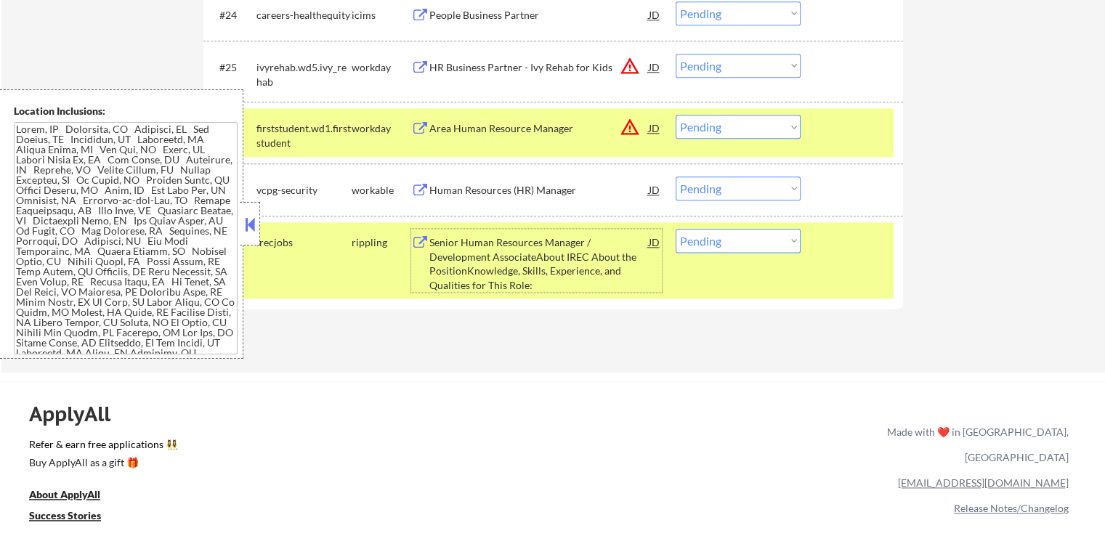
click at [715, 243] on select "Choose an option... Pending Applied Excluded (Questions) Excluded (Expired) Exc…" at bounding box center [737, 241] width 125 height 24
select select ""excluded__salary_""
click at [675, 229] on select "Choose an option... Pending Applied Excluded (Questions) Excluded (Expired) Exc…" at bounding box center [737, 241] width 125 height 24
click at [726, 183] on select "Choose an option... Pending Applied Excluded (Questions) Excluded (Expired) Exc…" at bounding box center [737, 188] width 125 height 24
select select ""applied""
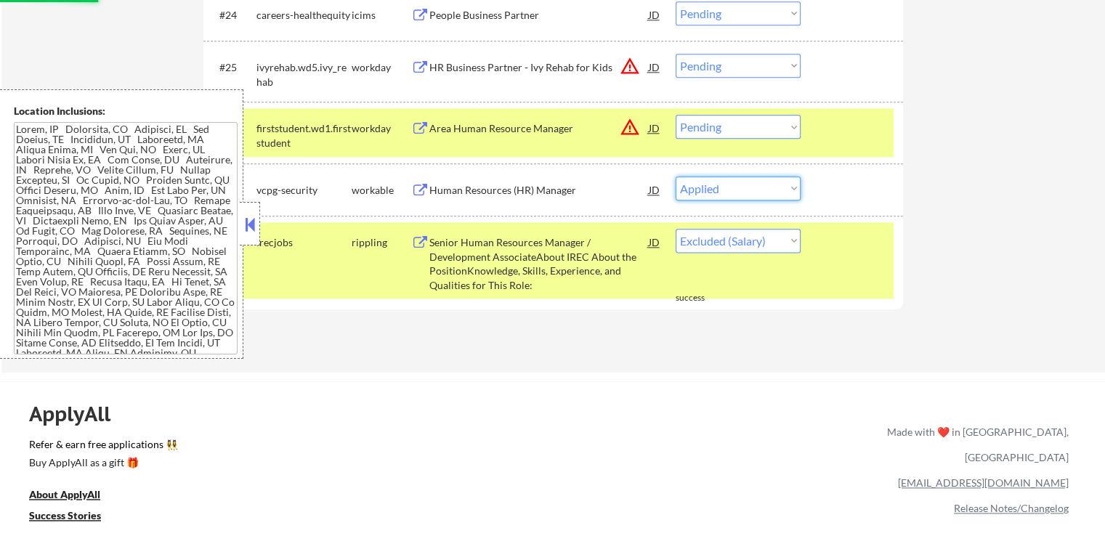
click at [675, 176] on select "Choose an option... Pending Applied Excluded (Questions) Excluded (Expired) Exc…" at bounding box center [737, 188] width 125 height 24
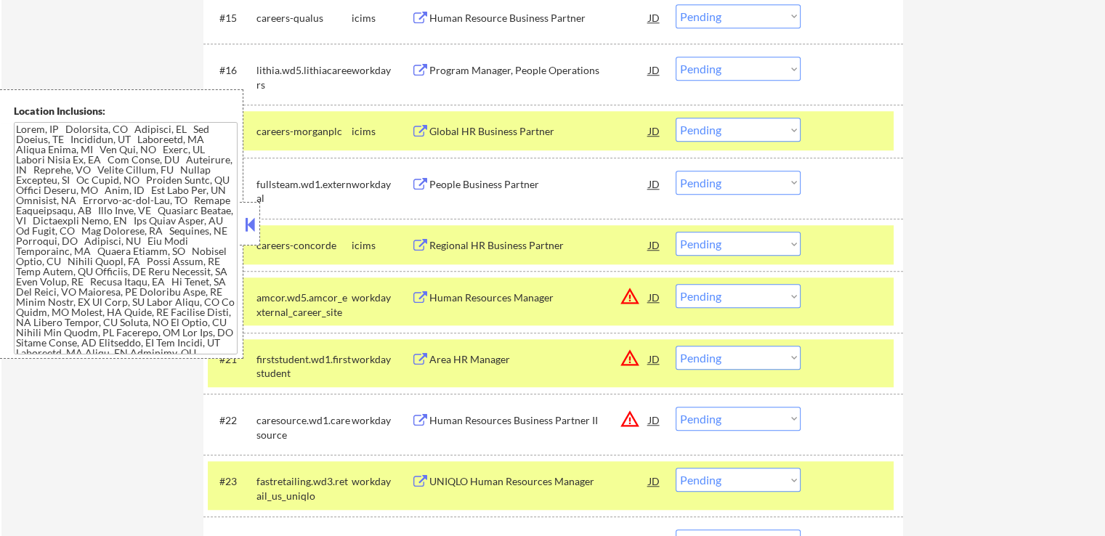
scroll to position [1176, 0]
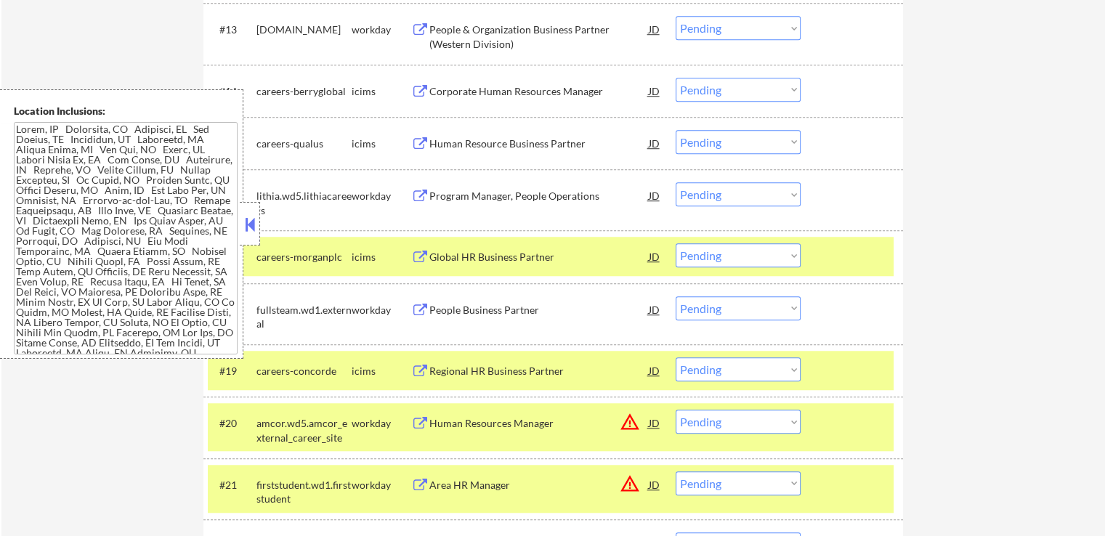
click at [250, 219] on button at bounding box center [250, 225] width 16 height 22
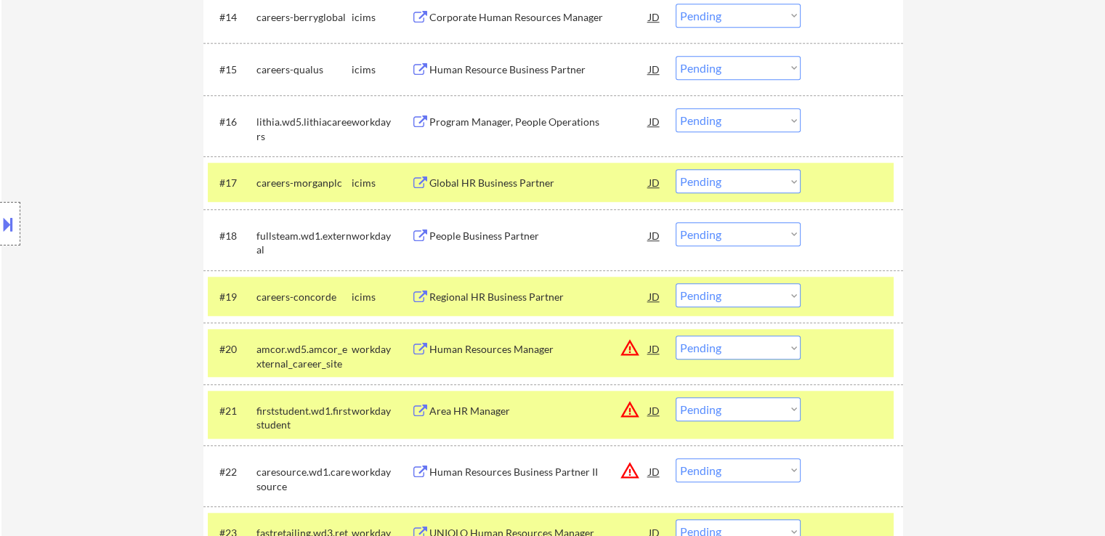
scroll to position [1321, 0]
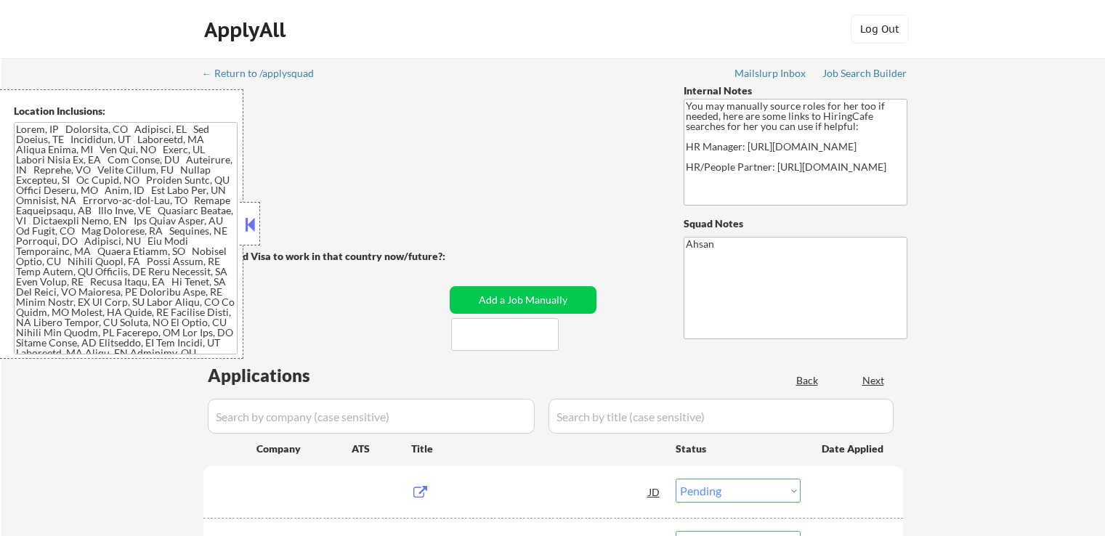
select select ""pending""
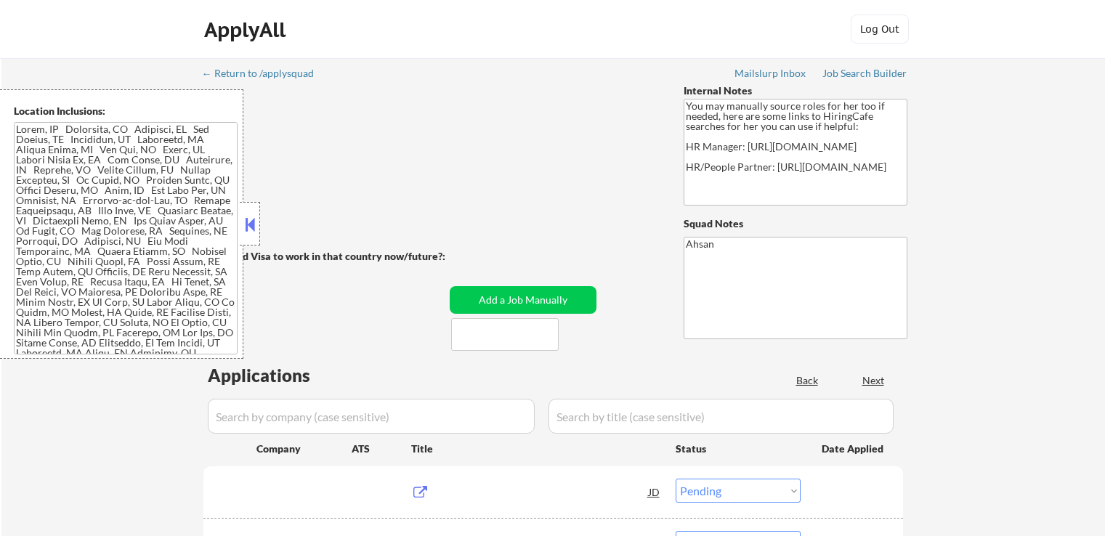
select select ""pending""
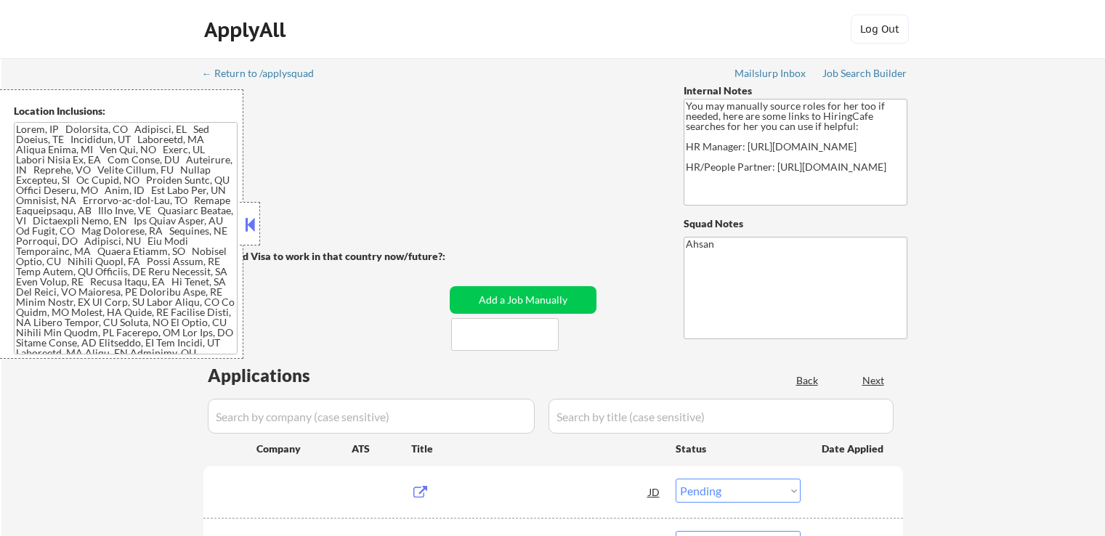
select select ""pending""
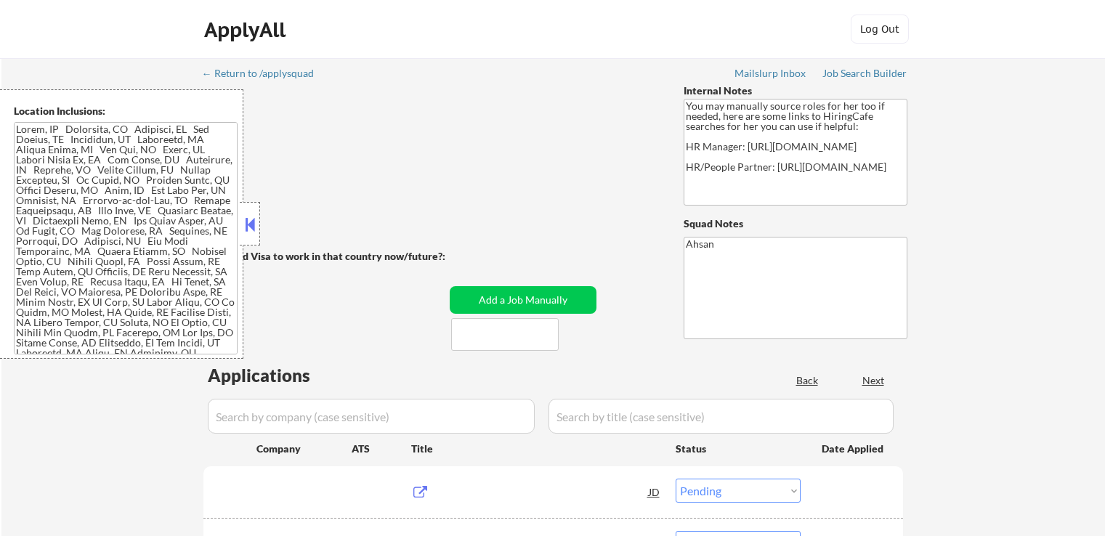
select select ""pending""
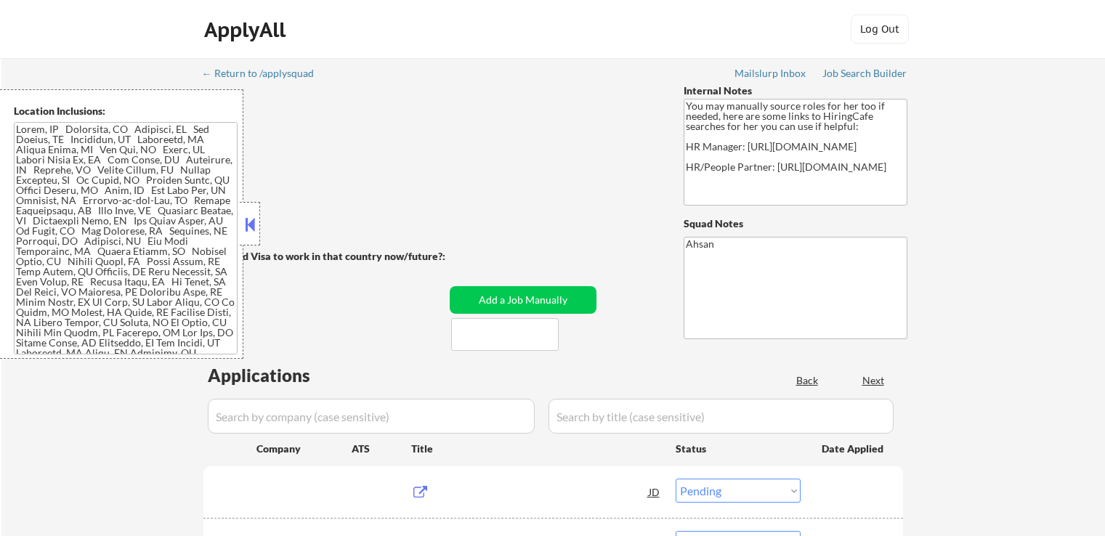
select select ""pending""
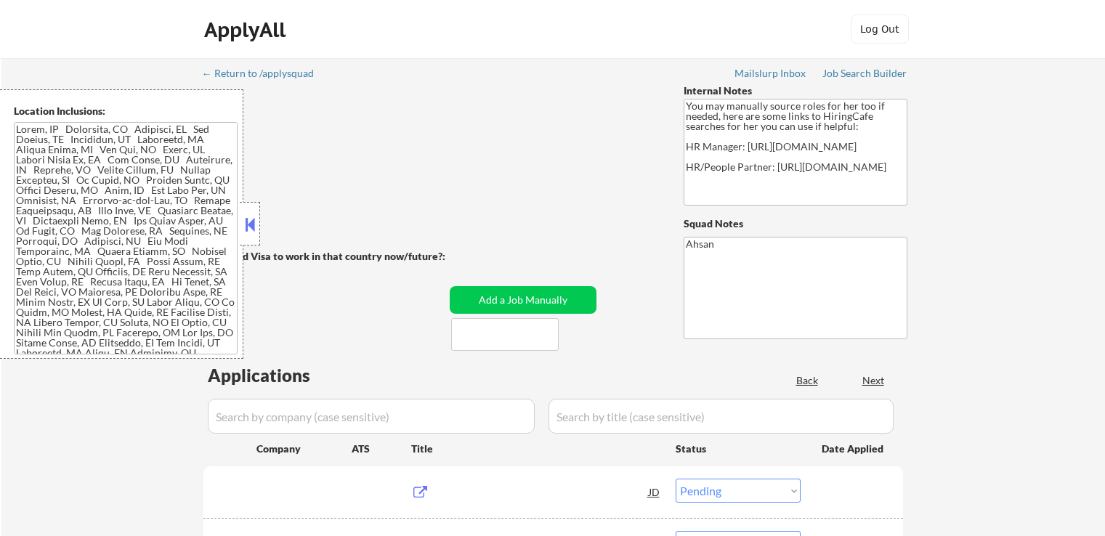
select select ""pending""
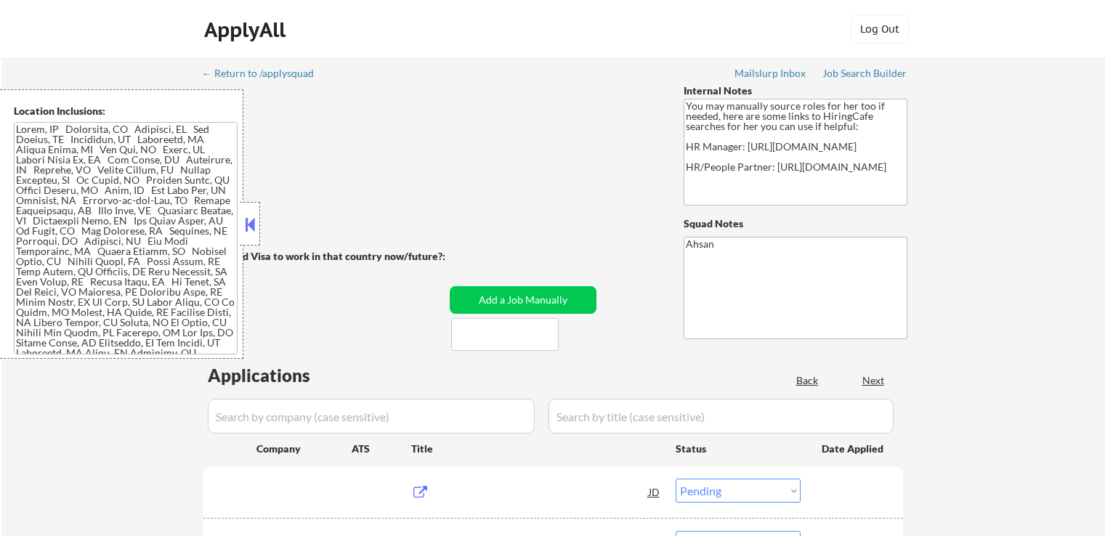
select select ""pending""
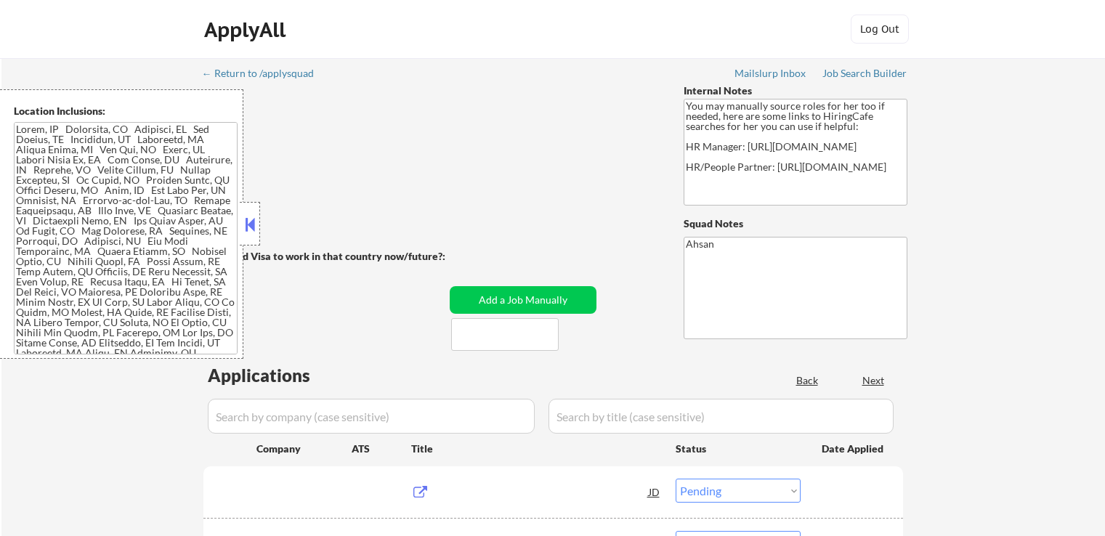
select select ""pending""
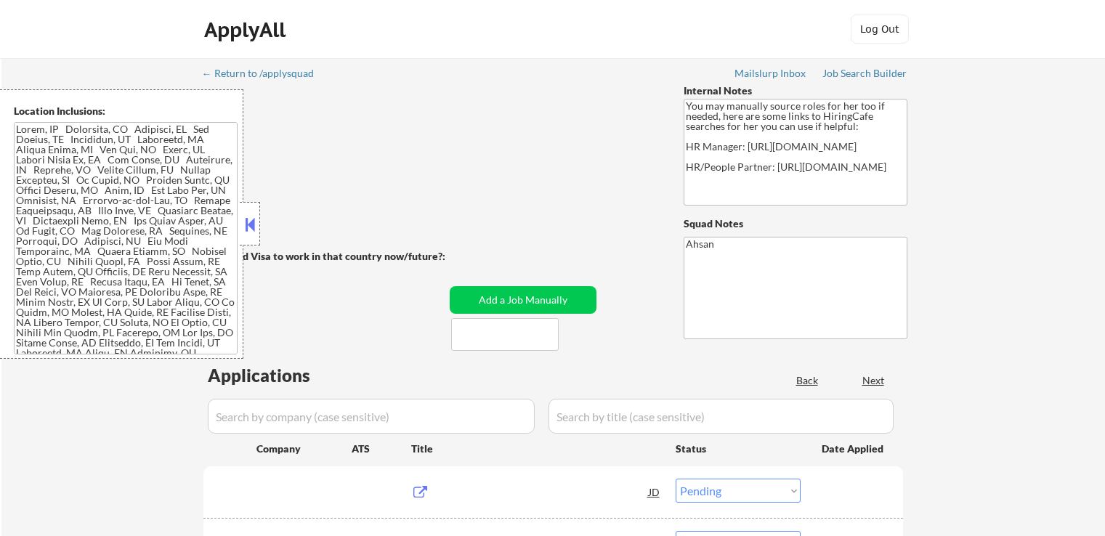
select select ""pending""
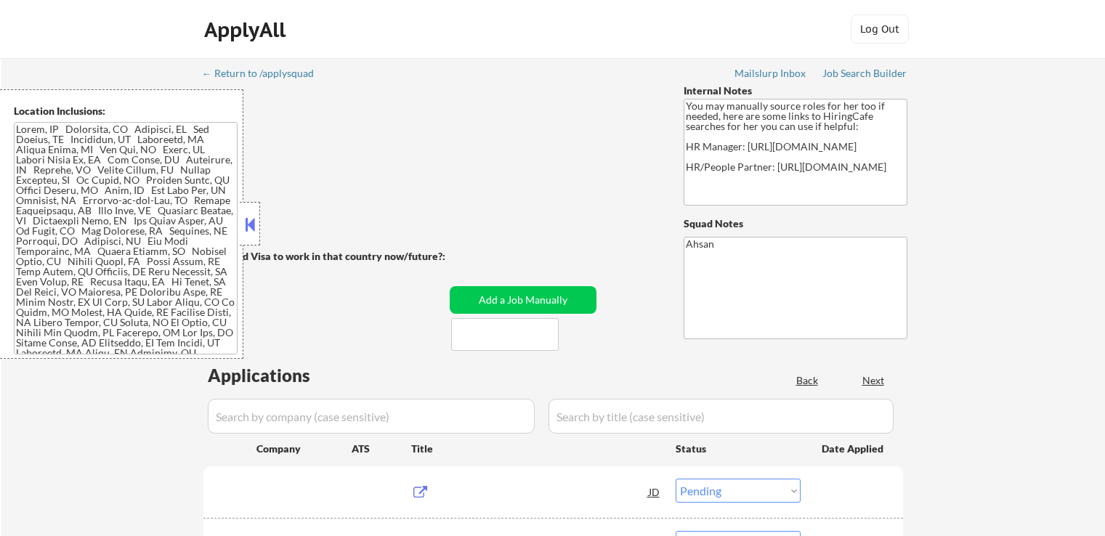
select select ""pending""
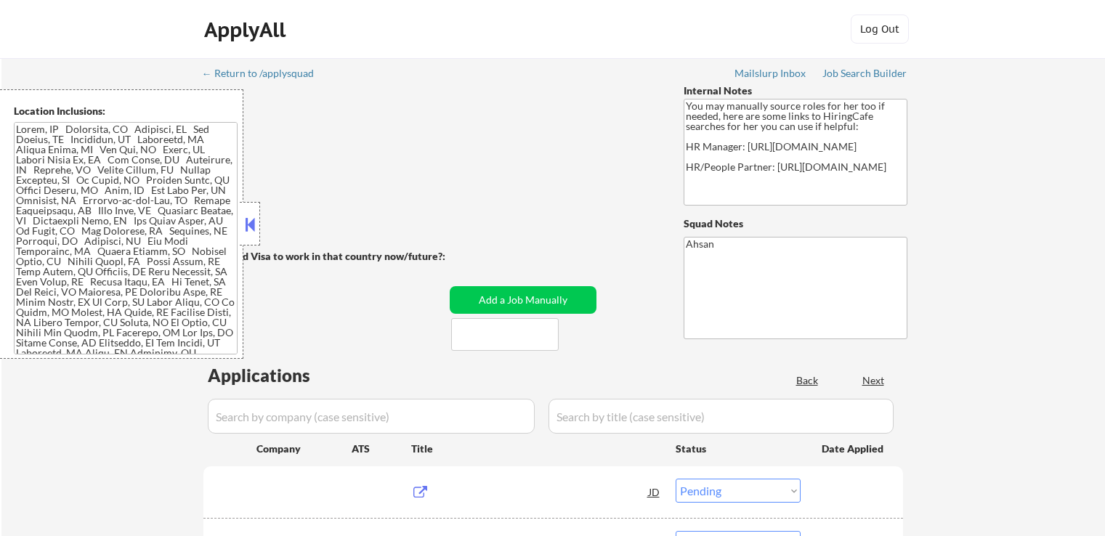
select select ""pending""
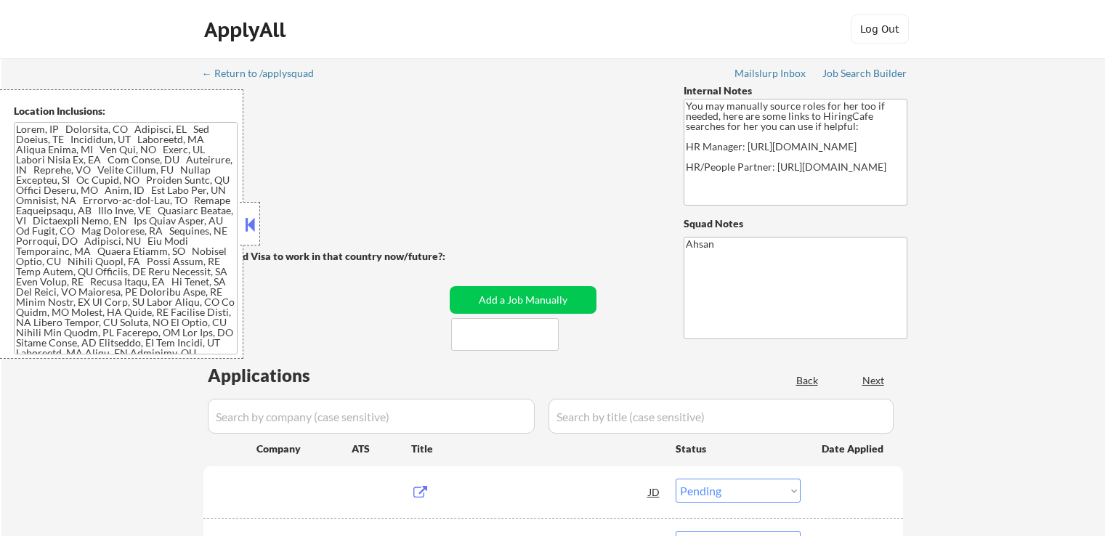
select select ""pending""
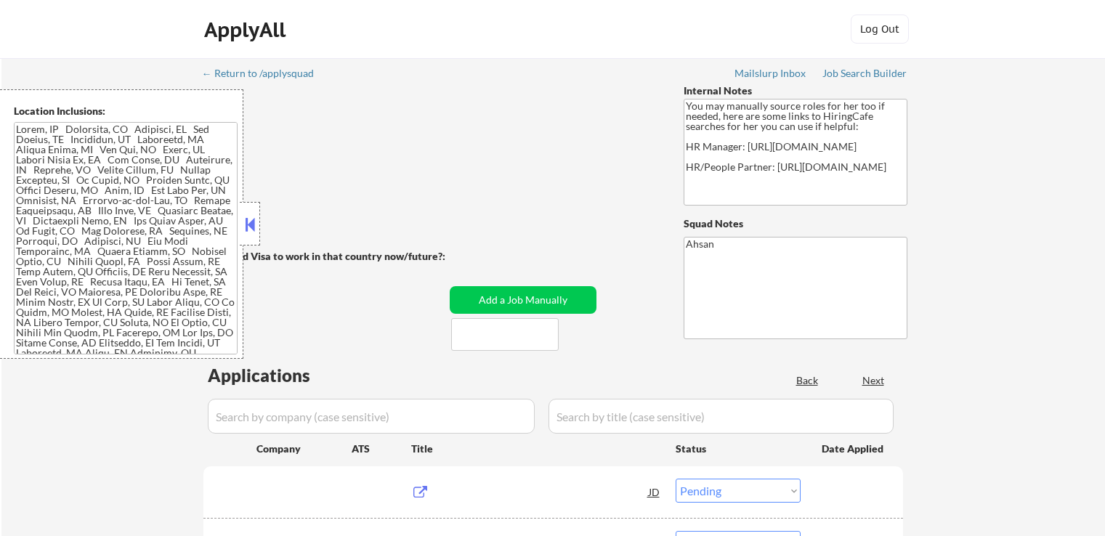
select select ""pending""
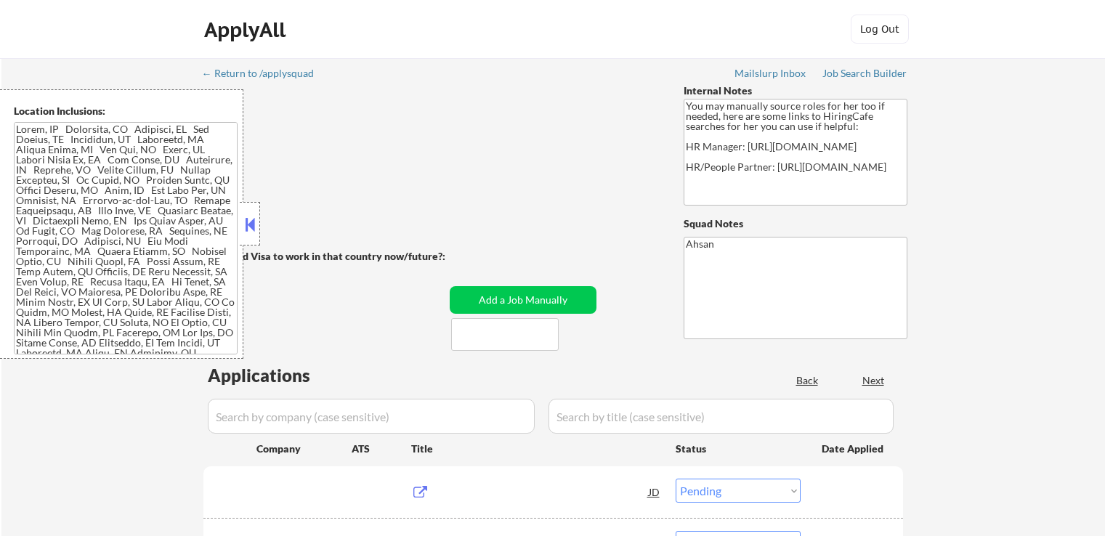
select select ""pending""
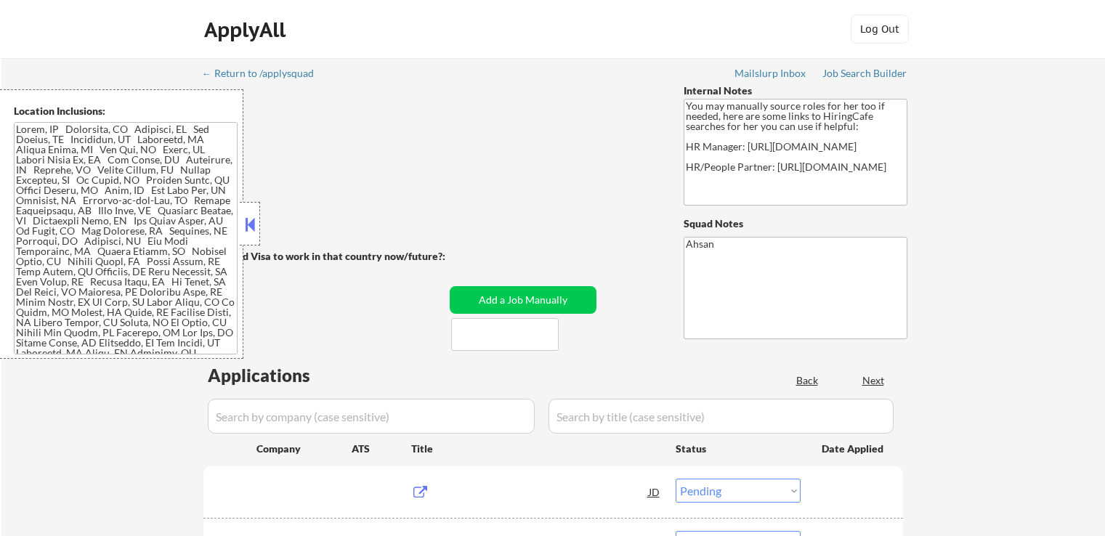
select select ""pending""
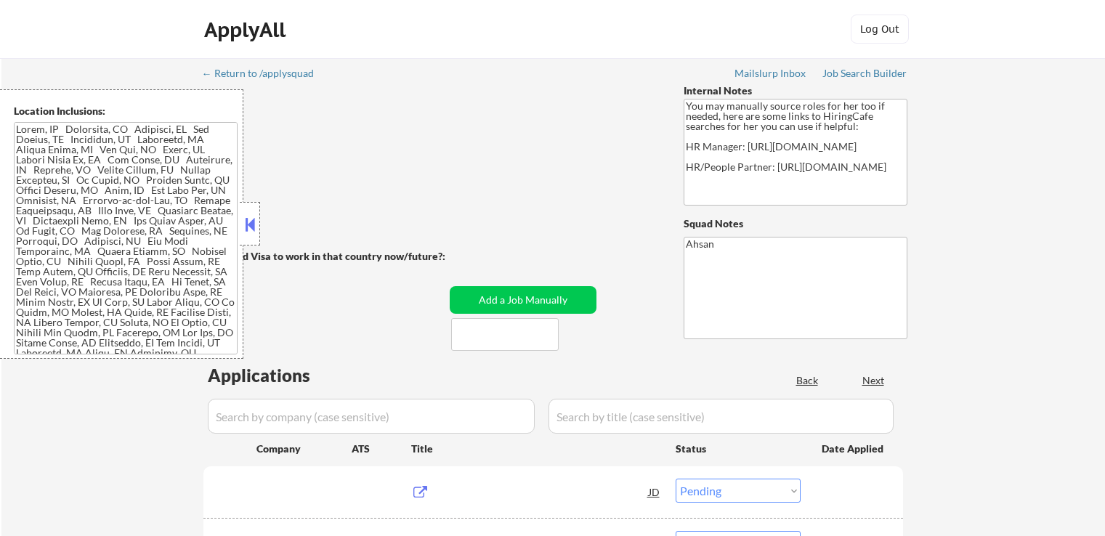
select select ""pending""
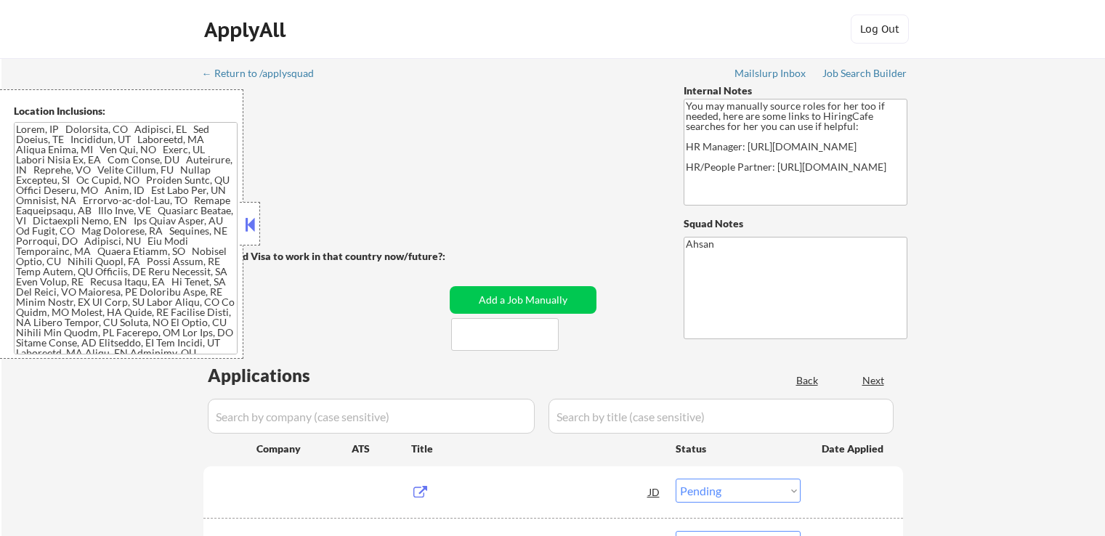
select select ""pending""
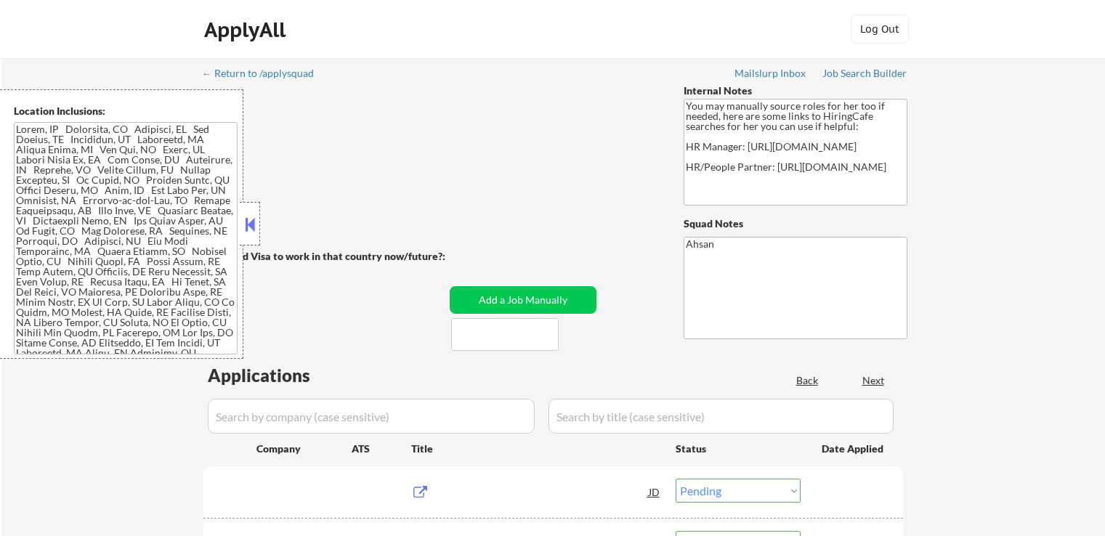
select select ""pending""
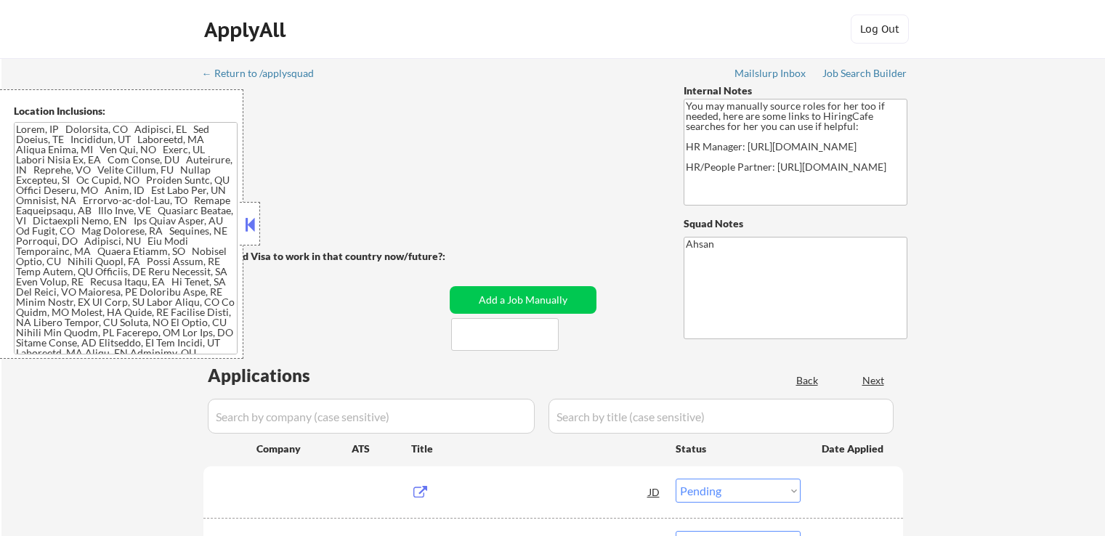
select select ""pending""
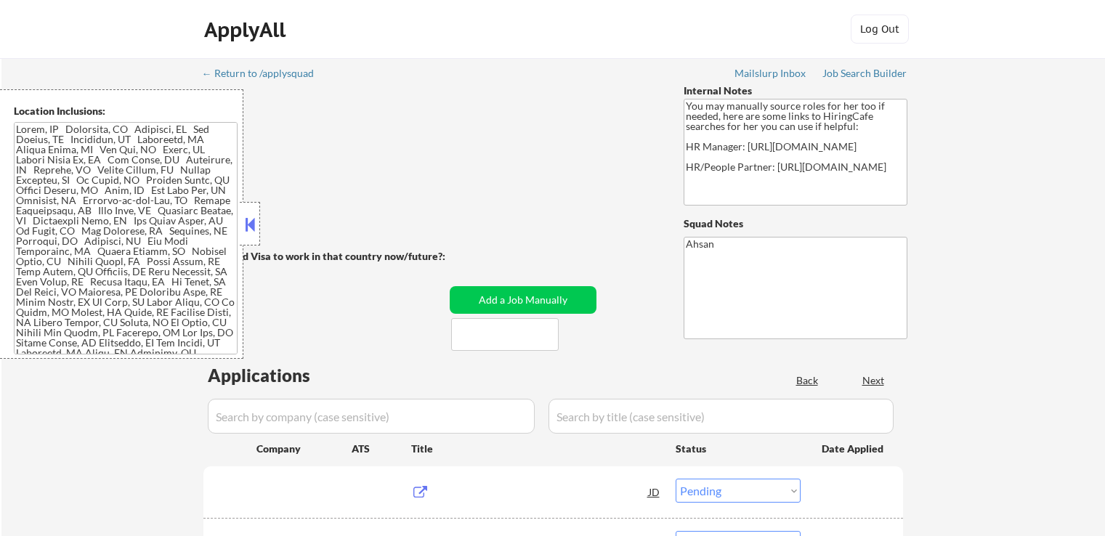
select select ""pending""
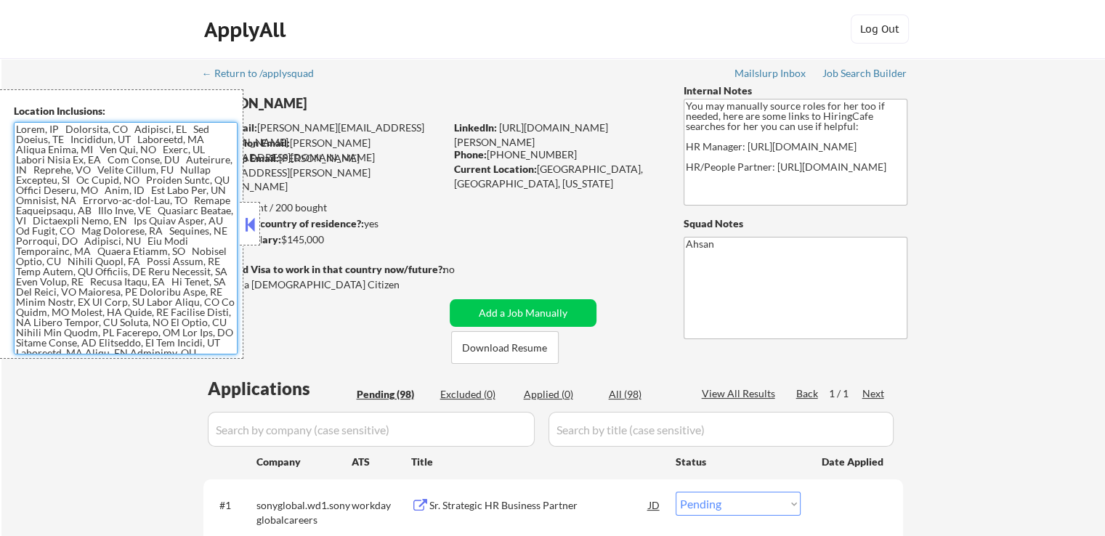
click at [185, 267] on textarea at bounding box center [126, 238] width 224 height 232
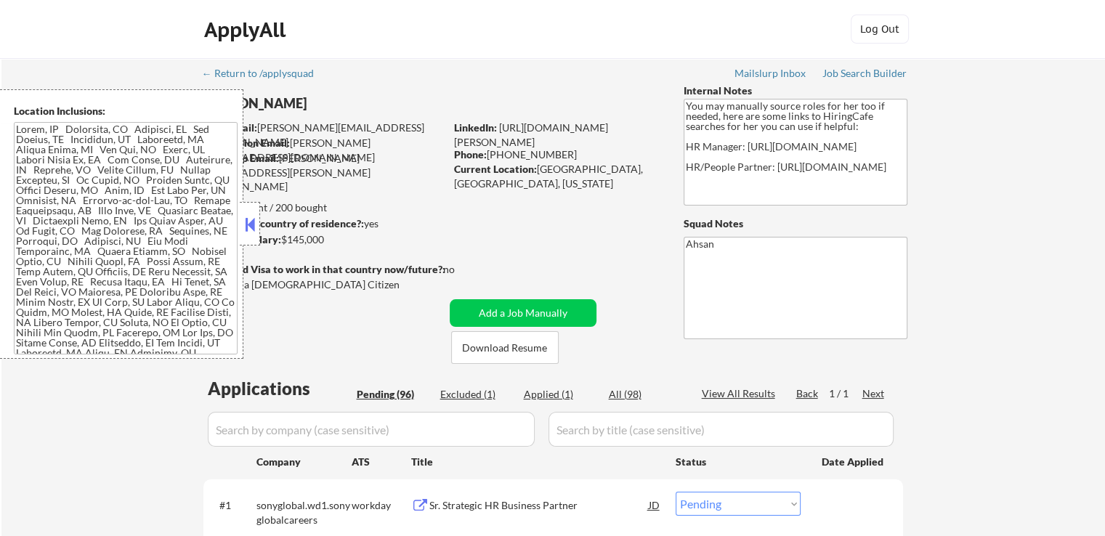
select select ""pending""
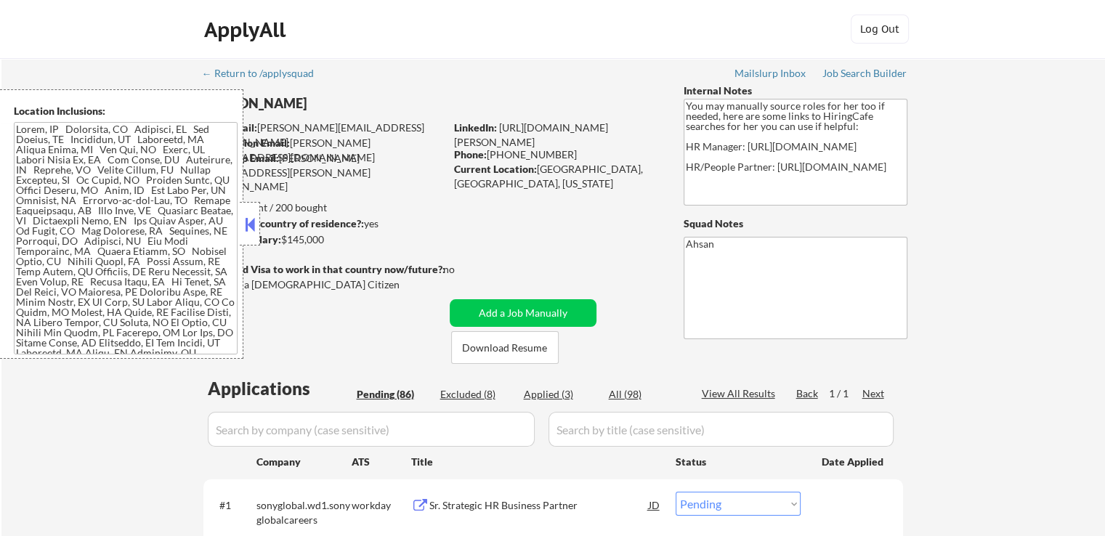
select select ""pending""
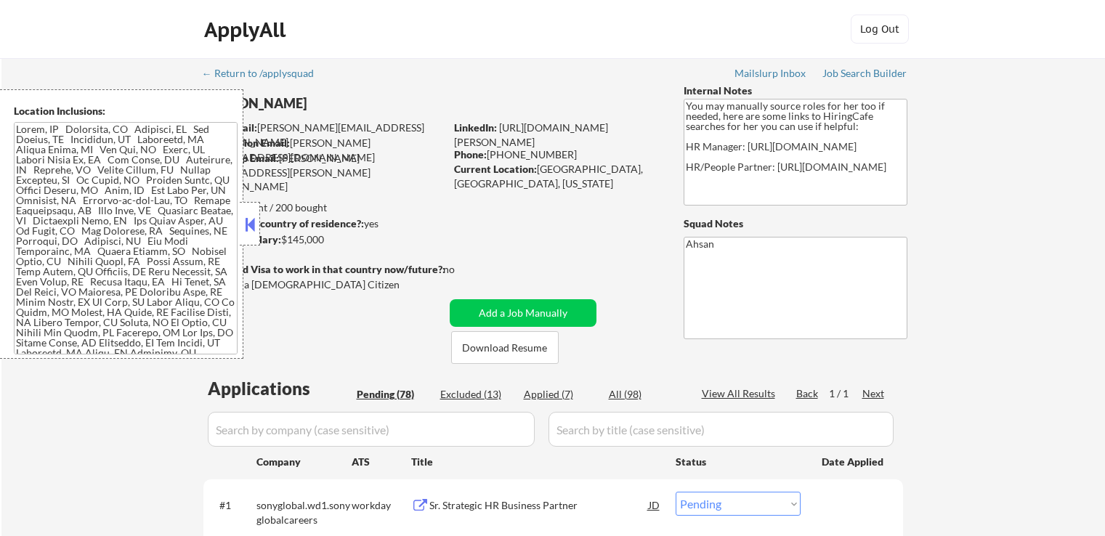
select select ""pending""
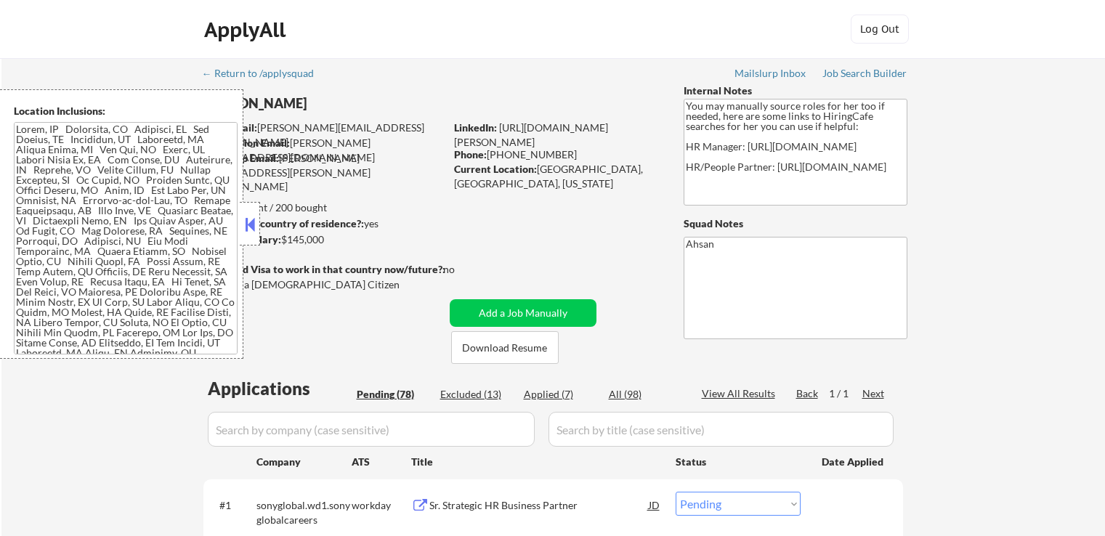
select select ""pending""
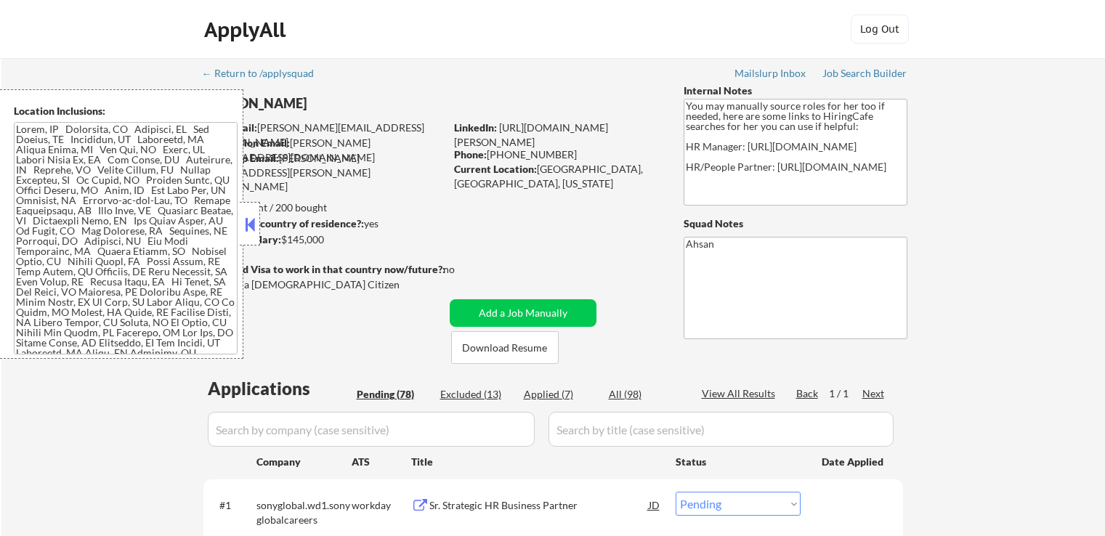
select select ""pending""
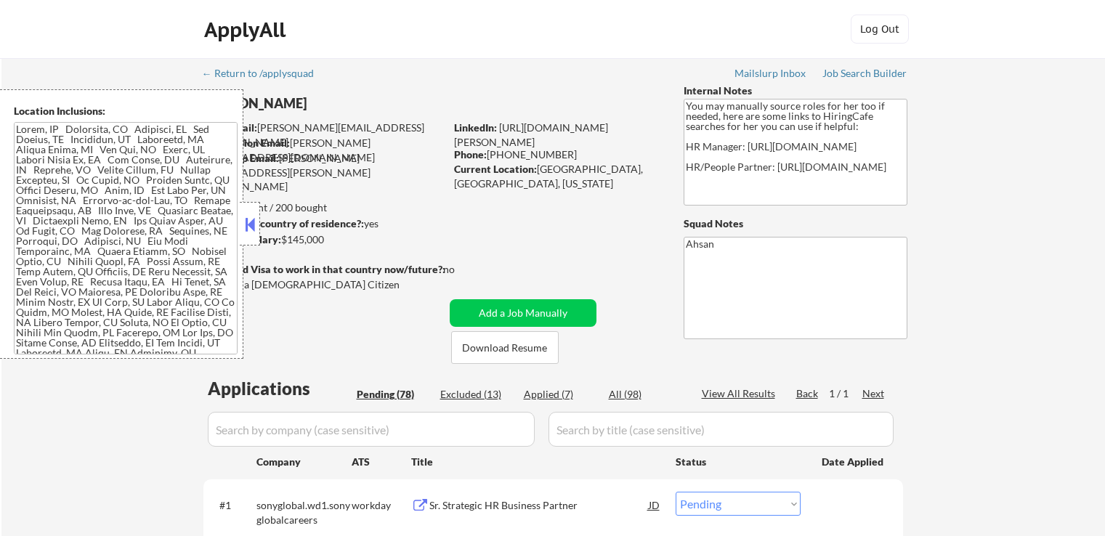
select select ""pending""
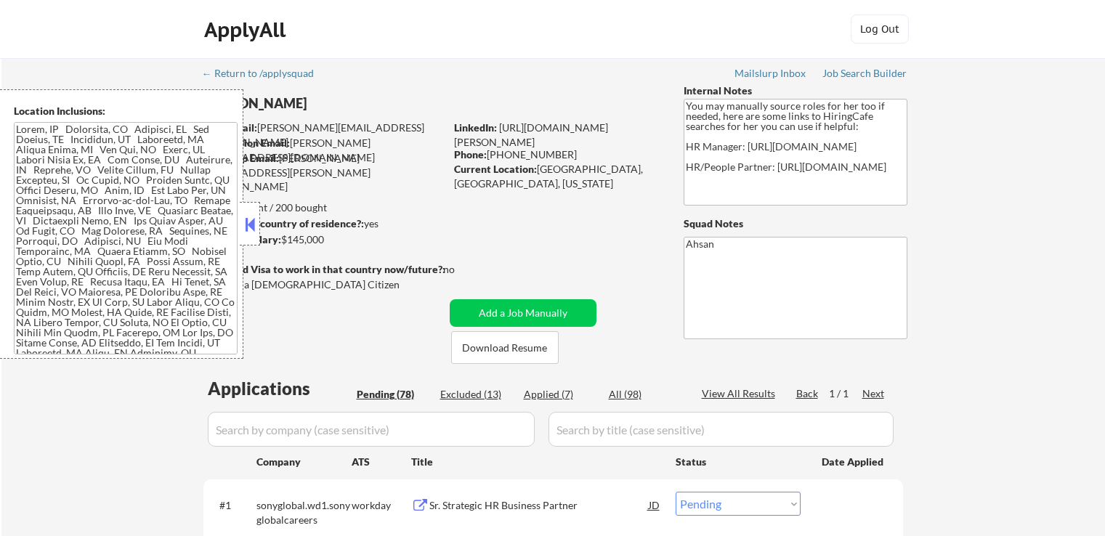
select select ""pending""
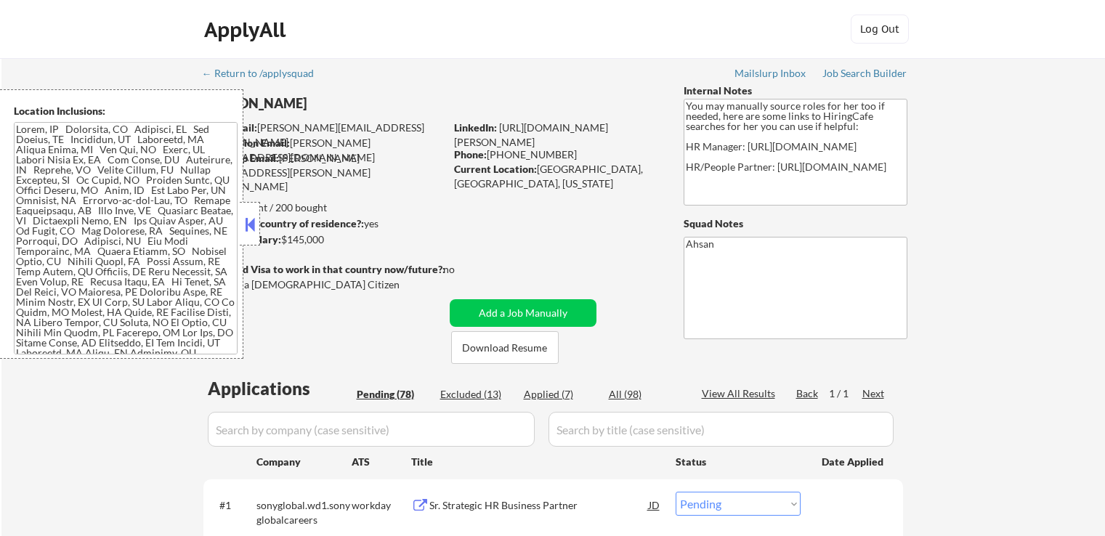
select select ""pending""
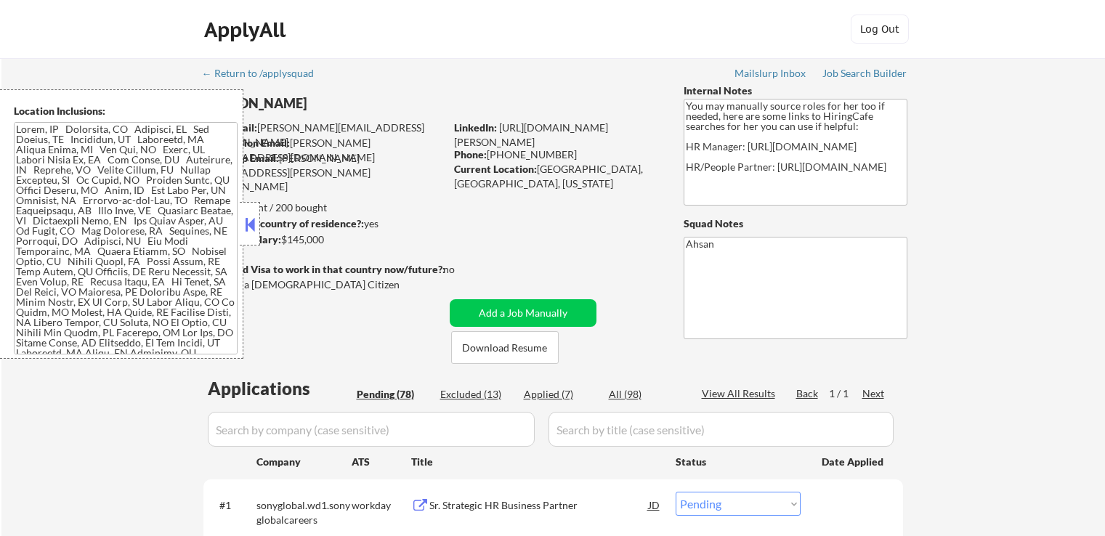
select select ""pending""
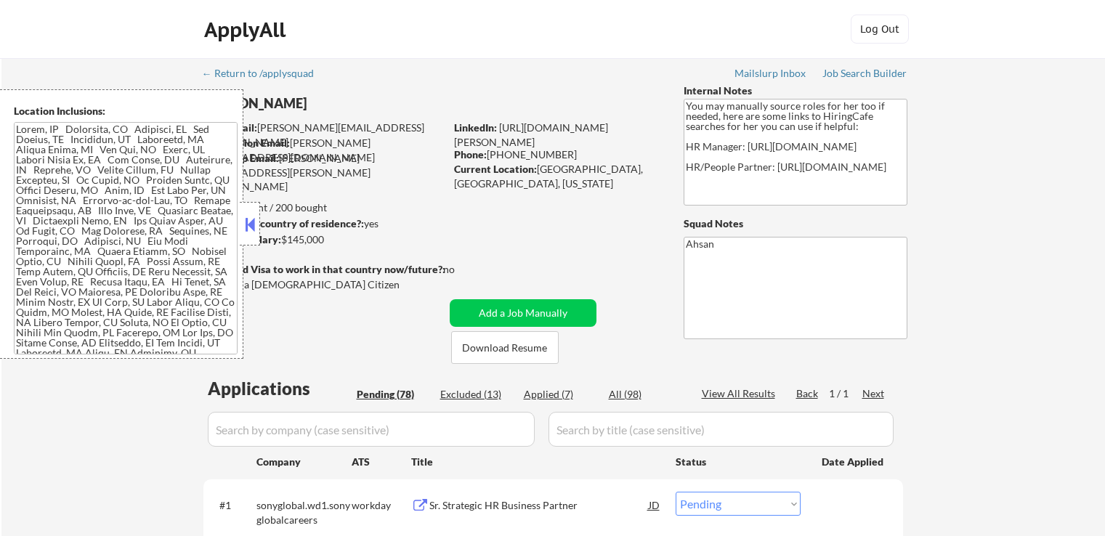
select select ""pending""
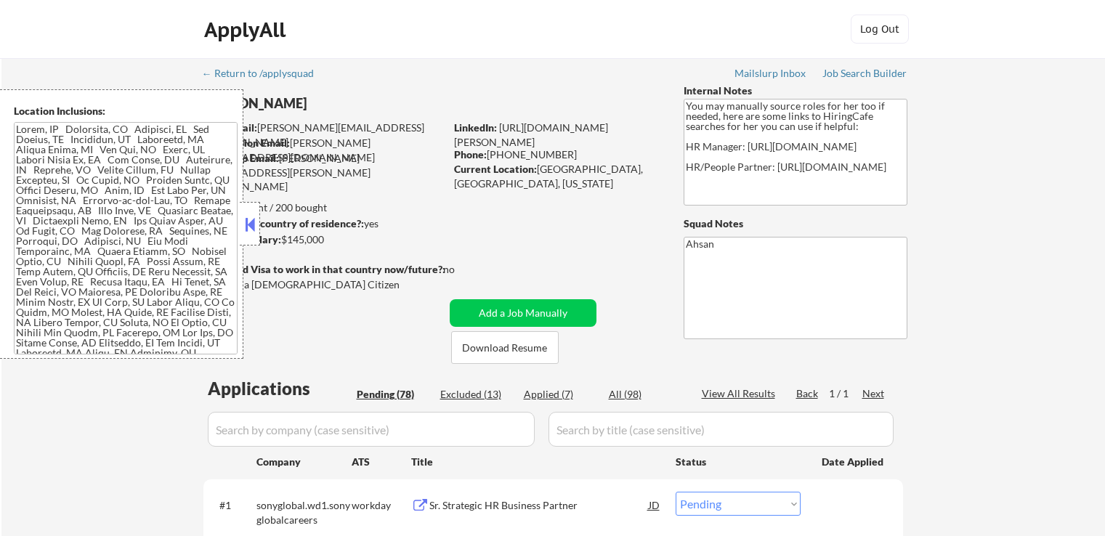
select select ""pending""
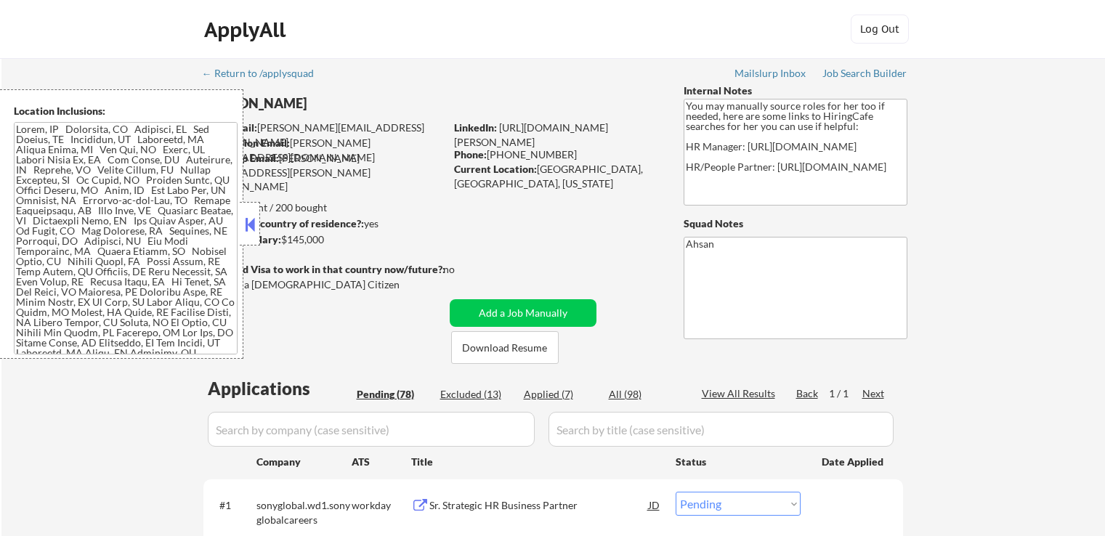
select select ""pending""
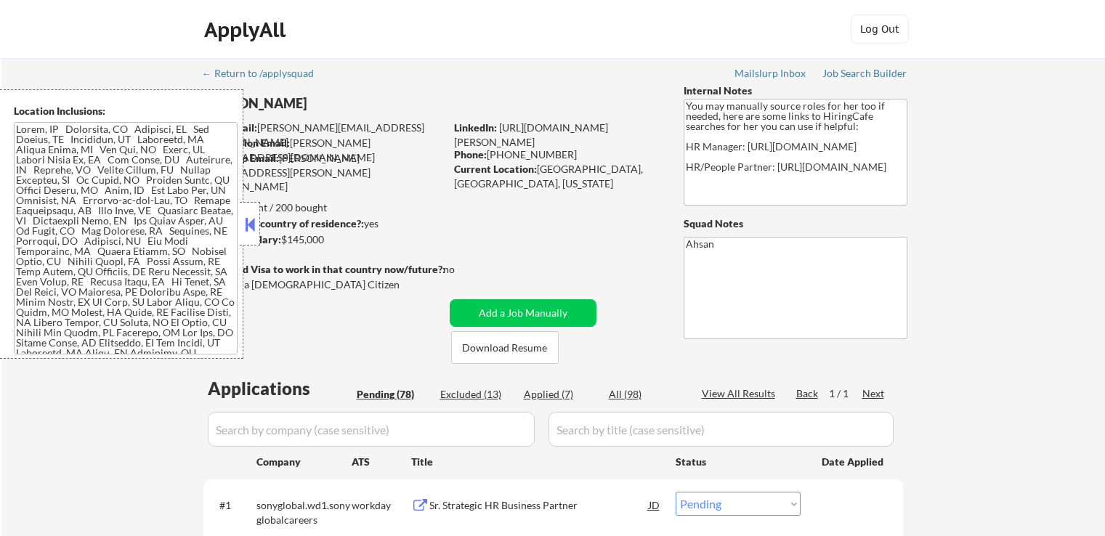
select select ""pending""
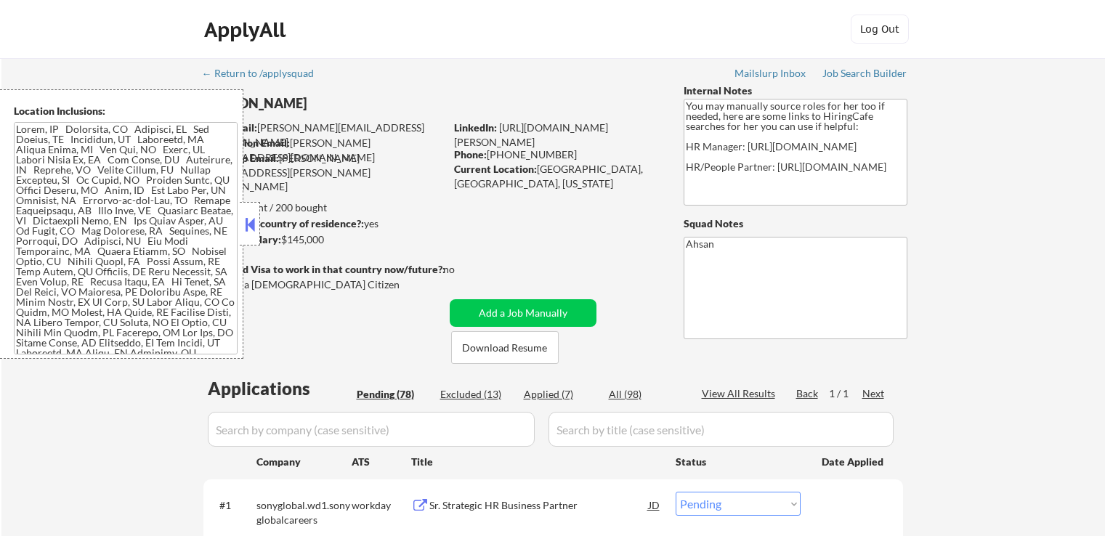
select select ""pending""
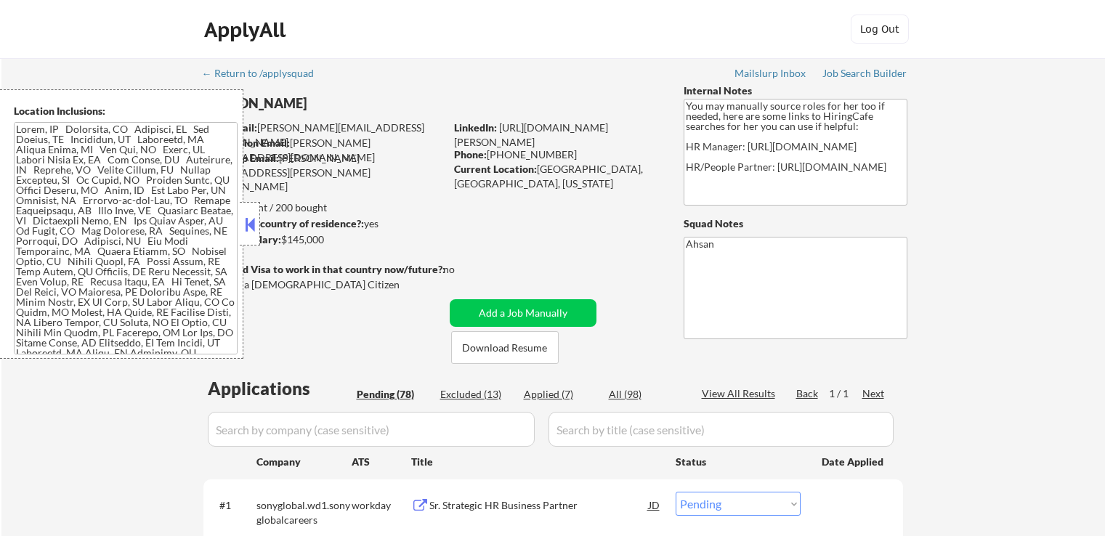
select select ""pending""
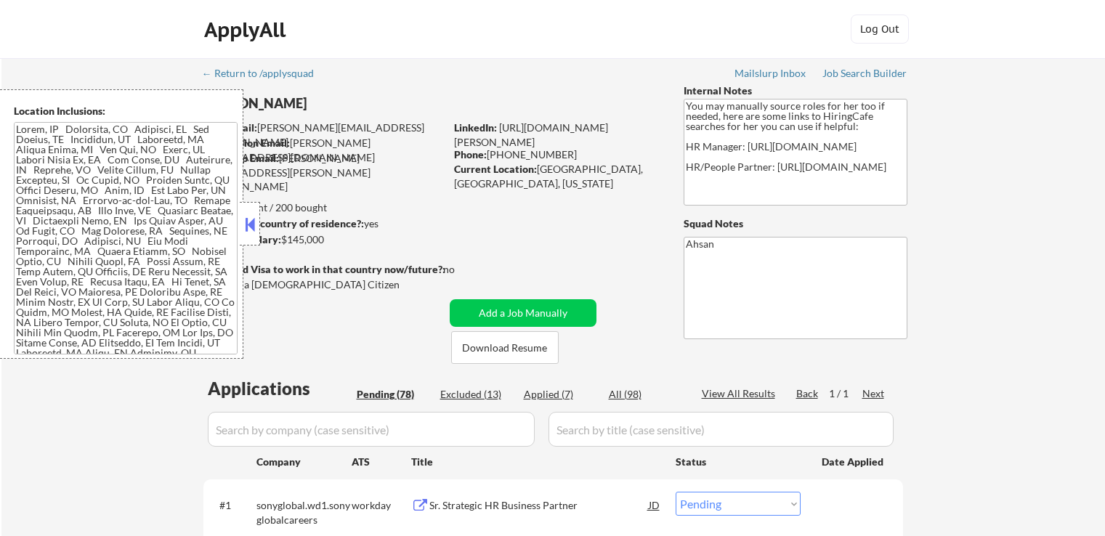
select select ""pending""
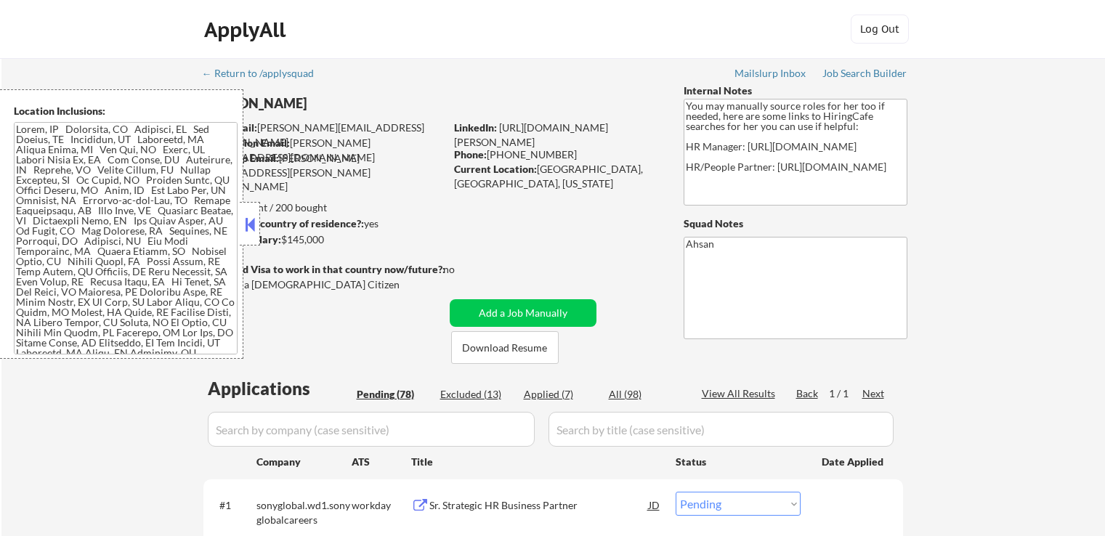
select select ""pending""
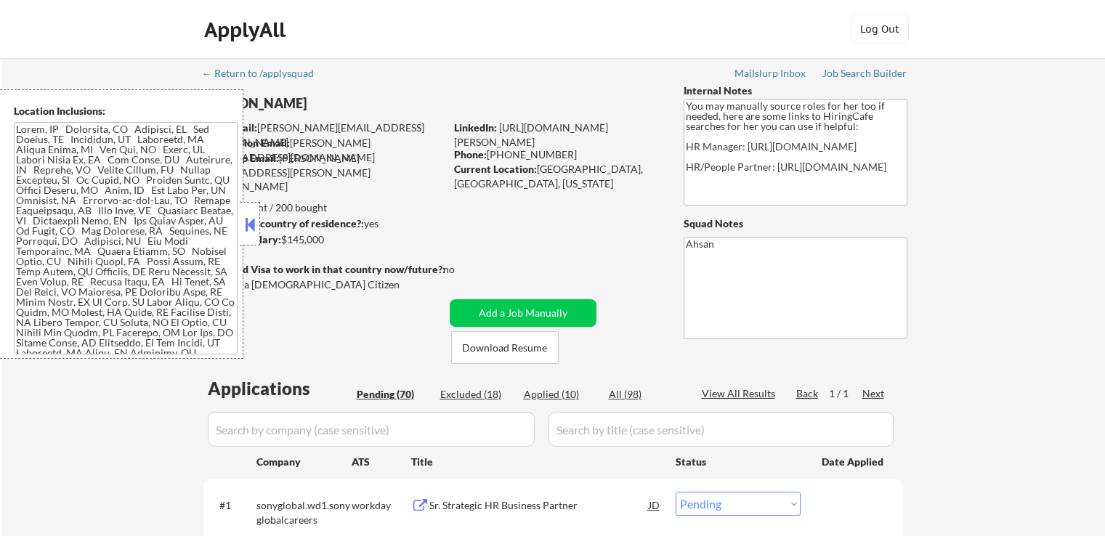
select select ""pending""
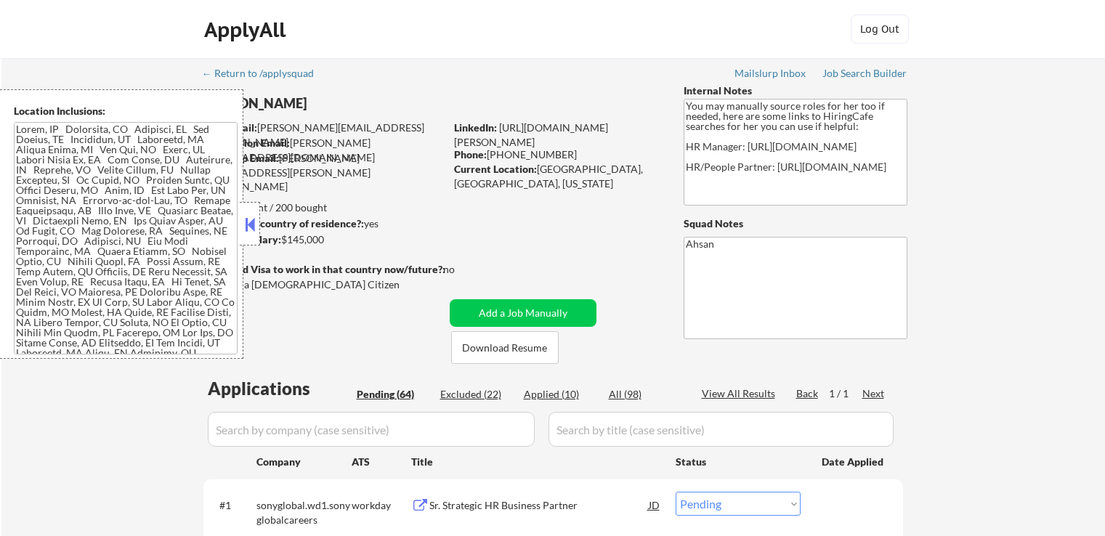
select select ""pending""
click at [484, 400] on div "Excluded (23)" at bounding box center [476, 394] width 73 height 15
select select ""excluded__location_""
select select ""excluded__expired_""
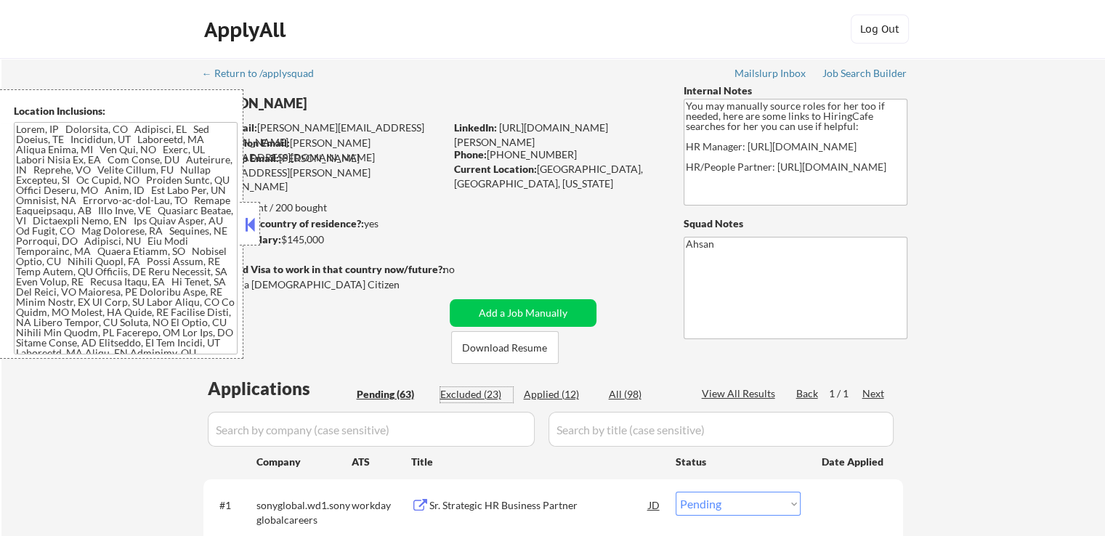
select select ""excluded__expired_""
select select ""excluded__salary_""
select select ""excluded__expired_""
select select ""excluded""
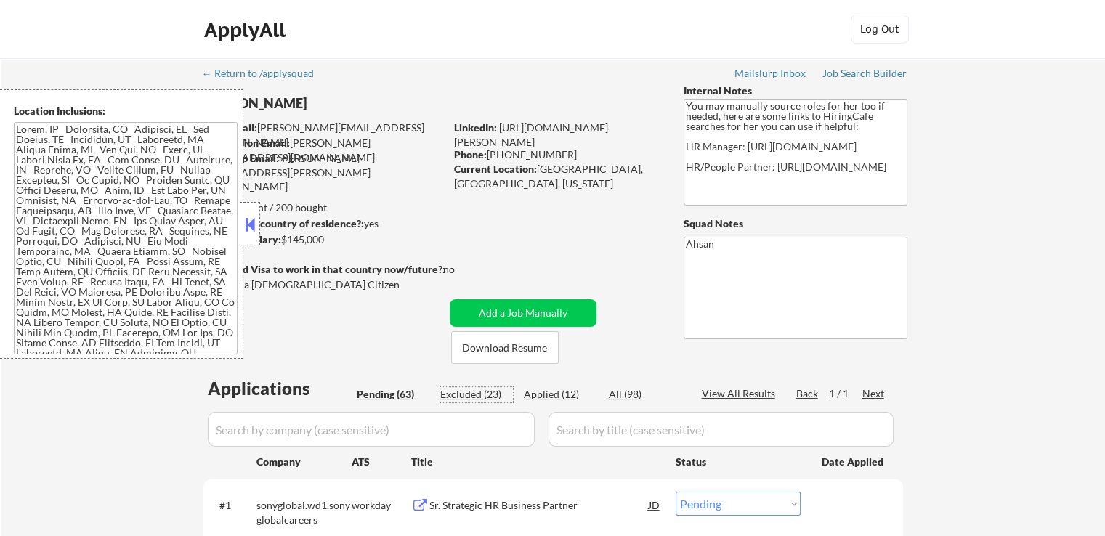
select select ""excluded__location_""
select select ""excluded""
select select ""excluded__expired_""
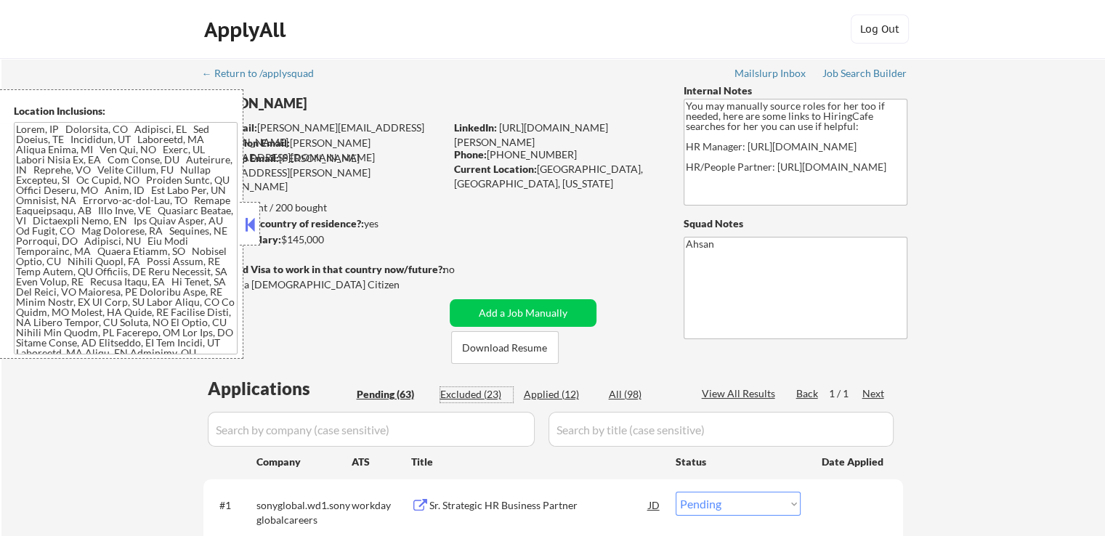
select select ""excluded__salary_""
select select ""excluded__location_""
select select ""excluded__expired_""
select select ""excluded__salary_""
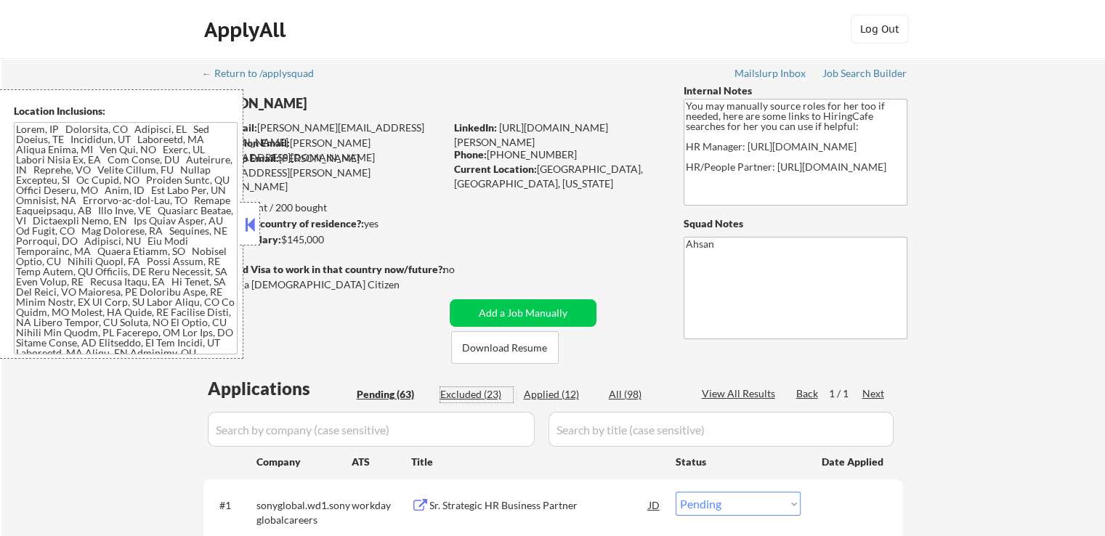
select select ""excluded__expired_""
select select ""excluded__salary_""
select select ""excluded""
select select ""excluded__location_""
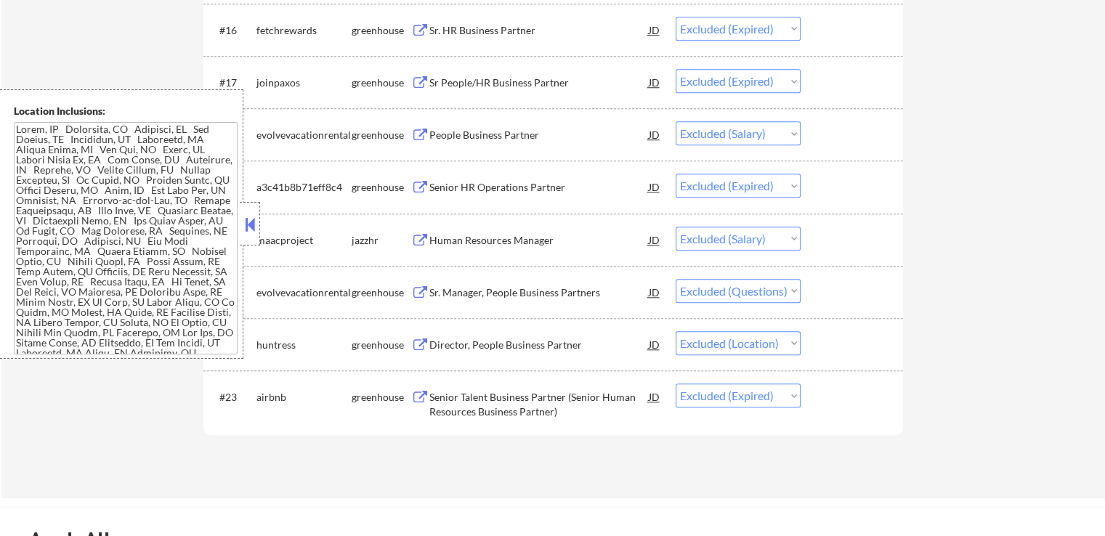
scroll to position [1307, 0]
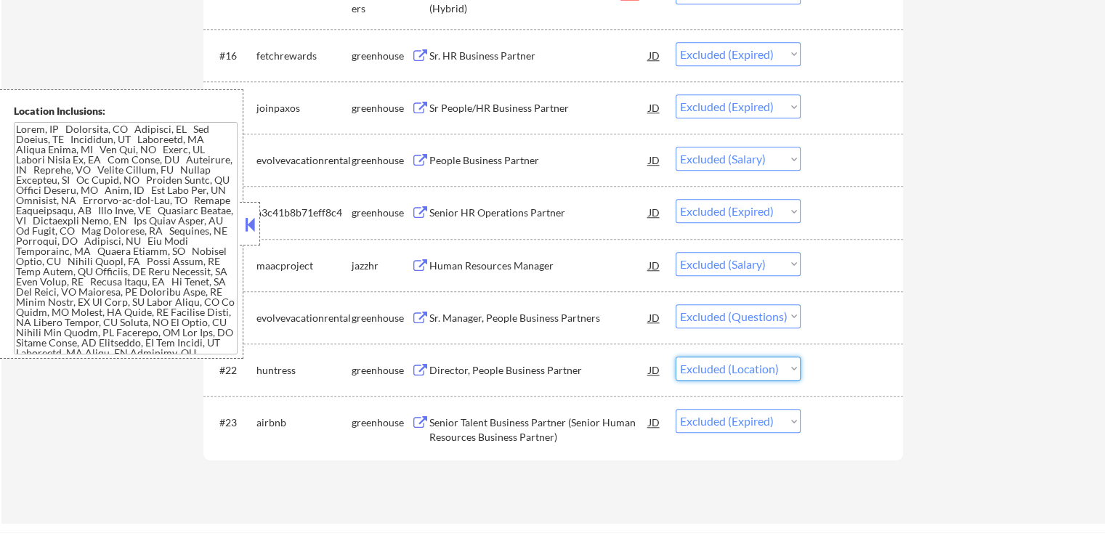
click at [747, 370] on select "Choose an option... Pending Applied Excluded (Questions) Excluded (Expired) Exc…" at bounding box center [737, 369] width 125 height 24
click at [745, 370] on select "Choose an option... Pending Applied Excluded (Questions) Excluded (Expired) Exc…" at bounding box center [737, 369] width 125 height 24
select select ""excluded__location_""
select select ""excluded__expired_""
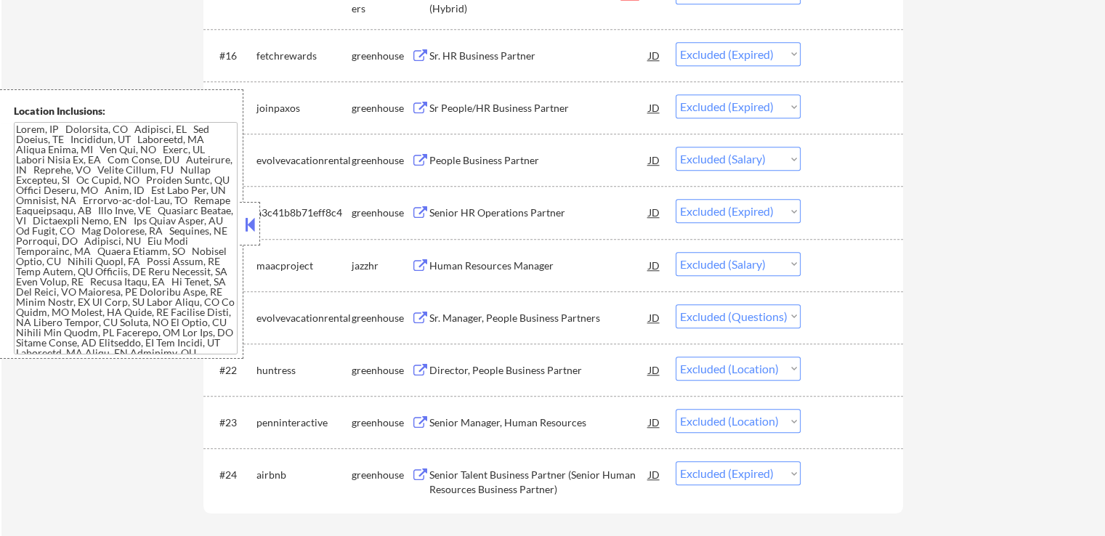
click at [745, 378] on select "Choose an option... Pending Applied Excluded (Questions) Excluded (Expired) Exc…" at bounding box center [737, 369] width 125 height 24
click at [675, 357] on select "Choose an option... Pending Applied Excluded (Questions) Excluded (Expired) Exc…" at bounding box center [737, 369] width 125 height 24
select select ""excluded__location_""
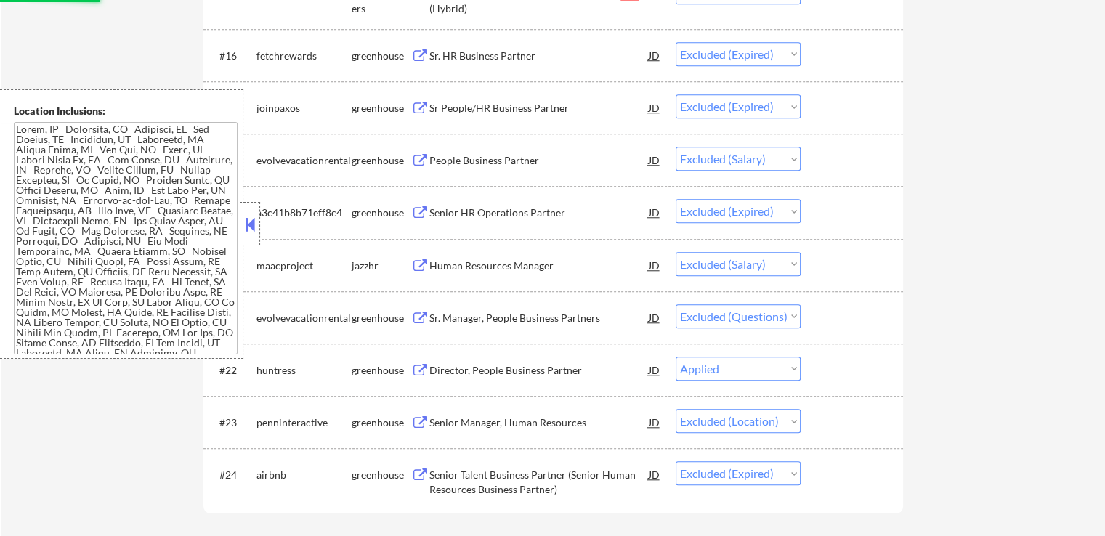
select select ""excluded__expired_""
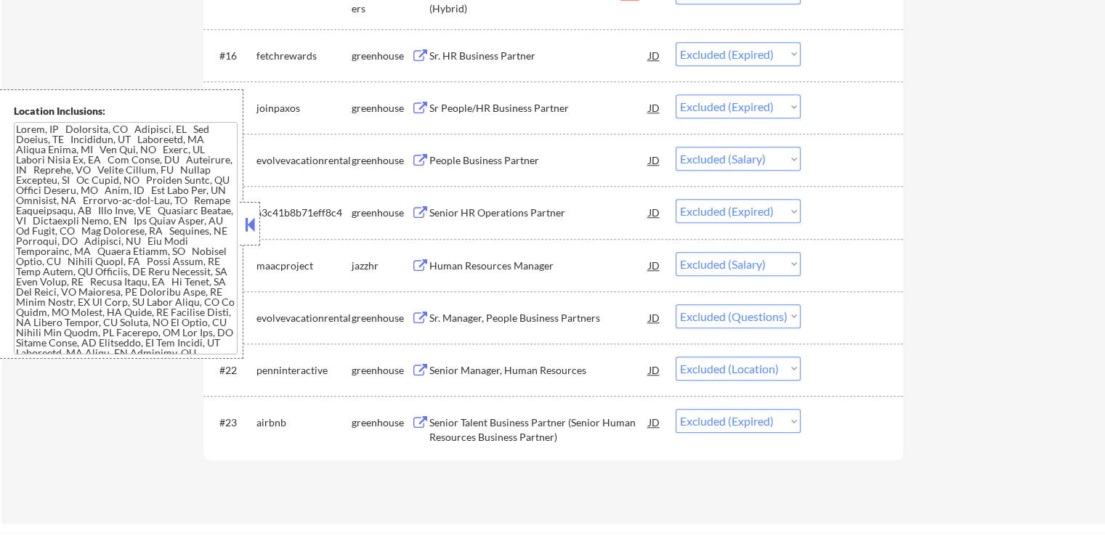
select select ""excluded__location_""
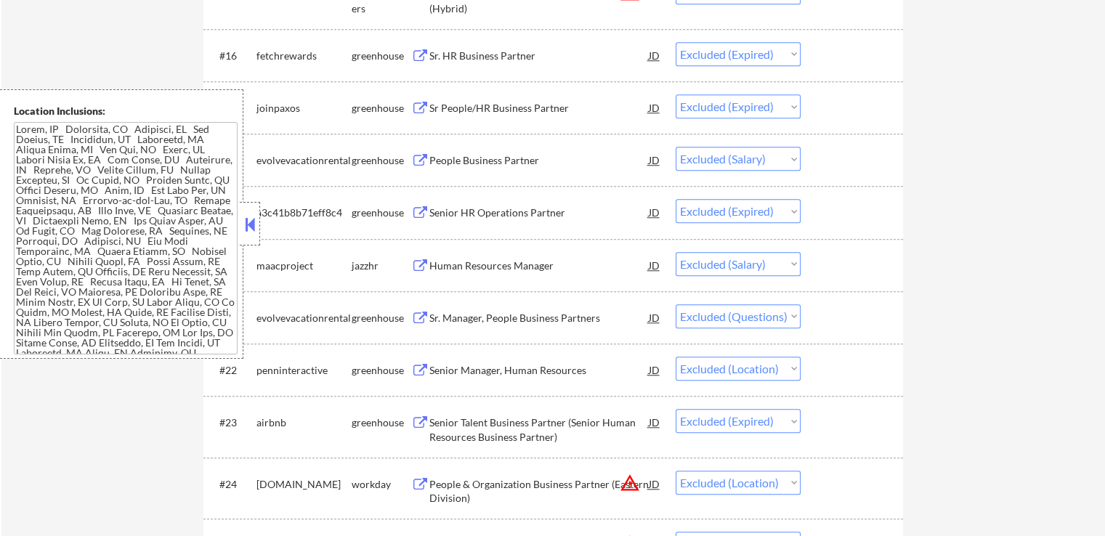
select select ""excluded__expired_""
select select ""excluded__location_""
select select ""excluded__salary_""
select select ""excluded""
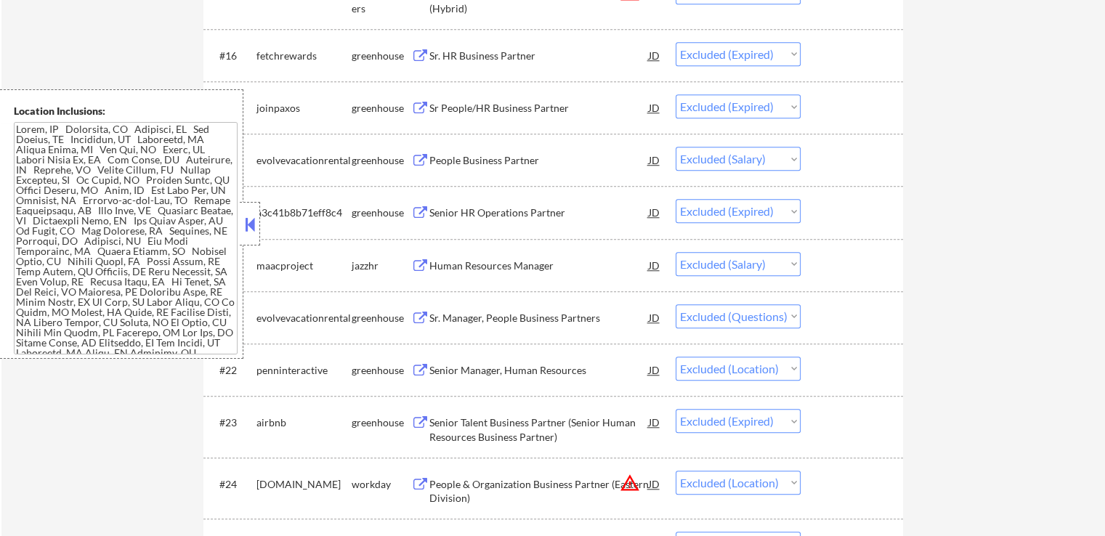
select select ""excluded""
select select ""excluded__location_""
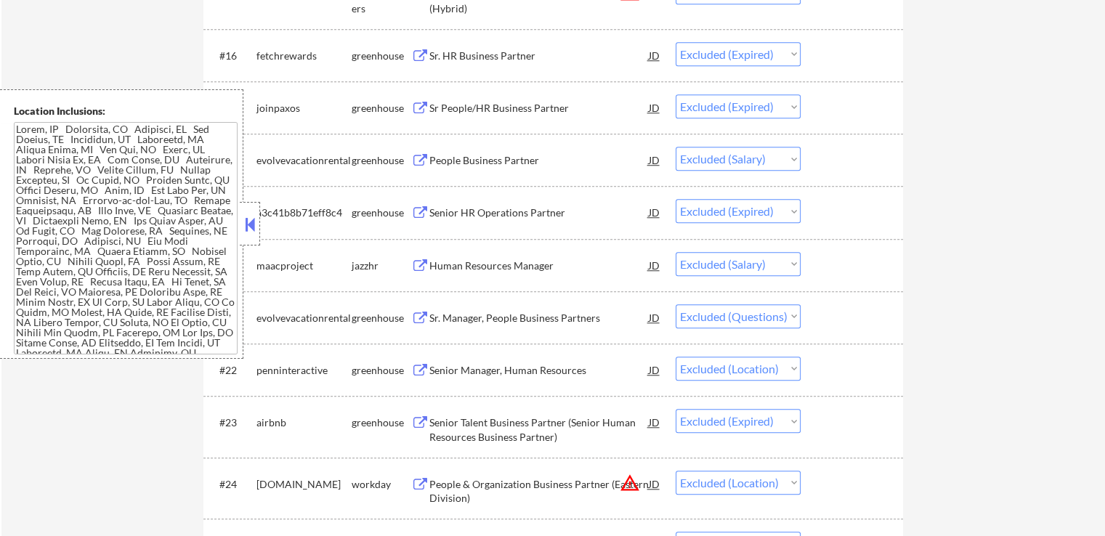
select select ""excluded__expired_""
select select ""excluded""
select select ""excluded__expired_""
select select ""excluded__salary_""
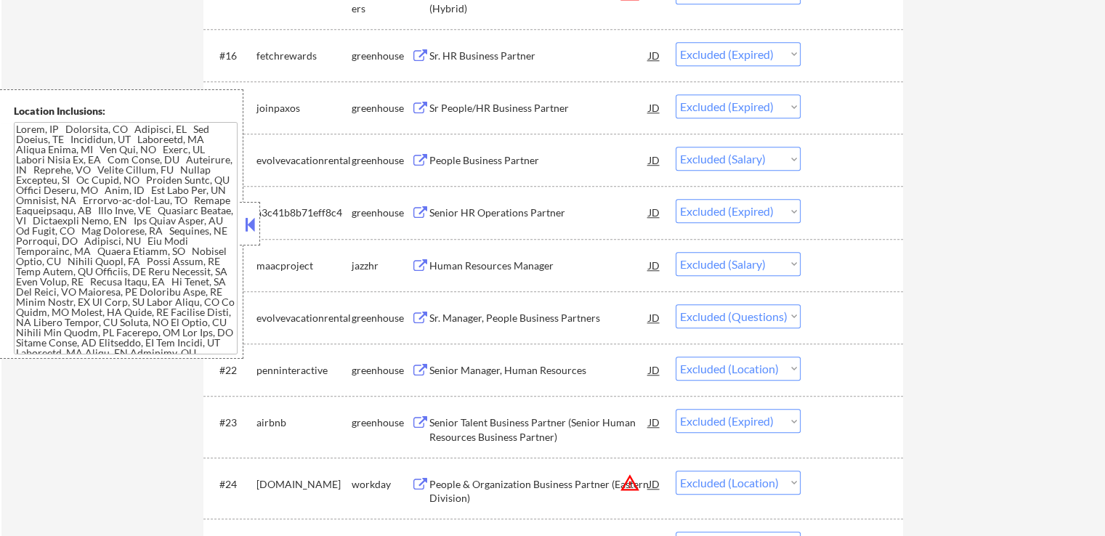
select select ""excluded""
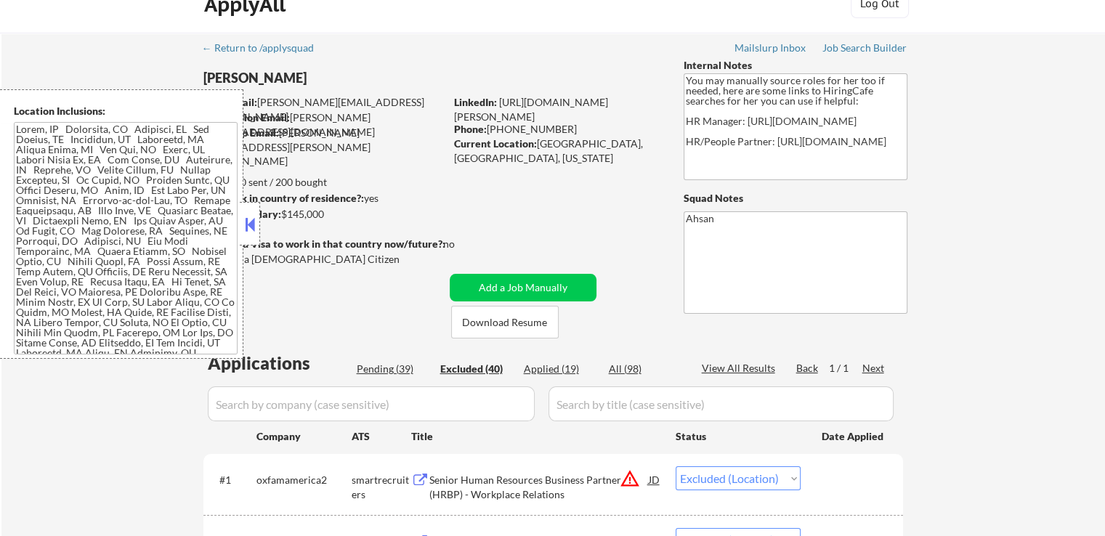
scroll to position [0, 0]
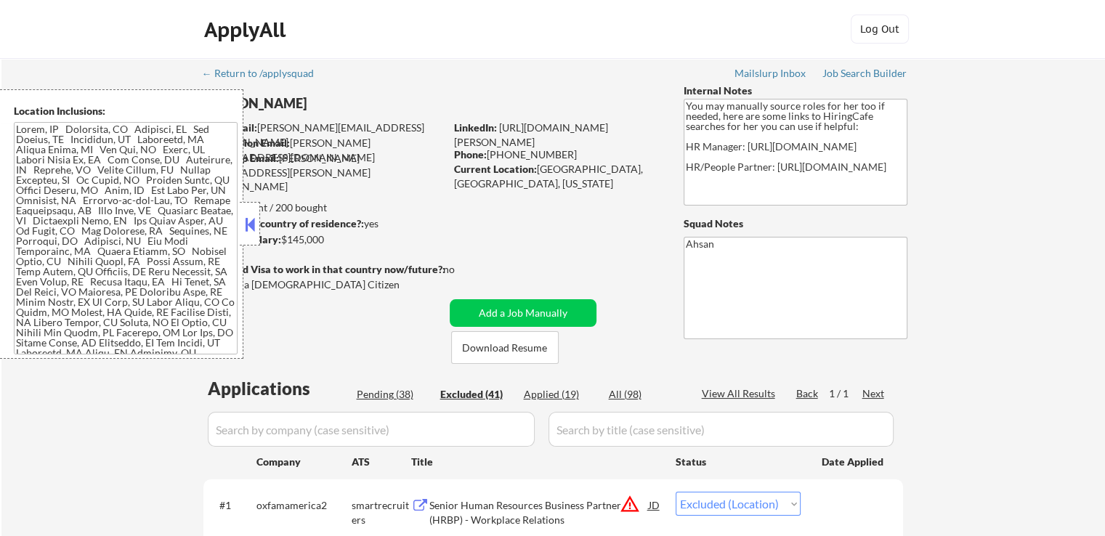
select select ""excluded__salary_""
select select ""excluded__expired_""
select select ""excluded__location_""
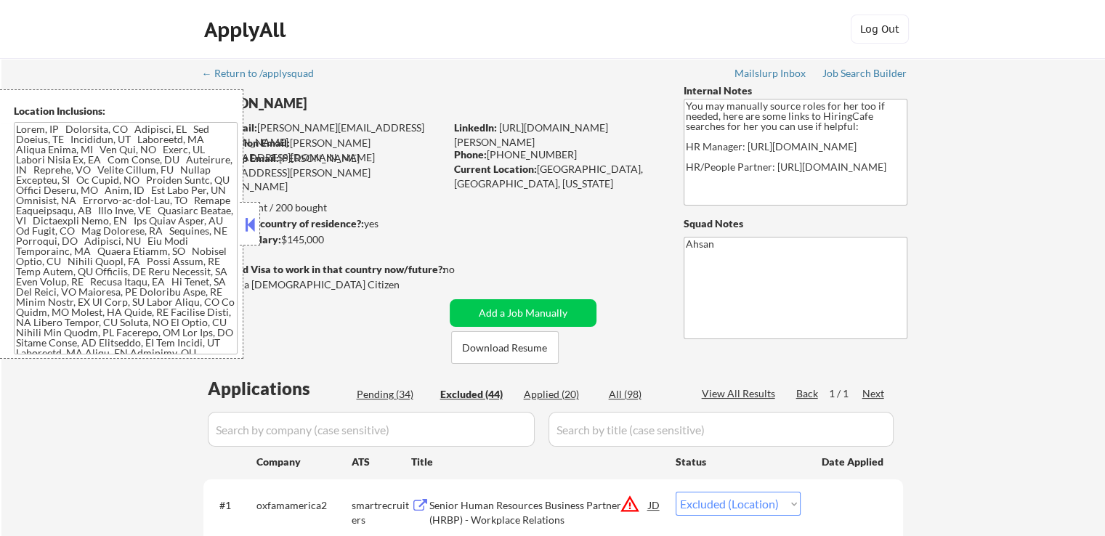
select select ""excluded__location_""
select select ""excluded""
select select ""excluded__location_""
select select ""excluded__salary_""
click at [383, 398] on div "Pending (26)" at bounding box center [393, 394] width 73 height 15
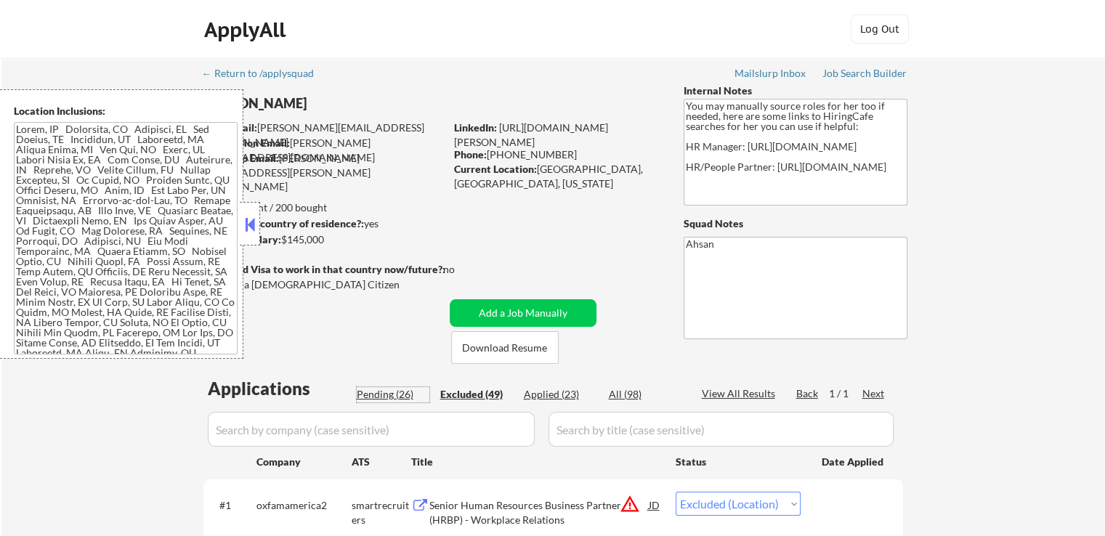
select select ""pending""
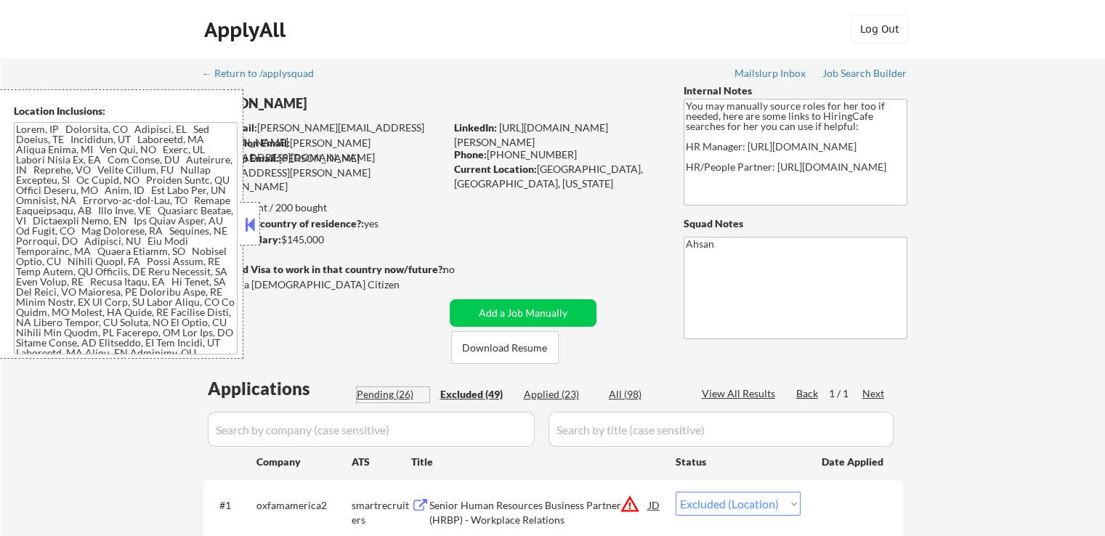
select select ""pending""
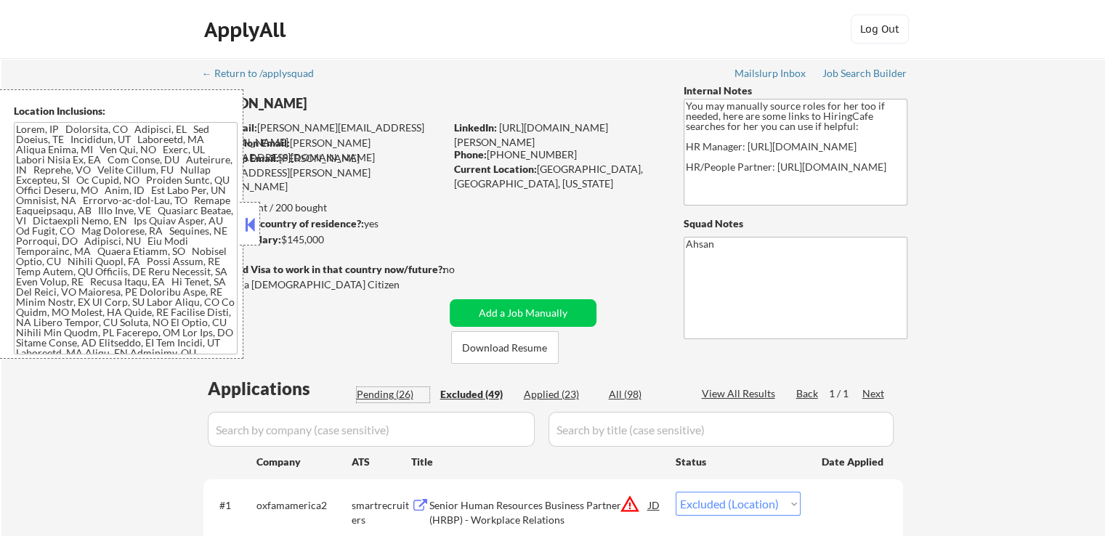
select select ""pending""
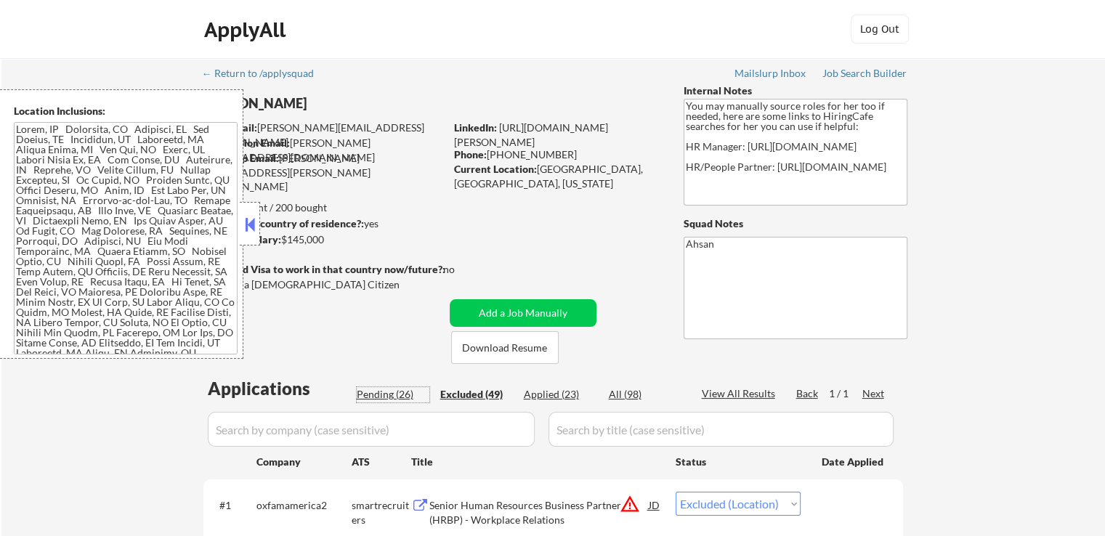
select select ""pending""
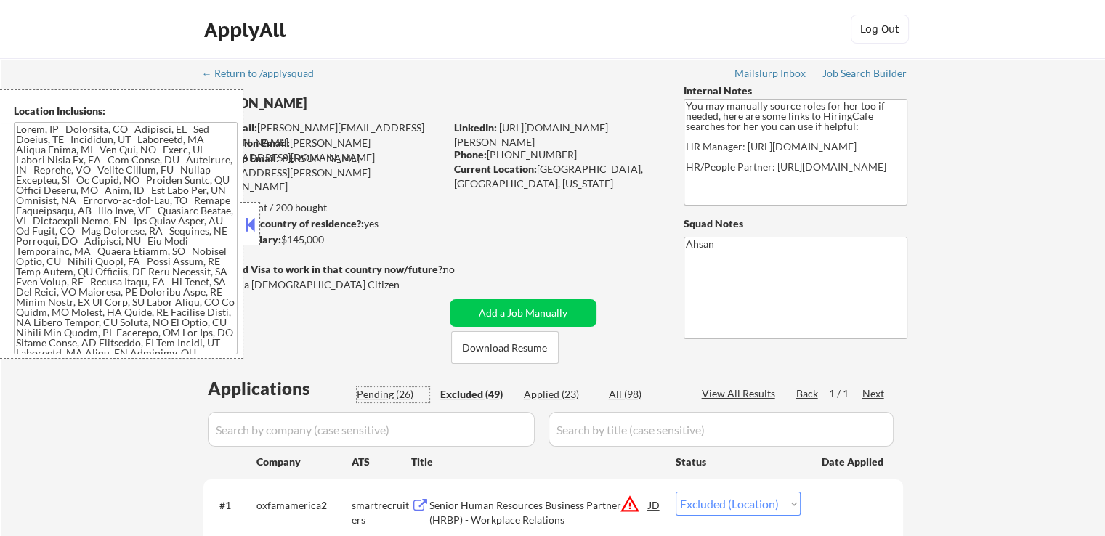
select select ""pending""
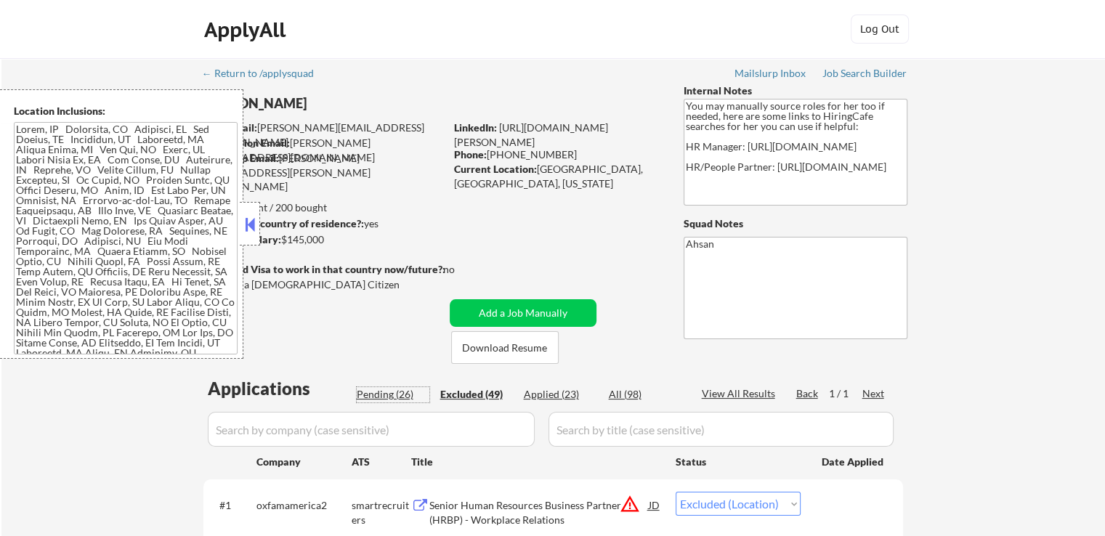
select select ""pending""
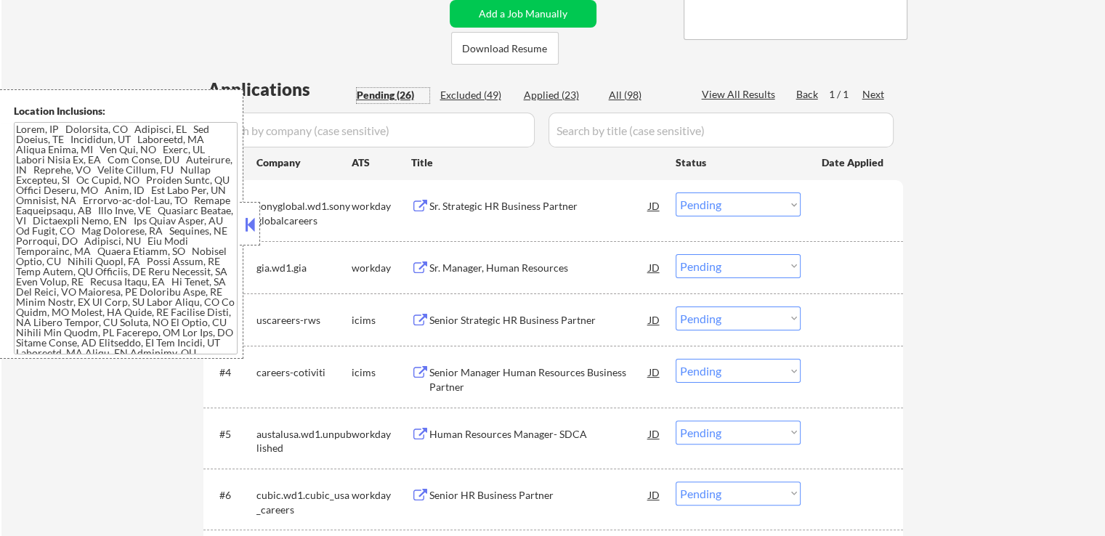
scroll to position [363, 0]
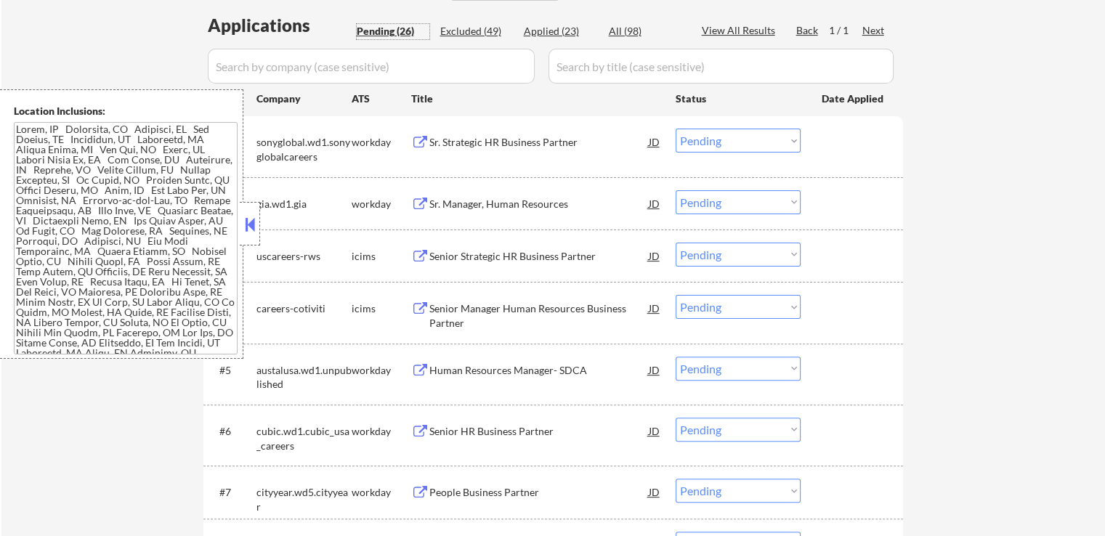
click at [251, 233] on button at bounding box center [250, 225] width 16 height 22
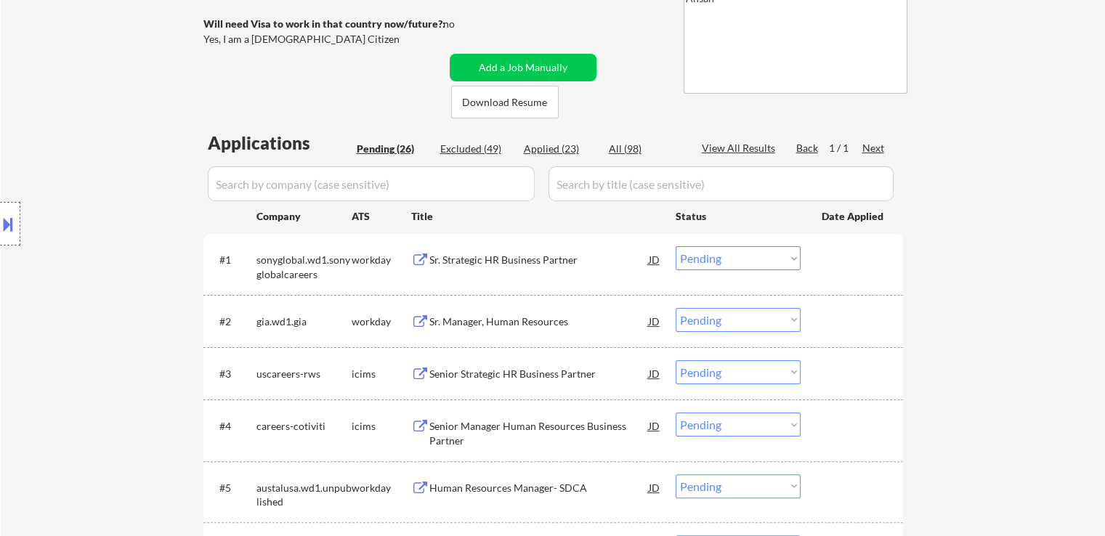
scroll to position [290, 0]
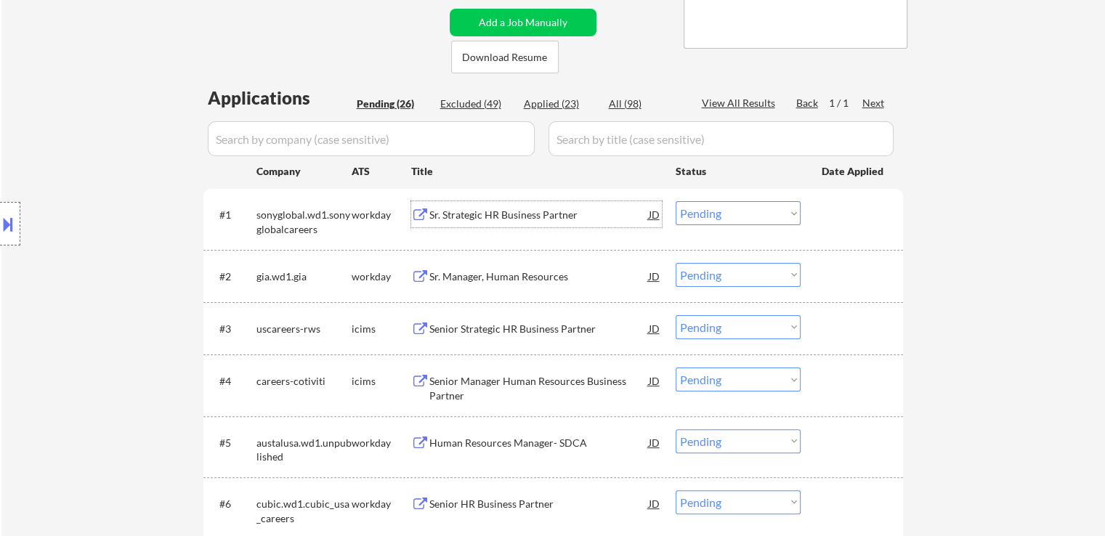
click at [469, 215] on div "Sr. Strategic HR Business Partner" at bounding box center [538, 215] width 219 height 15
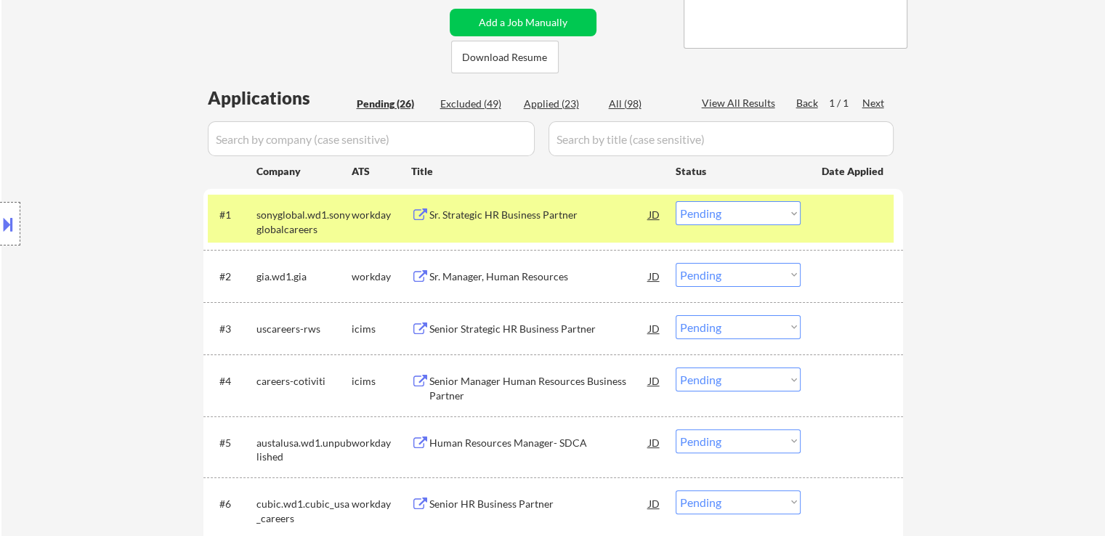
click at [458, 269] on div "Sr. Manager, Human Resources" at bounding box center [538, 276] width 219 height 15
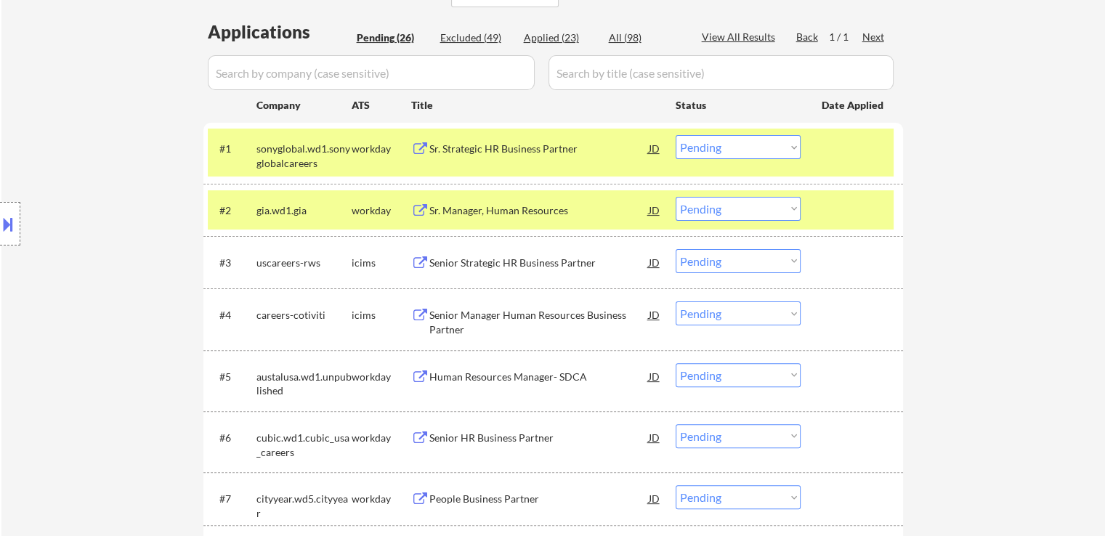
scroll to position [363, 0]
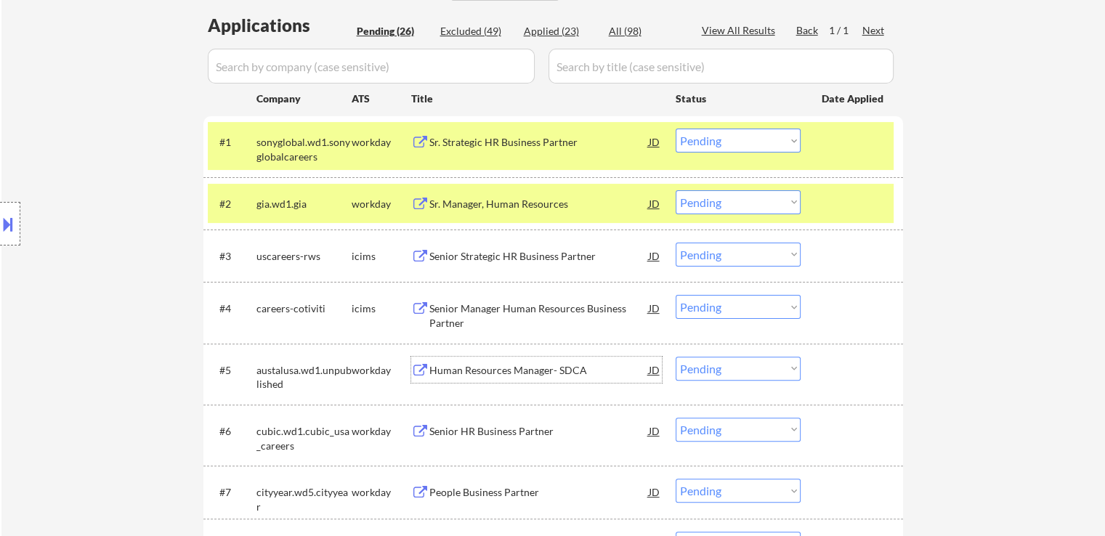
click at [460, 370] on div "Human Resources Manager- SDCA" at bounding box center [538, 370] width 219 height 15
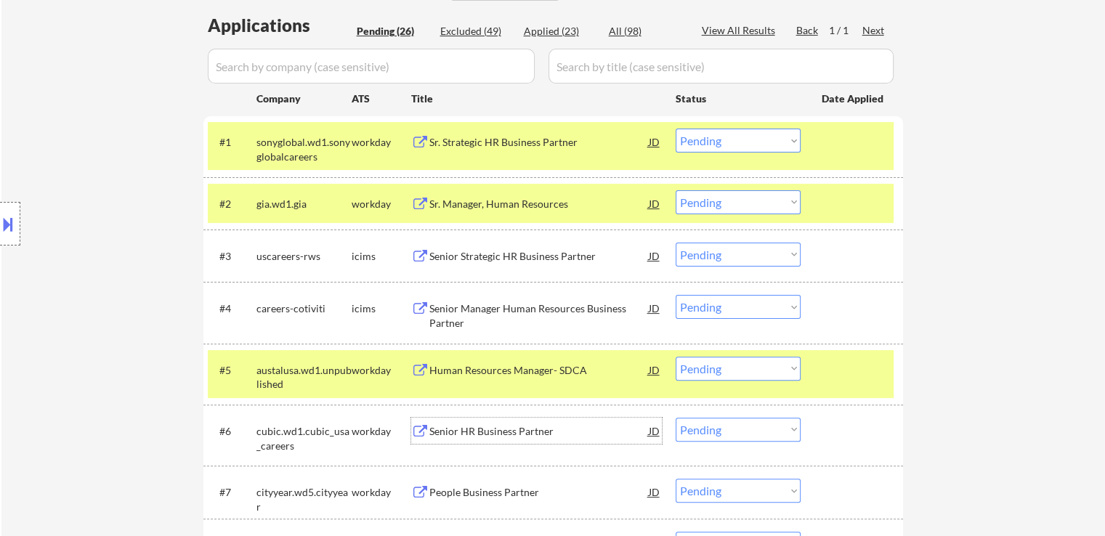
click at [446, 428] on div "Senior HR Business Partner" at bounding box center [538, 431] width 219 height 15
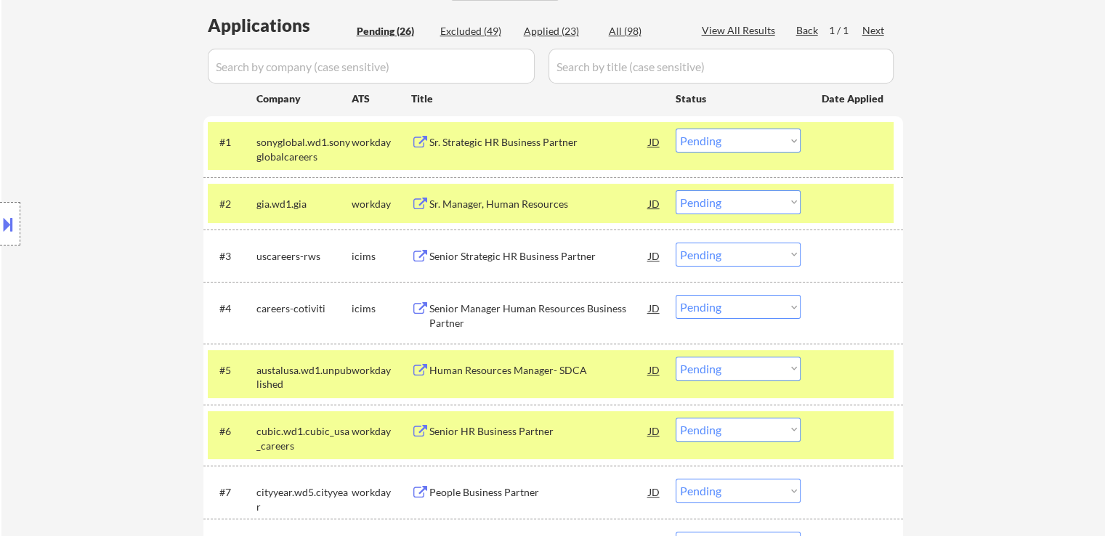
click at [452, 489] on div "People Business Partner" at bounding box center [538, 492] width 219 height 15
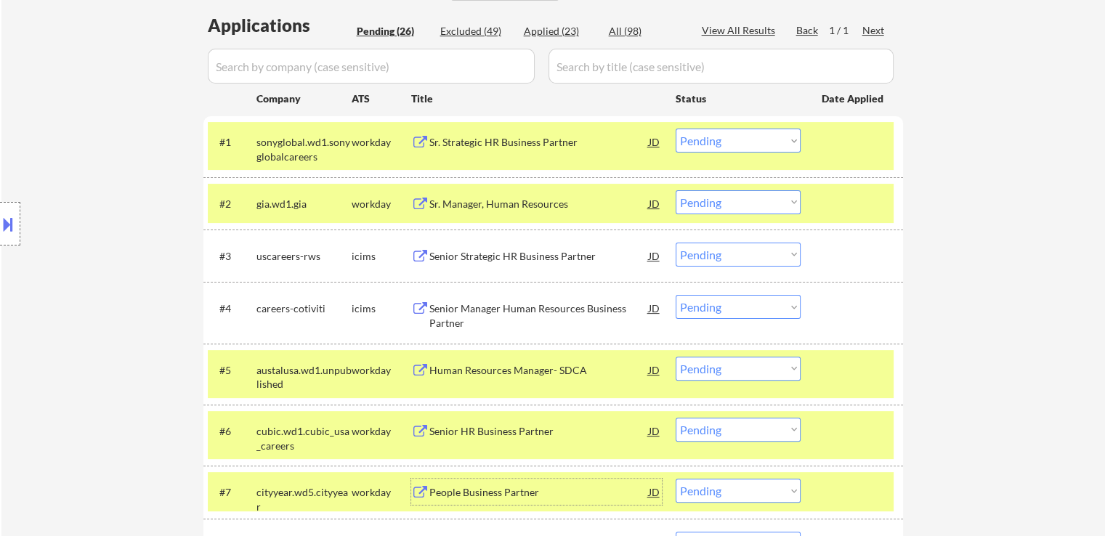
click at [738, 139] on select "Choose an option... Pending Applied Excluded (Questions) Excluded (Expired) Exc…" at bounding box center [737, 141] width 125 height 24
click at [675, 129] on select "Choose an option... Pending Applied Excluded (Questions) Excluded (Expired) Exc…" at bounding box center [737, 141] width 125 height 24
select select ""pending""
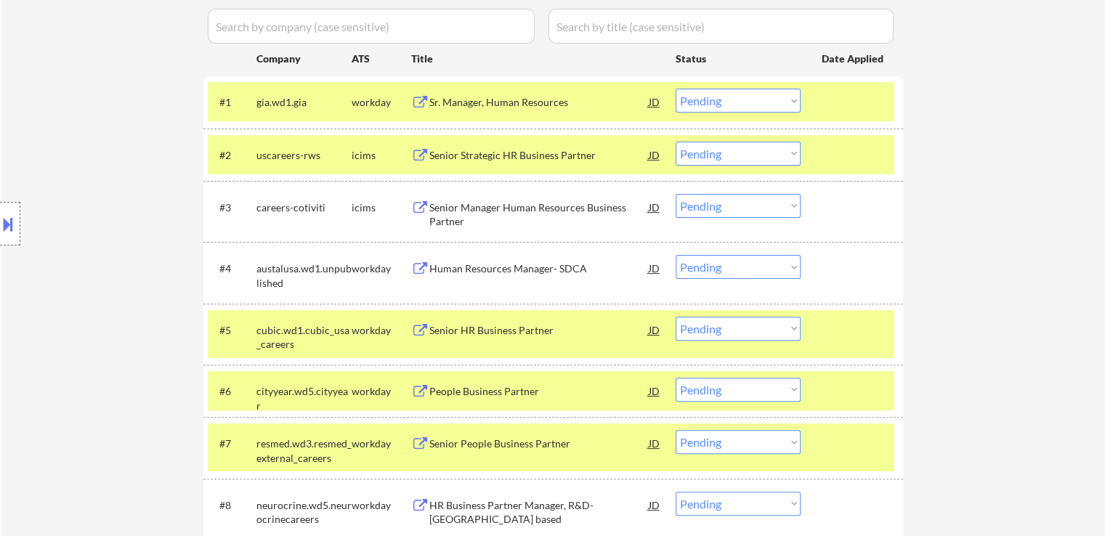
scroll to position [436, 0]
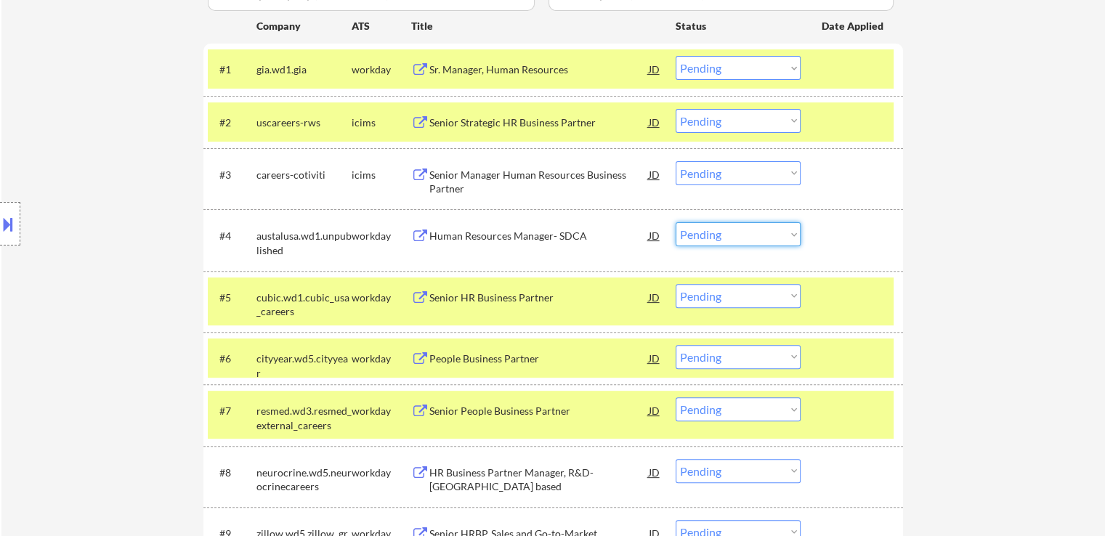
click at [718, 236] on select "Choose an option... Pending Applied Excluded (Questions) Excluded (Expired) Exc…" at bounding box center [737, 234] width 125 height 24
click at [675, 222] on select "Choose an option... Pending Applied Excluded (Questions) Excluded (Expired) Exc…" at bounding box center [737, 234] width 125 height 24
select select ""pending""
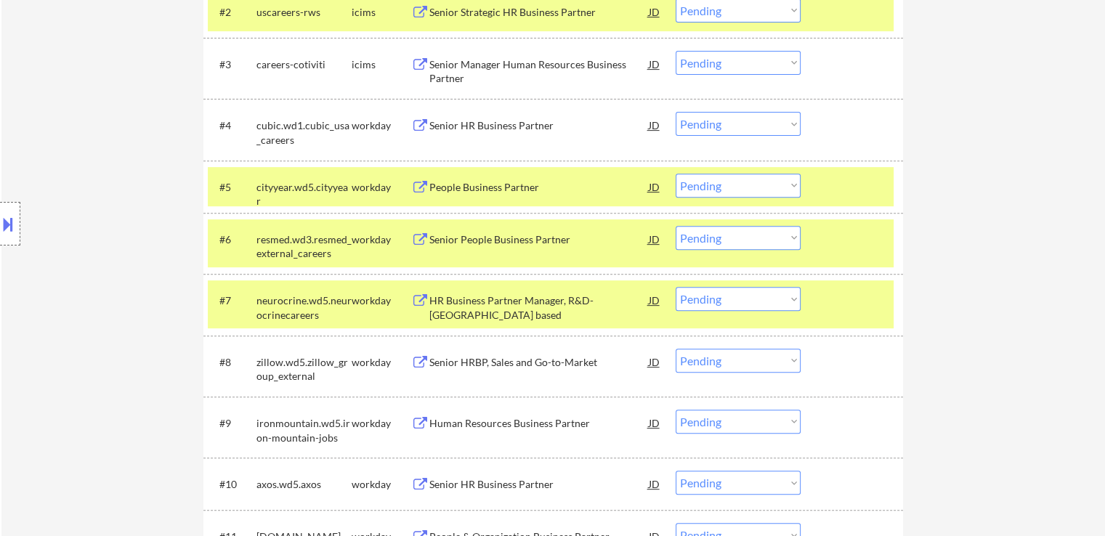
scroll to position [581, 0]
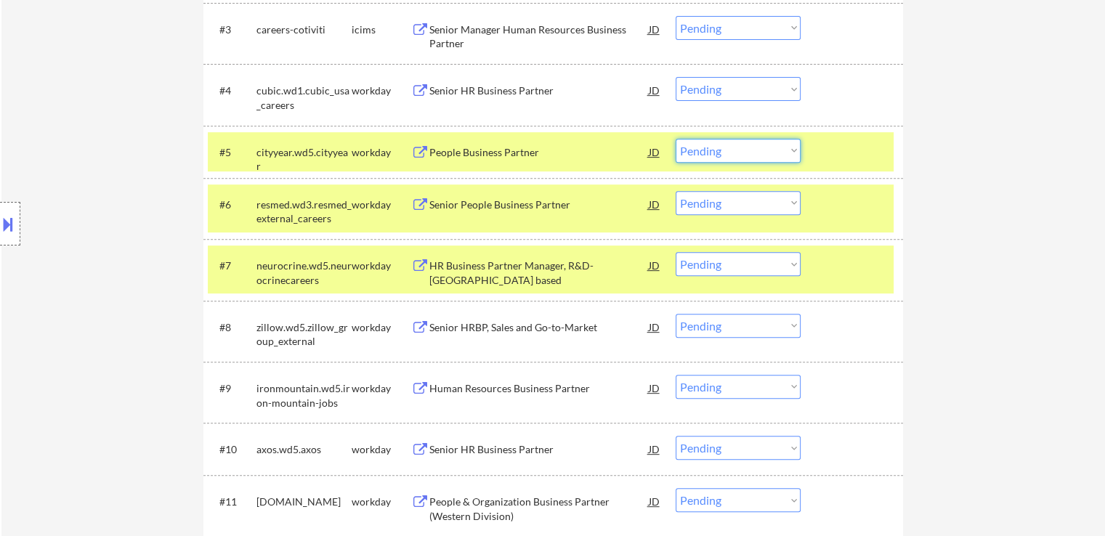
drag, startPoint x: 729, startPoint y: 150, endPoint x: 737, endPoint y: 160, distance: 12.9
click at [732, 150] on select "Choose an option... Pending Applied Excluded (Questions) Excluded (Expired) Exc…" at bounding box center [737, 151] width 125 height 24
click at [675, 139] on select "Choose an option... Pending Applied Excluded (Questions) Excluded (Expired) Exc…" at bounding box center [737, 151] width 125 height 24
drag, startPoint x: 732, startPoint y: 84, endPoint x: 732, endPoint y: 93, distance: 8.7
click at [732, 84] on select "Choose an option... Pending Applied Excluded (Questions) Excluded (Expired) Exc…" at bounding box center [737, 89] width 125 height 24
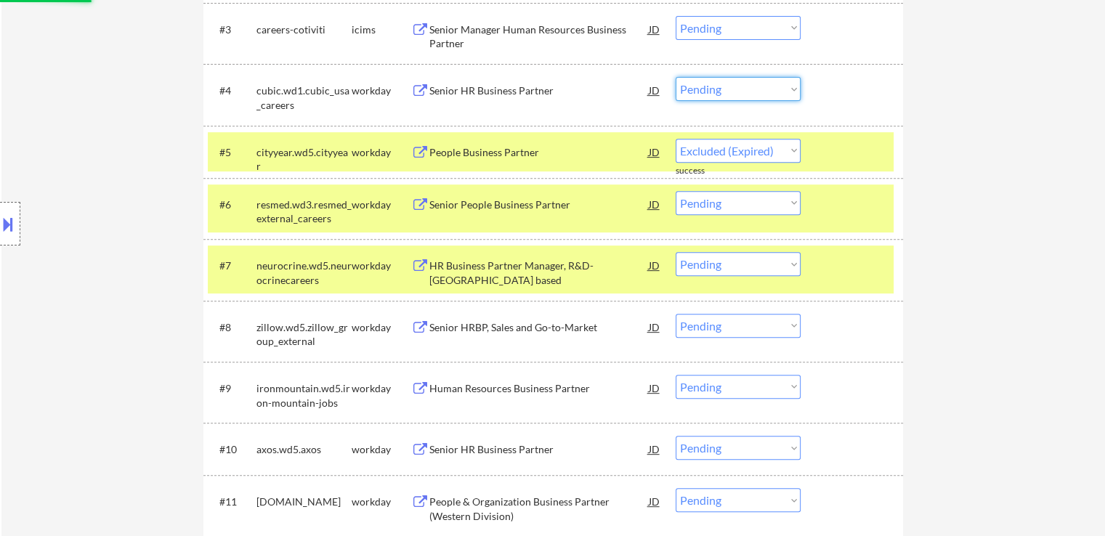
select select ""pending""
click at [675, 77] on select "Choose an option... Pending Applied Excluded (Questions) Excluded (Expired) Exc…" at bounding box center [737, 89] width 125 height 24
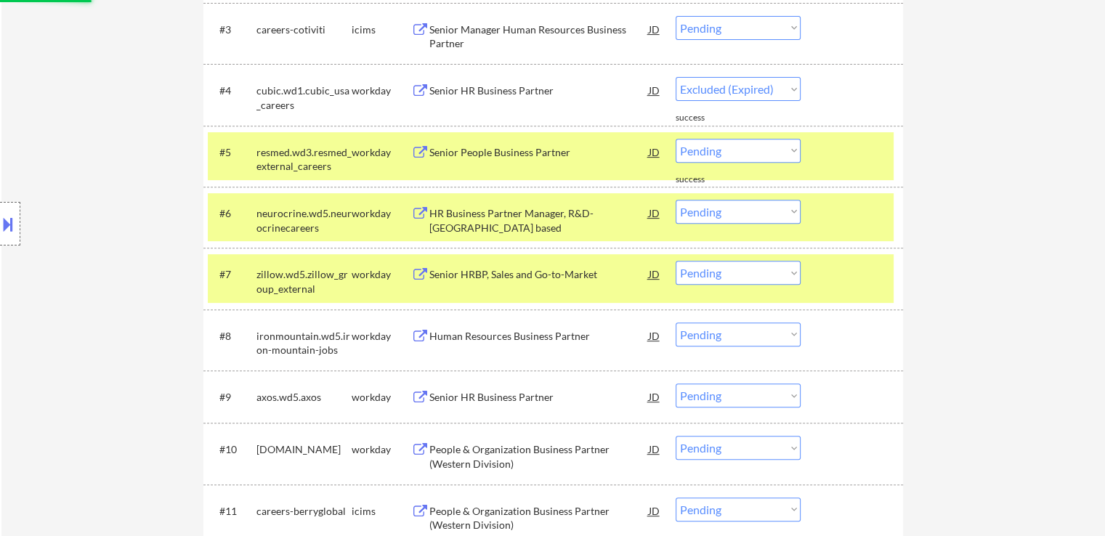
select select ""pending""
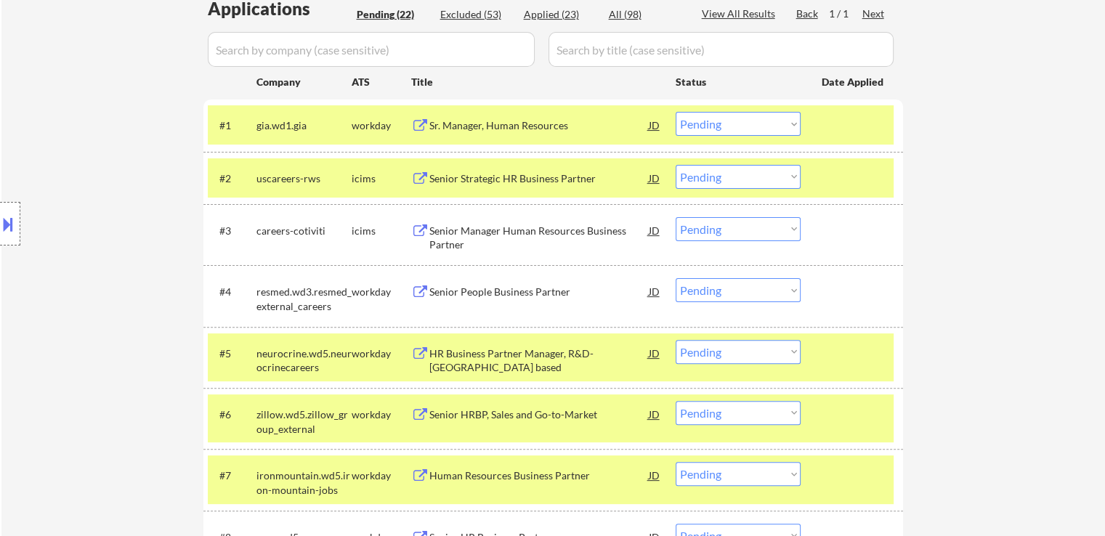
scroll to position [363, 0]
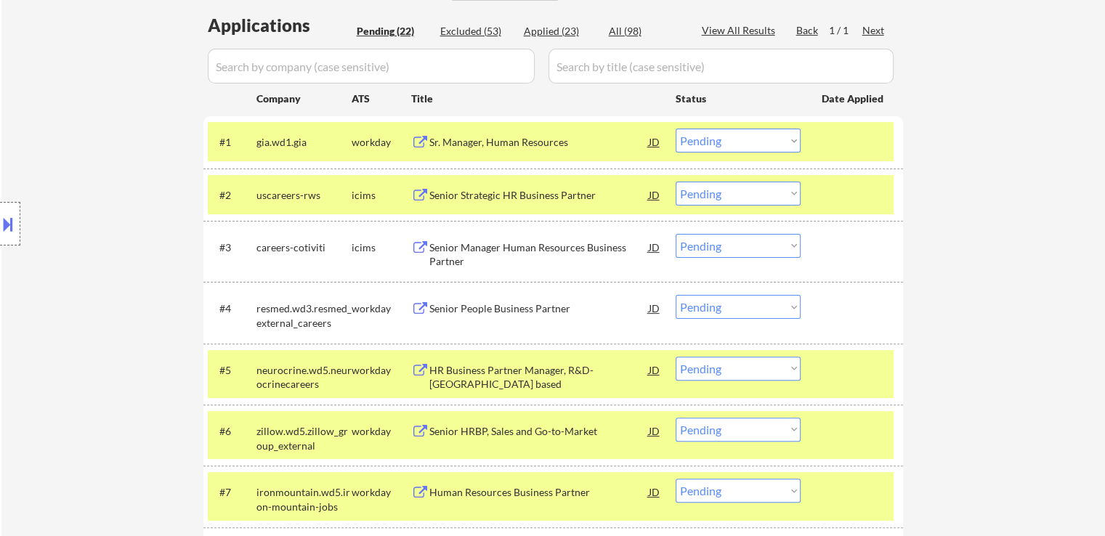
click at [834, 189] on div at bounding box center [853, 195] width 64 height 26
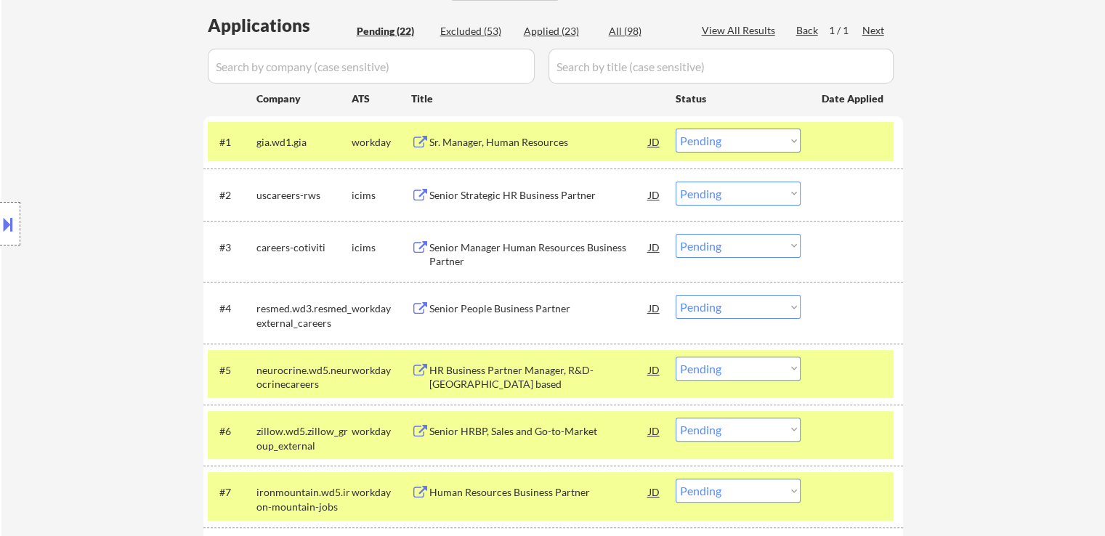
drag, startPoint x: 851, startPoint y: 133, endPoint x: 865, endPoint y: 160, distance: 30.9
click at [851, 134] on div at bounding box center [853, 142] width 64 height 26
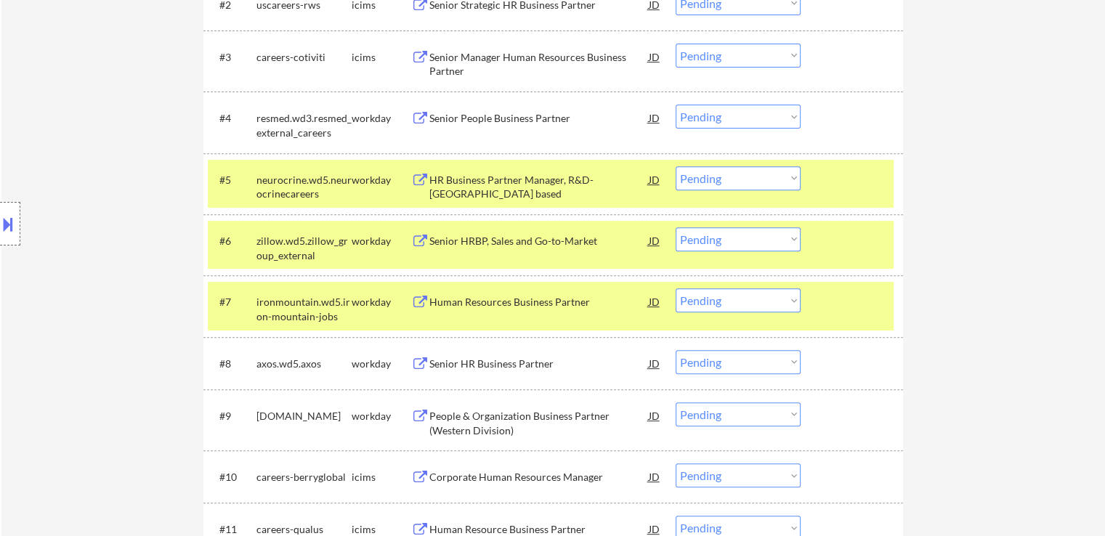
scroll to position [581, 0]
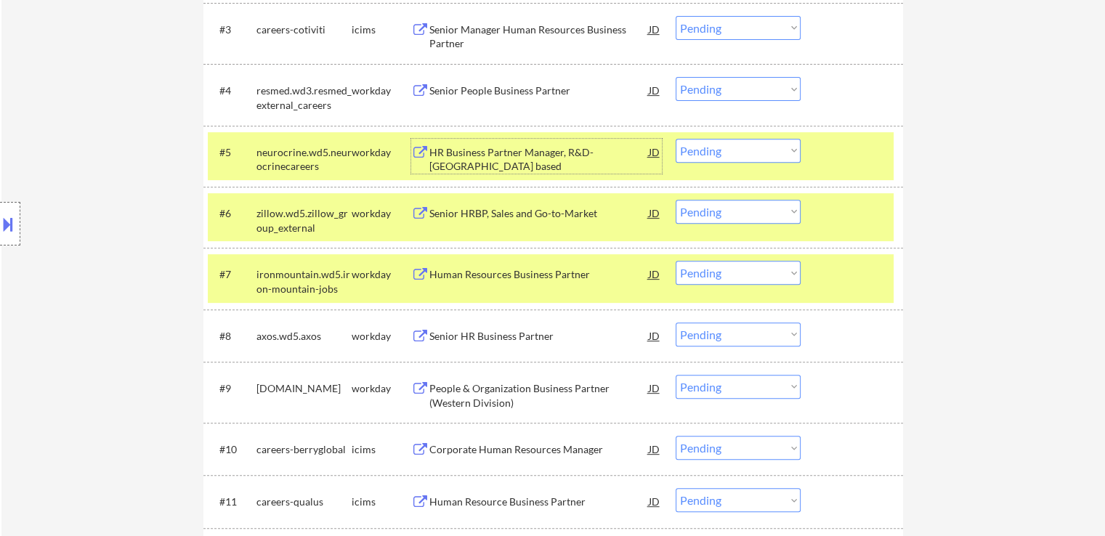
click at [476, 155] on div "HR Business Partner Manager, R&D- [GEOGRAPHIC_DATA] based" at bounding box center [538, 159] width 219 height 28
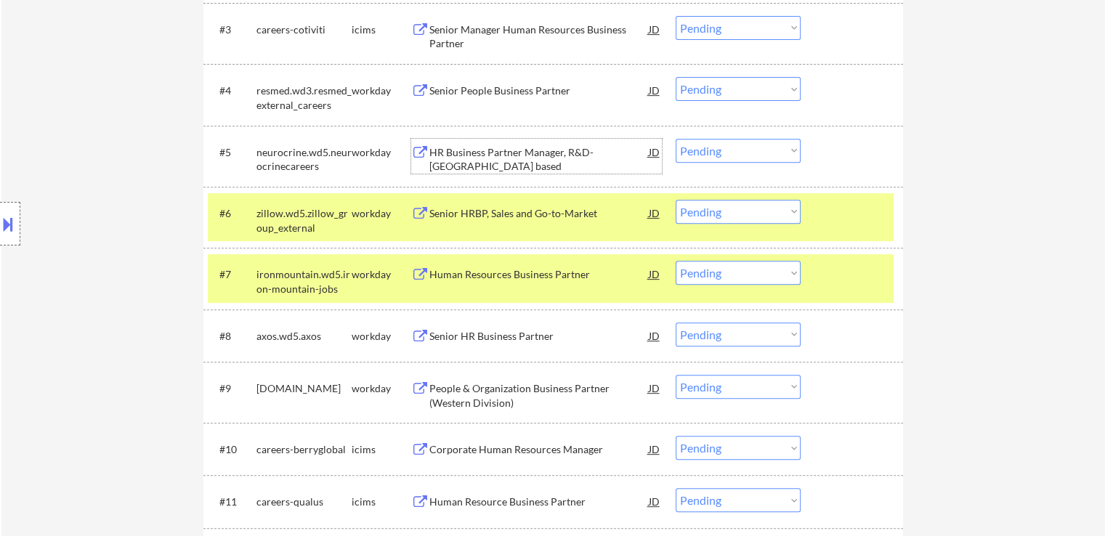
click at [474, 92] on div "Senior People Business Partner" at bounding box center [538, 91] width 219 height 15
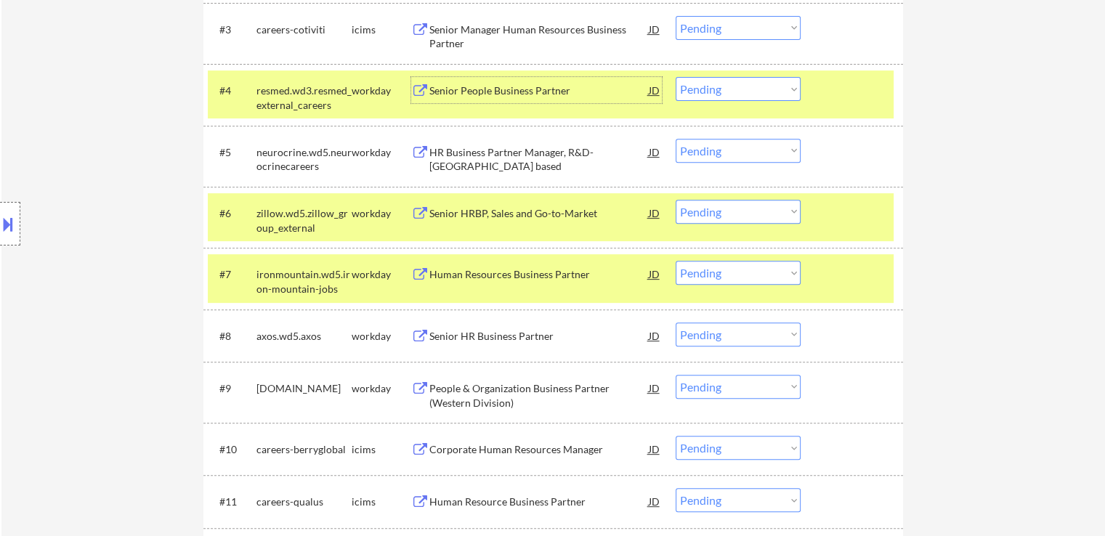
click at [711, 155] on select "Choose an option... Pending Applied Excluded (Questions) Excluded (Expired) Exc…" at bounding box center [737, 151] width 125 height 24
select select ""excluded__expired_""
click at [675, 139] on select "Choose an option... Pending Applied Excluded (Questions) Excluded (Expired) Exc…" at bounding box center [737, 151] width 125 height 24
click at [728, 92] on select "Choose an option... Pending Applied Excluded (Questions) Excluded (Expired) Exc…" at bounding box center [737, 89] width 125 height 24
select select ""excluded__expired_""
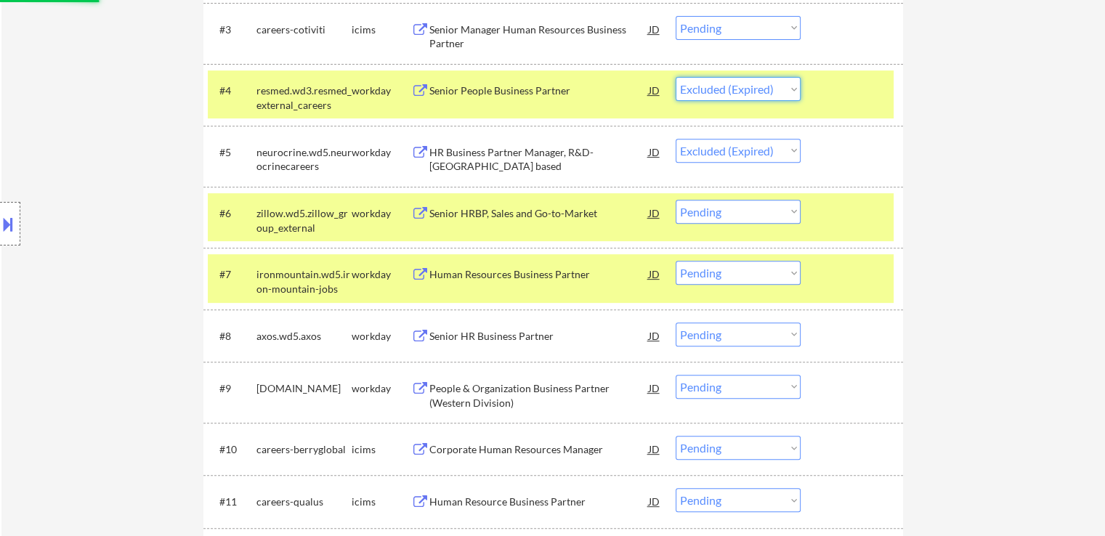
click at [675, 77] on select "Choose an option... Pending Applied Excluded (Questions) Excluded (Expired) Exc…" at bounding box center [737, 89] width 125 height 24
select select ""pending""
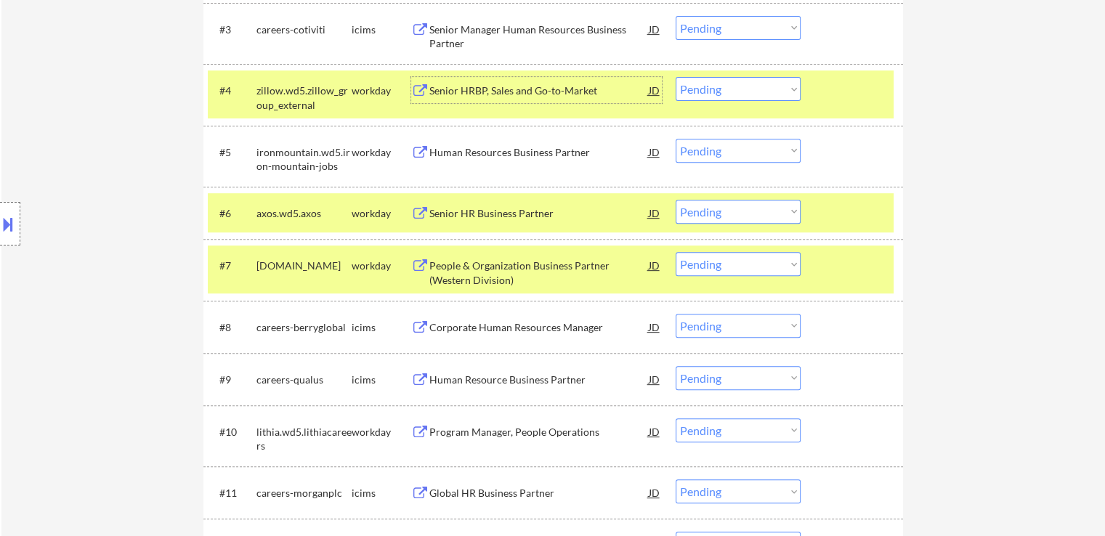
click at [471, 91] on div "Senior HRBP, Sales and Go-to-Market" at bounding box center [538, 91] width 219 height 15
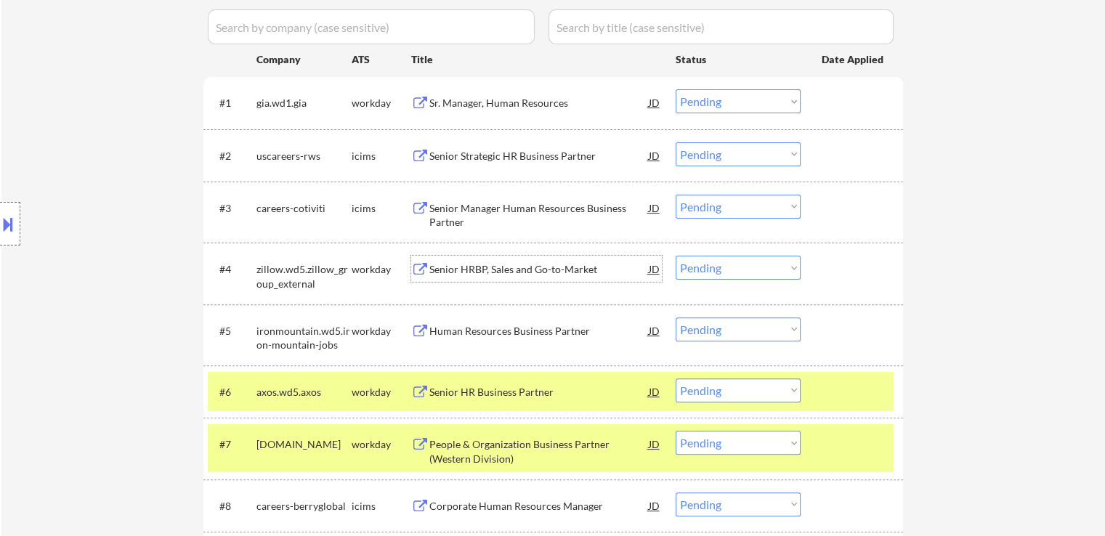
scroll to position [290, 0]
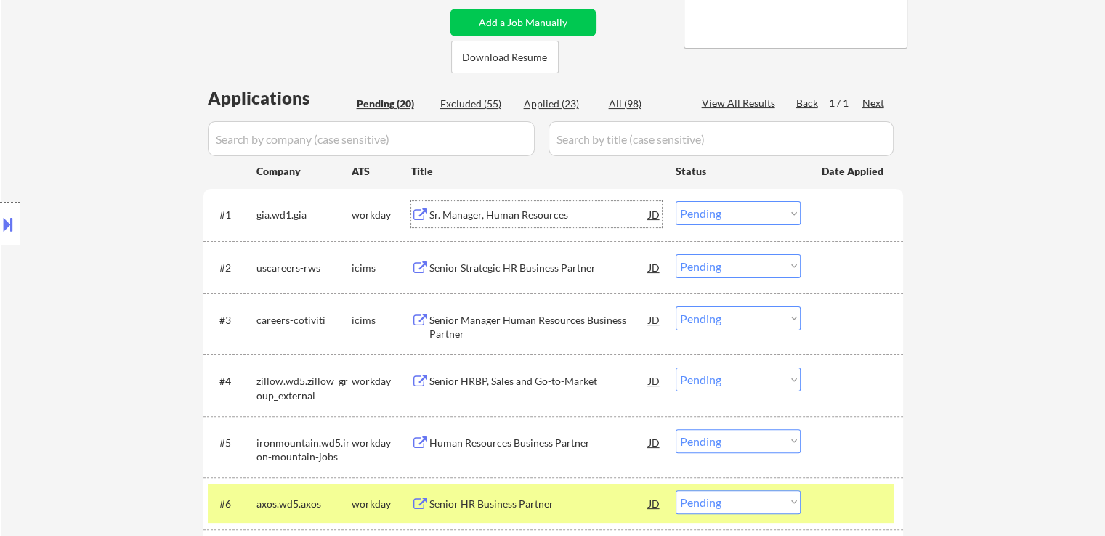
click at [484, 213] on div "Sr. Manager, Human Resources" at bounding box center [538, 215] width 219 height 15
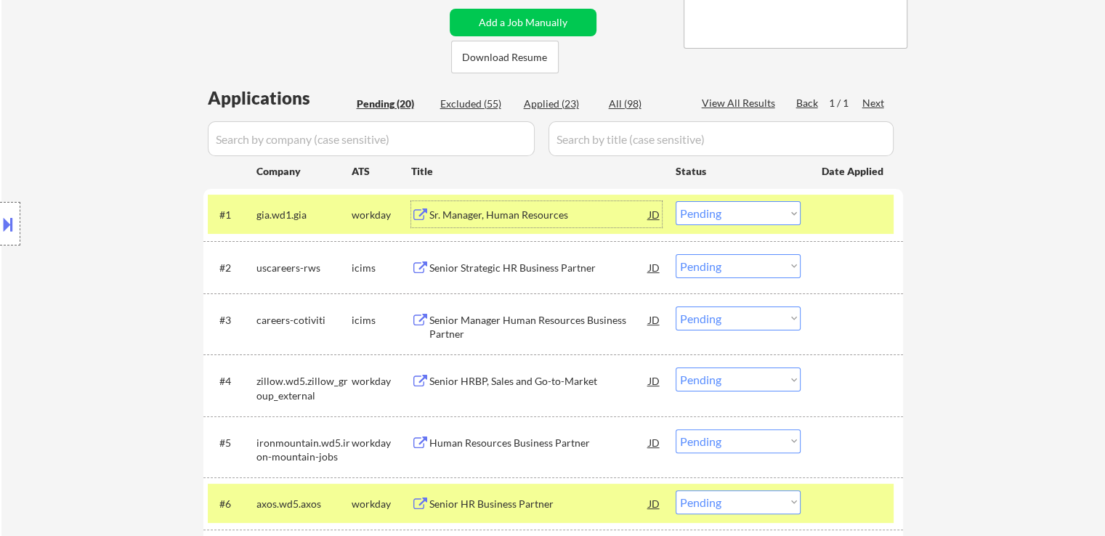
scroll to position [363, 0]
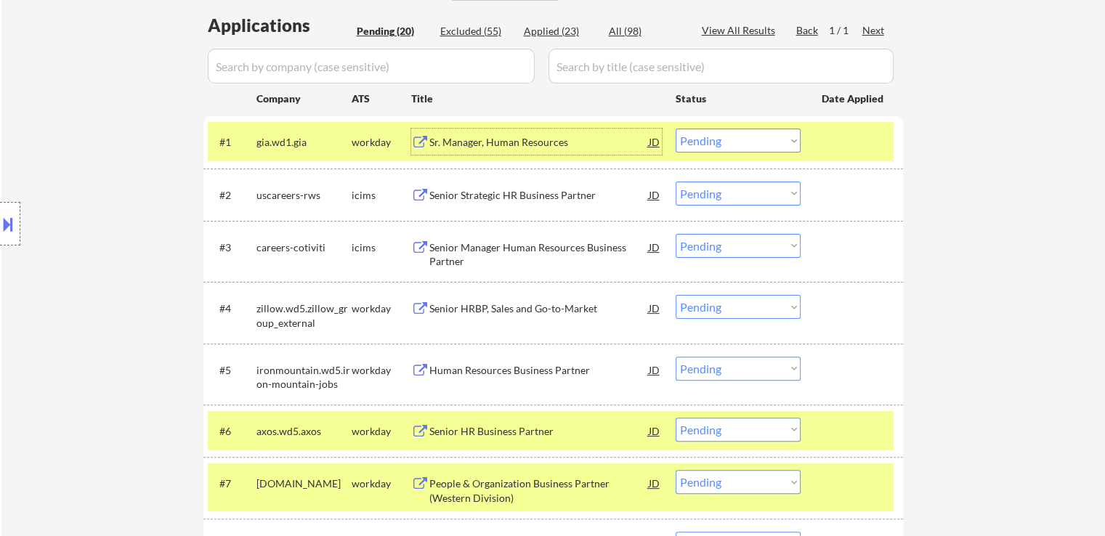
drag, startPoint x: 744, startPoint y: 304, endPoint x: 747, endPoint y: 316, distance: 11.8
click at [746, 304] on select "Choose an option... Pending Applied Excluded (Questions) Excluded (Expired) Exc…" at bounding box center [737, 307] width 125 height 24
select select ""applied""
click at [675, 295] on select "Choose an option... Pending Applied Excluded (Questions) Excluded (Expired) Exc…" at bounding box center [737, 307] width 125 height 24
click at [730, 143] on select "Choose an option... Pending Applied Excluded (Questions) Excluded (Expired) Exc…" at bounding box center [737, 141] width 125 height 24
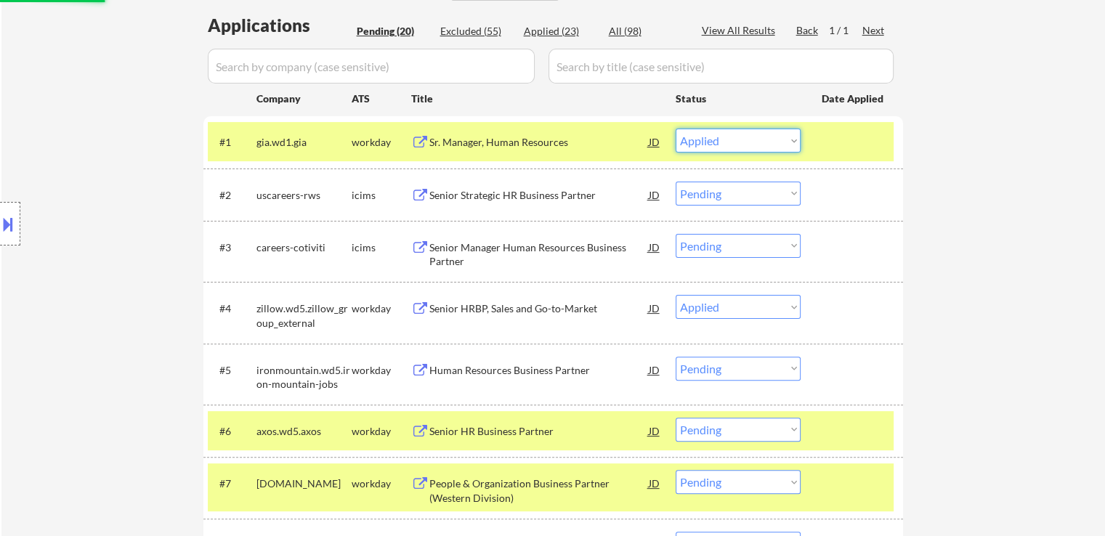
click at [675, 129] on select "Choose an option... Pending Applied Excluded (Questions) Excluded (Expired) Exc…" at bounding box center [737, 141] width 125 height 24
select select ""pending""
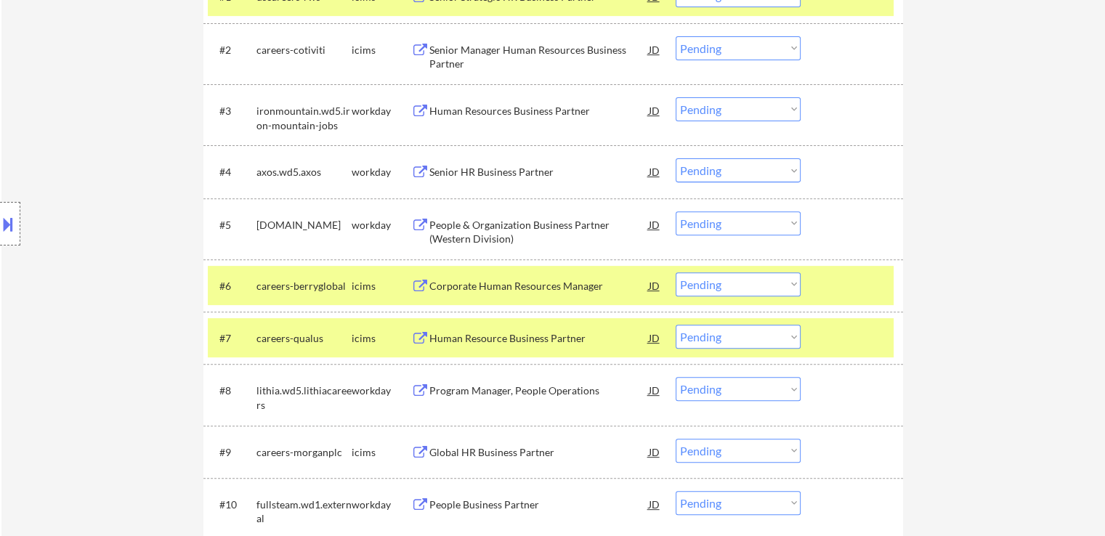
scroll to position [290, 0]
